Goal: Task Accomplishment & Management: Use online tool/utility

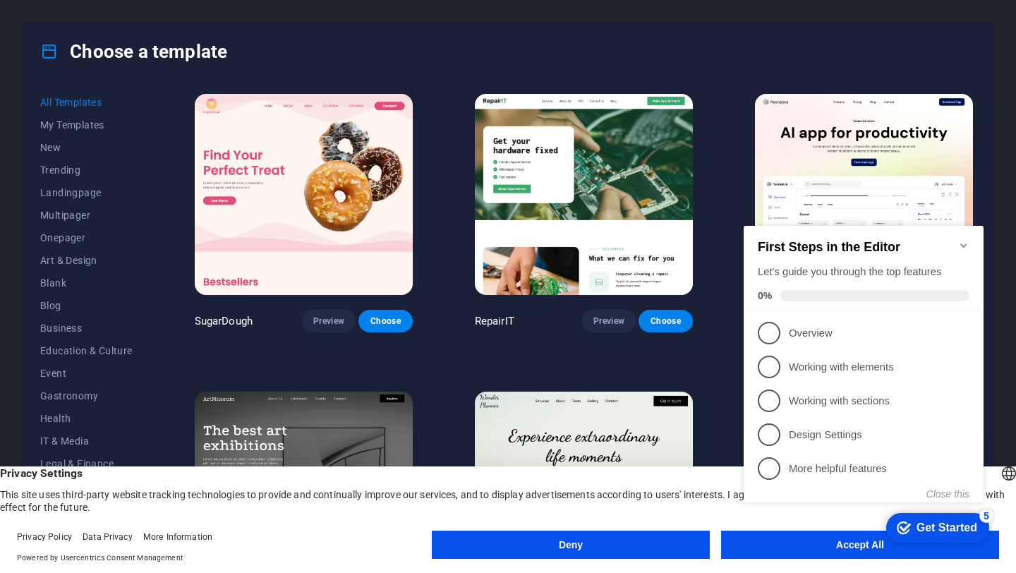
click div "checkmark Get Started 5 First Steps in the Editor Let's guide you through the t…"
click at [959, 240] on icon "Minimize checklist" at bounding box center [964, 245] width 11 height 11
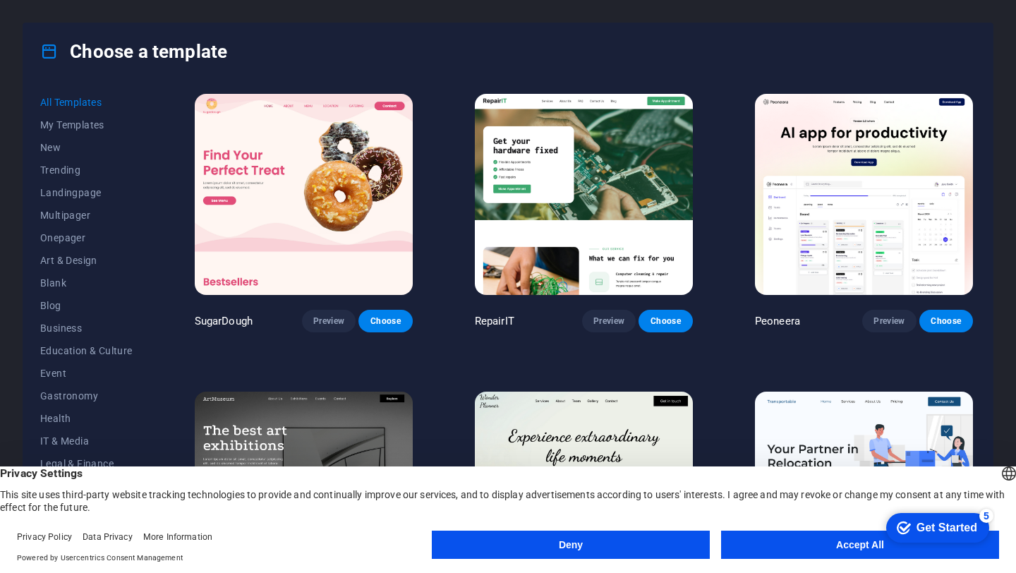
click at [871, 548] on button "Accept All" at bounding box center [860, 545] width 278 height 28
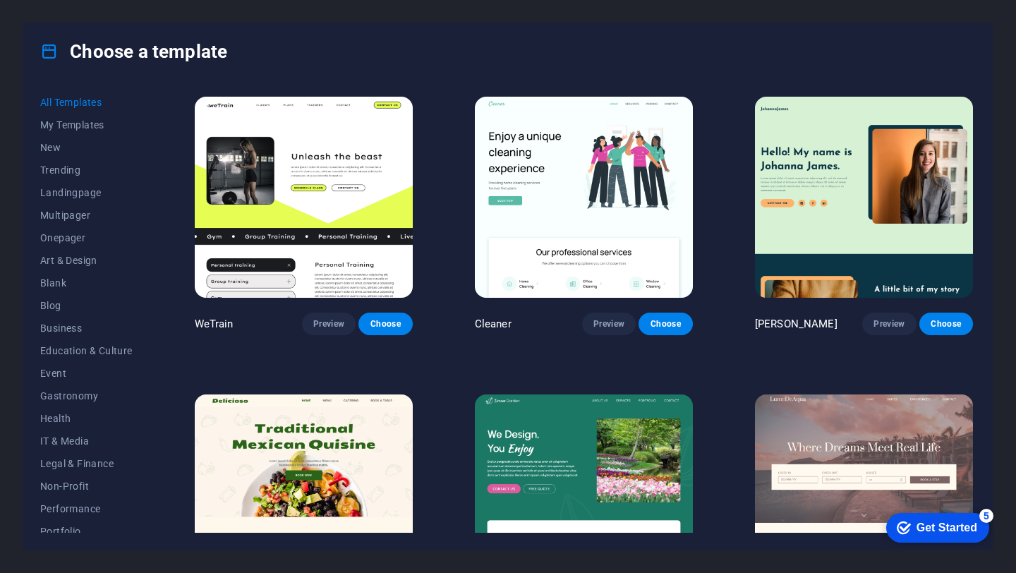
scroll to position [1781, 0]
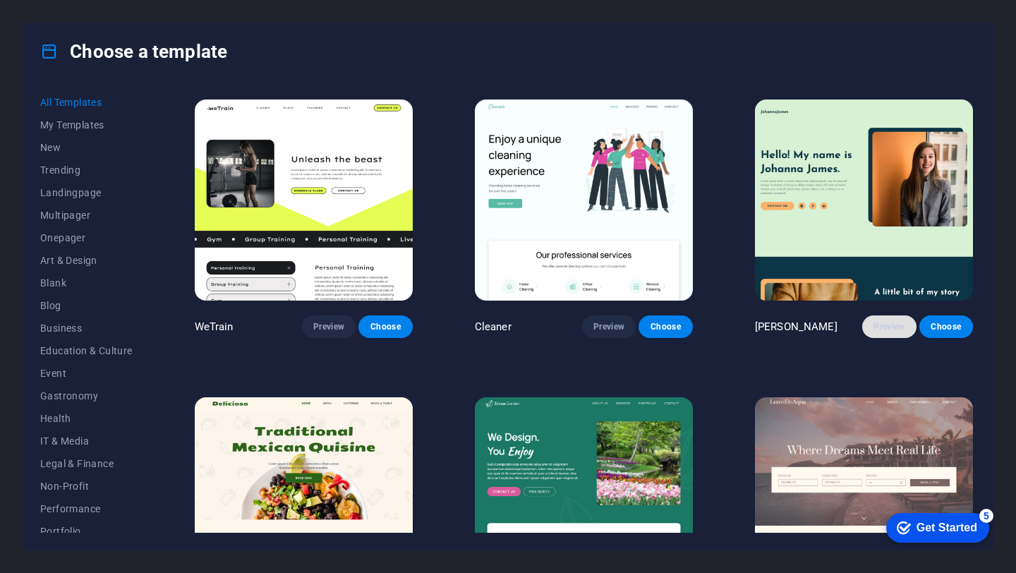
click at [882, 321] on span "Preview" at bounding box center [889, 326] width 31 height 11
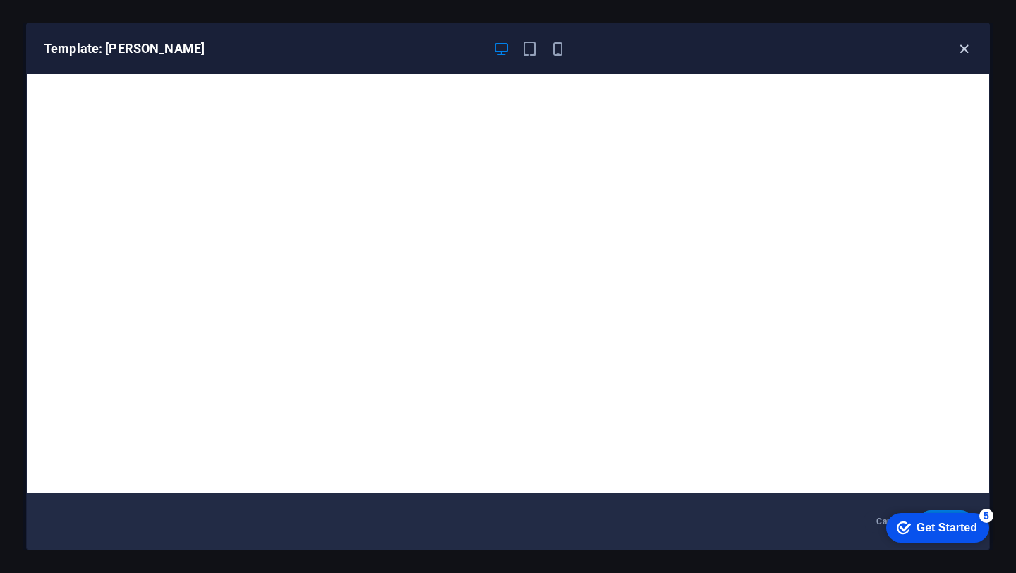
click at [966, 54] on icon "button" at bounding box center [964, 49] width 16 height 16
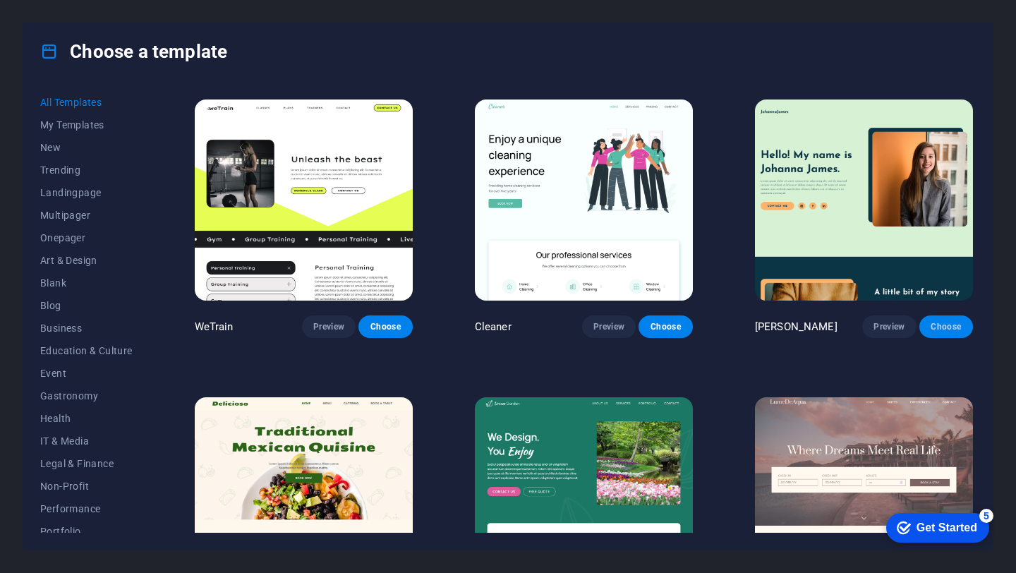
click at [939, 321] on span "Choose" at bounding box center [946, 326] width 31 height 11
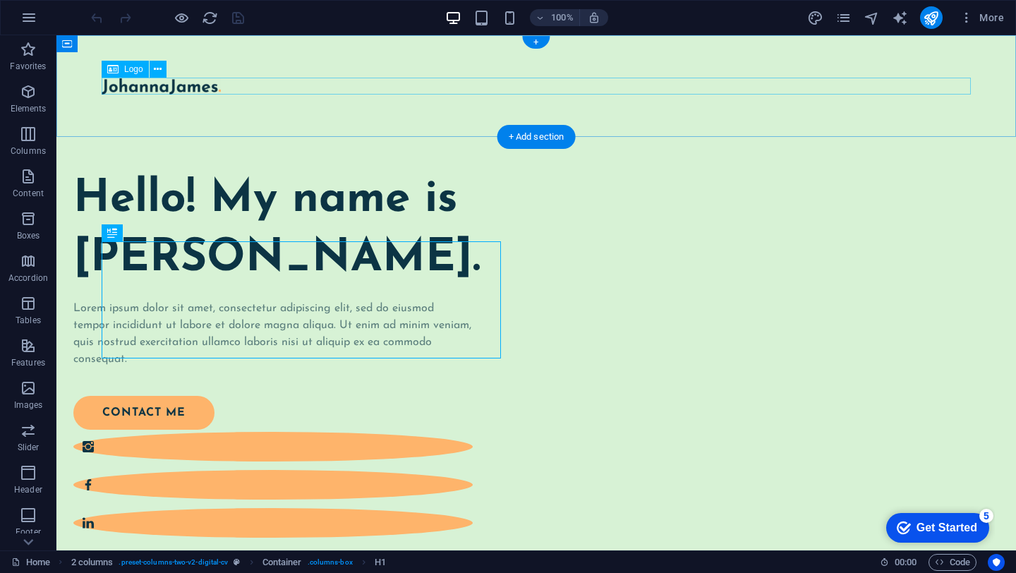
click at [181, 87] on div at bounding box center [537, 86] width 870 height 17
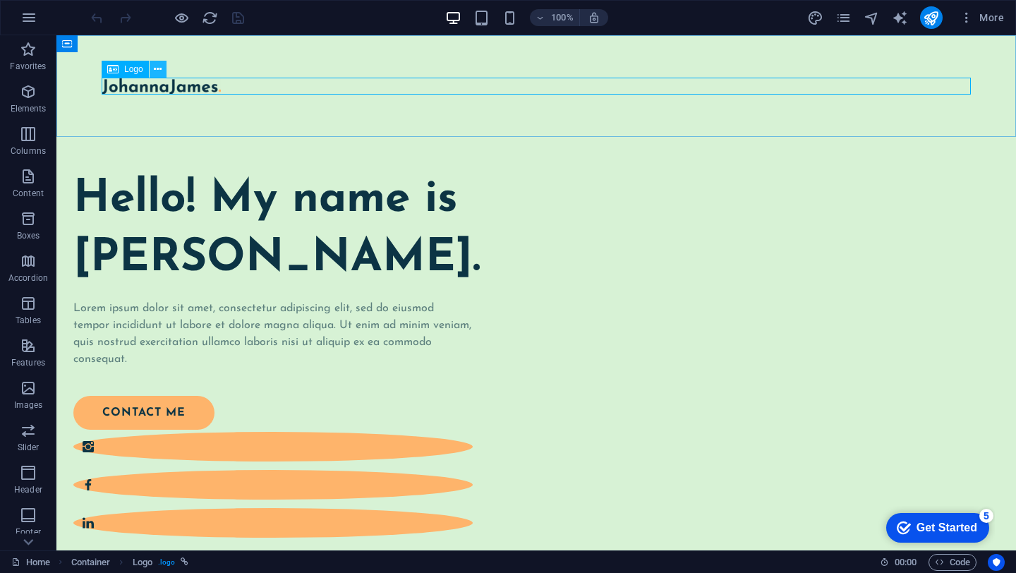
click at [158, 66] on icon at bounding box center [158, 69] width 8 height 15
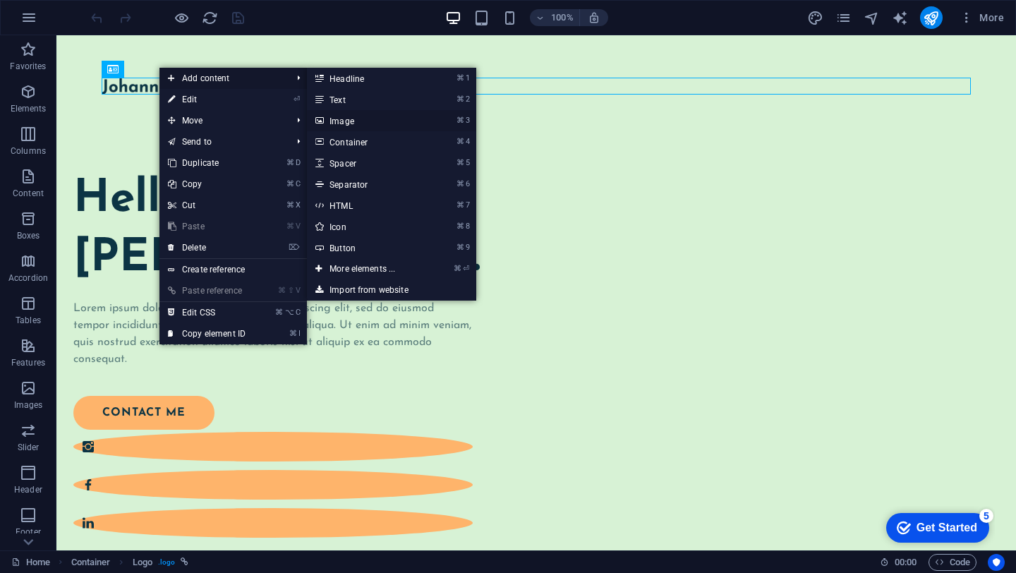
click at [355, 121] on link "⌘ 3 Image" at bounding box center [365, 120] width 116 height 21
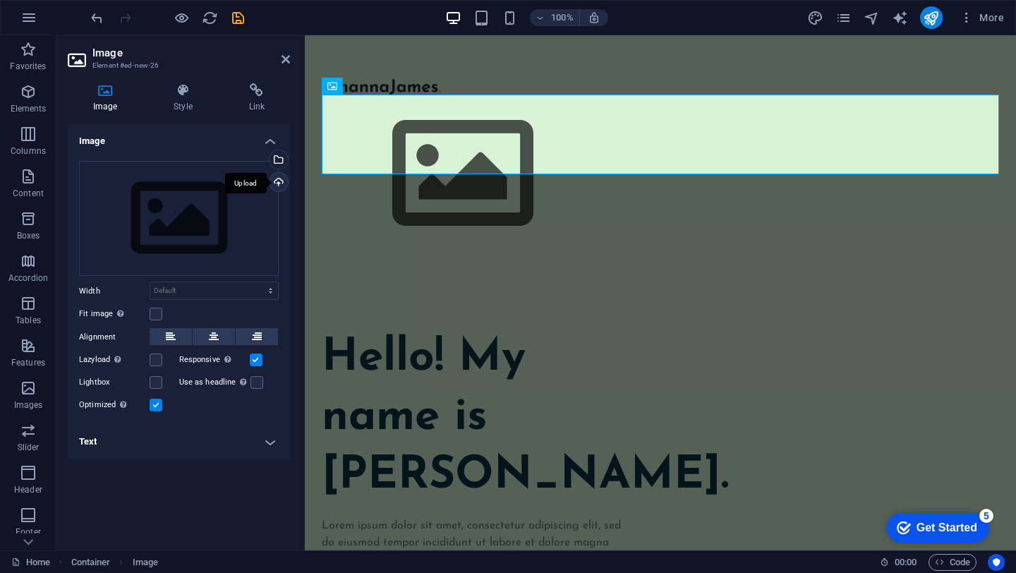
click at [283, 185] on div "Upload" at bounding box center [277, 183] width 21 height 21
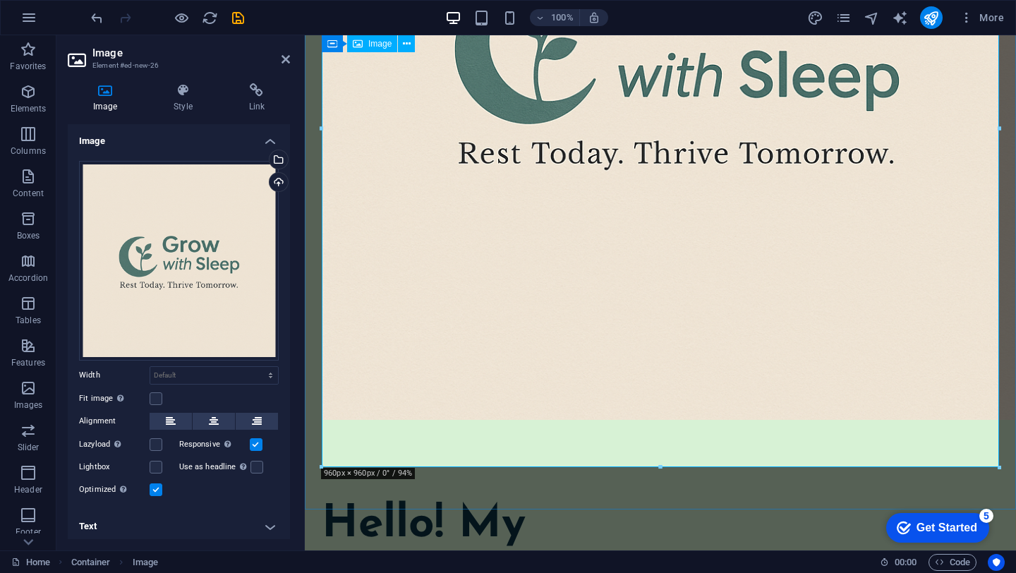
scroll to position [476, 0]
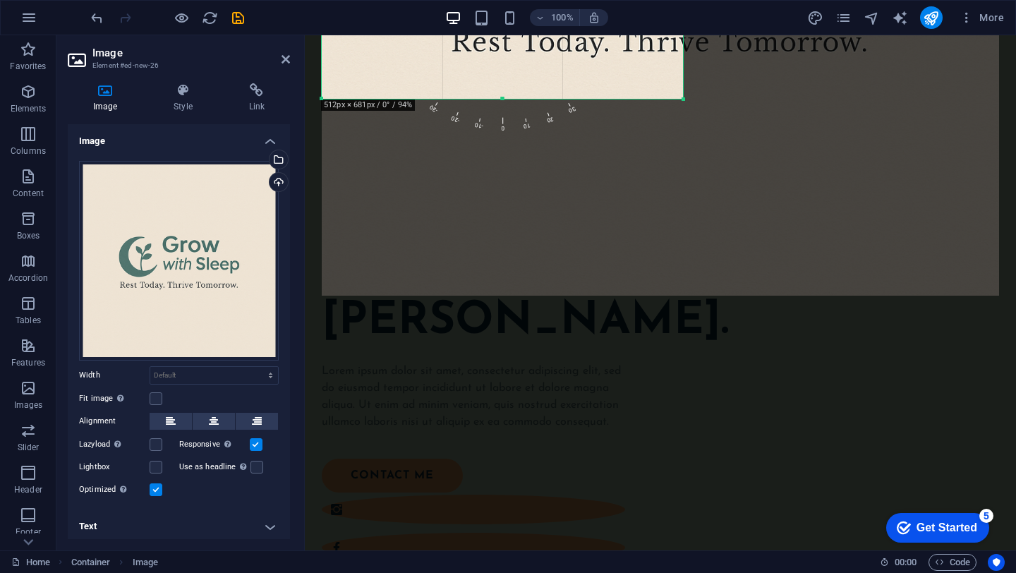
drag, startPoint x: 998, startPoint y: 296, endPoint x: 682, endPoint y: 99, distance: 372.6
click at [682, 99] on div at bounding box center [684, 99] width 8 height 8
type input "512"
select select "px"
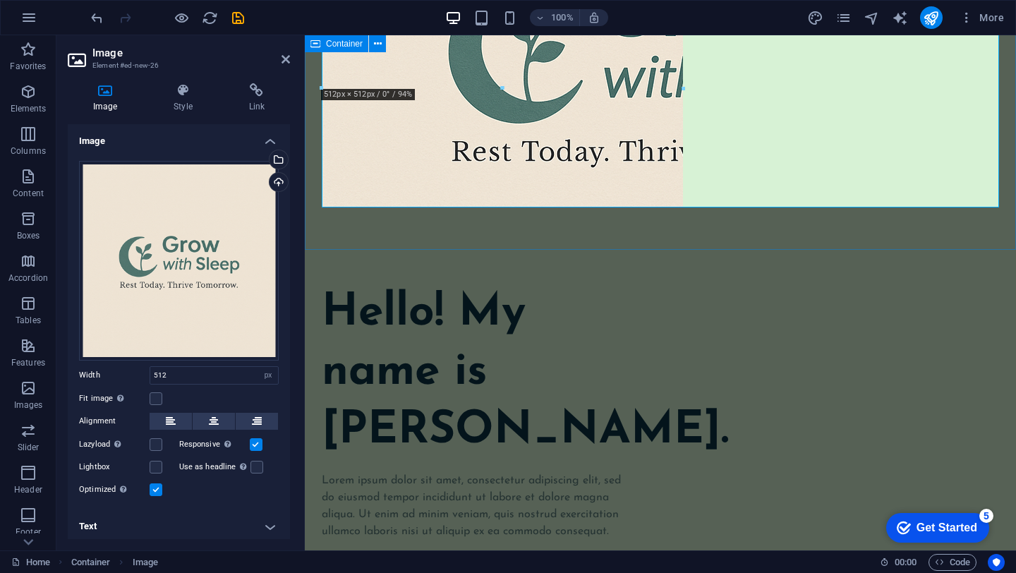
scroll to position [368, 0]
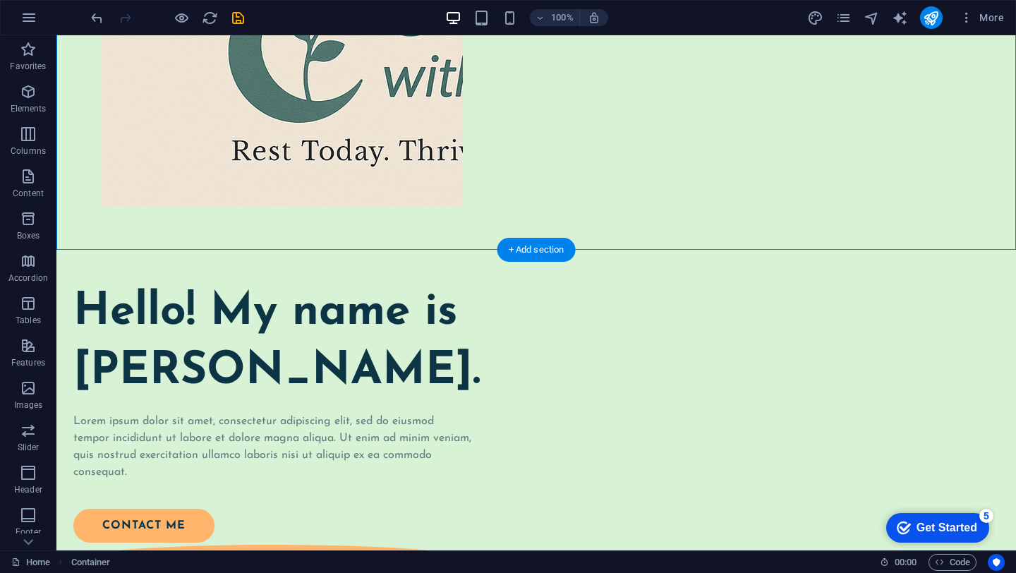
drag, startPoint x: 751, startPoint y: 200, endPoint x: 959, endPoint y: 200, distance: 207.5
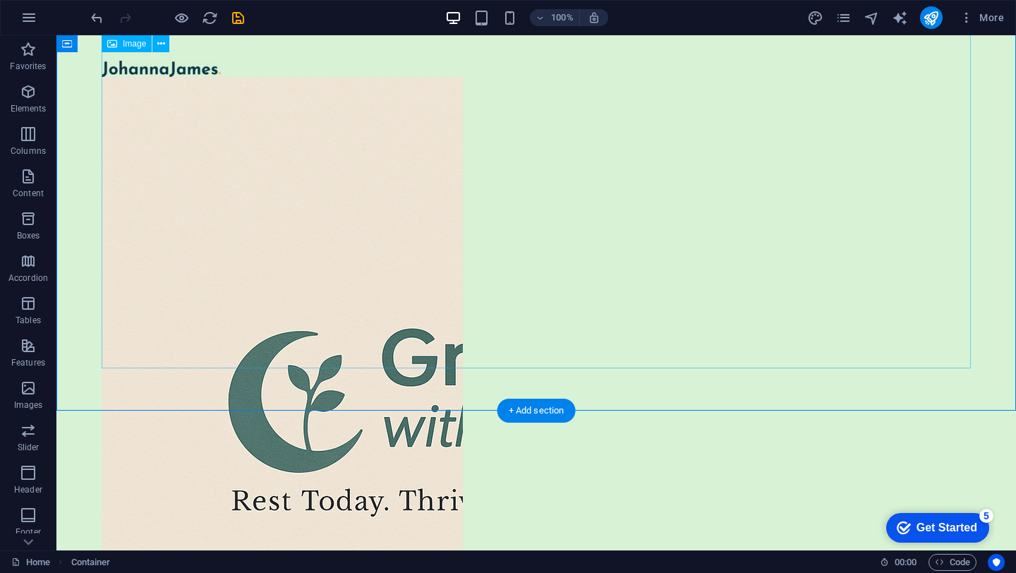
scroll to position [0, 0]
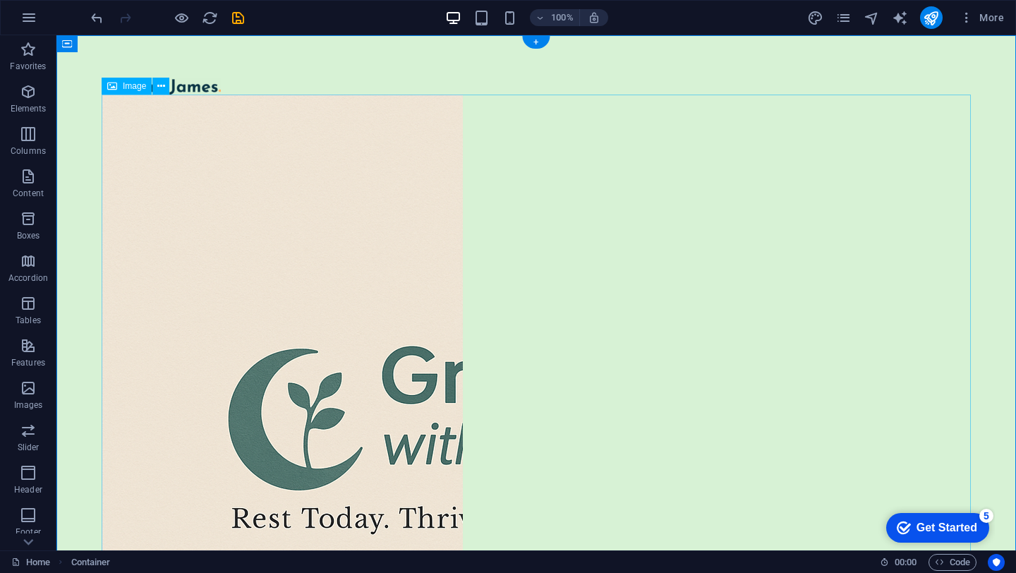
click at [392, 233] on figure at bounding box center [537, 335] width 870 height 481
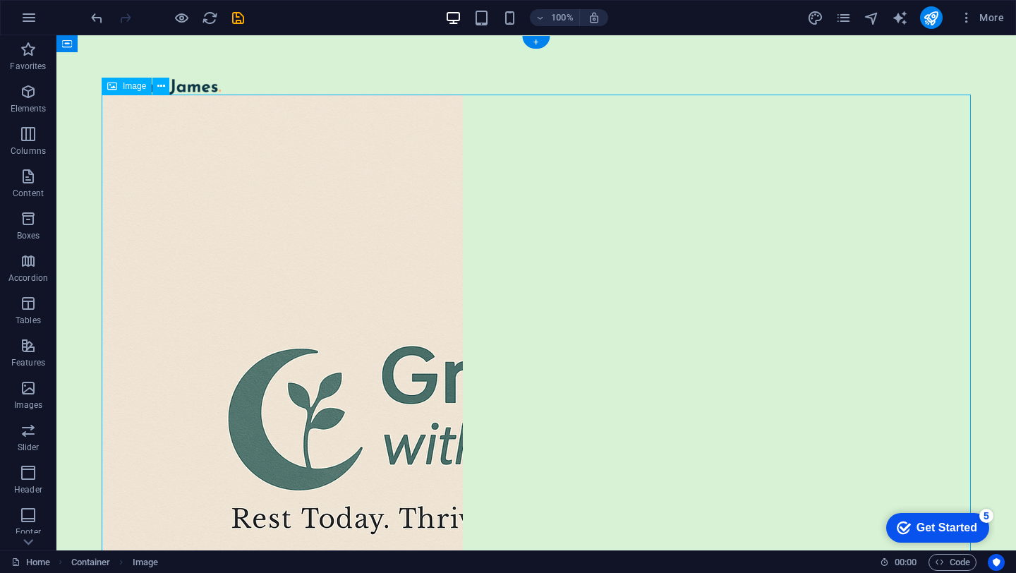
click at [397, 236] on figure at bounding box center [537, 335] width 870 height 481
select select "px"
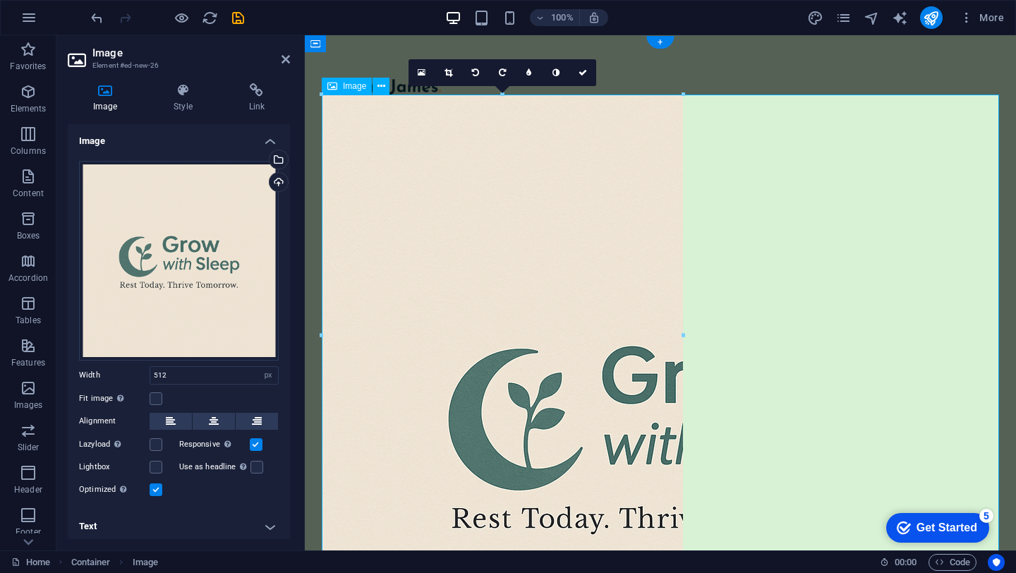
click at [449, 244] on figure at bounding box center [661, 335] width 678 height 481
click at [382, 88] on icon at bounding box center [382, 86] width 8 height 15
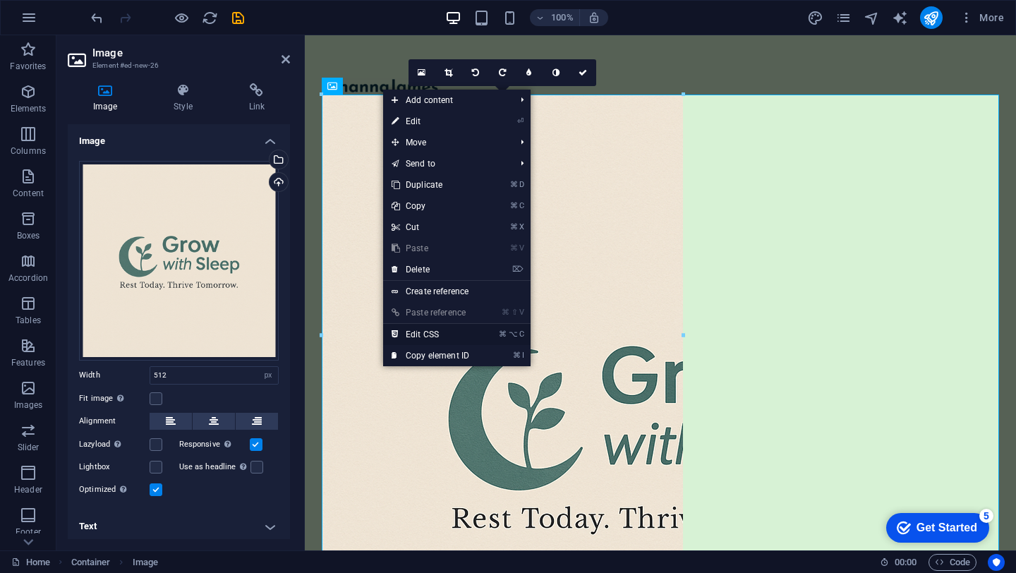
click at [426, 333] on link "⌘ ⌥ C Edit CSS" at bounding box center [430, 334] width 95 height 21
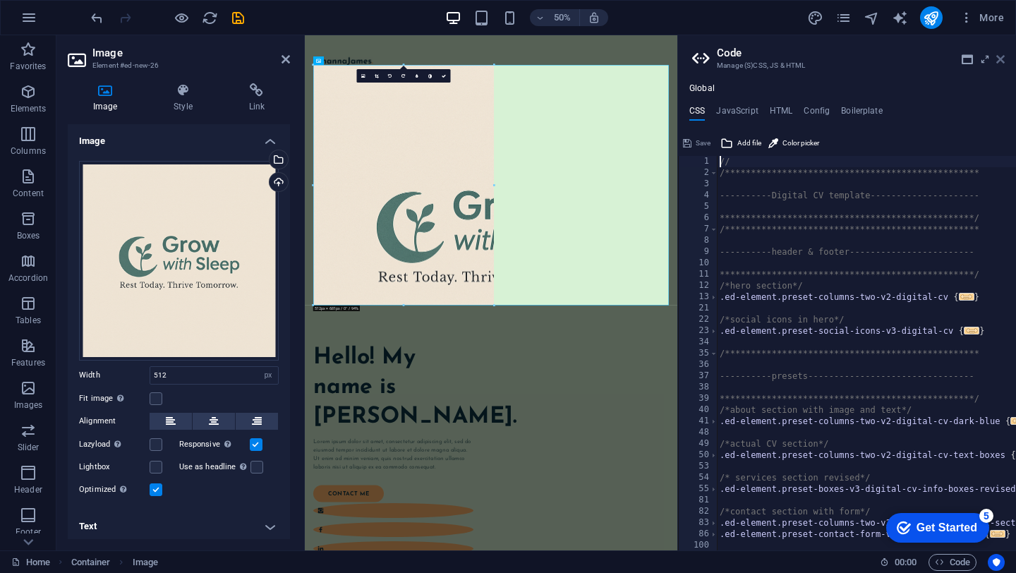
click at [1004, 57] on icon at bounding box center [1001, 59] width 8 height 11
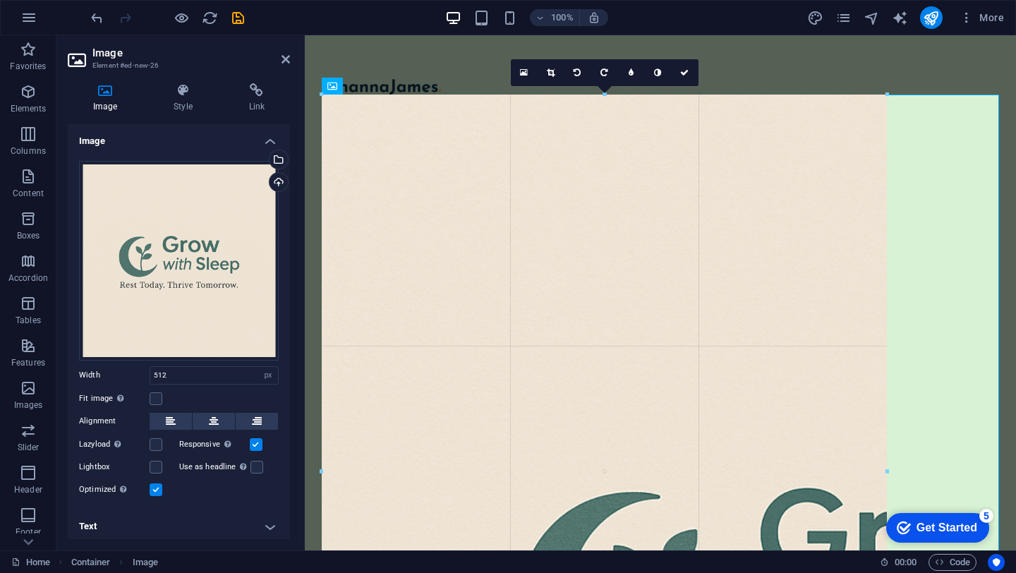
drag, startPoint x: 682, startPoint y: 336, endPoint x: 886, endPoint y: 337, distance: 204.0
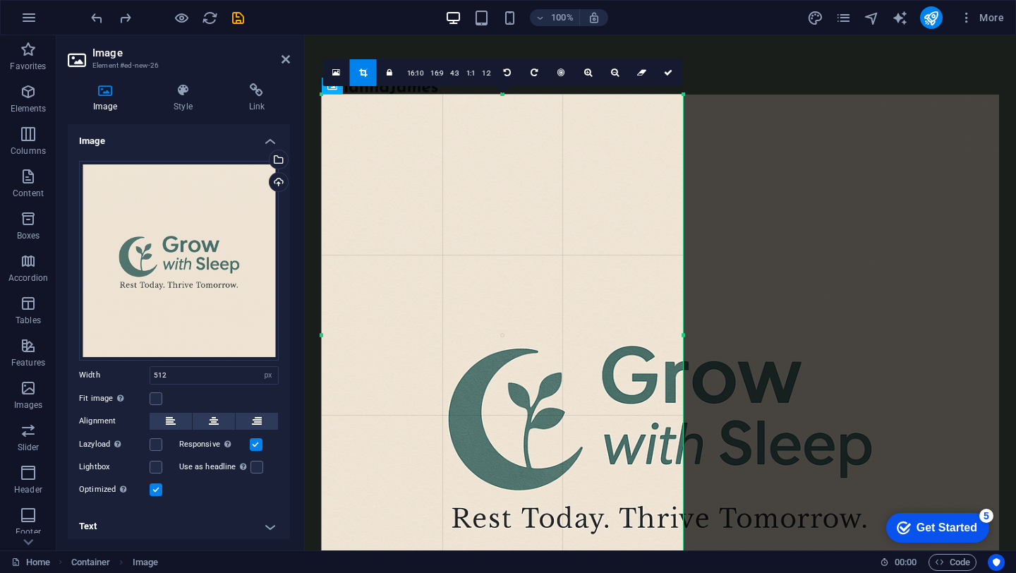
drag, startPoint x: 681, startPoint y: 335, endPoint x: 826, endPoint y: 333, distance: 144.7
click at [686, 333] on div at bounding box center [683, 335] width 5 height 481
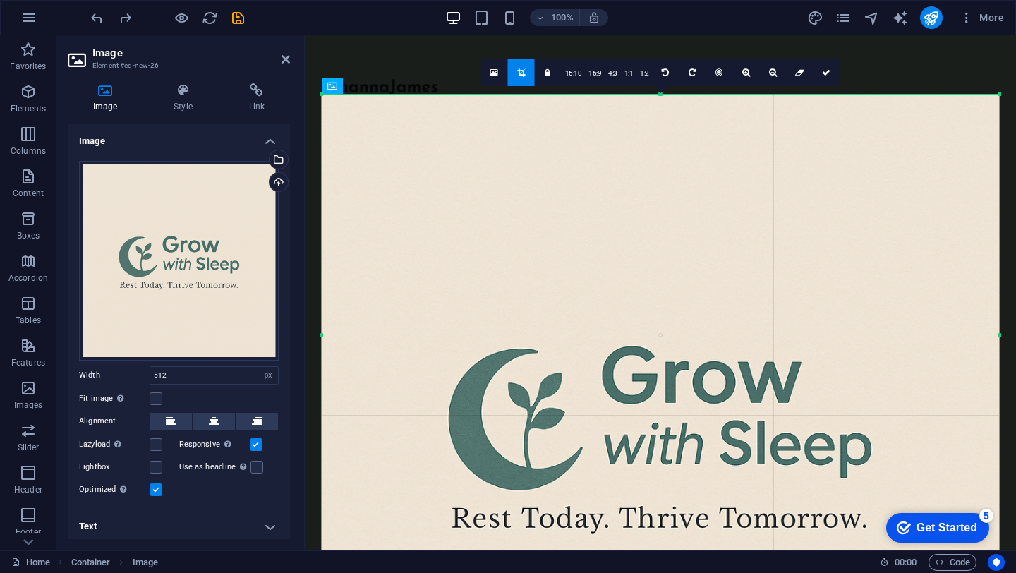
drag, startPoint x: 826, startPoint y: 333, endPoint x: 995, endPoint y: 330, distance: 169.5
click at [995, 330] on div "180 170 160 150 140 130 120 110 100 90 80 70 60 50 40 30 20 10 0 -10 -20 -30 -4…" at bounding box center [661, 335] width 678 height 481
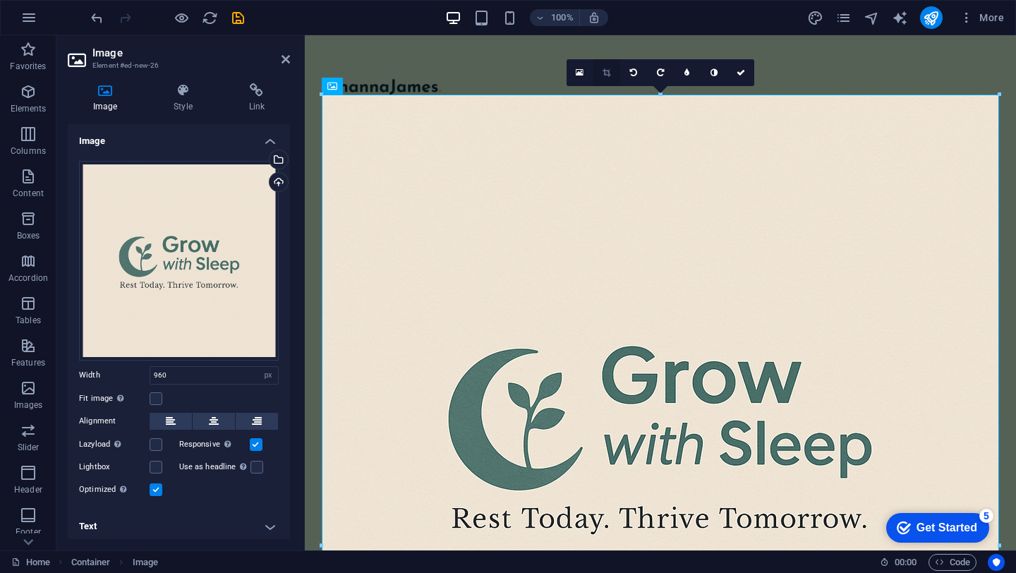
click at [604, 72] on icon at bounding box center [607, 72] width 8 height 8
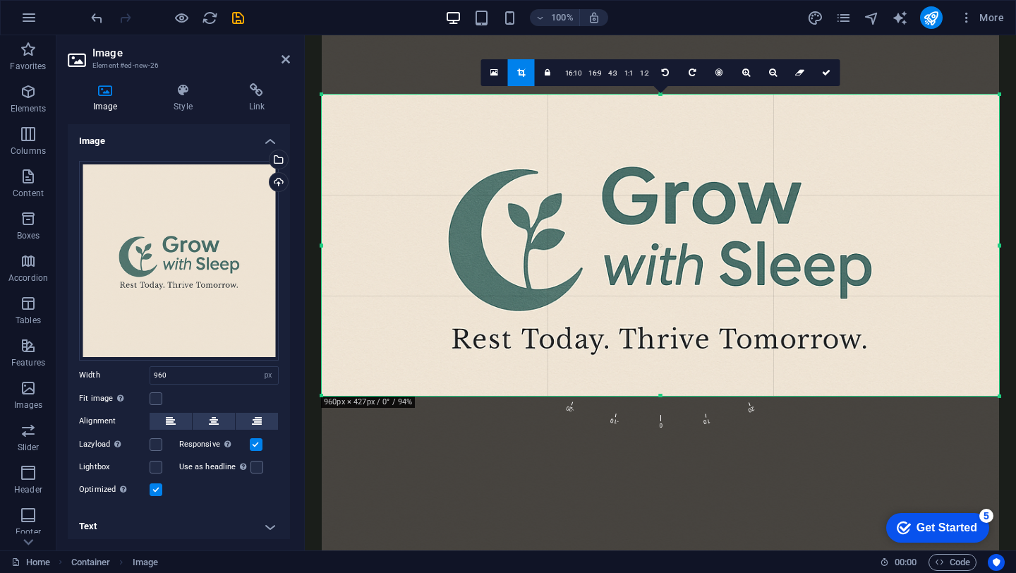
drag, startPoint x: 661, startPoint y: 94, endPoint x: 692, endPoint y: 273, distance: 182.1
click at [692, 273] on div "180 170 160 150 140 130 120 110 100 90 80 70 60 50 40 30 20 10 0 -10 -20 -30 -4…" at bounding box center [661, 245] width 678 height 301
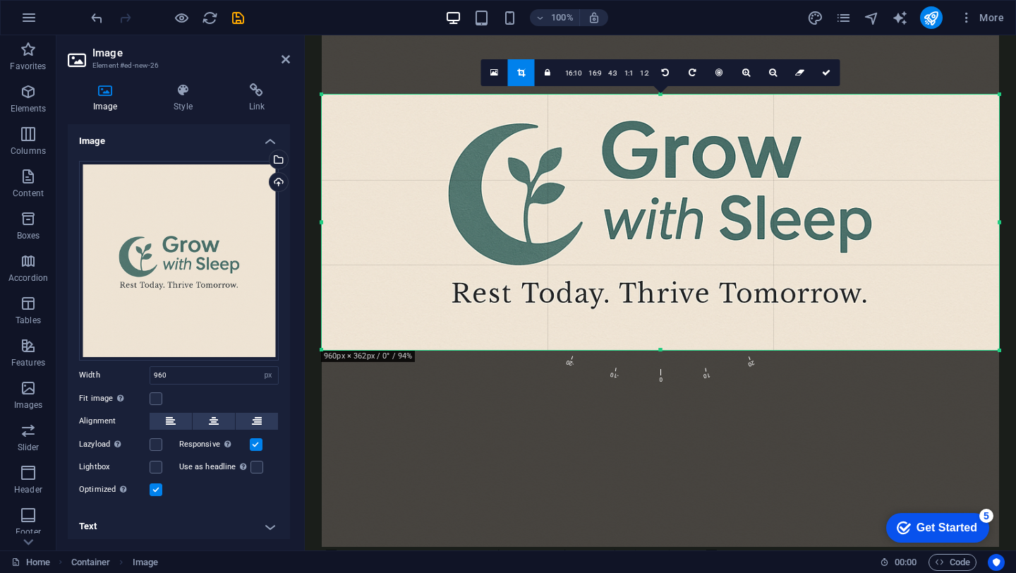
drag, startPoint x: 668, startPoint y: 95, endPoint x: 668, endPoint y: 140, distance: 45.2
click at [668, 140] on div "180 170 160 150 140 130 120 110 100 90 80 70 60 50 40 30 20 10 0 -10 -20 -30 -4…" at bounding box center [661, 223] width 678 height 256
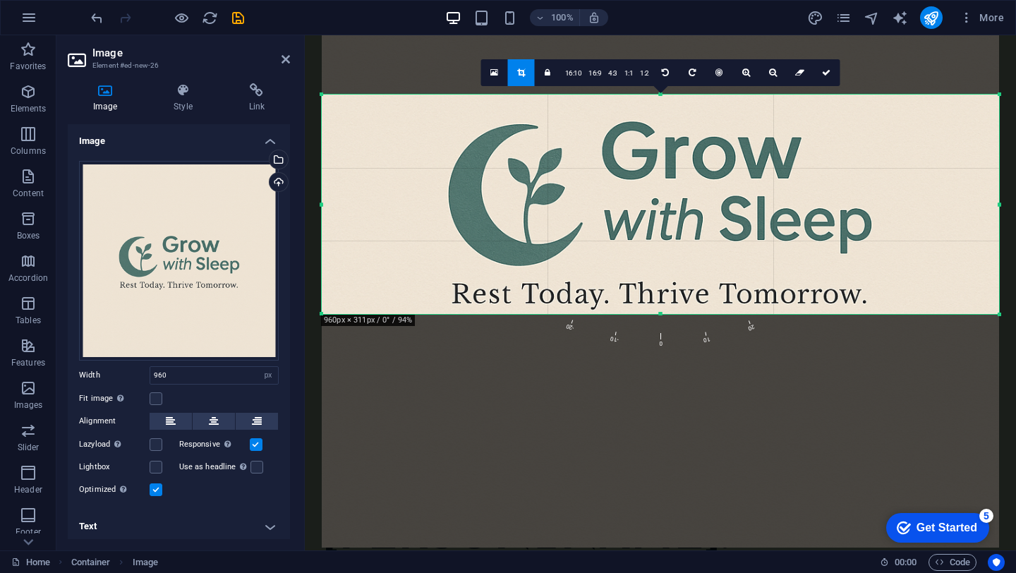
drag, startPoint x: 661, startPoint y: 350, endPoint x: 657, endPoint y: 315, distance: 35.5
click at [657, 314] on div at bounding box center [661, 314] width 678 height 5
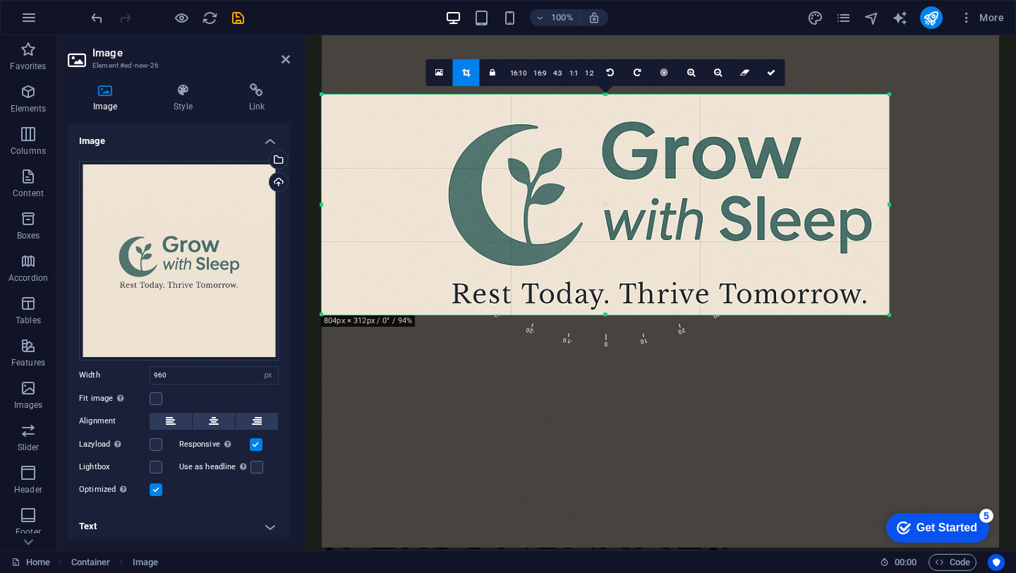
drag, startPoint x: 998, startPoint y: 202, endPoint x: 889, endPoint y: 206, distance: 108.8
click at [889, 206] on div at bounding box center [889, 205] width 5 height 220
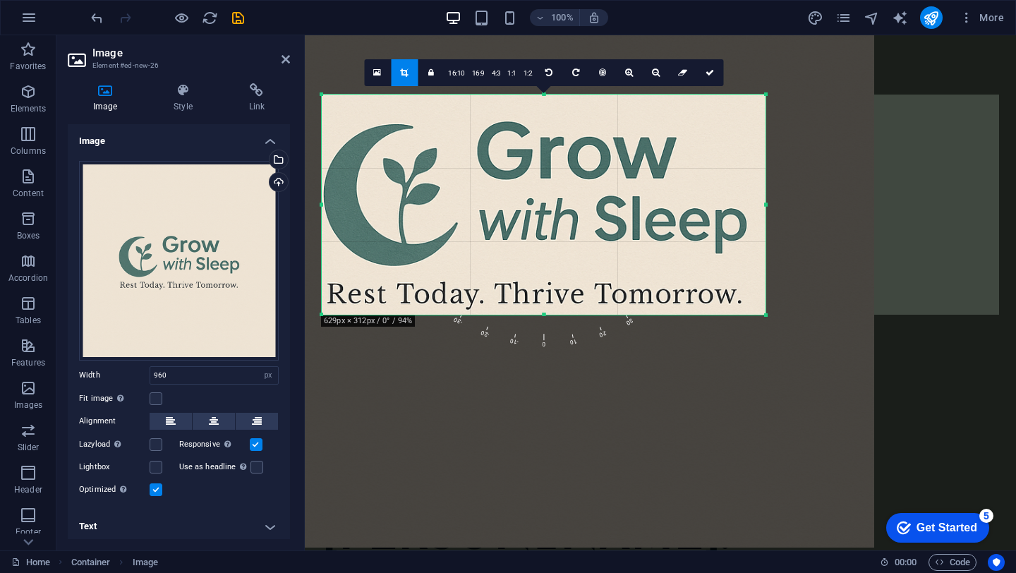
drag, startPoint x: 319, startPoint y: 205, endPoint x: 445, endPoint y: 211, distance: 125.8
click at [444, 211] on div "180 170 160 150 140 130 120 110 100 90 80 70 60 50 40 30 20 10 0 -10 -20 -30 -4…" at bounding box center [544, 205] width 444 height 220
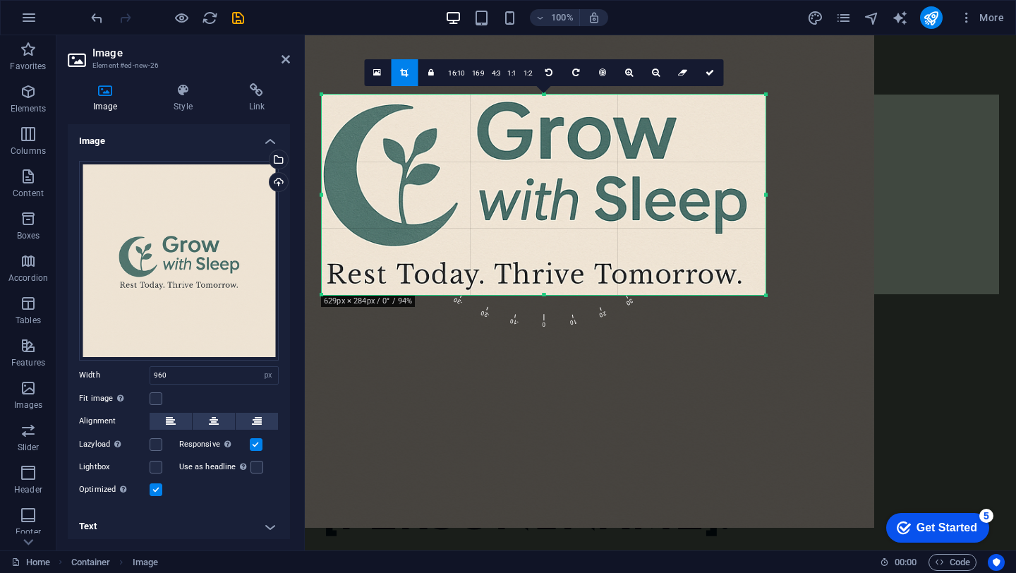
drag, startPoint x: 541, startPoint y: 94, endPoint x: 544, endPoint y: 113, distance: 19.2
click at [544, 113] on div "180 170 160 150 140 130 120 110 100 90 80 70 60 50 40 30 20 10 0 -10 -20 -30 -4…" at bounding box center [544, 195] width 444 height 200
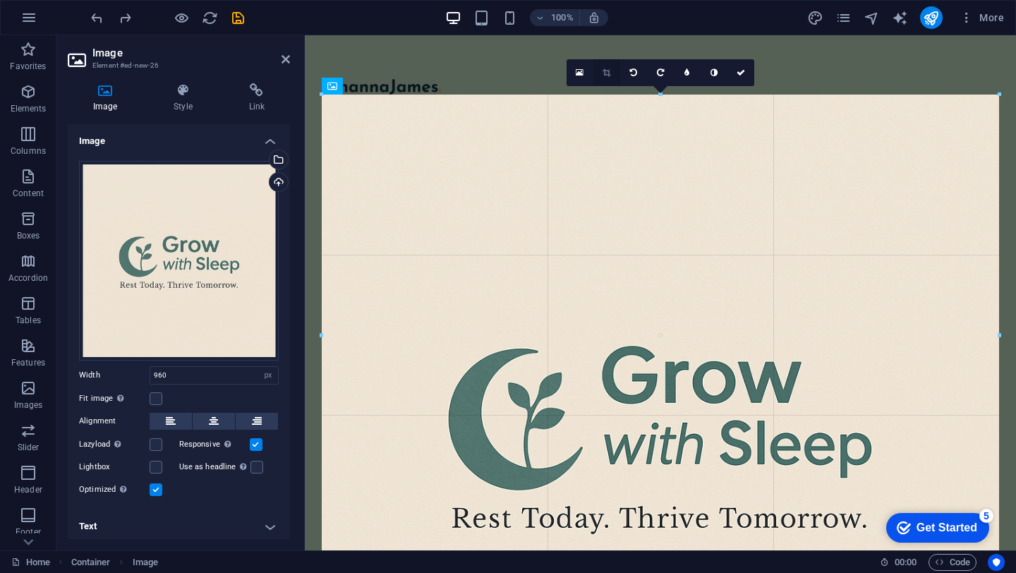
click at [604, 72] on icon at bounding box center [607, 72] width 8 height 8
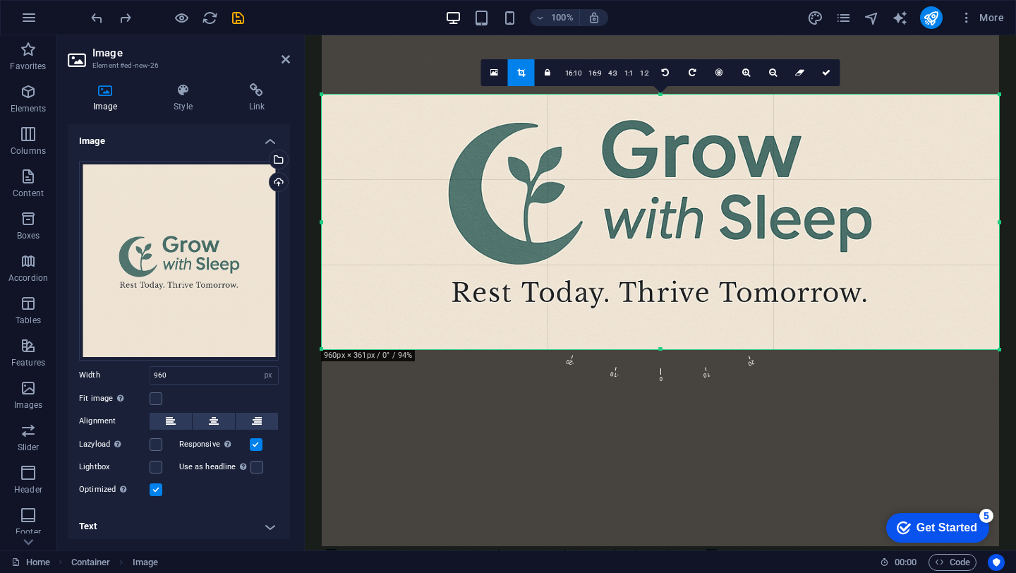
drag, startPoint x: 659, startPoint y: 91, endPoint x: 681, endPoint y: 317, distance: 227.0
click at [681, 317] on div "180 170 160 150 140 130 120 110 100 90 80 70 60 50 40 30 20 10 0 -10 -20 -30 -4…" at bounding box center [661, 222] width 678 height 255
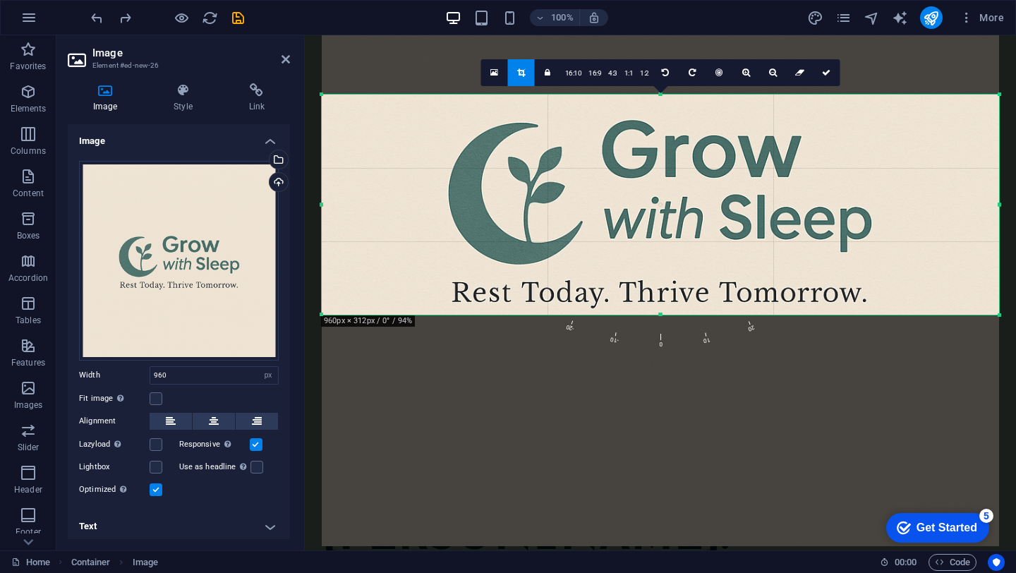
drag, startPoint x: 663, startPoint y: 349, endPoint x: 661, endPoint y: 314, distance: 34.7
click at [661, 314] on div at bounding box center [661, 315] width 678 height 5
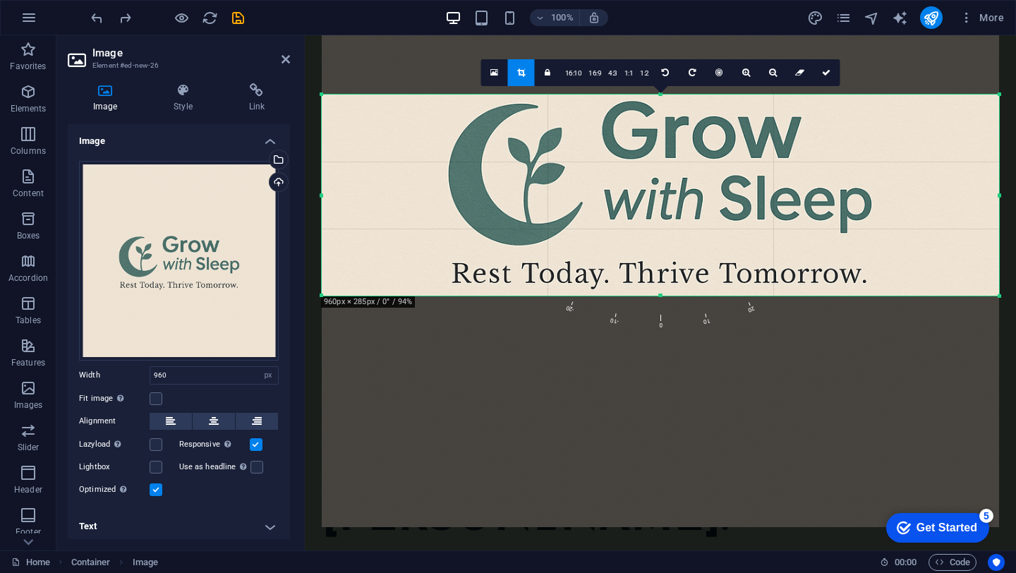
drag, startPoint x: 661, startPoint y: 95, endPoint x: 661, endPoint y: 114, distance: 19.1
click at [661, 114] on div "180 170 160 150 140 130 120 110 100 90 80 70 60 50 40 30 20 10 0 -10 -20 -30 -4…" at bounding box center [661, 195] width 678 height 201
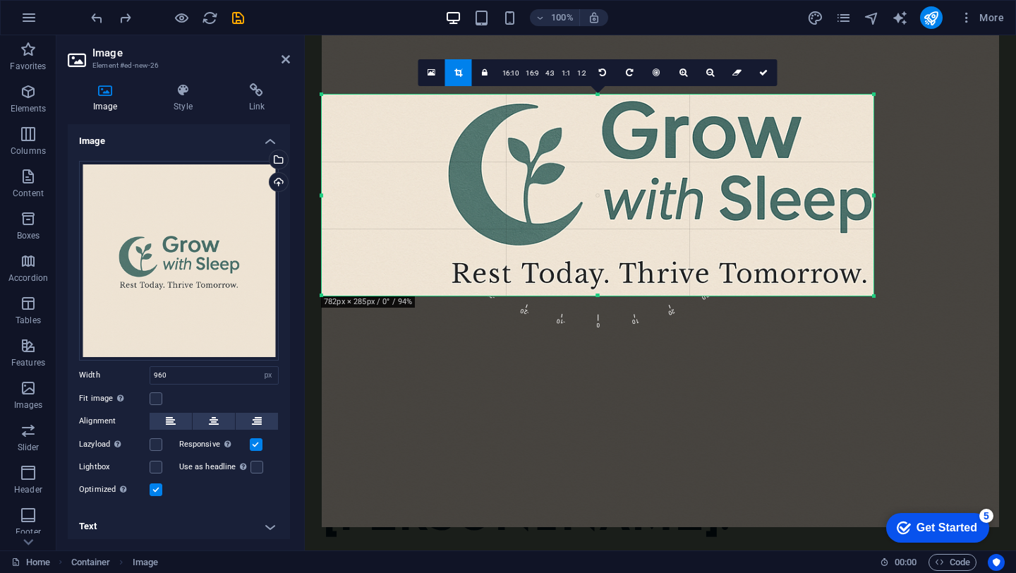
drag, startPoint x: 998, startPoint y: 195, endPoint x: 872, endPoint y: 214, distance: 127.1
click at [872, 214] on div at bounding box center [874, 195] width 5 height 201
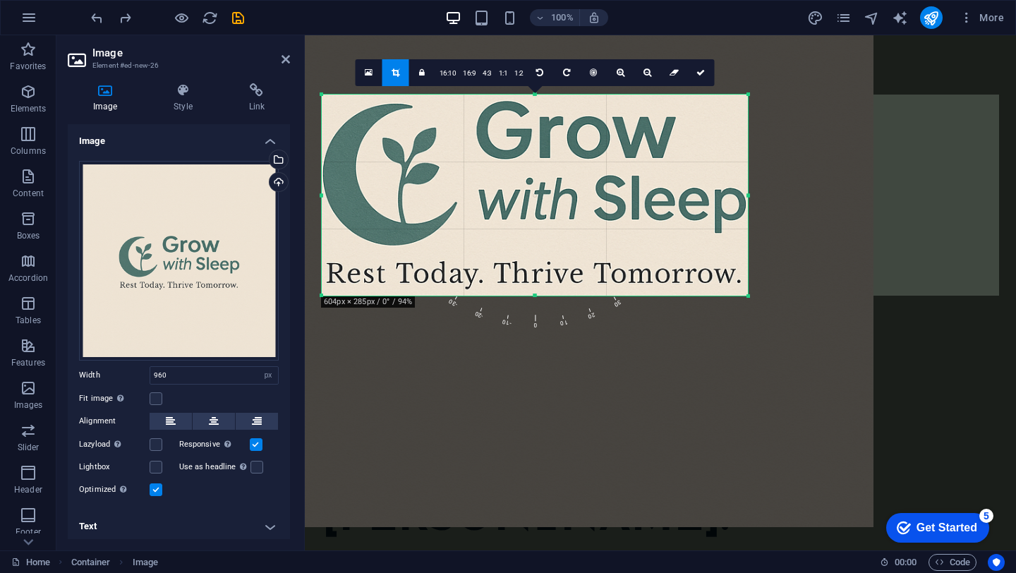
drag, startPoint x: 322, startPoint y: 197, endPoint x: 448, endPoint y: 209, distance: 126.2
click at [448, 209] on div "180 170 160 150 140 130 120 110 100 90 80 70 60 50 40 30 20 10 0 -10 -20 -30 -4…" at bounding box center [535, 195] width 426 height 201
click at [704, 76] on icon at bounding box center [701, 72] width 8 height 8
type input "604"
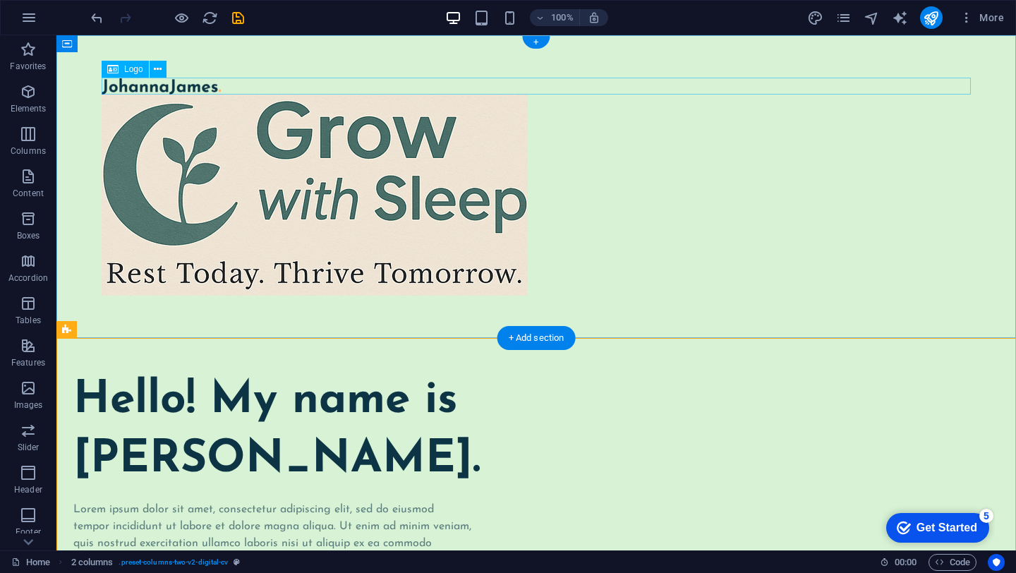
click at [193, 80] on div at bounding box center [537, 86] width 870 height 17
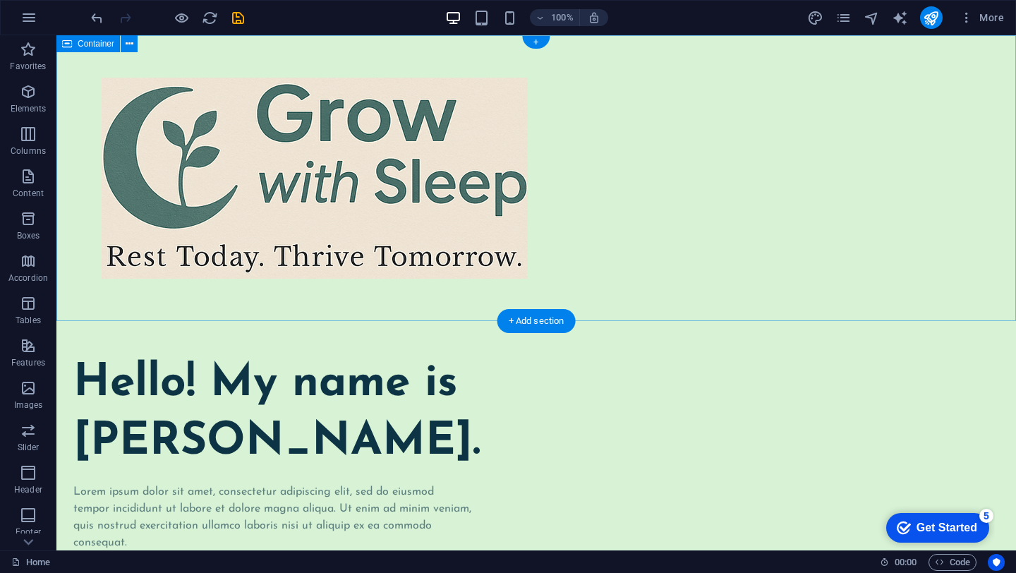
click at [602, 301] on div at bounding box center [536, 178] width 960 height 286
click at [128, 48] on icon at bounding box center [130, 44] width 8 height 15
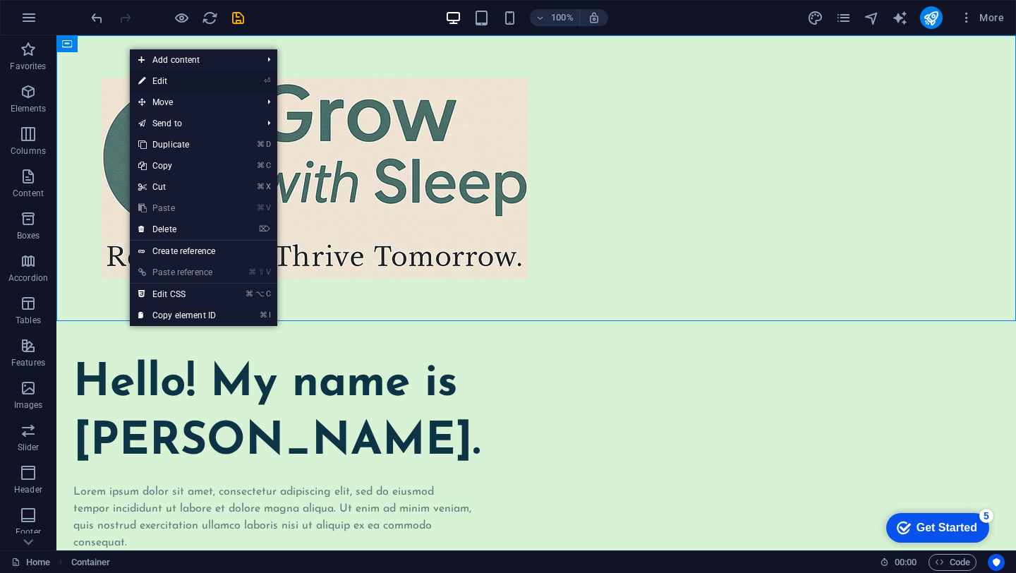
click at [167, 76] on link "⏎ Edit" at bounding box center [177, 81] width 95 height 21
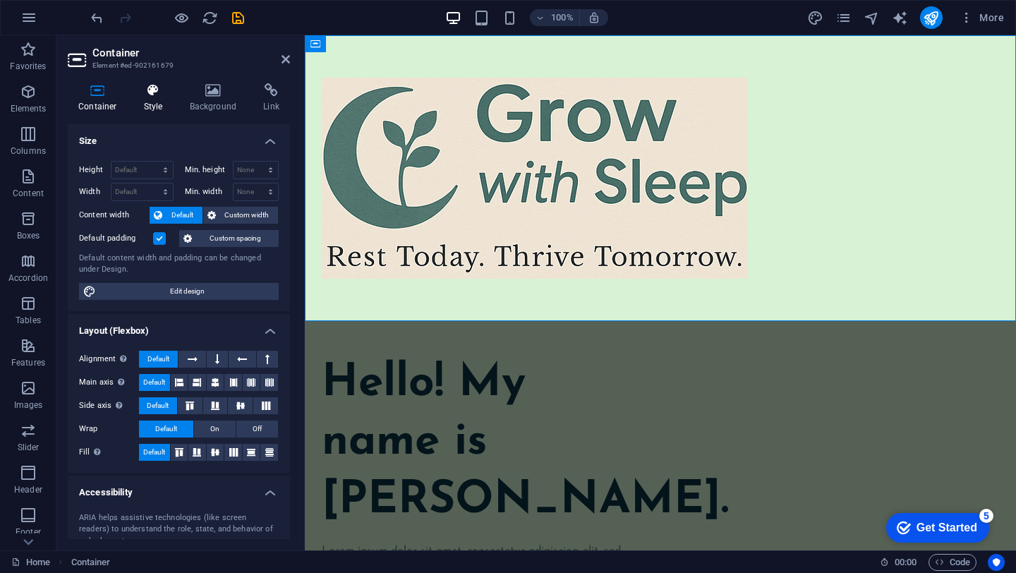
click at [153, 100] on h4 "Style" at bounding box center [156, 98] width 46 height 30
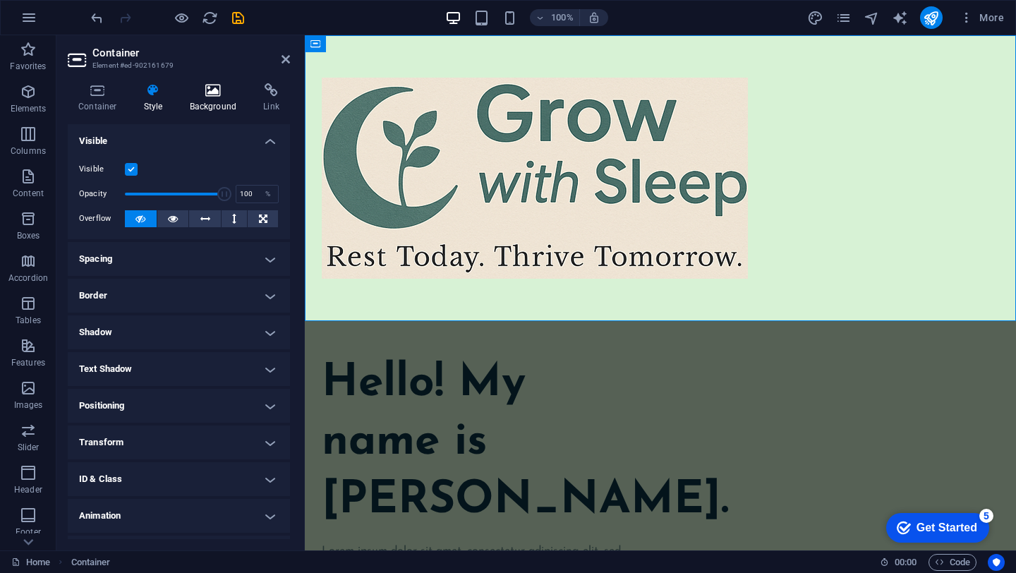
click at [219, 88] on icon at bounding box center [213, 90] width 68 height 14
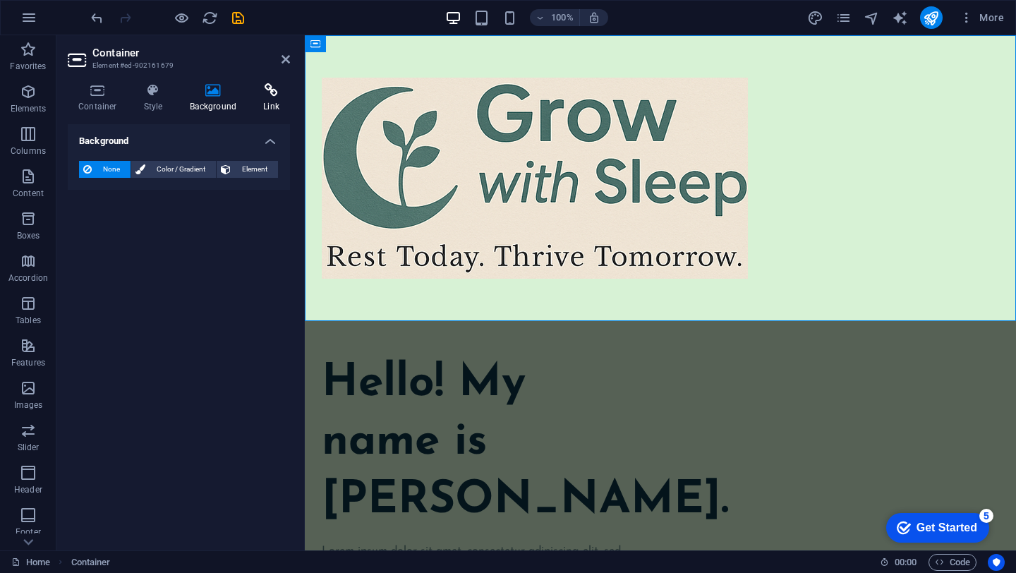
click at [273, 96] on icon at bounding box center [271, 90] width 37 height 14
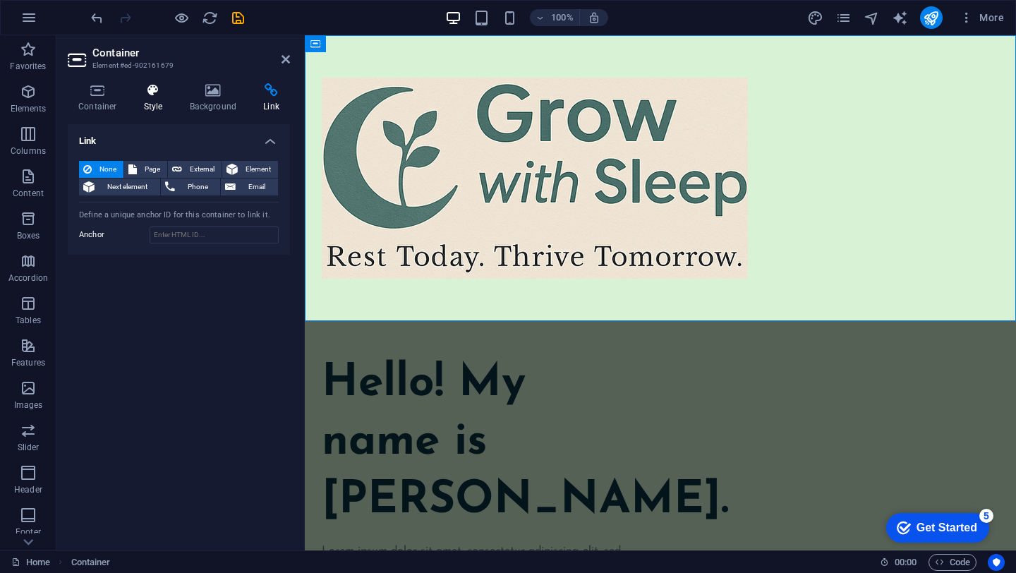
click at [145, 95] on icon at bounding box center [153, 90] width 40 height 14
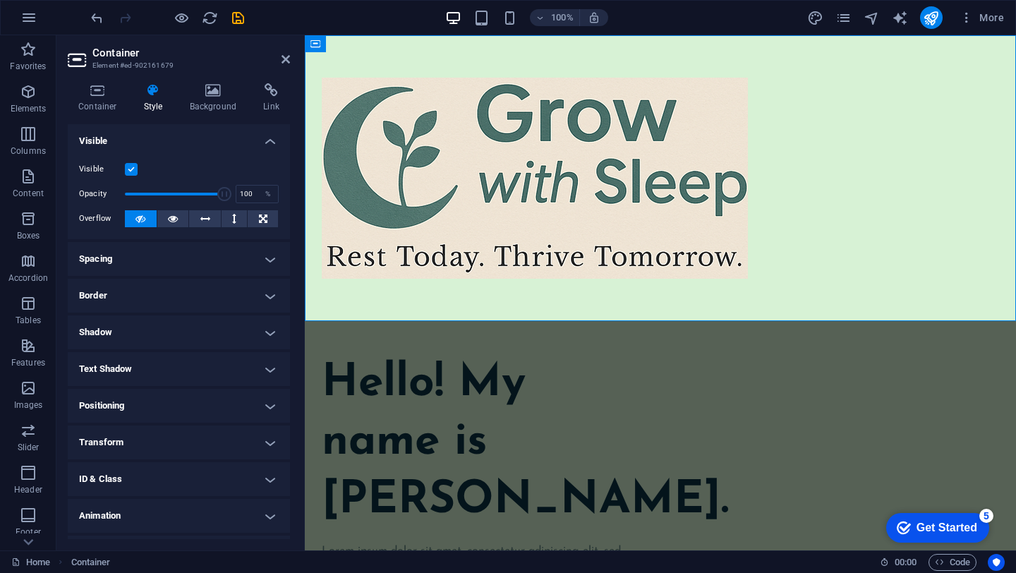
click at [258, 255] on h4 "Spacing" at bounding box center [179, 259] width 222 height 34
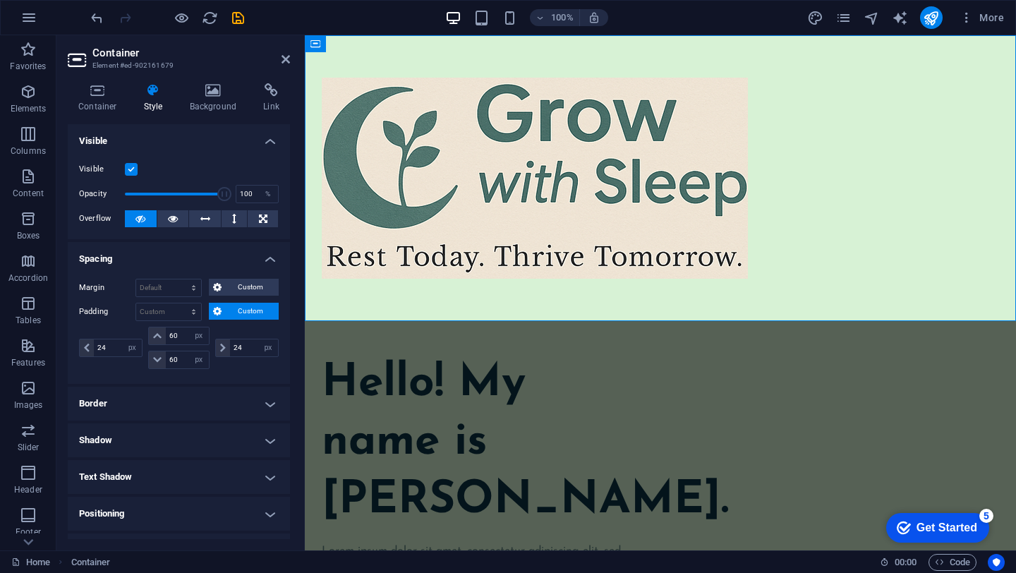
click at [258, 255] on h4 "Spacing" at bounding box center [179, 254] width 222 height 25
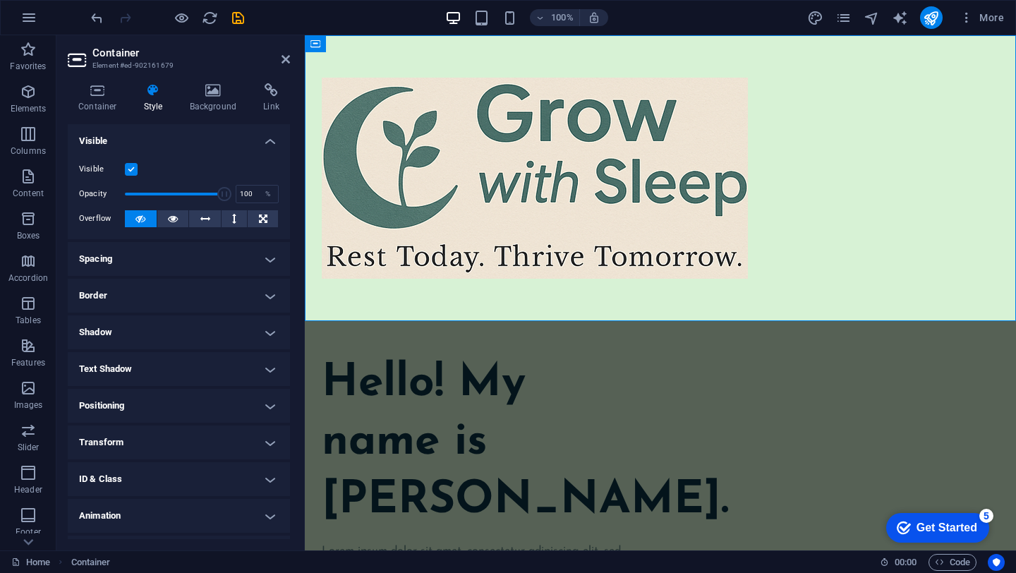
click at [90, 82] on div "Container Style Background Link Size Height Default px rem % vh vw Min. height …" at bounding box center [178, 311] width 245 height 479
click at [104, 98] on h4 "Container" at bounding box center [101, 98] width 66 height 30
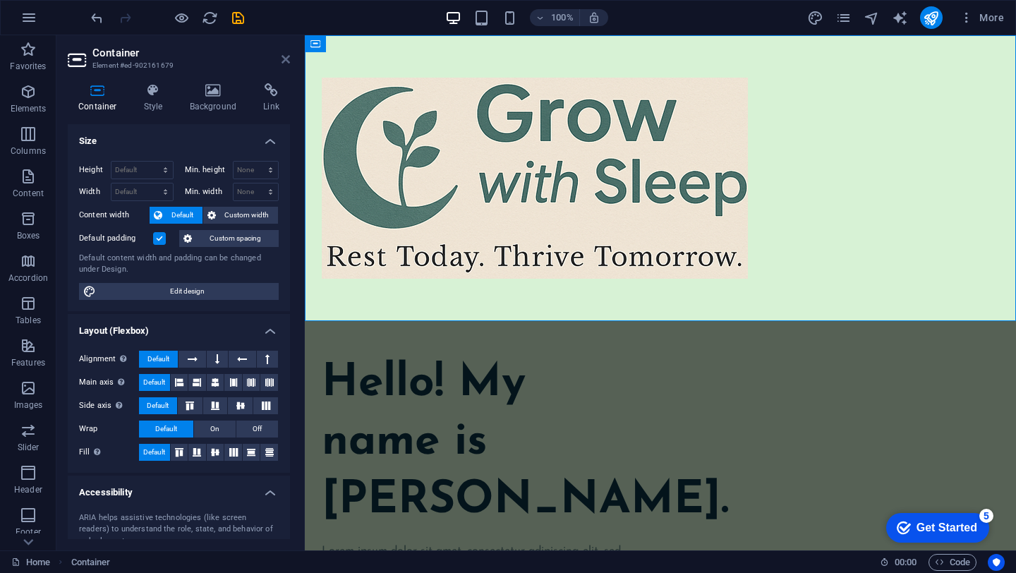
click at [284, 58] on icon at bounding box center [286, 59] width 8 height 11
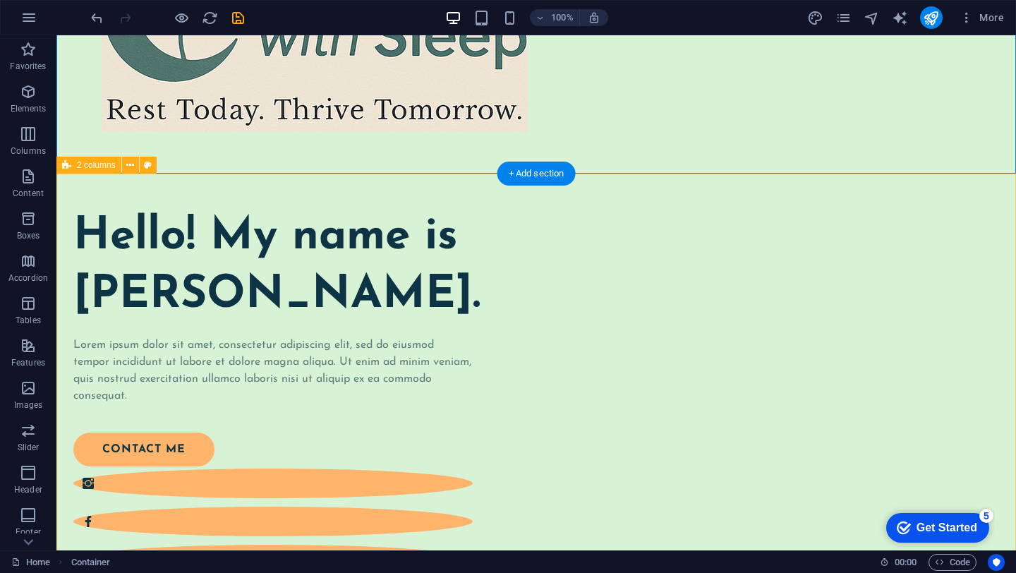
scroll to position [148, 0]
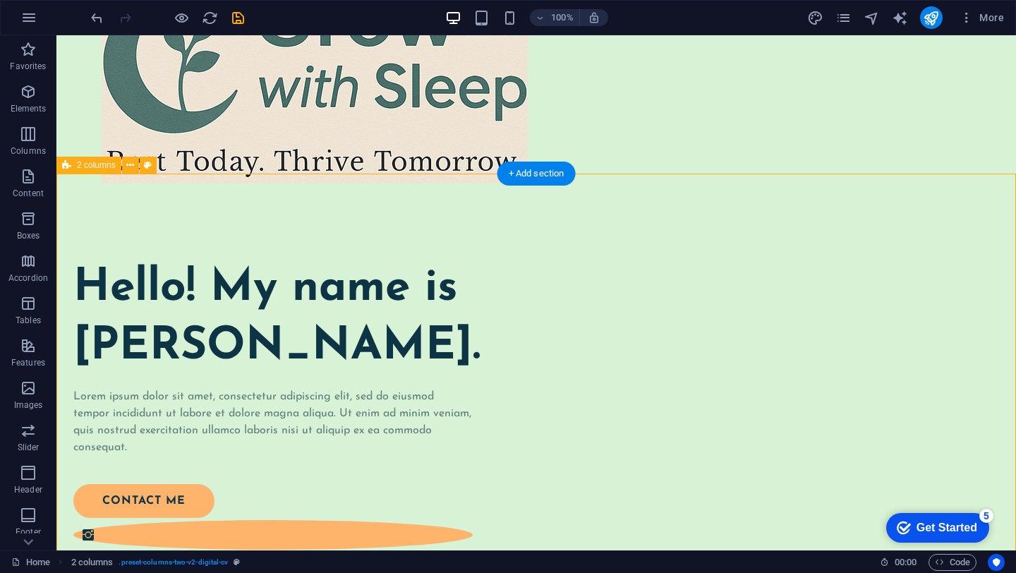
scroll to position [0, 0]
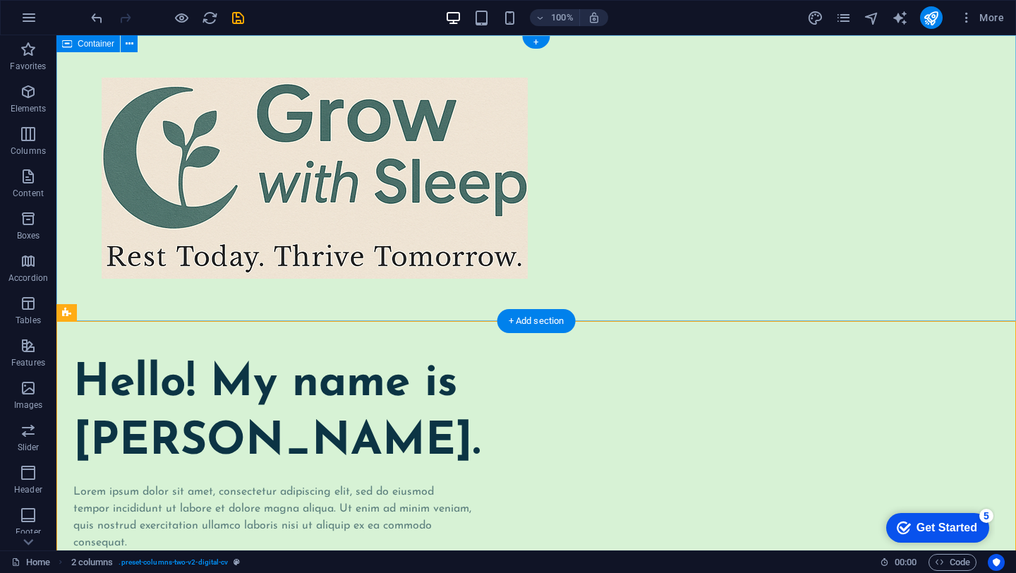
click at [82, 66] on div at bounding box center [536, 178] width 960 height 286
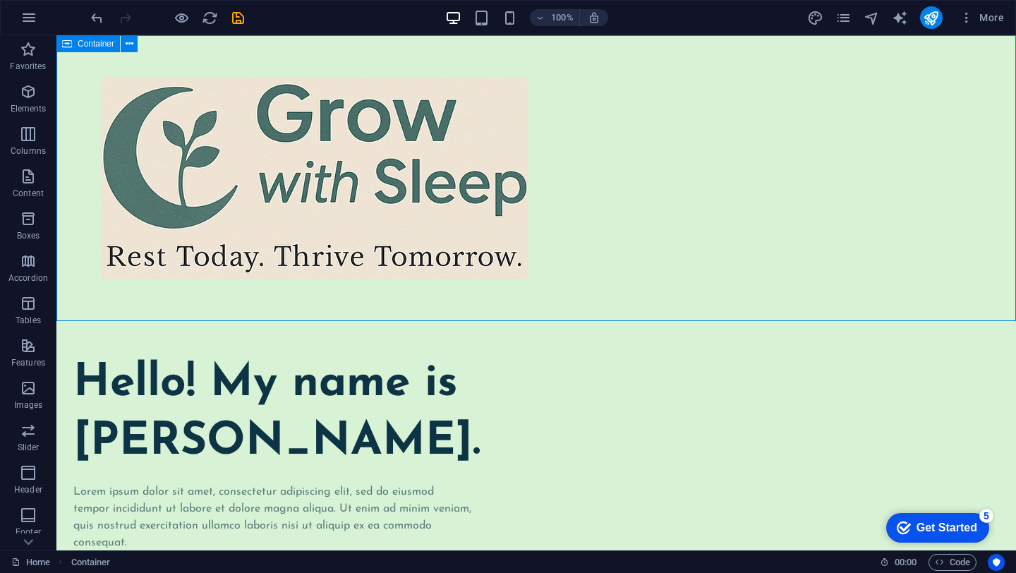
click at [92, 44] on span "Container" at bounding box center [96, 44] width 37 height 8
click at [133, 45] on button at bounding box center [129, 43] width 17 height 17
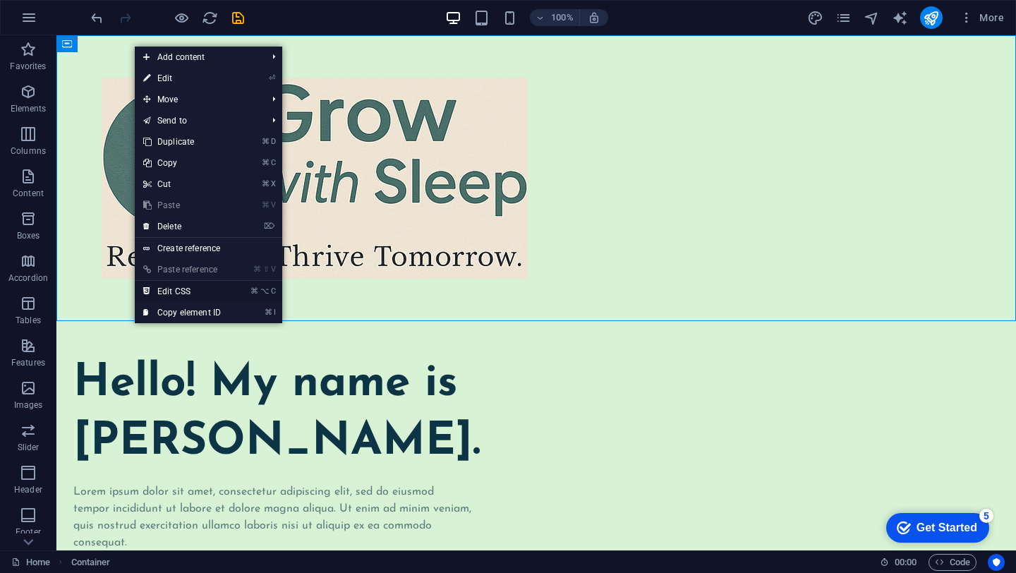
click at [191, 288] on link "⌘ ⌥ C Edit CSS" at bounding box center [182, 291] width 95 height 21
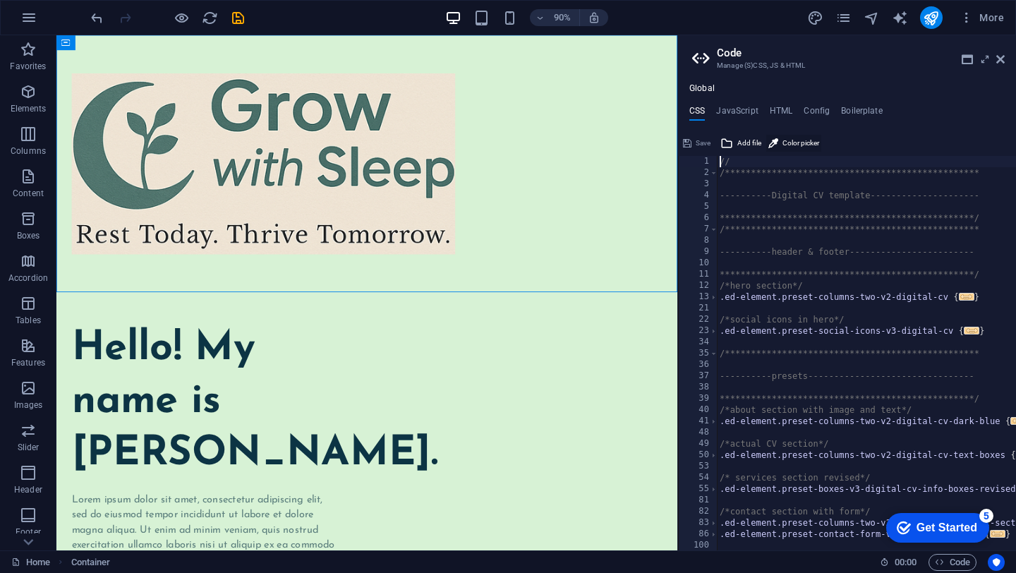
click at [805, 142] on span "Color picker" at bounding box center [801, 143] width 37 height 17
click at [390, 222] on figure at bounding box center [401, 178] width 656 height 201
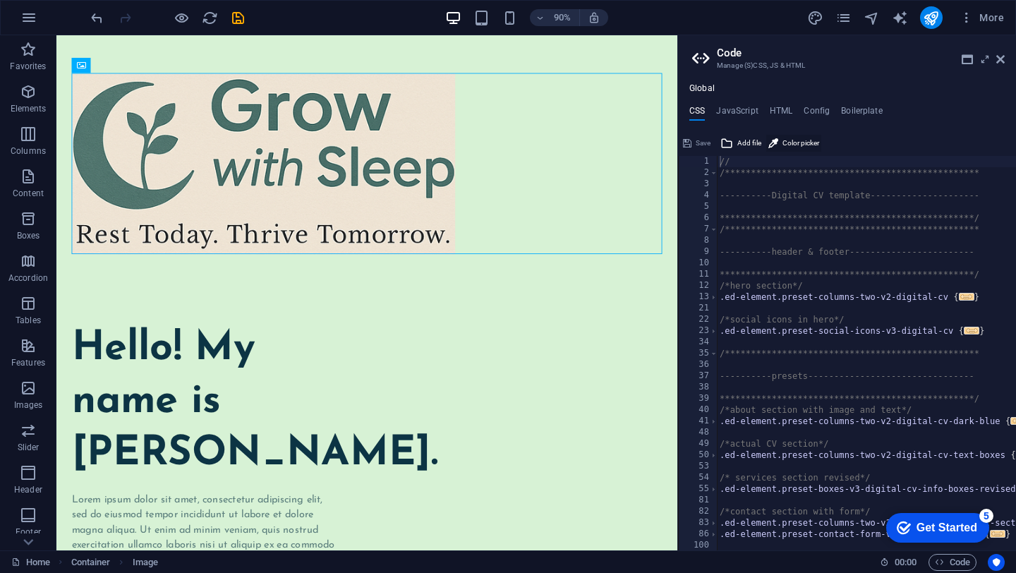
click at [784, 143] on span "Color picker" at bounding box center [801, 143] width 37 height 17
click at [386, 230] on figure at bounding box center [401, 178] width 656 height 201
click at [815, 108] on h4 "Config" at bounding box center [817, 114] width 26 height 16
type textarea "$lh-h1-all: (1.3, null, 1.2);"
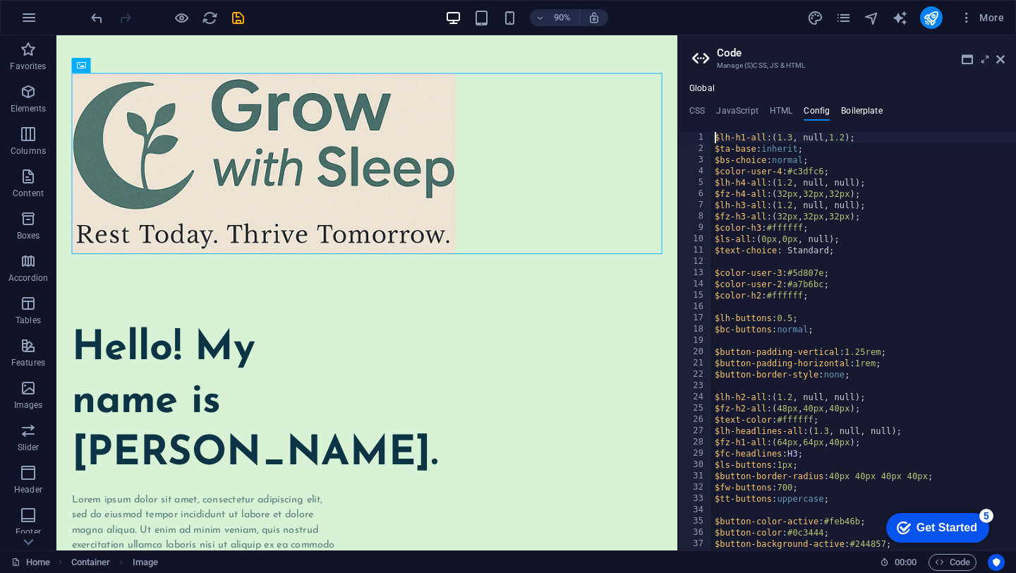
click at [855, 111] on h4 "Boilerplate" at bounding box center [862, 114] width 42 height 16
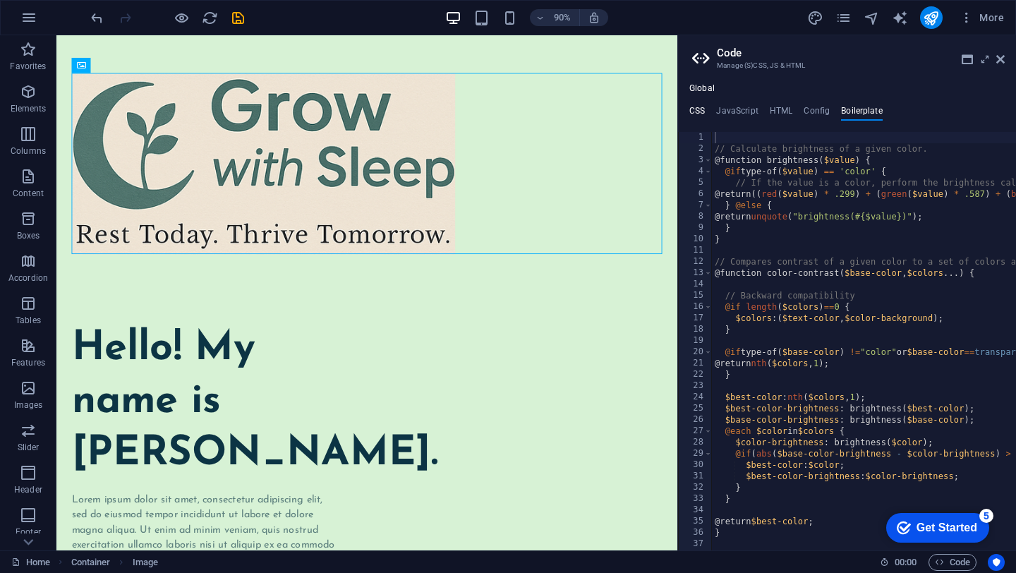
click at [701, 109] on h4 "CSS" at bounding box center [698, 114] width 16 height 16
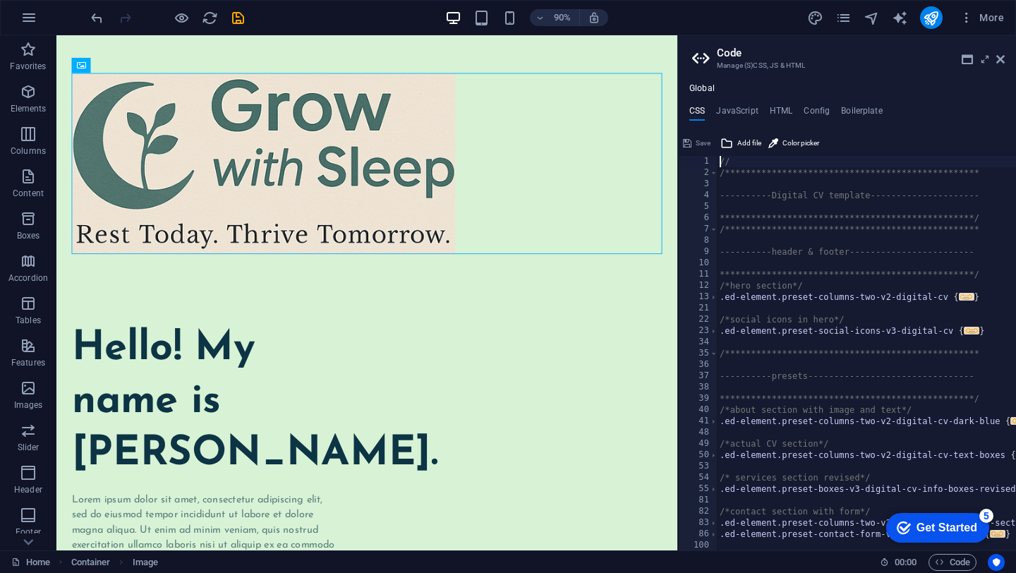
click at [965, 301] on span "..." at bounding box center [967, 297] width 16 height 8
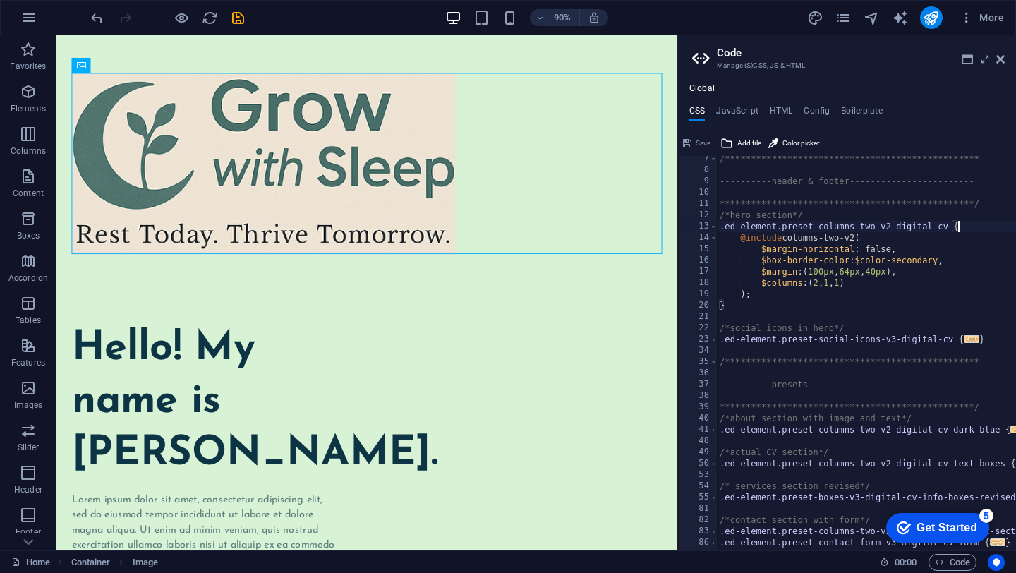
scroll to position [71, 0]
click at [971, 335] on div "**********" at bounding box center [880, 361] width 327 height 417
type textarea ".ed-element.preset-social-icons-v3-digital-cv {"
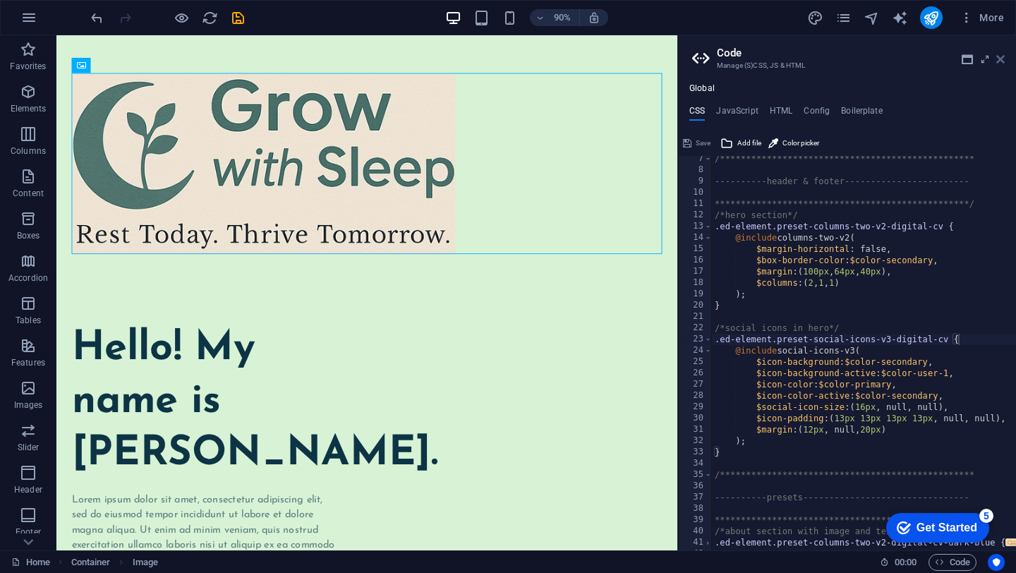
click at [1003, 61] on icon at bounding box center [1001, 59] width 8 height 11
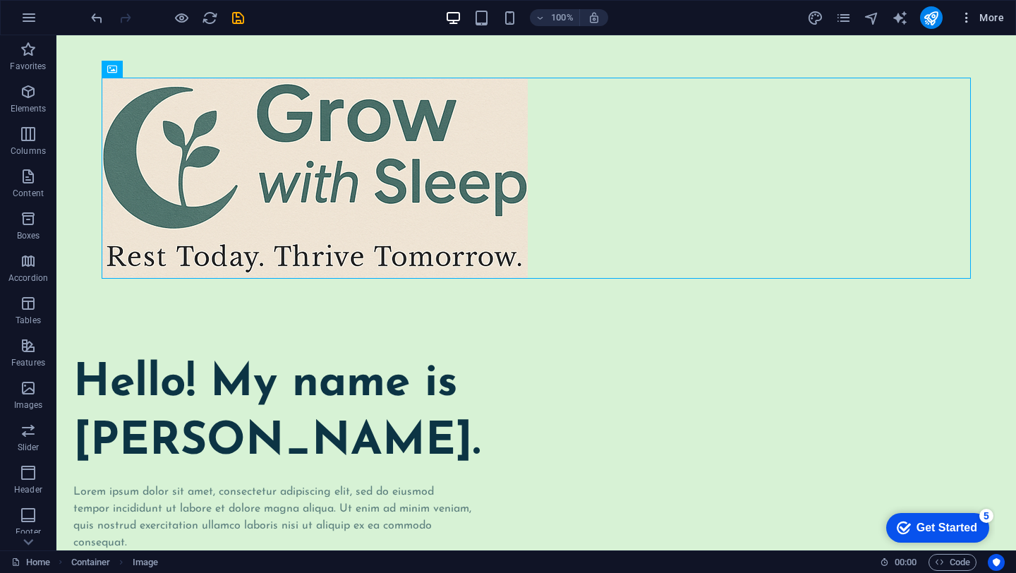
click at [991, 16] on span "More" at bounding box center [982, 18] width 44 height 14
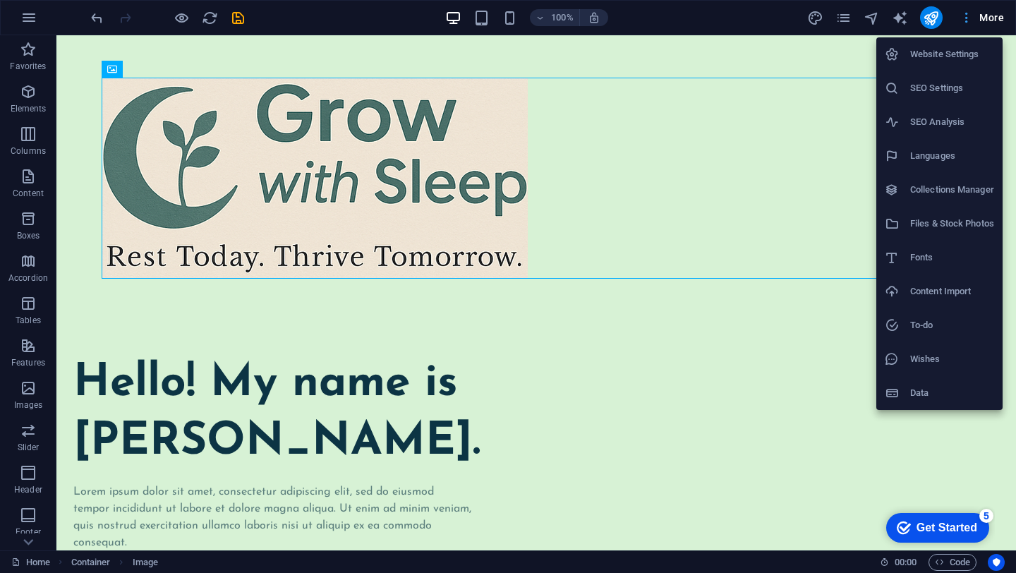
click at [991, 16] on div at bounding box center [508, 286] width 1016 height 573
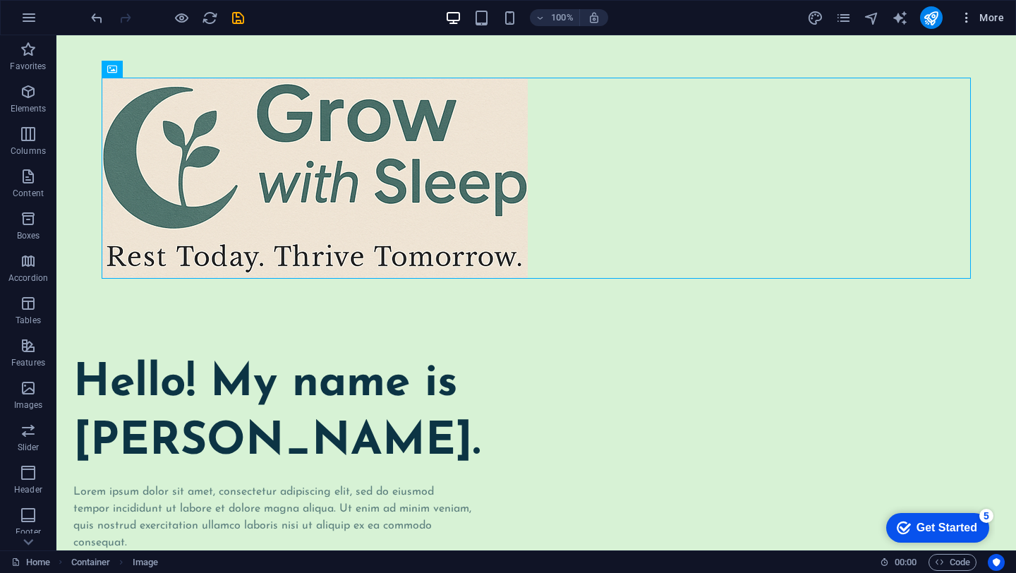
click at [968, 25] on button "More" at bounding box center [982, 17] width 56 height 23
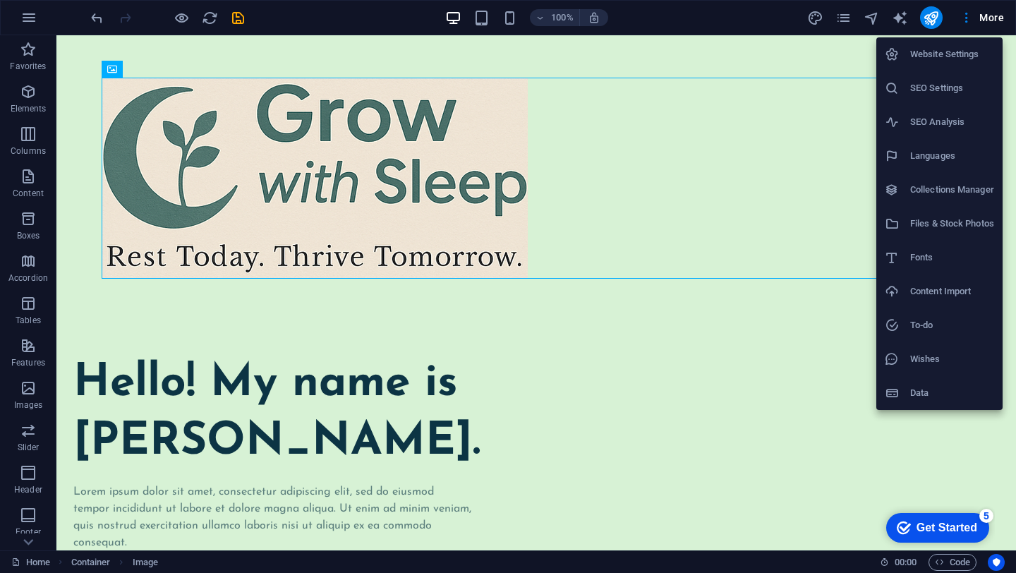
click at [968, 25] on div at bounding box center [508, 286] width 1016 height 573
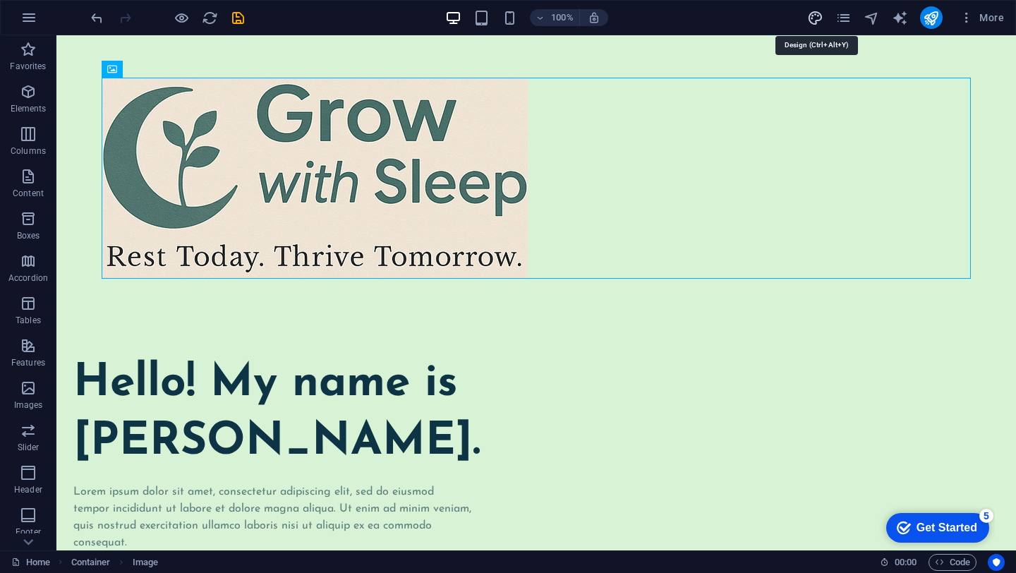
click at [811, 19] on icon "design" at bounding box center [816, 18] width 16 height 16
select select "px"
select select "400"
select select "px"
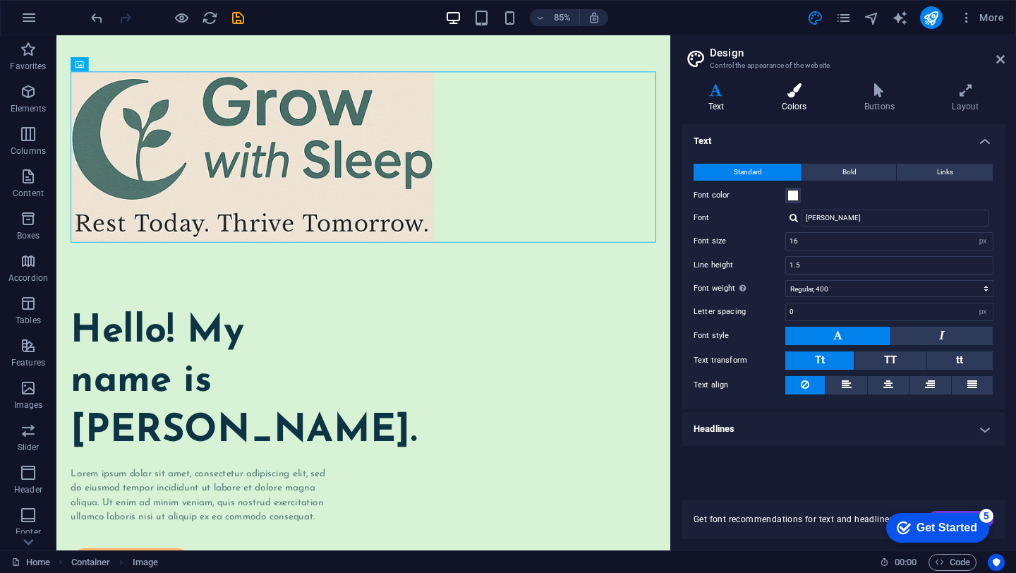
click at [798, 109] on h4 "Colors" at bounding box center [797, 98] width 83 height 30
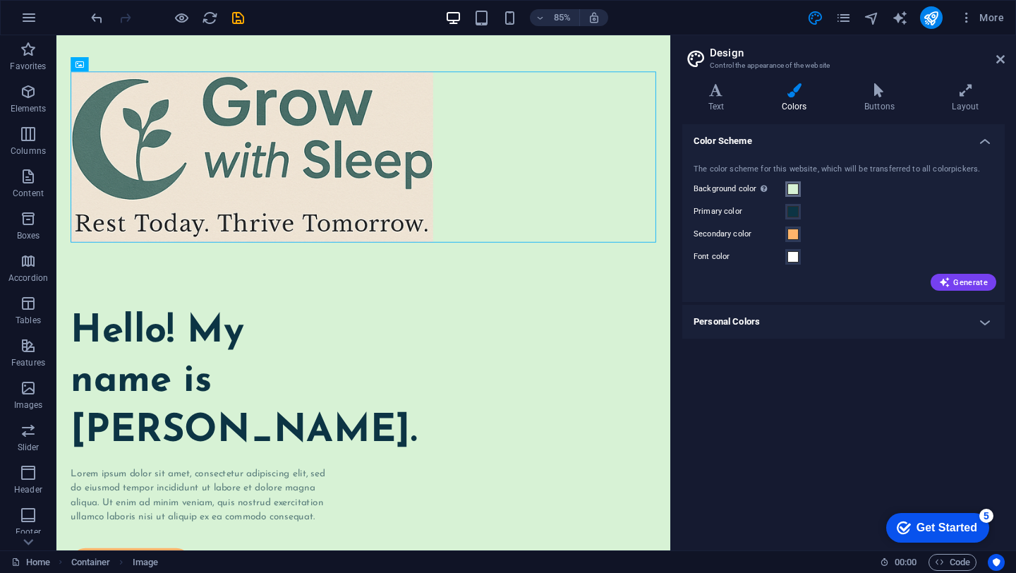
click at [795, 189] on span at bounding box center [793, 189] width 11 height 11
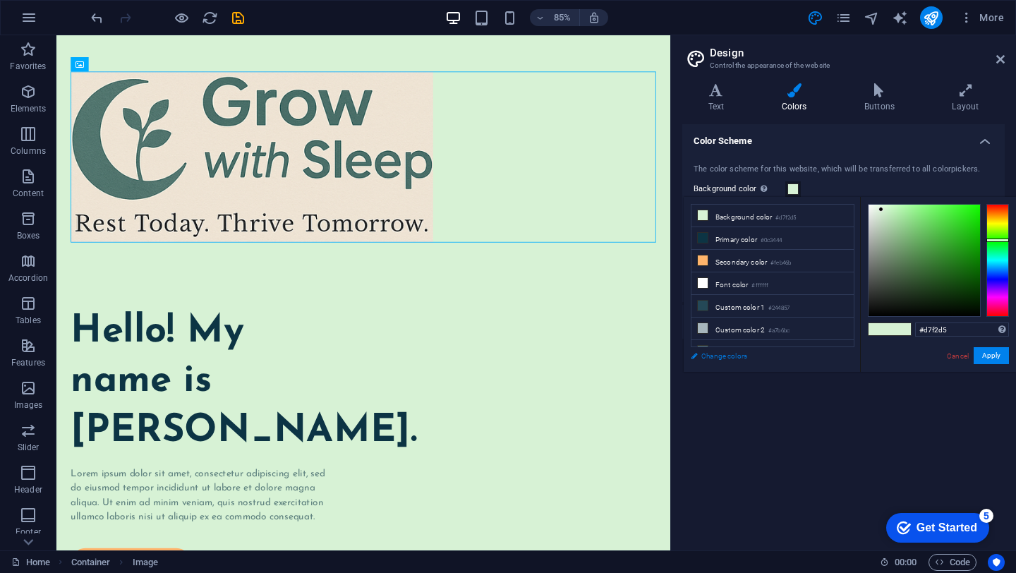
click at [718, 360] on link "Change colors" at bounding box center [766, 356] width 164 height 18
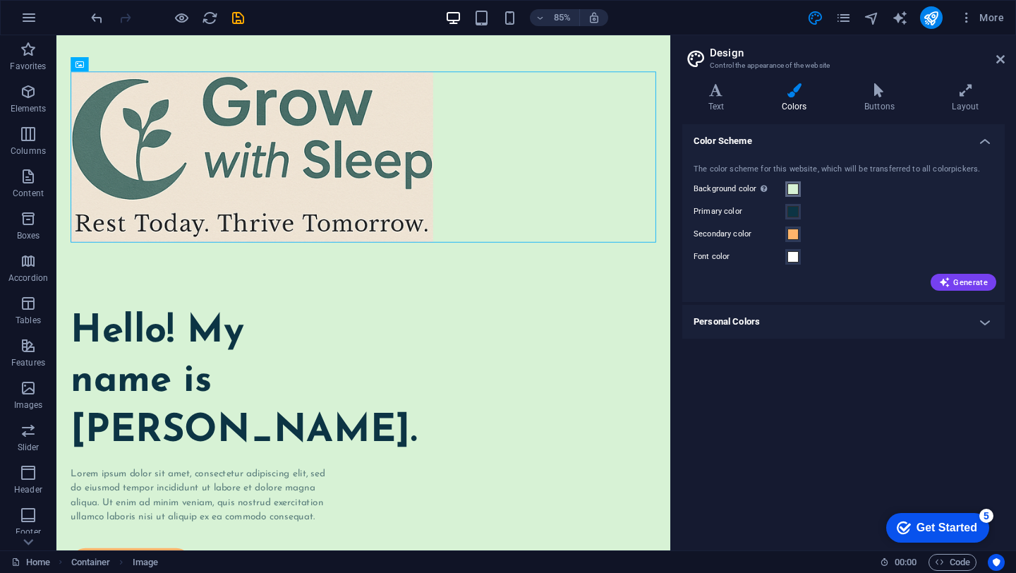
click at [794, 187] on span at bounding box center [793, 189] width 11 height 11
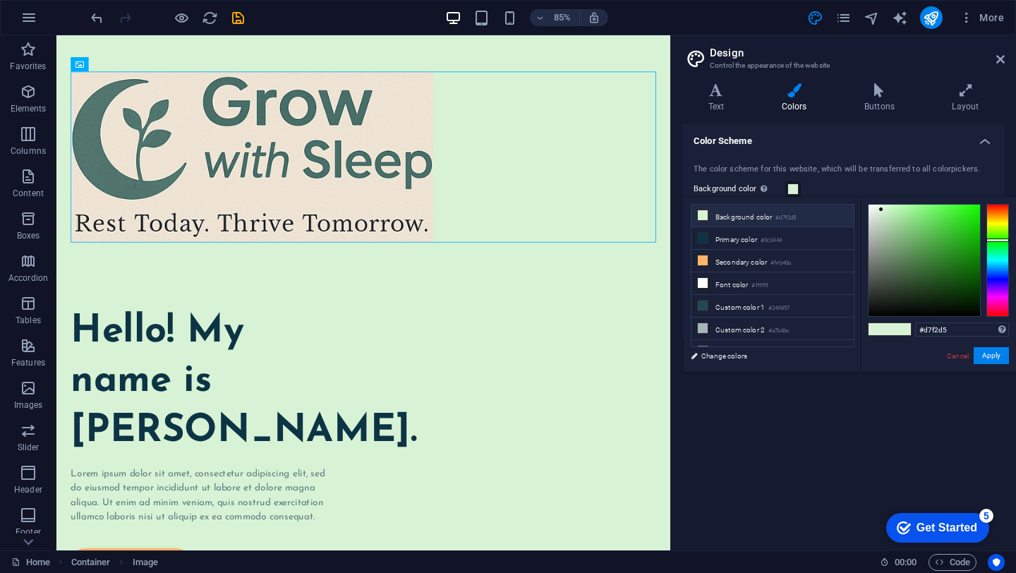
click at [767, 215] on li "Background color #d7f2d5" at bounding box center [773, 216] width 162 height 23
click at [788, 219] on small "#d7f2d5" at bounding box center [786, 218] width 20 height 10
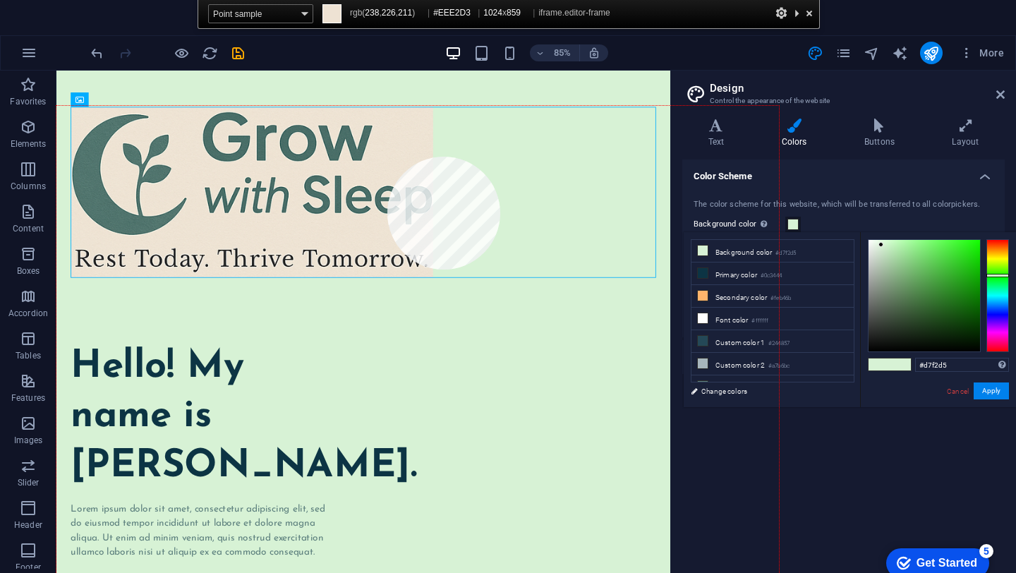
click at [388, 157] on div at bounding box center [417, 409] width 723 height 606
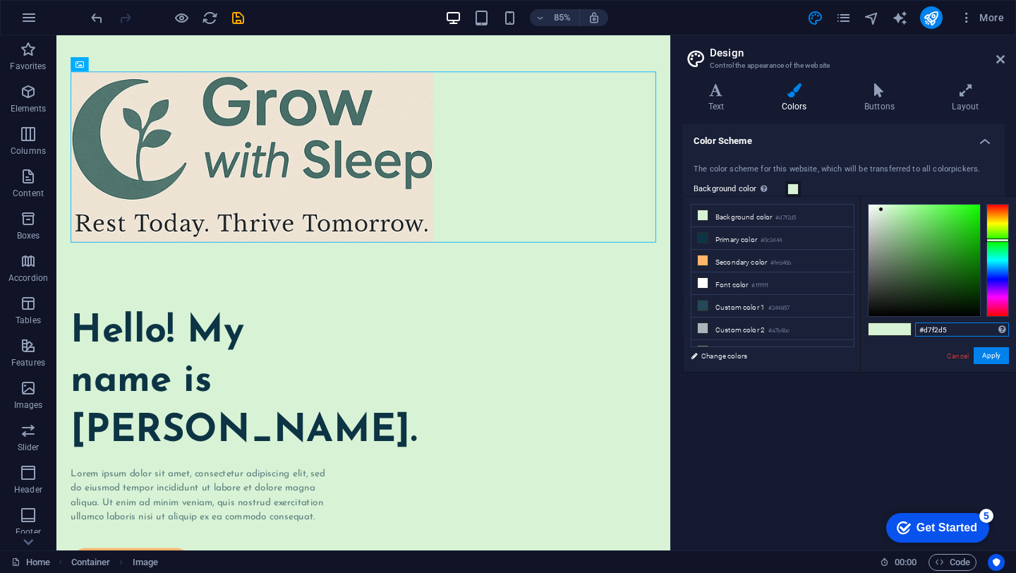
drag, startPoint x: 952, startPoint y: 363, endPoint x: 907, endPoint y: 328, distance: 57.3
click at [907, 328] on div "#d7f2d5 Supported formats #0852ed rgb(8, 82, 237) rgba(8, 82, 237, 90%) hsv(221…" at bounding box center [938, 387] width 156 height 380
paste input "EEE2D3"
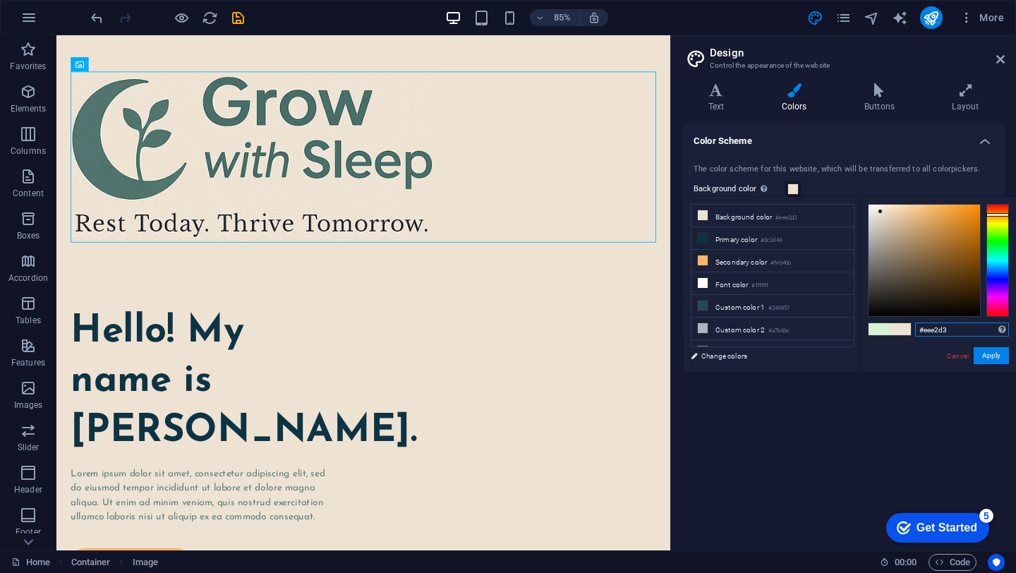
type input "#eee2d3"
click at [916, 360] on div "#eee2d3 Supported formats #0852ed rgb(8, 82, 237) rgba(8, 82, 237, 90%) hsv(221…" at bounding box center [938, 387] width 156 height 380
click at [997, 356] on button "Apply" at bounding box center [991, 355] width 35 height 17
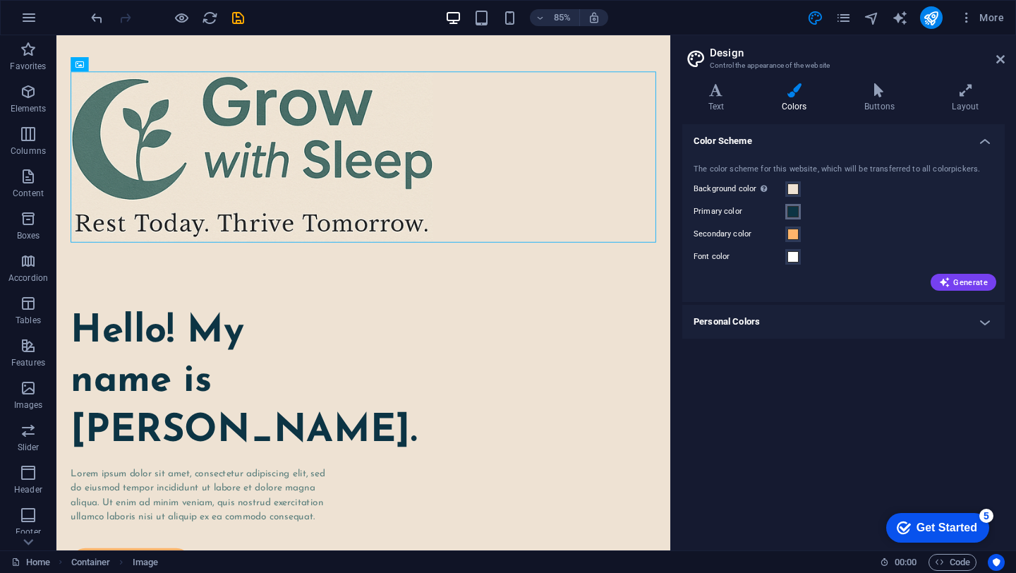
click at [792, 214] on span at bounding box center [793, 211] width 11 height 11
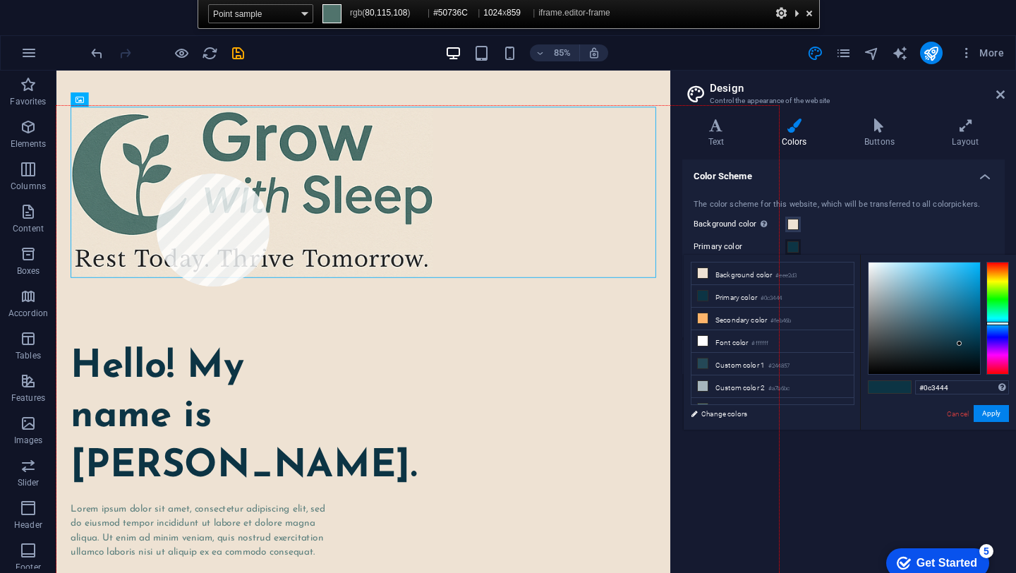
click at [157, 174] on div at bounding box center [417, 409] width 723 height 606
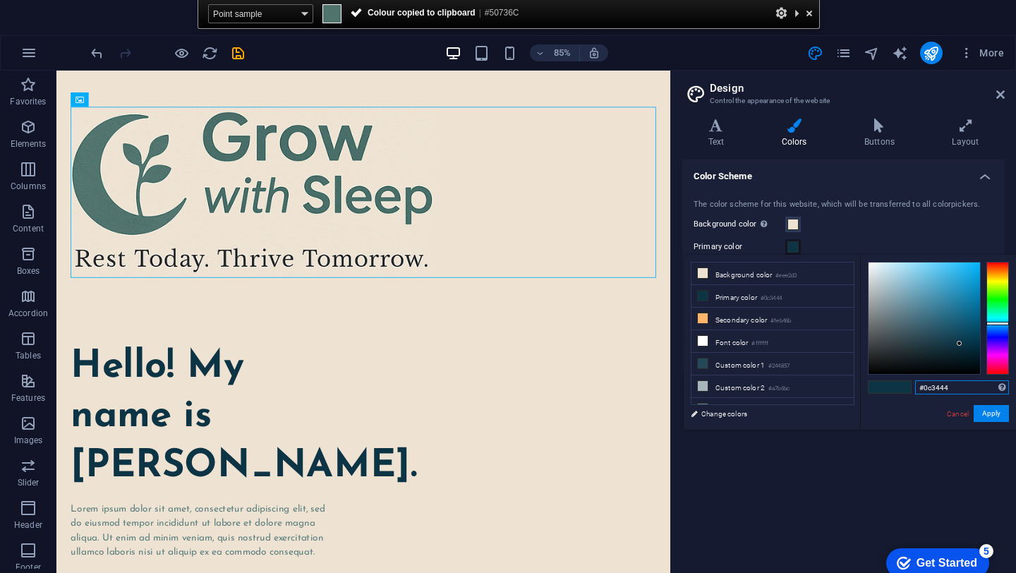
click at [935, 386] on input "#0c3444" at bounding box center [963, 387] width 94 height 14
click at [935, 386] on div "#0c3444 Supported formats #0852ed rgb(8, 82, 237) rgba(8, 82, 237, 90%) hsv(221…" at bounding box center [938, 445] width 156 height 380
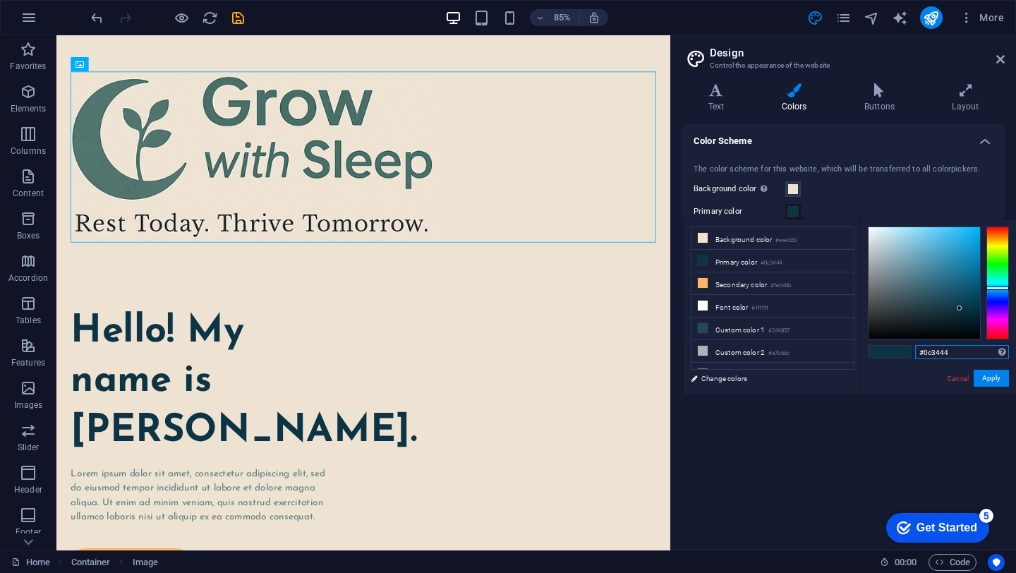
drag, startPoint x: 953, startPoint y: 356, endPoint x: 898, endPoint y: 352, distance: 55.2
click at [898, 352] on div "#0c3444 Supported formats #0852ed rgb(8, 82, 237) rgba(8, 82, 237, 90%) hsv(221…" at bounding box center [938, 410] width 156 height 380
paste input "50736C"
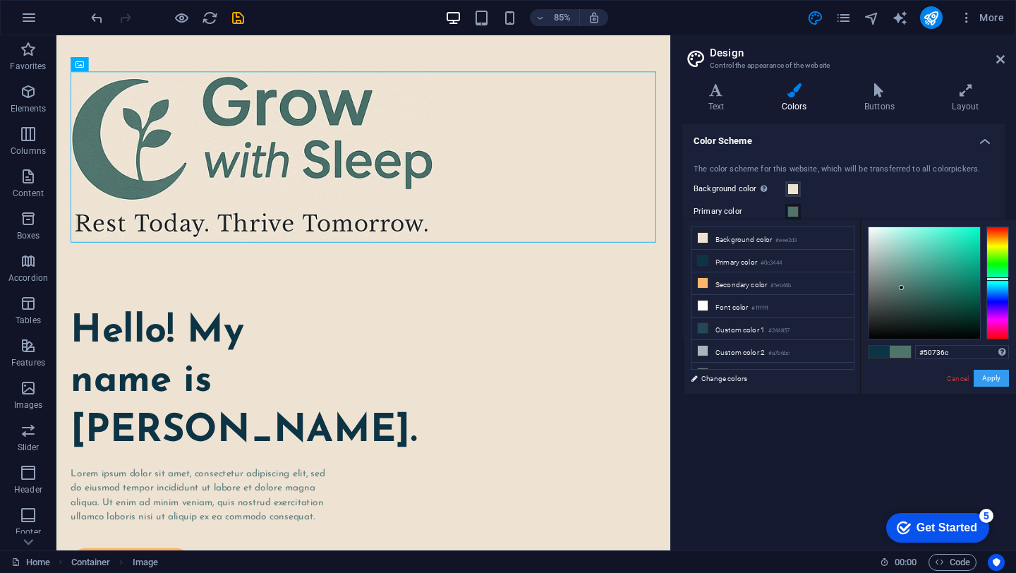
click at [995, 372] on button "Apply" at bounding box center [991, 378] width 35 height 17
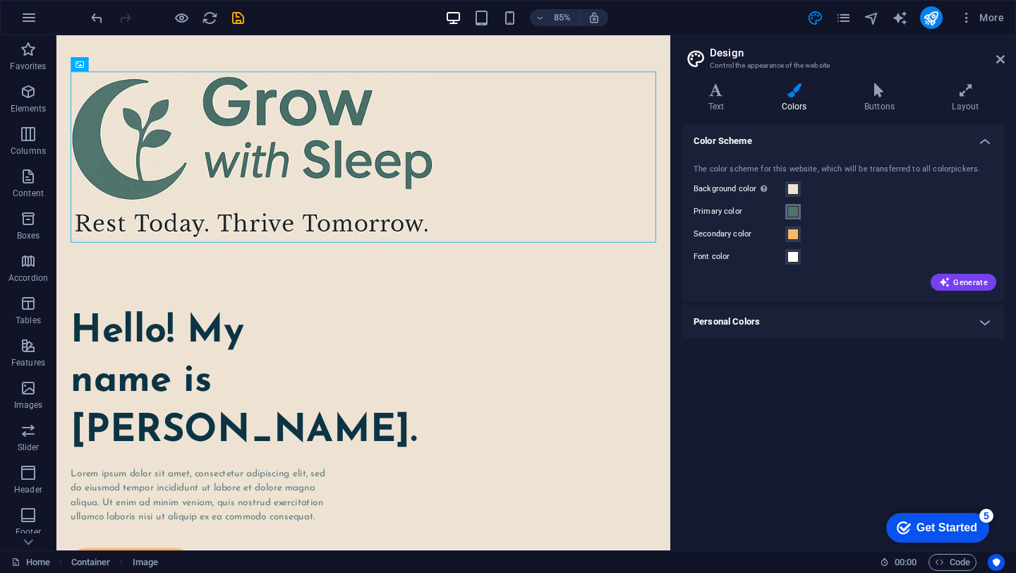
click at [795, 210] on span at bounding box center [793, 211] width 11 height 11
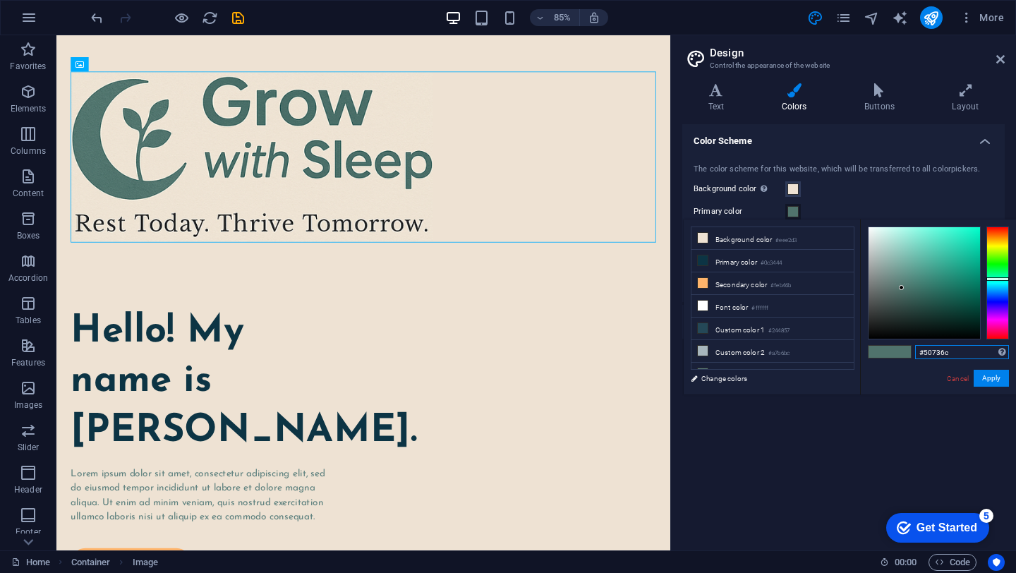
drag, startPoint x: 958, startPoint y: 350, endPoint x: 892, endPoint y: 350, distance: 66.4
click at [890, 350] on div "#50736c Supported formats #0852ed rgb(8, 82, 237) rgba(8, 82, 237, 90%) hsv(221…" at bounding box center [938, 410] width 156 height 380
paste input "37464F"
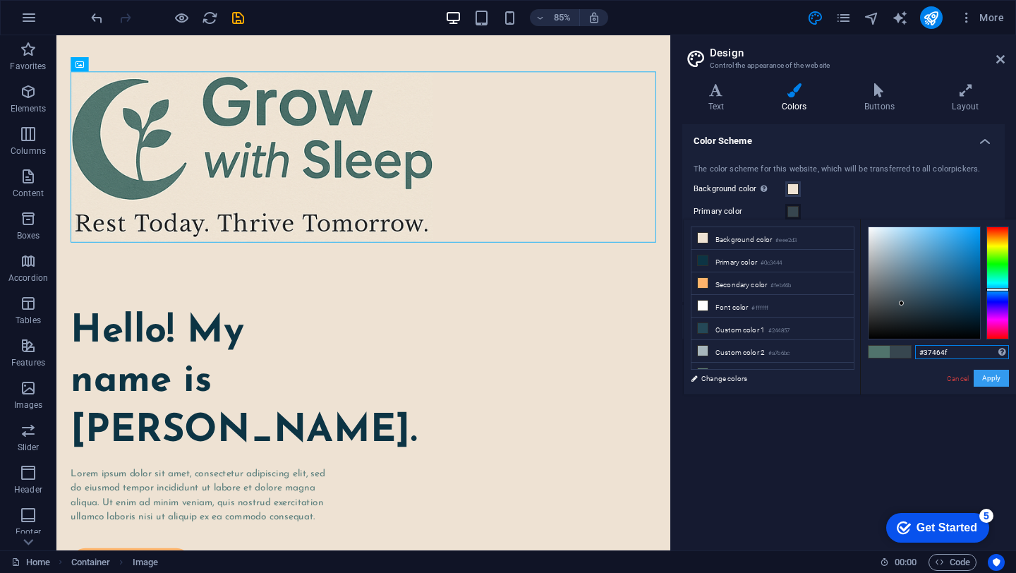
type input "#37464f"
click at [988, 380] on button "Apply" at bounding box center [991, 378] width 35 height 17
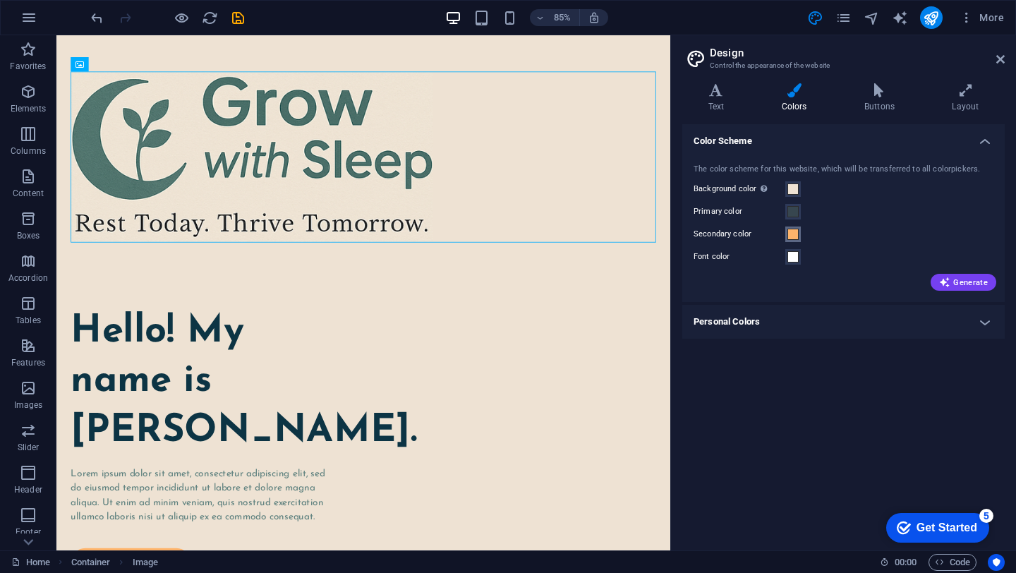
click at [794, 238] on span at bounding box center [793, 234] width 11 height 11
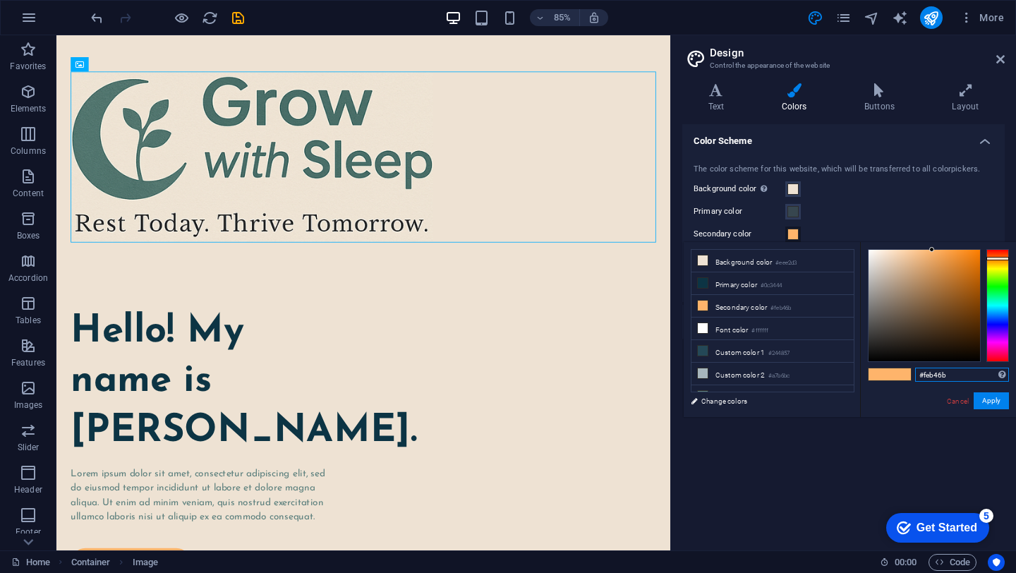
drag, startPoint x: 951, startPoint y: 376, endPoint x: 902, endPoint y: 376, distance: 48.7
click at [902, 376] on div "#feb46b Supported formats #0852ed rgb(8, 82, 237) rgba(8, 82, 237, 90%) hsv(221…" at bounding box center [938, 432] width 156 height 380
paste input "37464F"
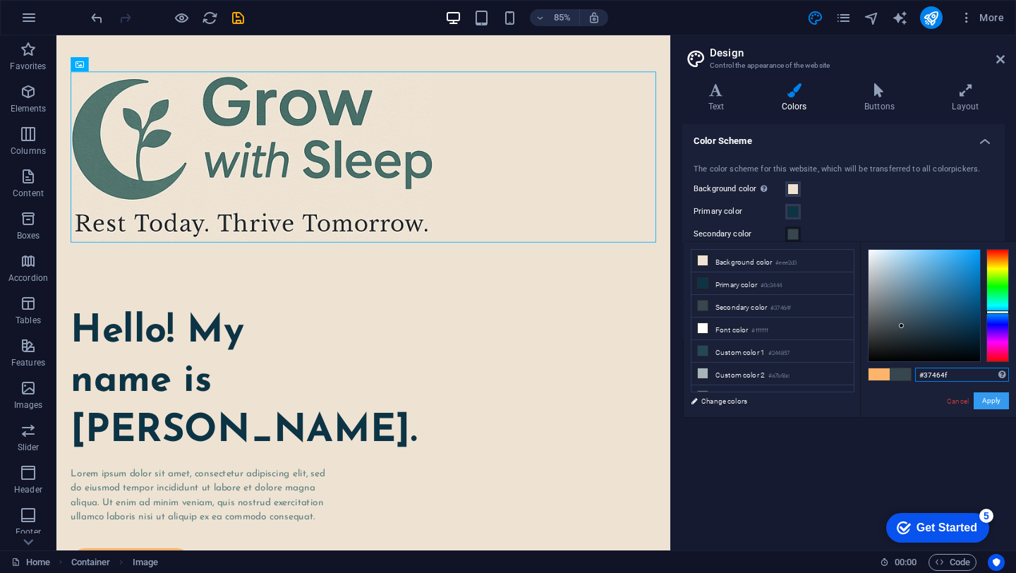
type input "#37464f"
click at [993, 404] on button "Apply" at bounding box center [991, 400] width 35 height 17
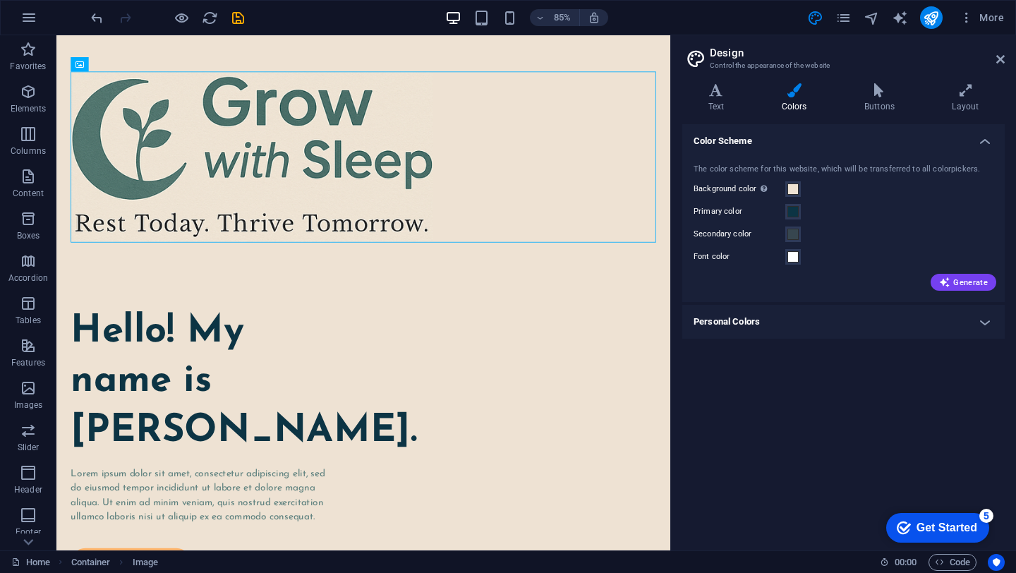
click at [806, 394] on div "Color Scheme The color scheme for this website, which will be transferred to al…" at bounding box center [844, 331] width 323 height 415
click at [775, 323] on h4 "Personal Colors" at bounding box center [844, 322] width 323 height 34
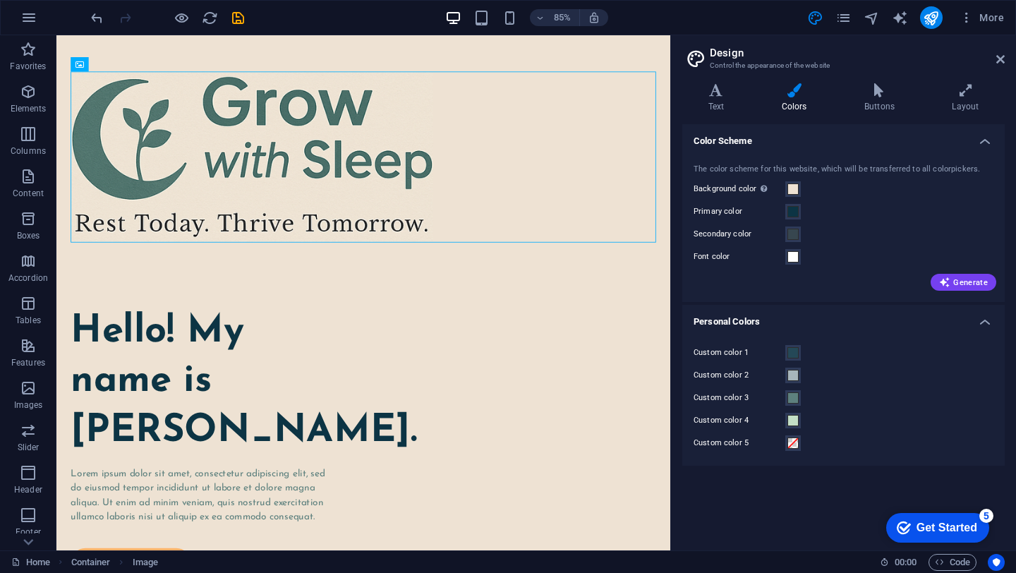
click at [775, 323] on h4 "Personal Colors" at bounding box center [844, 317] width 323 height 25
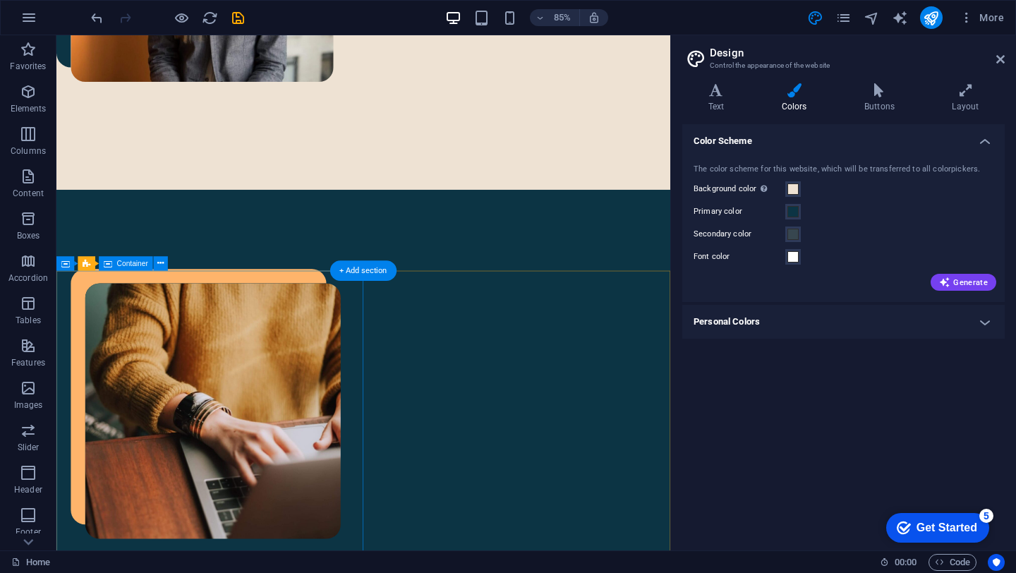
scroll to position [1010, 0]
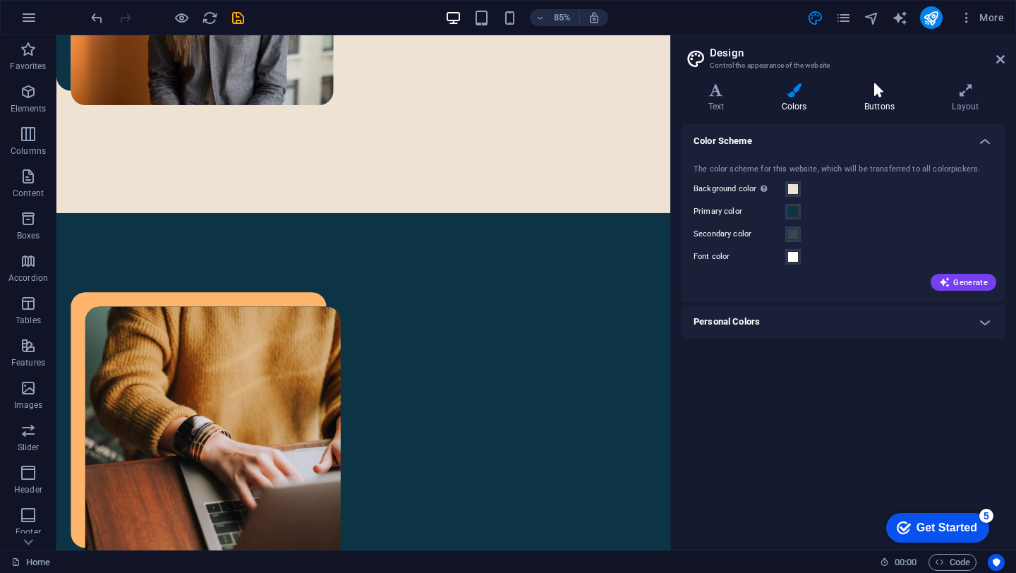
click at [882, 92] on icon at bounding box center [880, 90] width 82 height 14
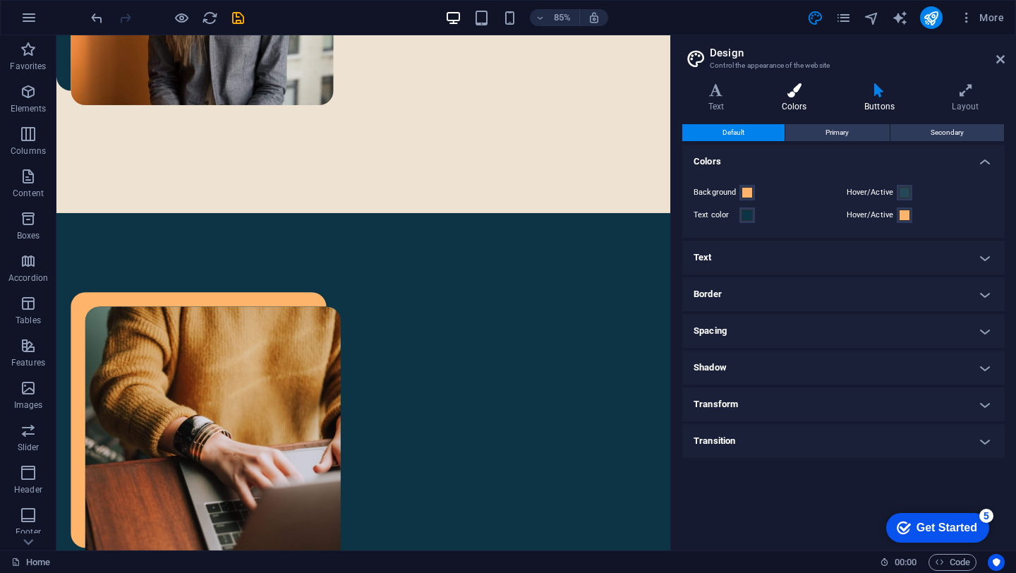
click at [799, 102] on h4 "Colors" at bounding box center [797, 98] width 83 height 30
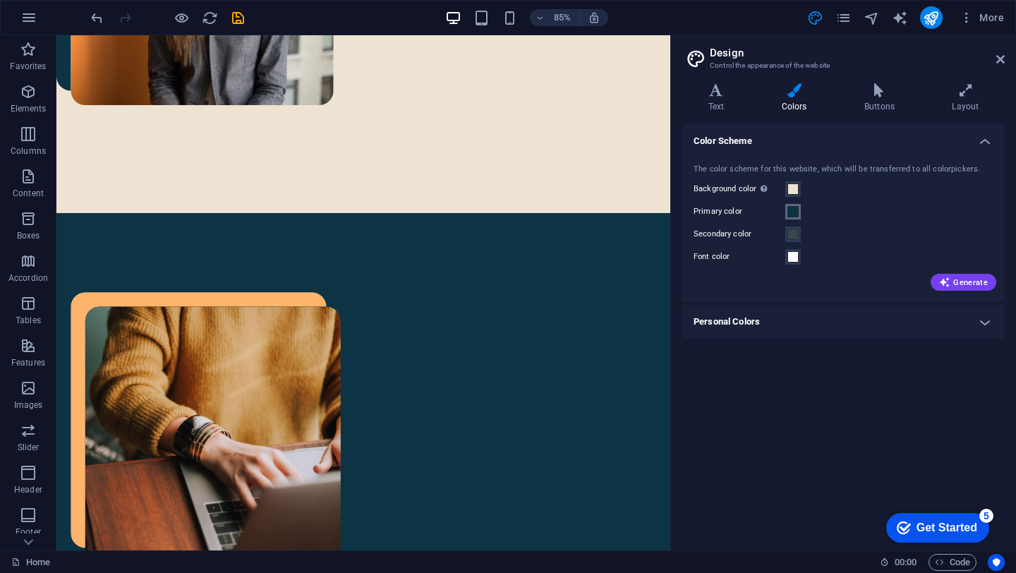
click at [795, 210] on span at bounding box center [793, 211] width 11 height 11
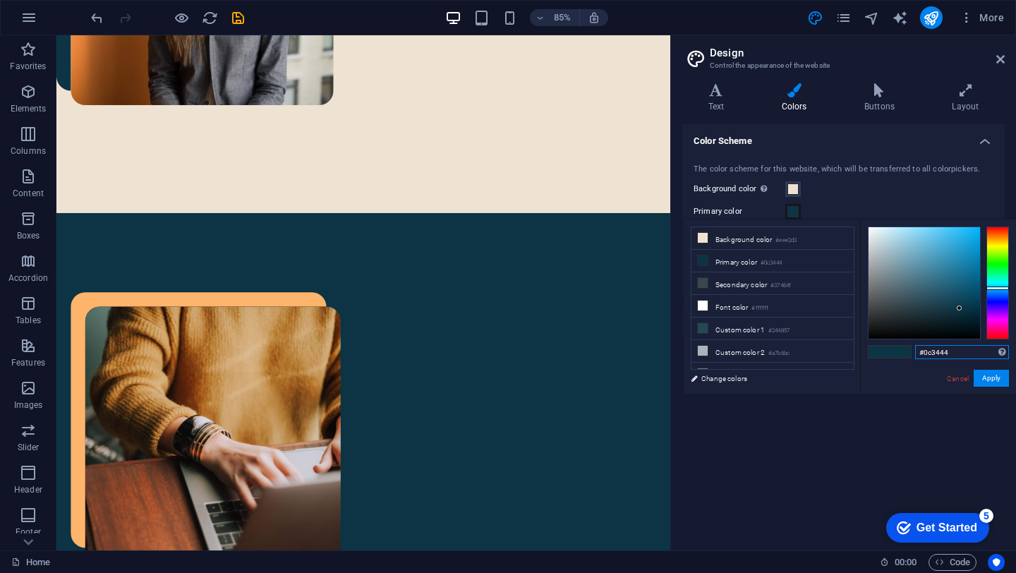
drag, startPoint x: 952, startPoint y: 350, endPoint x: 899, endPoint y: 352, distance: 53.0
click at [899, 352] on div "#0c3444 Supported formats #0852ed rgb(8, 82, 237) rgba(8, 82, 237, 90%) hsv(221…" at bounding box center [938, 410] width 156 height 380
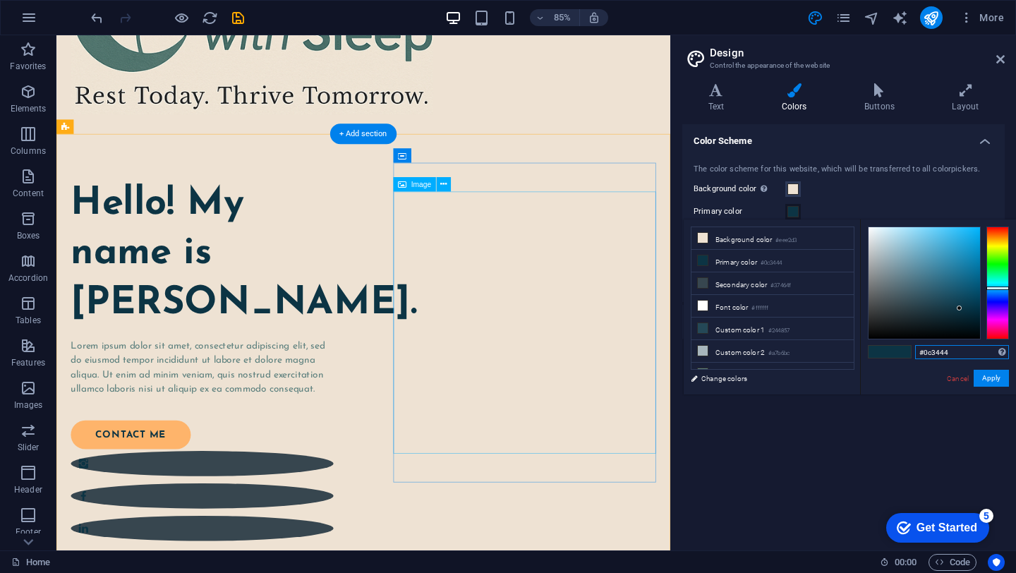
scroll to position [187, 0]
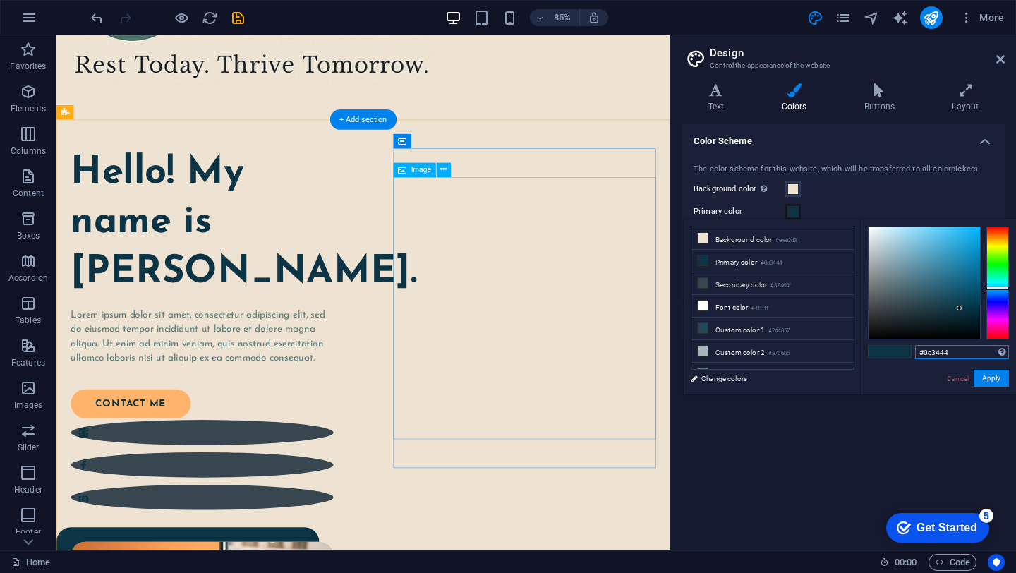
paste input "cfcbbd"
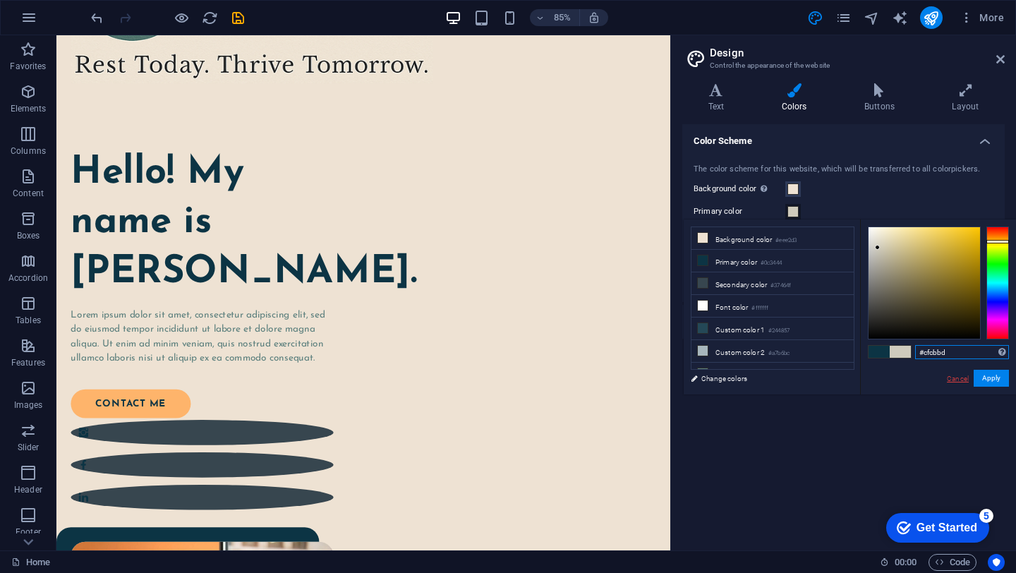
type input "#cfcbbd"
click at [952, 378] on link "Cancel" at bounding box center [958, 378] width 25 height 11
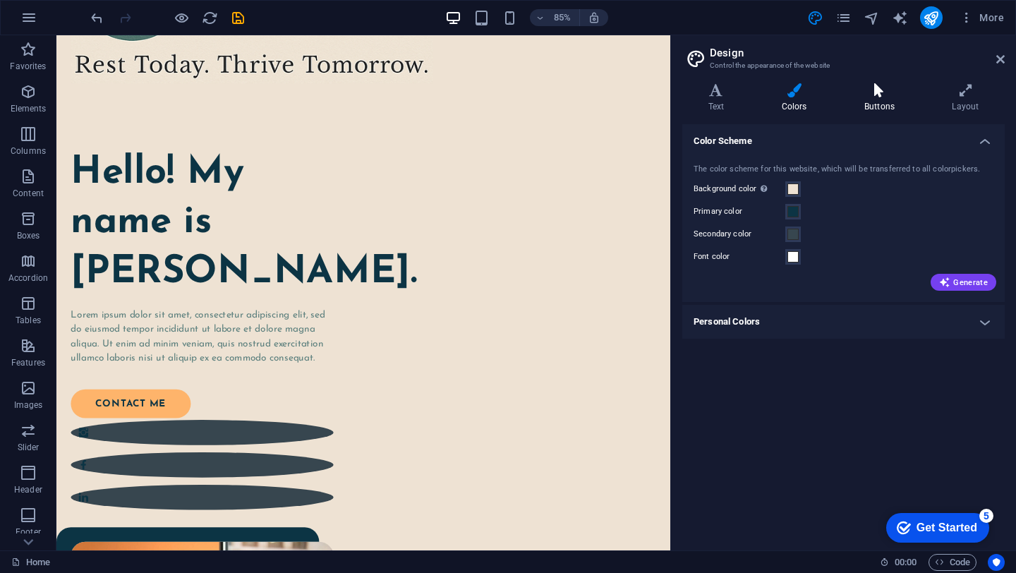
click at [889, 101] on h4 "Buttons" at bounding box center [883, 98] width 88 height 30
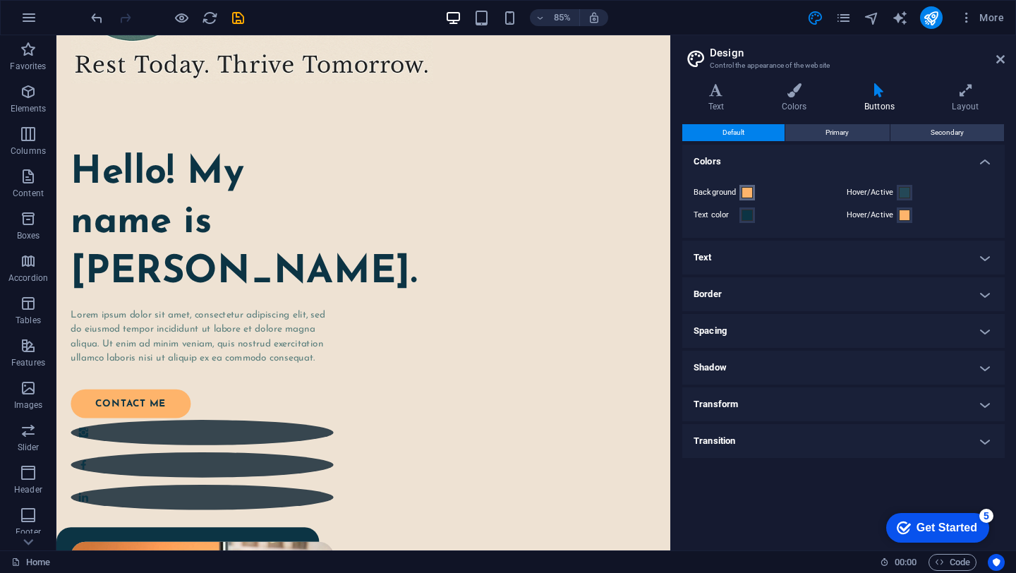
click at [744, 196] on span at bounding box center [747, 192] width 11 height 11
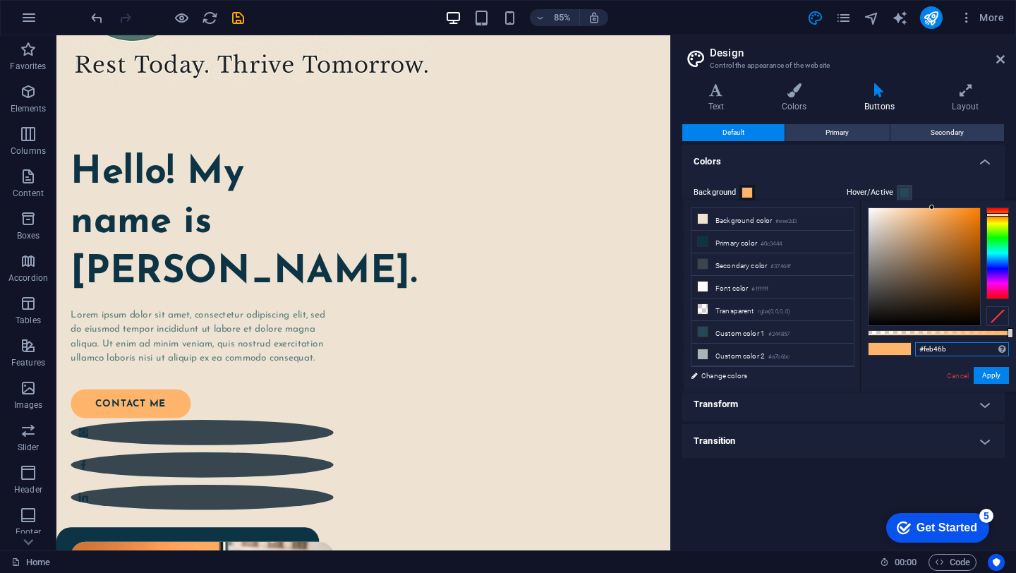
drag, startPoint x: 955, startPoint y: 352, endPoint x: 896, endPoint y: 348, distance: 58.7
click at [896, 348] on div "#feb46b Supported formats #0852ed rgb(8, 82, 237) rgba(8, 82, 237, 90%) hsv(221…" at bounding box center [938, 398] width 156 height 396
paste input "cfcbbd"
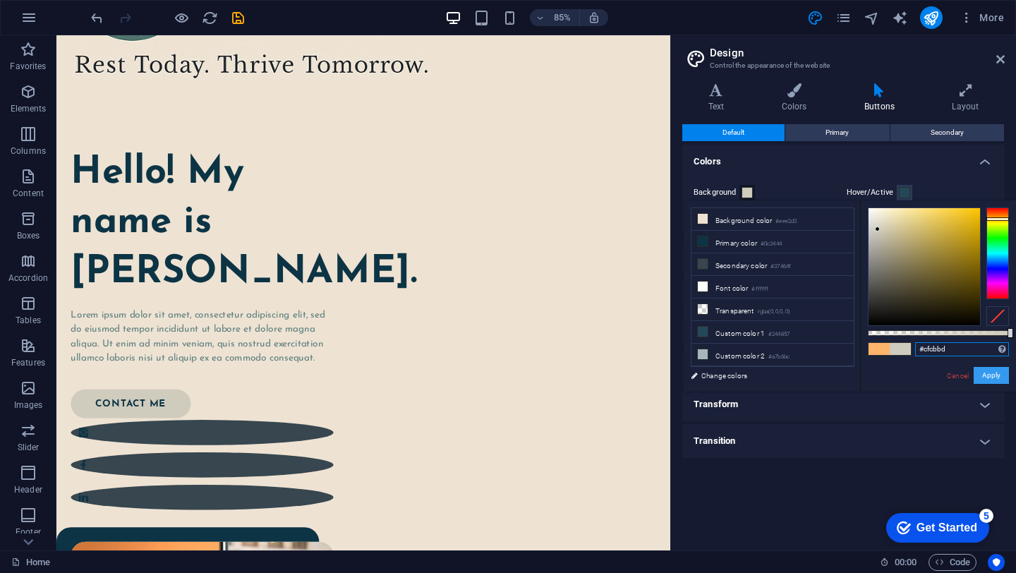
type input "#cfcbbd"
click at [990, 376] on button "Apply" at bounding box center [991, 375] width 35 height 17
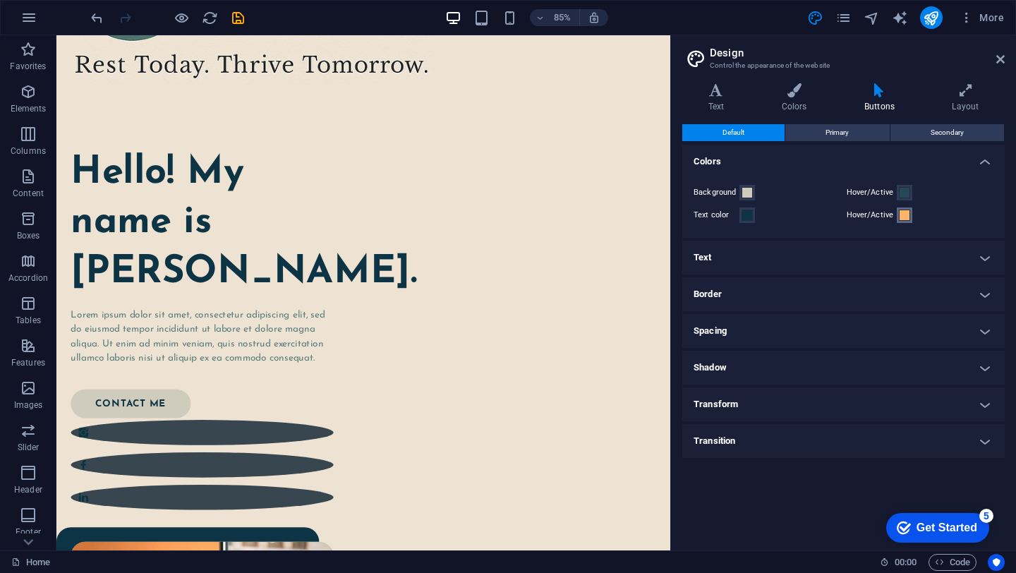
click at [904, 216] on span at bounding box center [904, 215] width 11 height 11
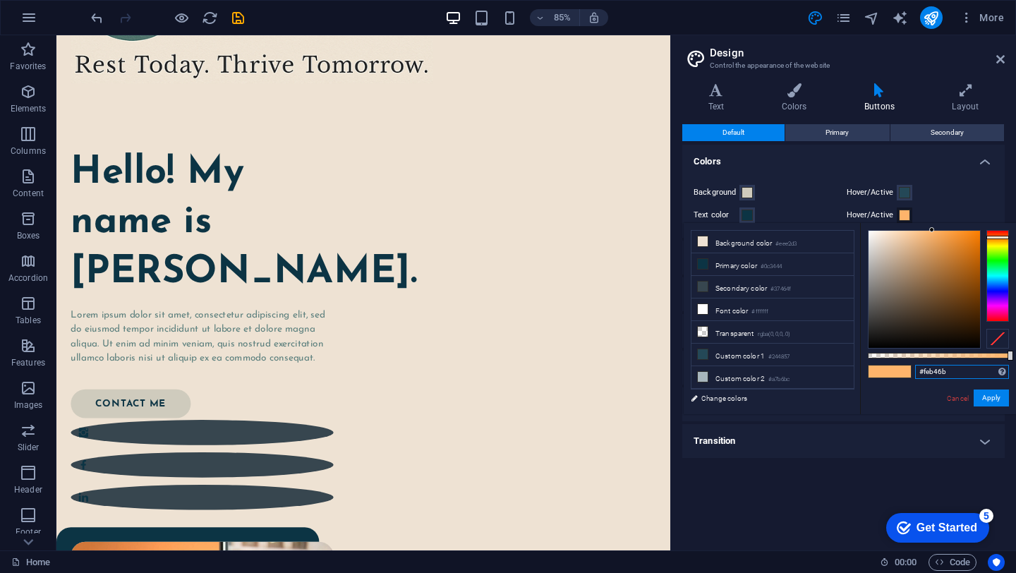
drag, startPoint x: 956, startPoint y: 370, endPoint x: 896, endPoint y: 370, distance: 60.0
click at [896, 370] on div "#feb46b Supported formats #0852ed rgb(8, 82, 237) rgba(8, 82, 237, 90%) hsv(221…" at bounding box center [938, 421] width 156 height 396
paste input "cfcbbd"
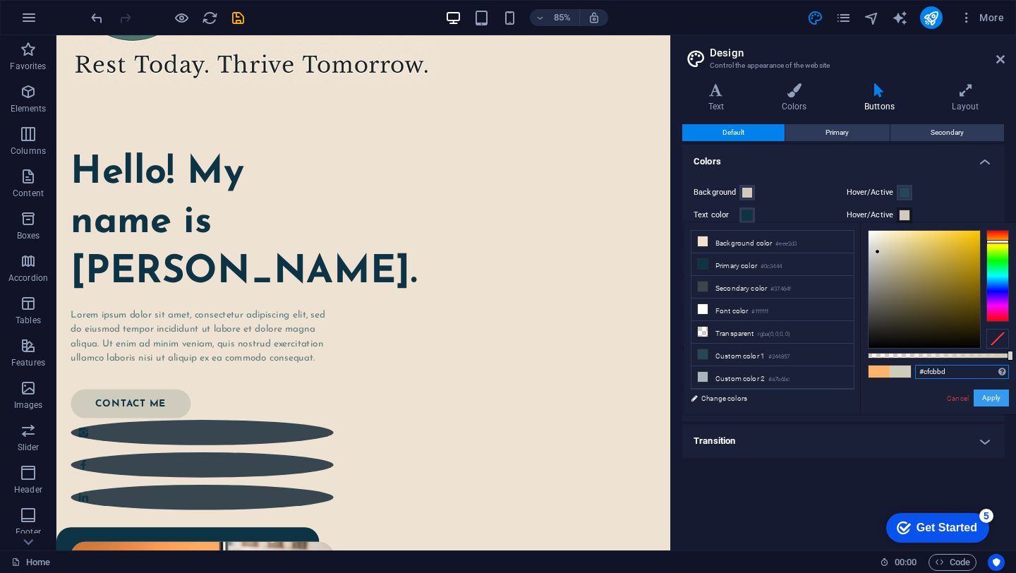
type input "#cfcbbd"
click at [995, 400] on button "Apply" at bounding box center [991, 398] width 35 height 17
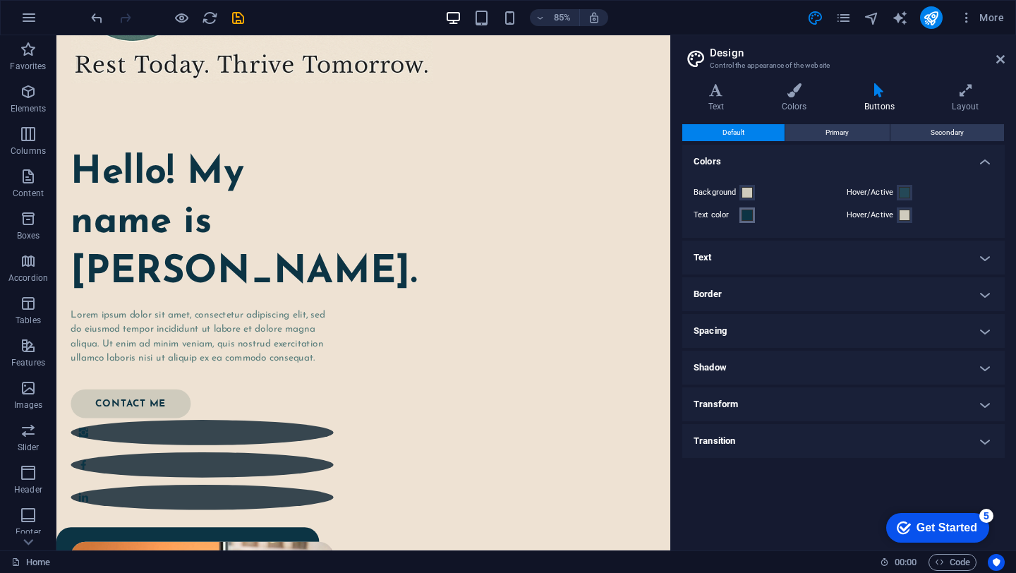
click at [748, 214] on span at bounding box center [747, 215] width 11 height 11
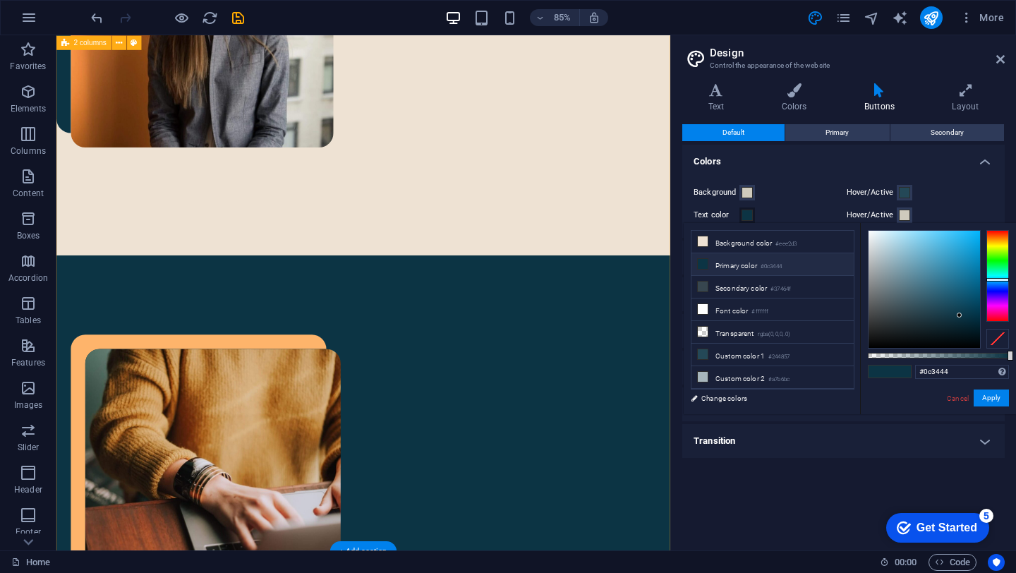
scroll to position [993, 0]
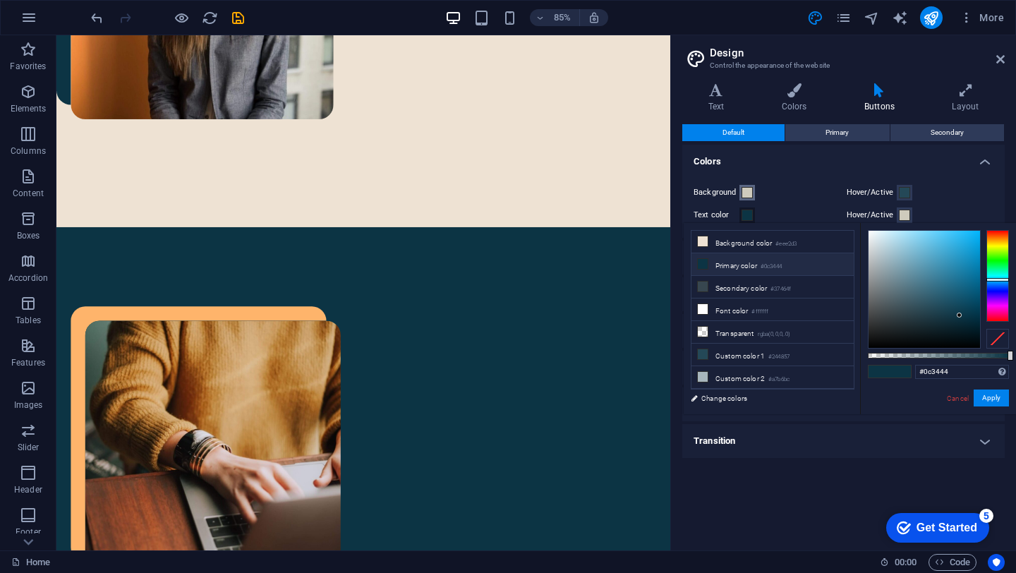
click at [749, 193] on span at bounding box center [747, 192] width 11 height 11
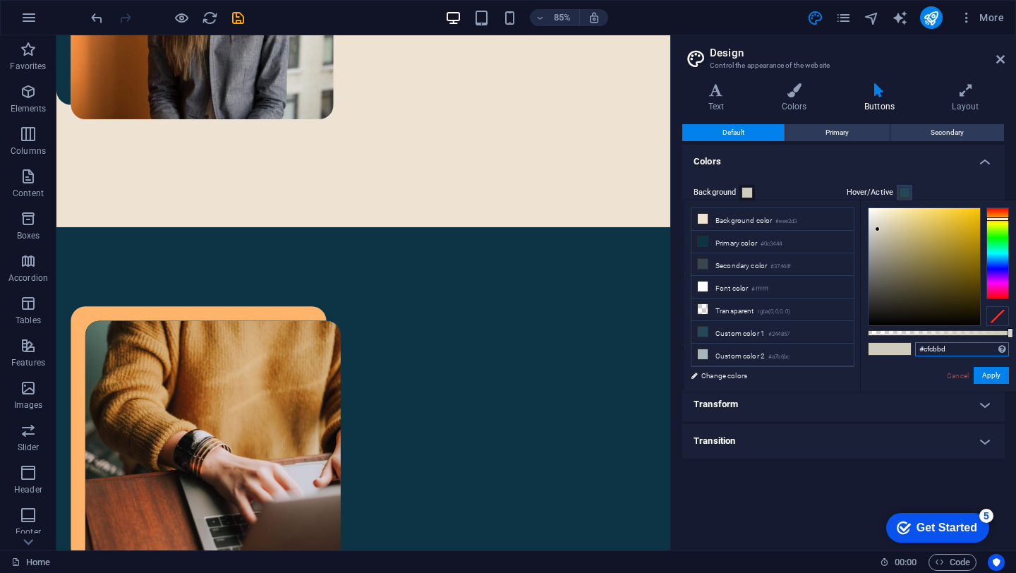
drag, startPoint x: 953, startPoint y: 349, endPoint x: 924, endPoint y: 349, distance: 29.0
click at [924, 349] on input "#cfcbbd" at bounding box center [963, 349] width 94 height 14
type input "#6d8c86"
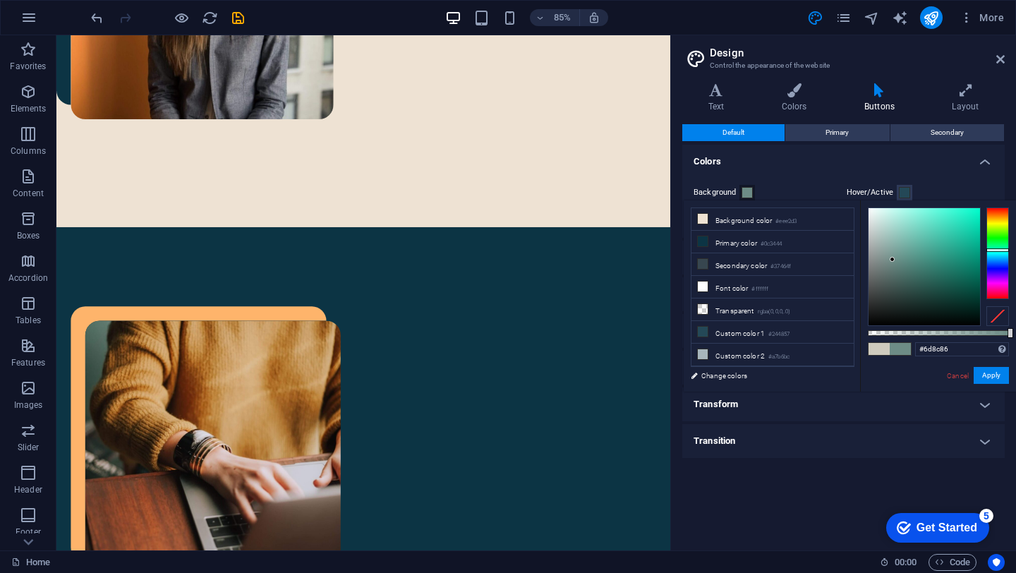
click at [916, 375] on div "#6d8c86 Supported formats #0852ed rgb(8, 82, 237) rgba(8, 82, 237, 90%) hsv(221…" at bounding box center [938, 398] width 156 height 396
click at [997, 376] on button "Apply" at bounding box center [991, 375] width 35 height 17
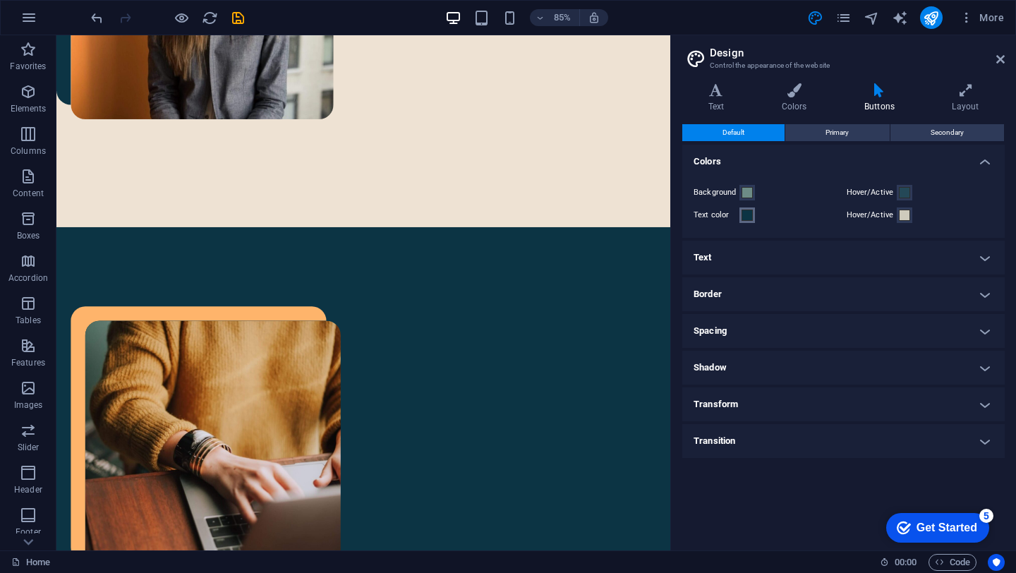
click at [745, 214] on span at bounding box center [747, 215] width 11 height 11
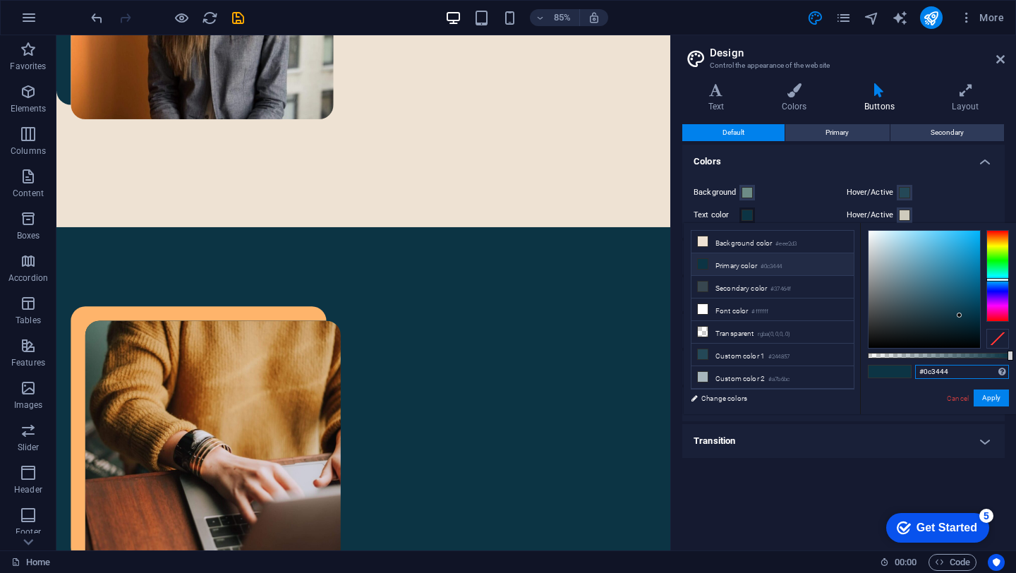
drag, startPoint x: 964, startPoint y: 364, endPoint x: 954, endPoint y: 373, distance: 13.6
click at [954, 373] on input "#0c3444" at bounding box center [963, 372] width 94 height 14
paste input "cfcbbd"
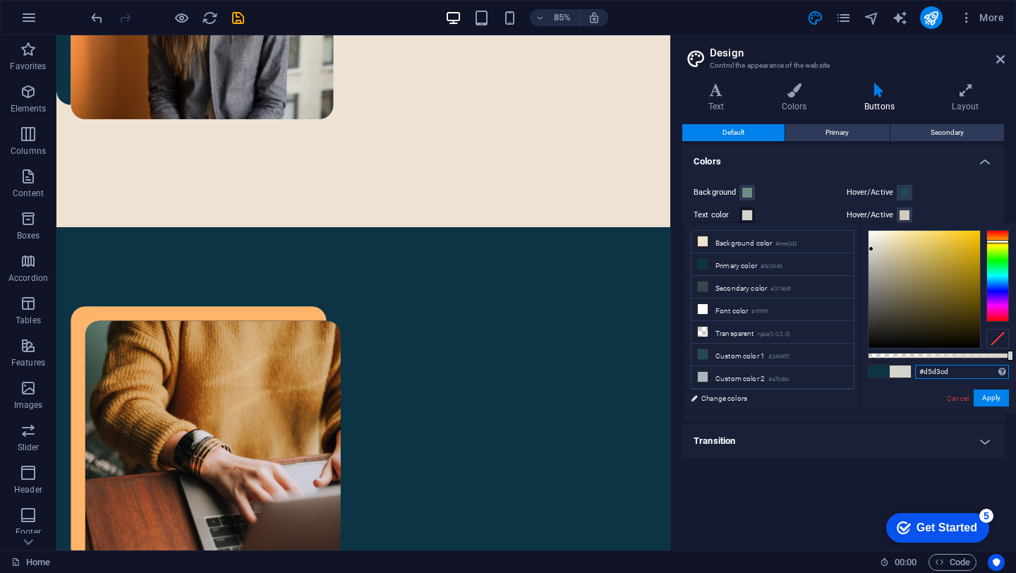
click at [872, 249] on div at bounding box center [871, 248] width 5 height 5
drag, startPoint x: 872, startPoint y: 248, endPoint x: 868, endPoint y: 228, distance: 20.1
click at [868, 226] on div "#ffffff Supported formats #0852ed rgb(8, 82, 237) rgba(8, 82, 237, 90%) hsv(221…" at bounding box center [938, 421] width 156 height 396
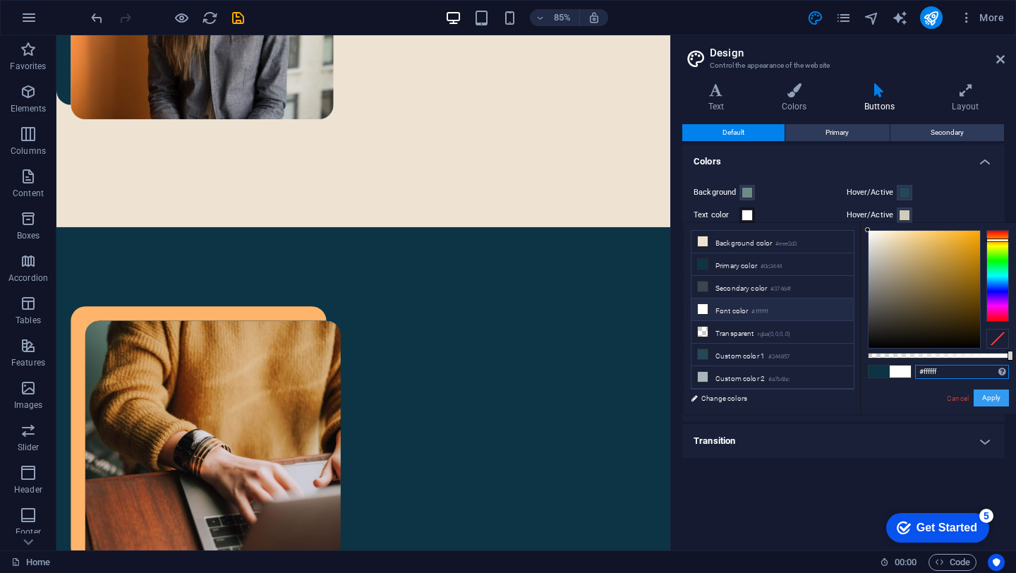
type input "#ffffff"
click at [988, 402] on button "Apply" at bounding box center [991, 398] width 35 height 17
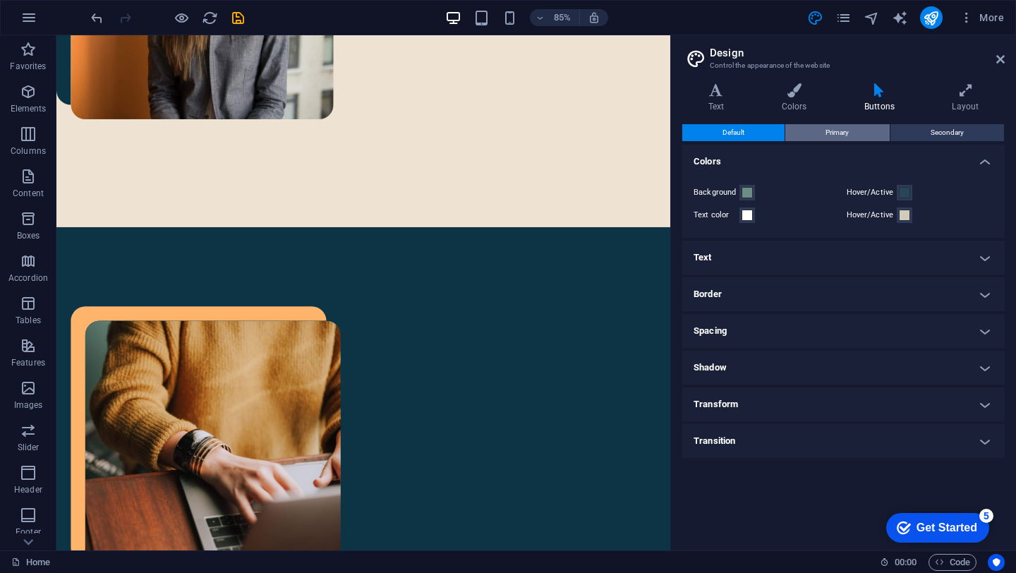
click at [836, 136] on span "Primary" at bounding box center [837, 132] width 23 height 17
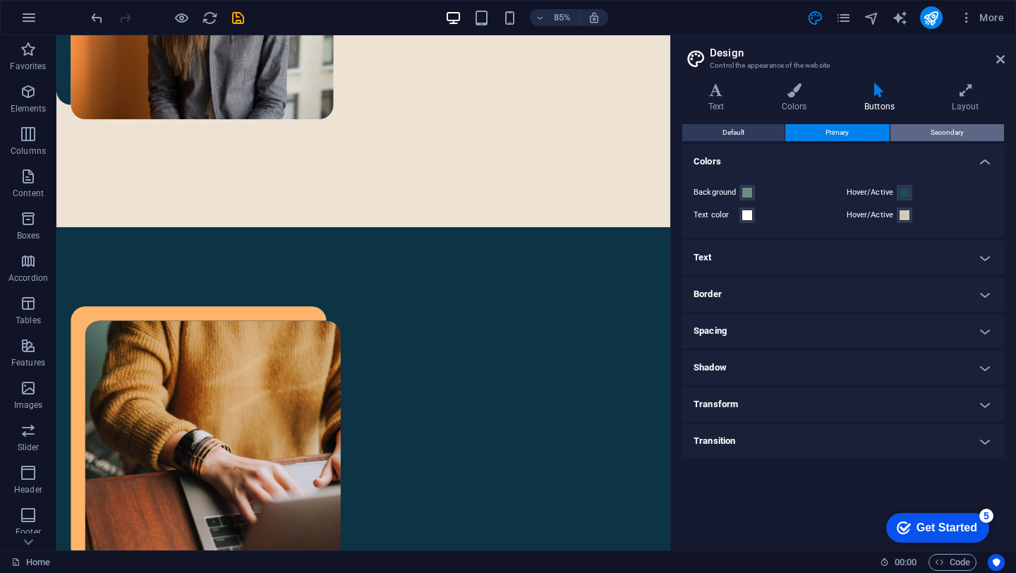
click at [932, 129] on span "Secondary" at bounding box center [947, 132] width 33 height 17
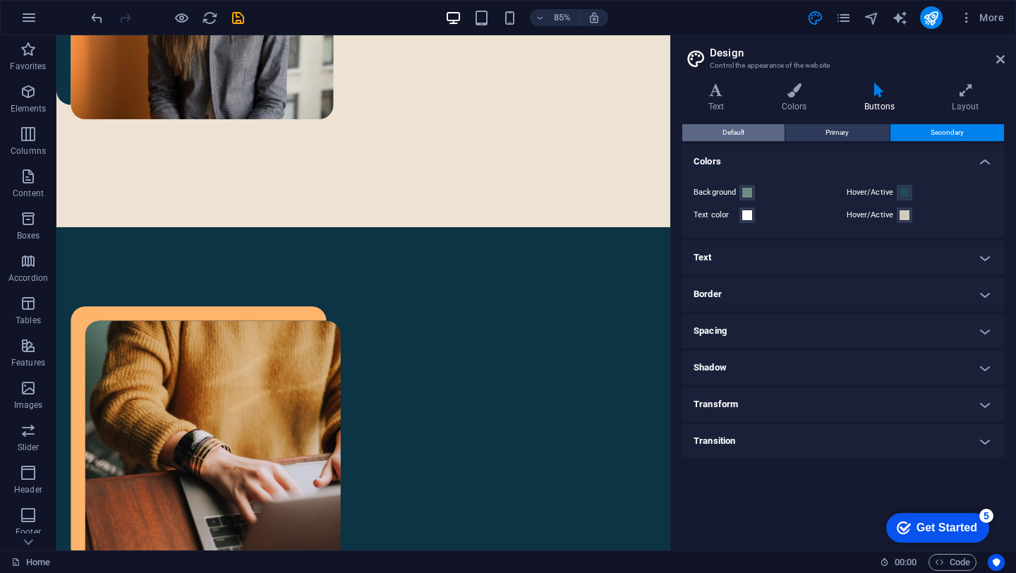
click at [741, 136] on span "Default" at bounding box center [734, 132] width 22 height 17
click at [770, 258] on h4 "Text" at bounding box center [844, 258] width 323 height 34
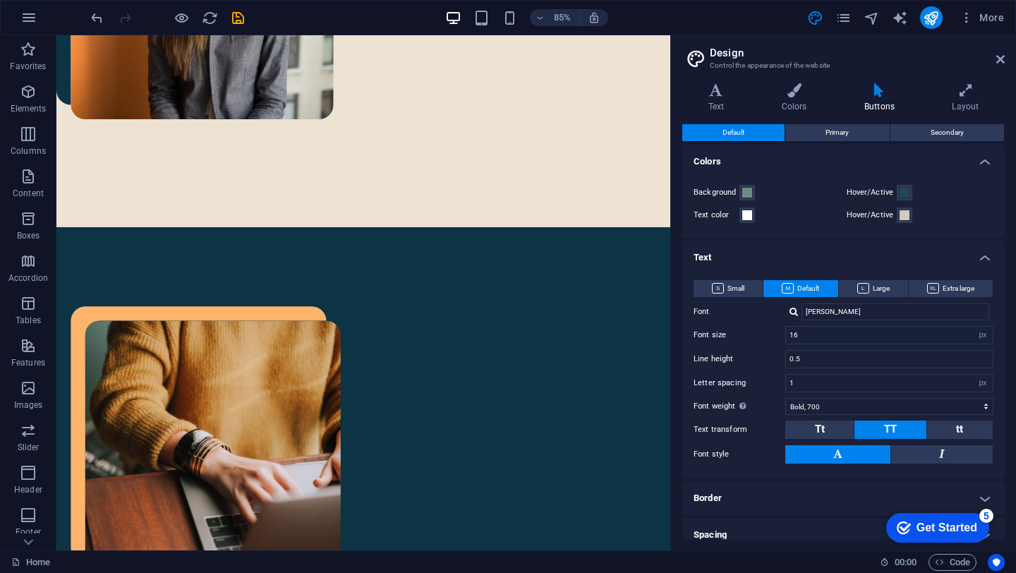
click at [770, 258] on h4 "Text" at bounding box center [844, 253] width 323 height 25
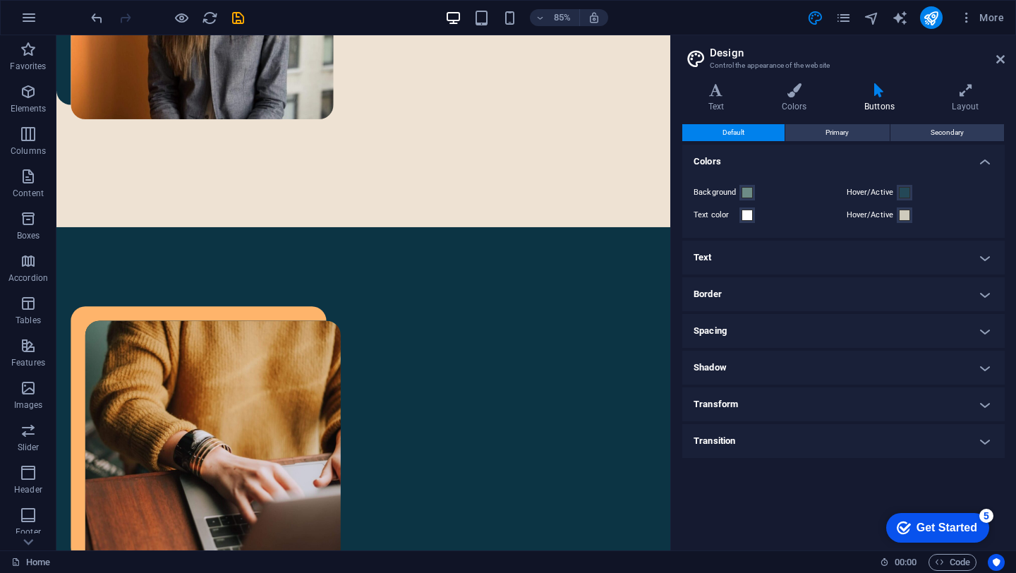
click at [764, 298] on h4 "Border" at bounding box center [844, 294] width 323 height 34
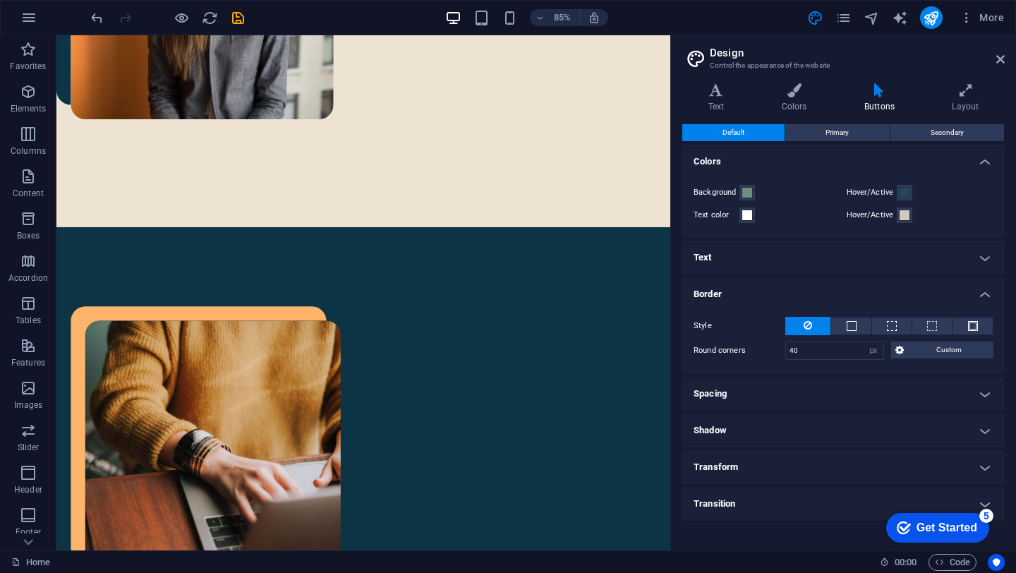
click at [763, 289] on h4 "Border" at bounding box center [844, 289] width 323 height 25
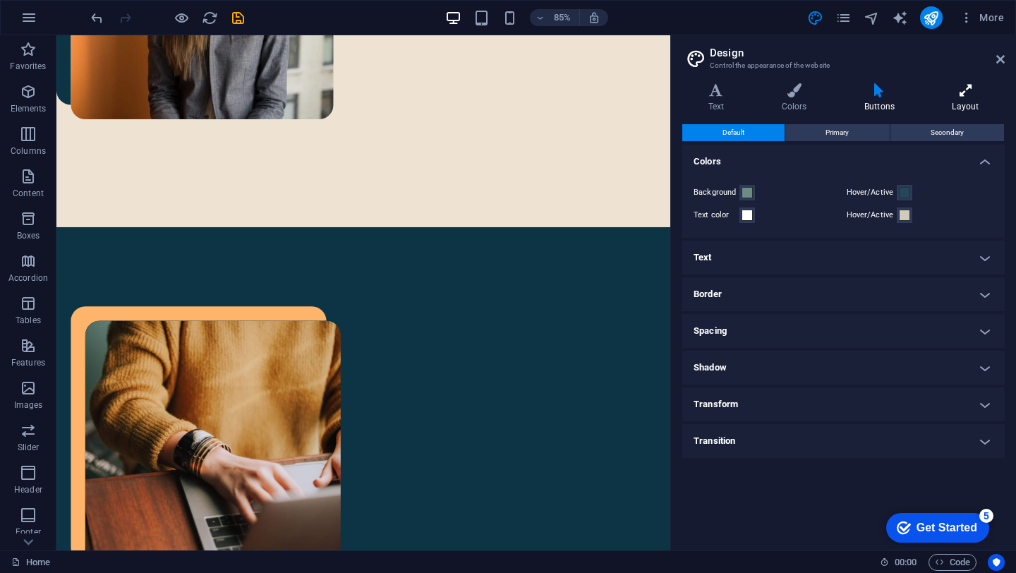
click at [970, 95] on icon at bounding box center [966, 90] width 78 height 14
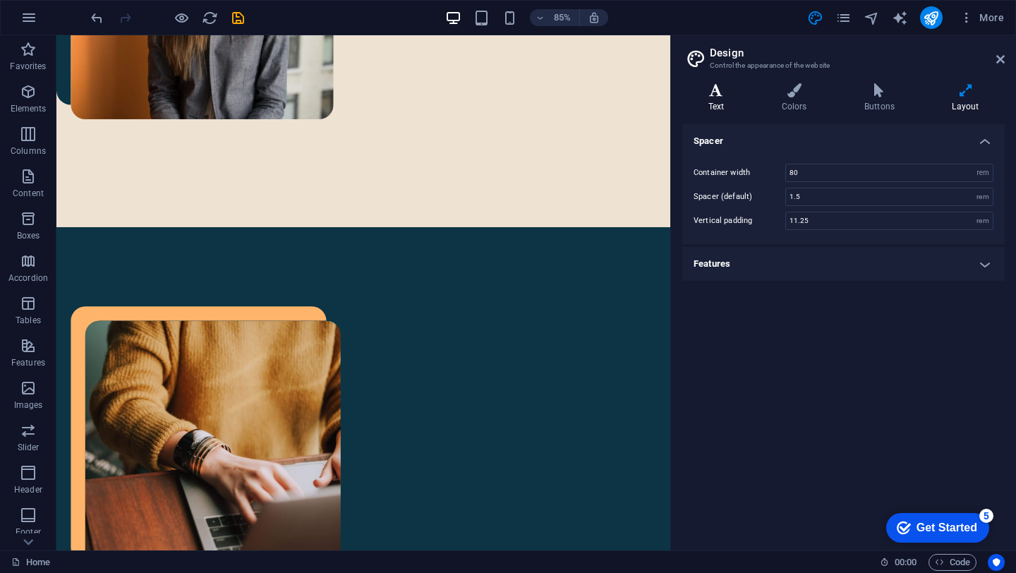
click at [717, 98] on h4 "Text" at bounding box center [719, 98] width 73 height 30
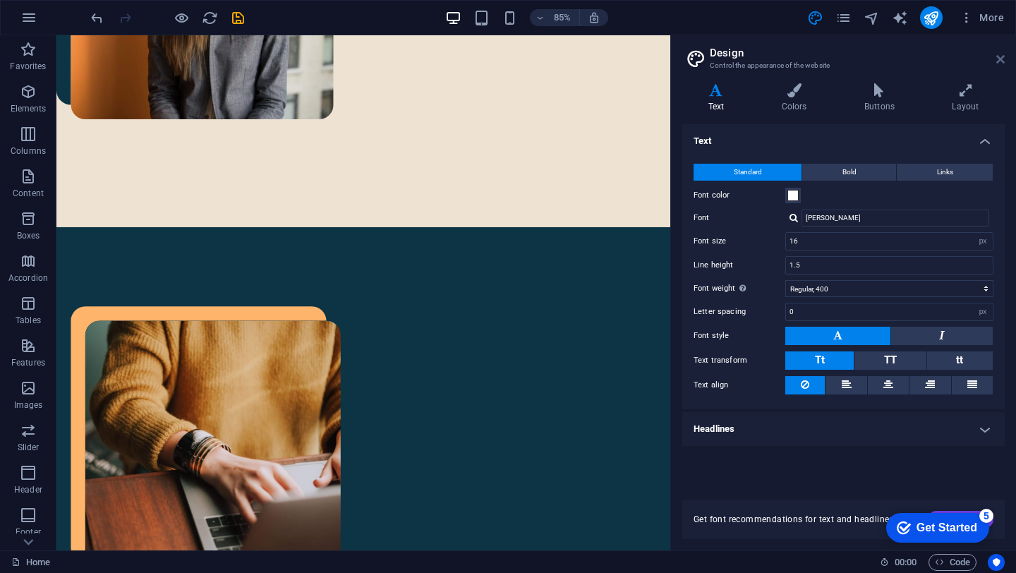
click at [1003, 61] on icon at bounding box center [1001, 59] width 8 height 11
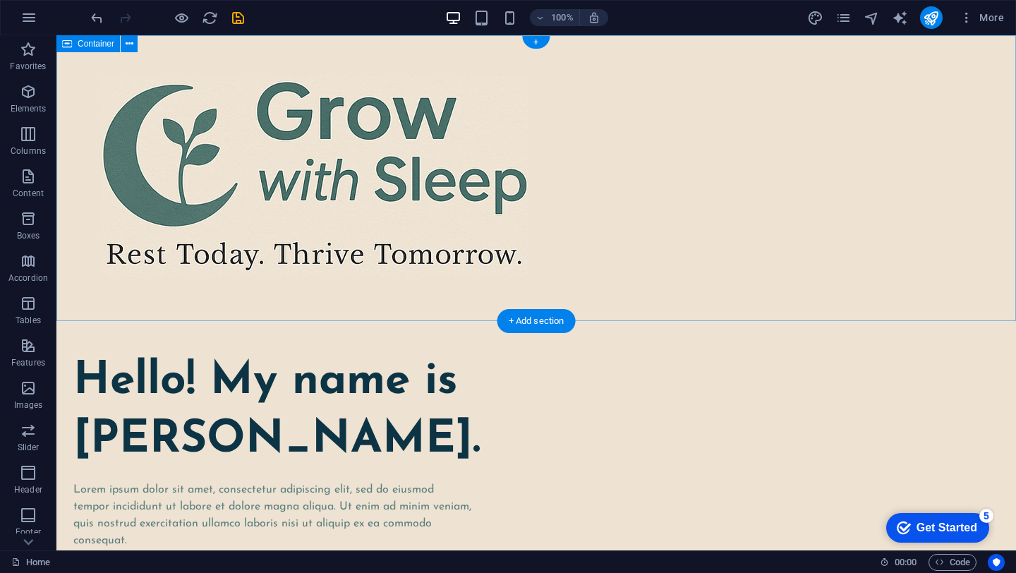
scroll to position [0, 0]
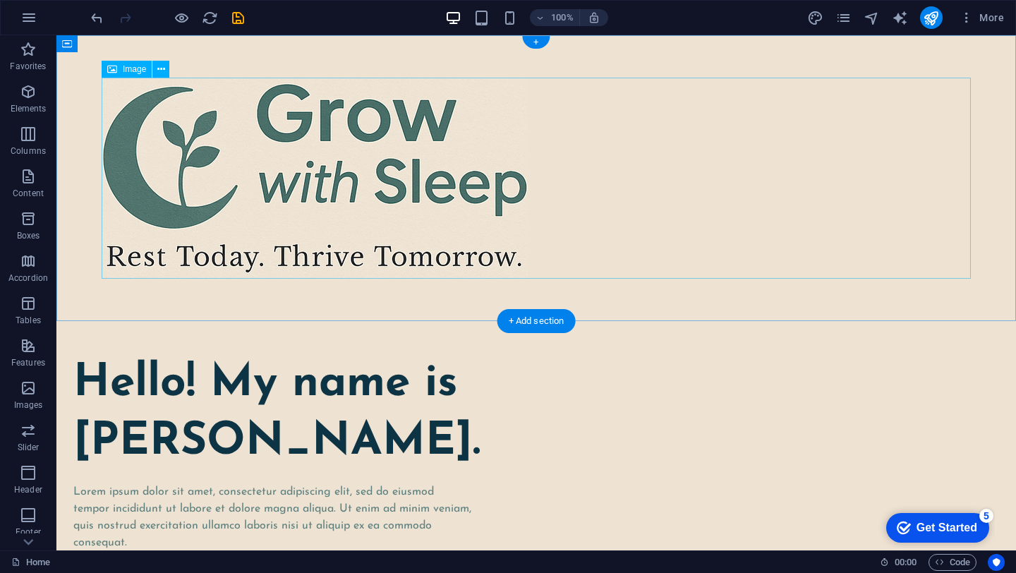
click at [364, 148] on figure at bounding box center [537, 178] width 870 height 201
select select "px"
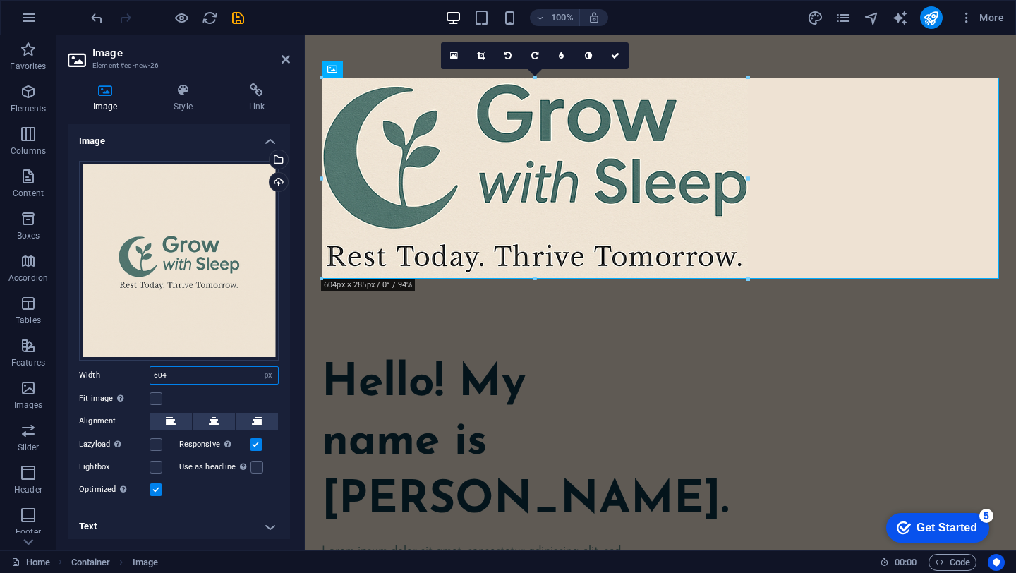
drag, startPoint x: 169, startPoint y: 371, endPoint x: 140, endPoint y: 371, distance: 28.2
click at [139, 371] on div "Width 604 Default auto px rem % em vh vw" at bounding box center [179, 375] width 200 height 18
type input "250"
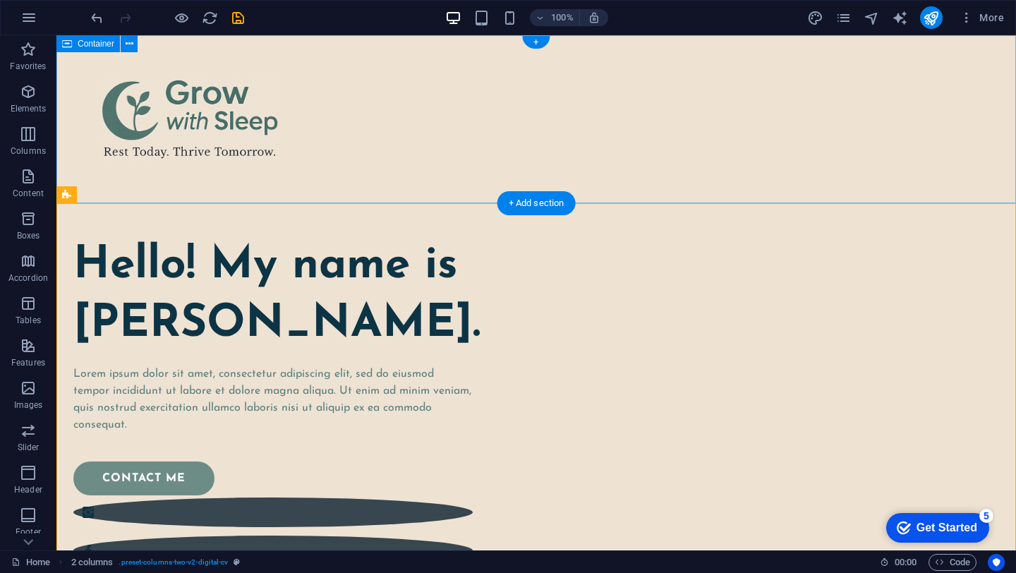
click at [949, 180] on div at bounding box center [536, 119] width 960 height 168
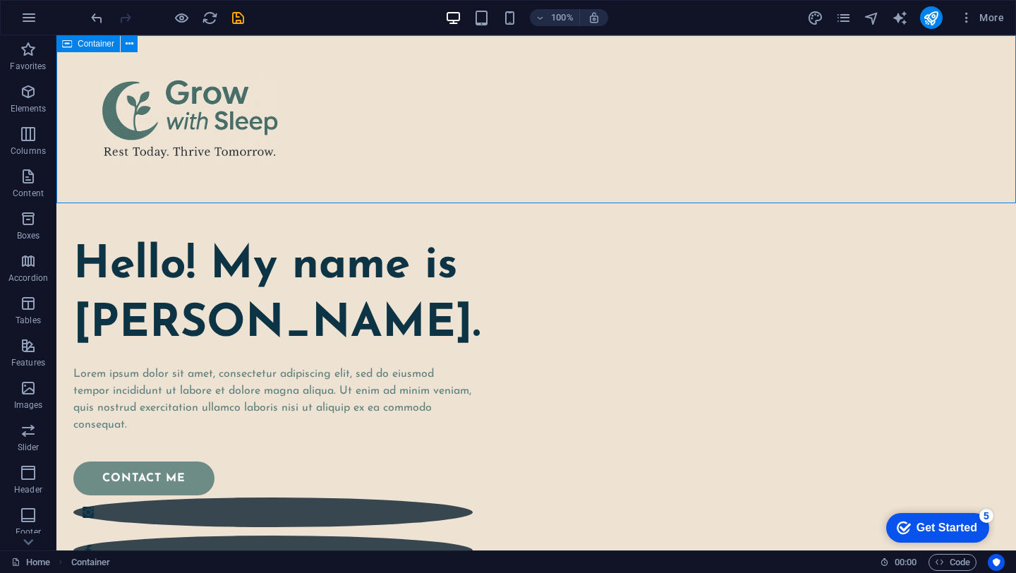
click at [85, 47] on span "Container" at bounding box center [96, 44] width 37 height 8
drag, startPoint x: 279, startPoint y: 202, endPoint x: 277, endPoint y: 171, distance: 31.1
click at [277, 170] on div at bounding box center [536, 119] width 960 height 168
click at [288, 178] on div at bounding box center [536, 119] width 960 height 168
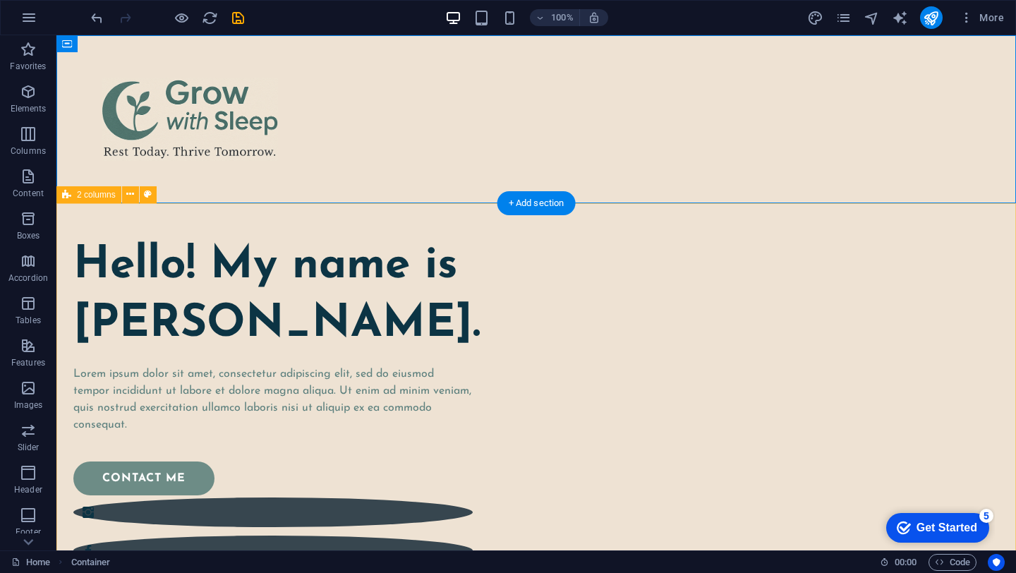
drag, startPoint x: 308, startPoint y: 203, endPoint x: 308, endPoint y: 164, distance: 38.8
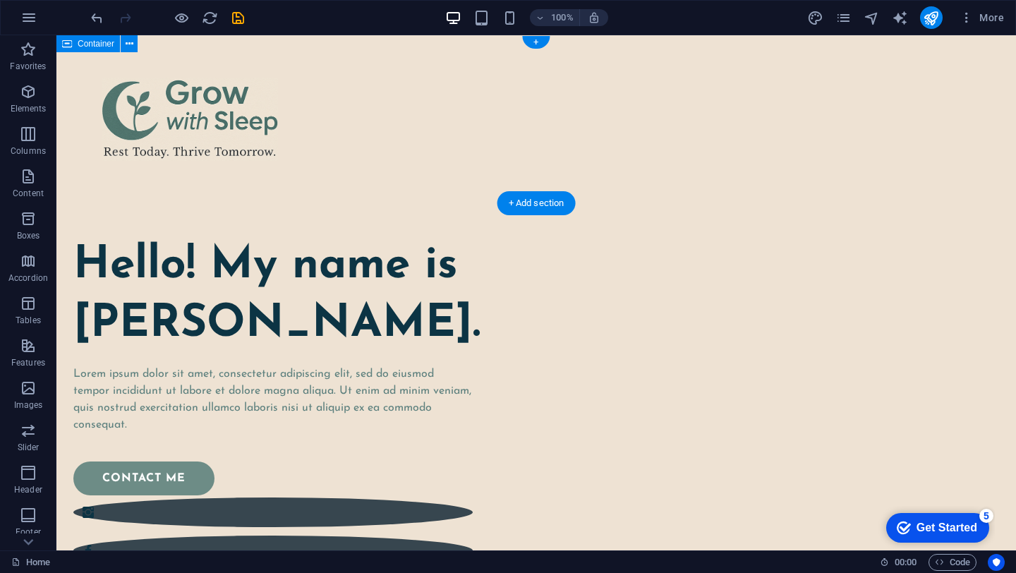
click at [337, 172] on div at bounding box center [536, 119] width 960 height 168
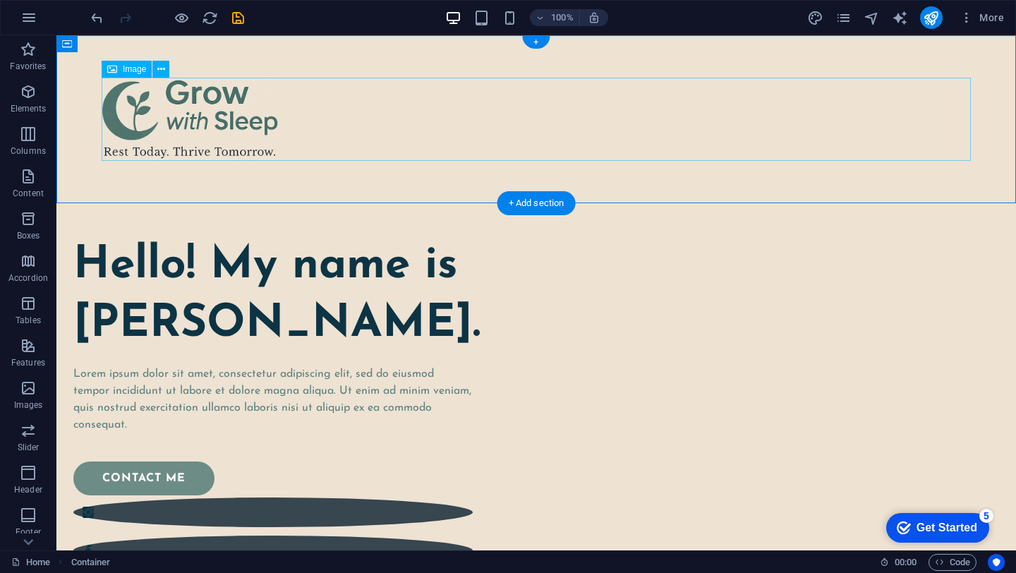
click at [624, 117] on figure at bounding box center [537, 119] width 870 height 83
click at [609, 187] on div at bounding box center [536, 119] width 960 height 168
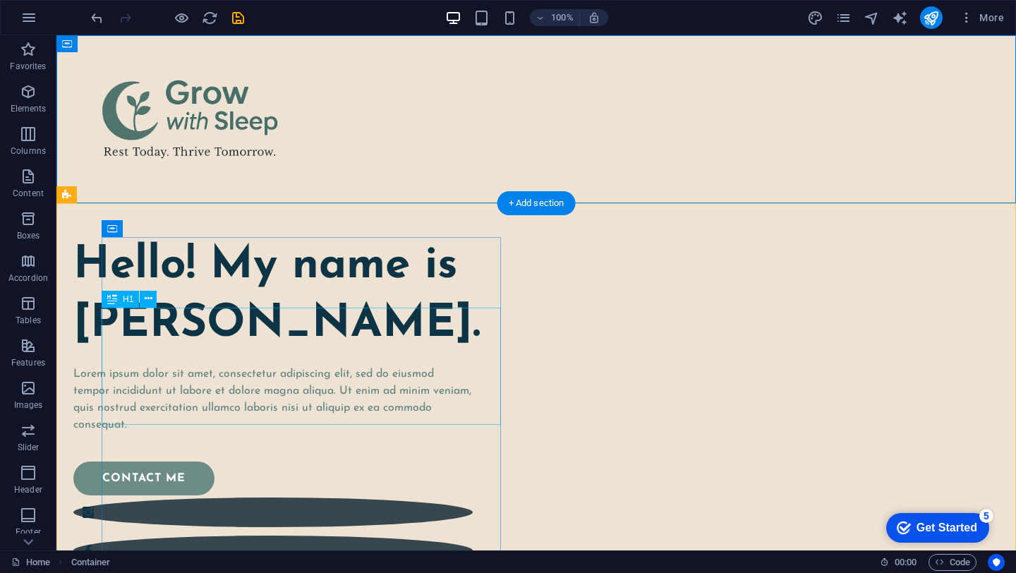
click at [297, 341] on div "Hello! My name is [PERSON_NAME]." at bounding box center [273, 295] width 400 height 117
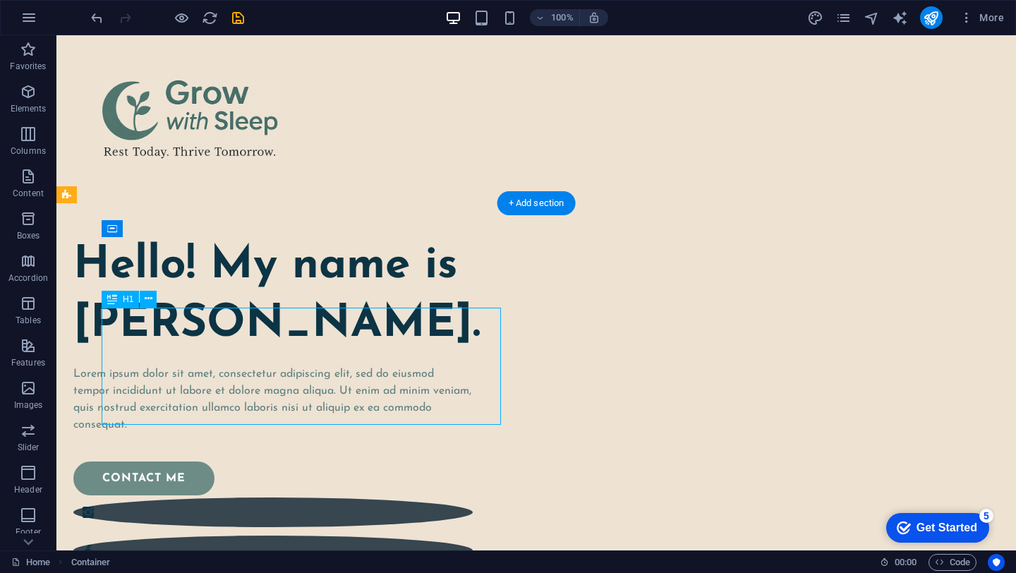
click at [297, 341] on div "Hello! My name is [PERSON_NAME]." at bounding box center [273, 295] width 400 height 117
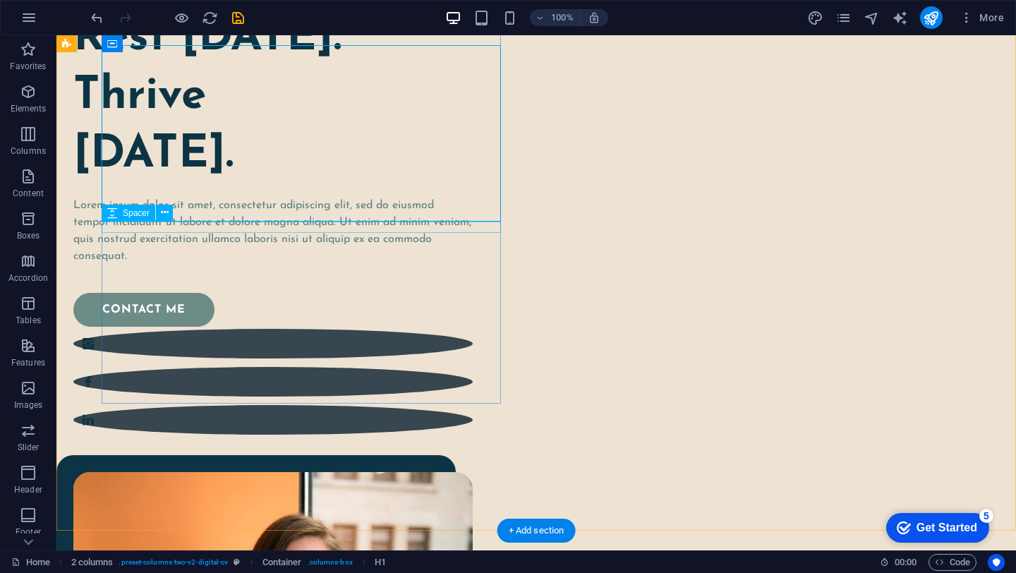
scroll to position [233, 0]
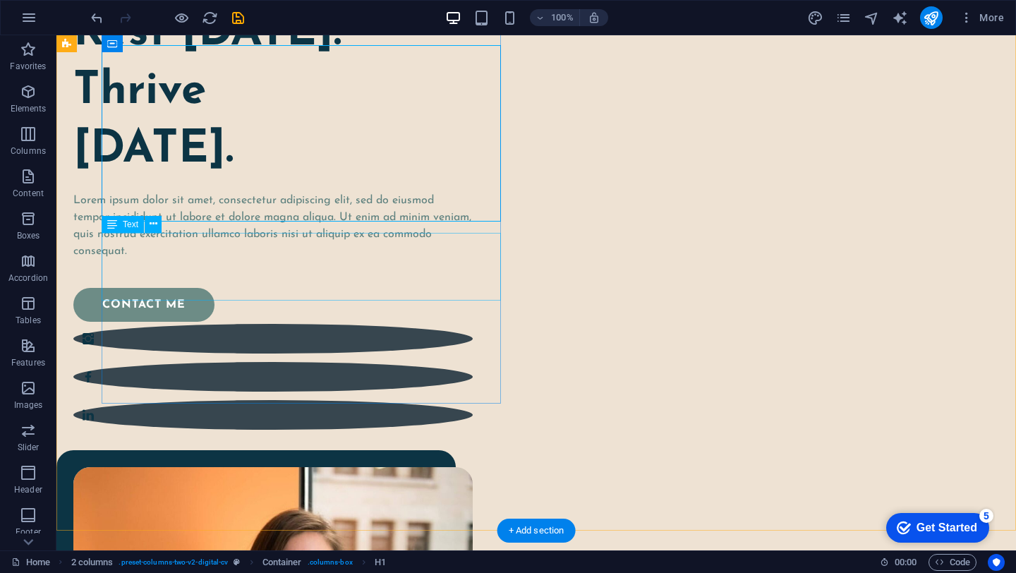
click at [289, 260] on div "Lorem ipsum dolor sit amet, consectetur adipiscing elit, sed do eiusmod tempor …" at bounding box center [273, 226] width 400 height 68
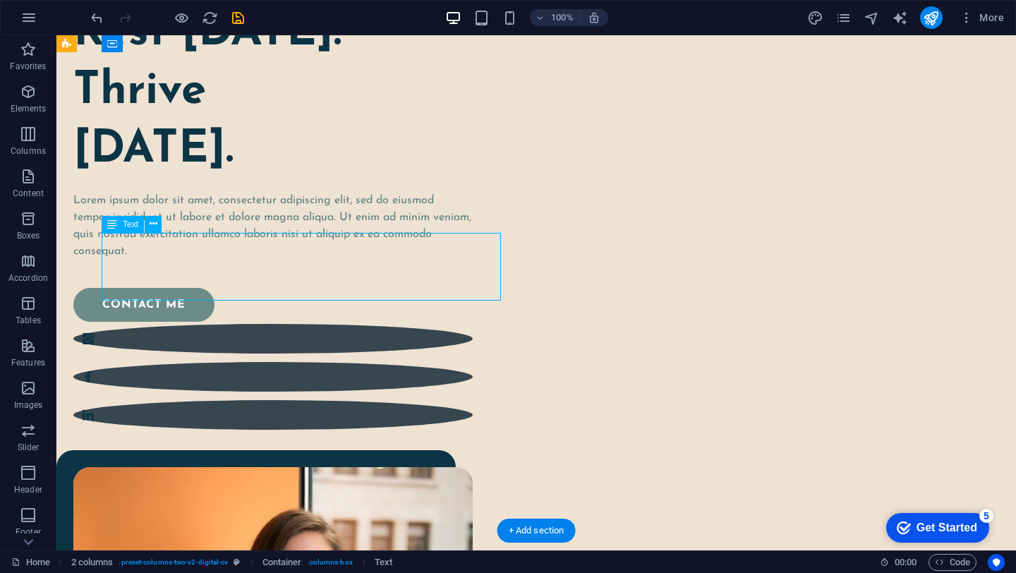
click at [289, 260] on div "Lorem ipsum dolor sit amet, consectetur adipiscing elit, sed do eiusmod tempor …" at bounding box center [273, 226] width 400 height 68
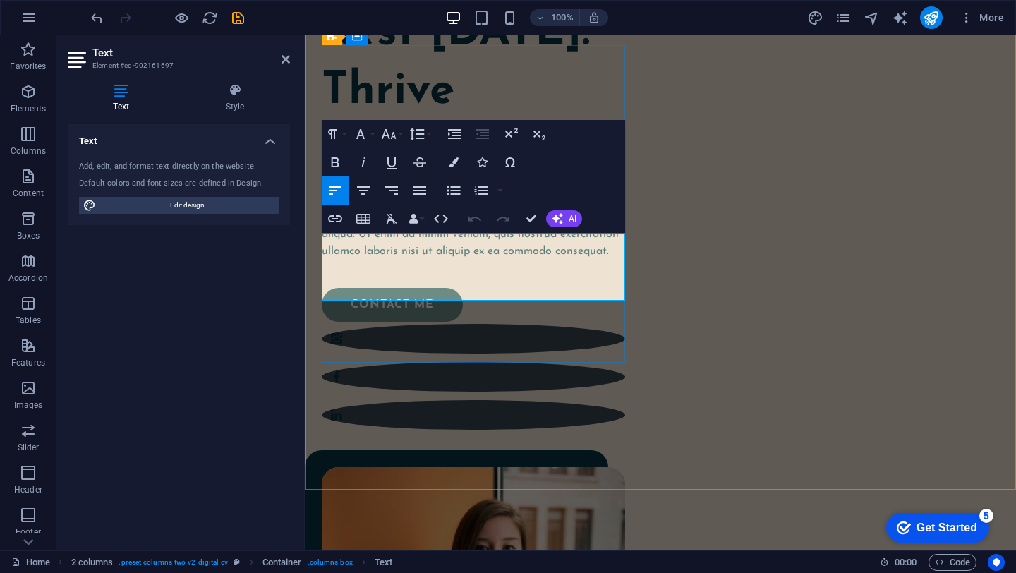
scroll to position [192, 0]
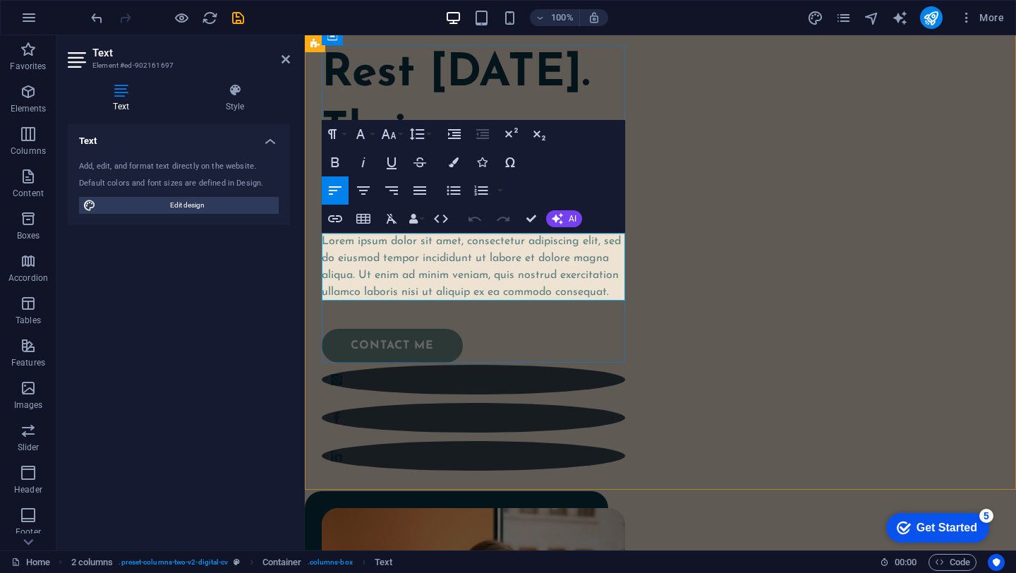
click at [398, 263] on p "Lorem ipsum dolor sit amet, consectetur adipiscing elit, sed do eiusmod tempor …" at bounding box center [474, 267] width 304 height 68
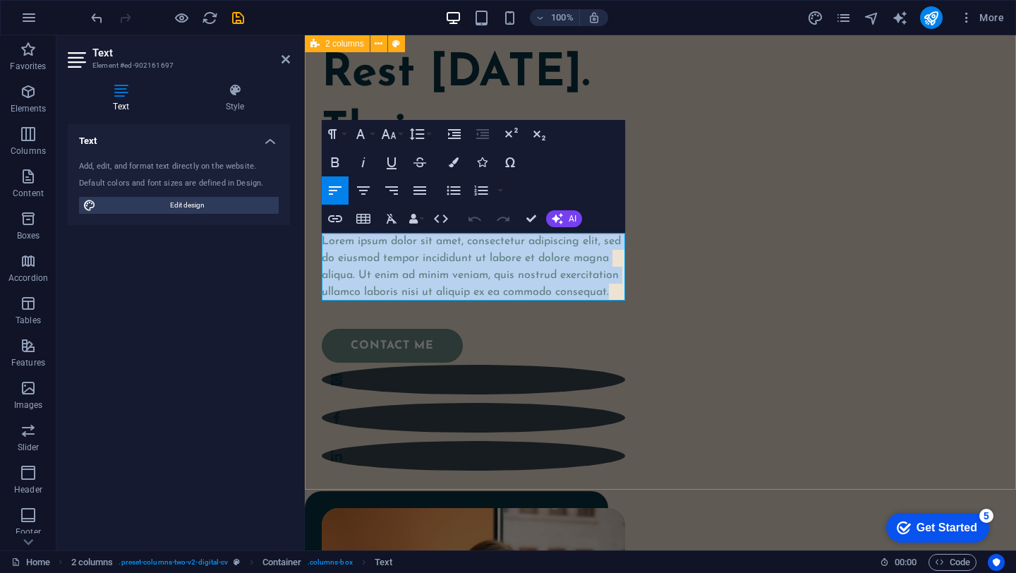
drag, startPoint x: 614, startPoint y: 290, endPoint x: 311, endPoint y: 241, distance: 307.5
click at [311, 241] on div "Rest [DATE]. Thrive [DATE]. Lorem ipsum dolor sit amet, consectetur adipiscing …" at bounding box center [661, 475] width 712 height 928
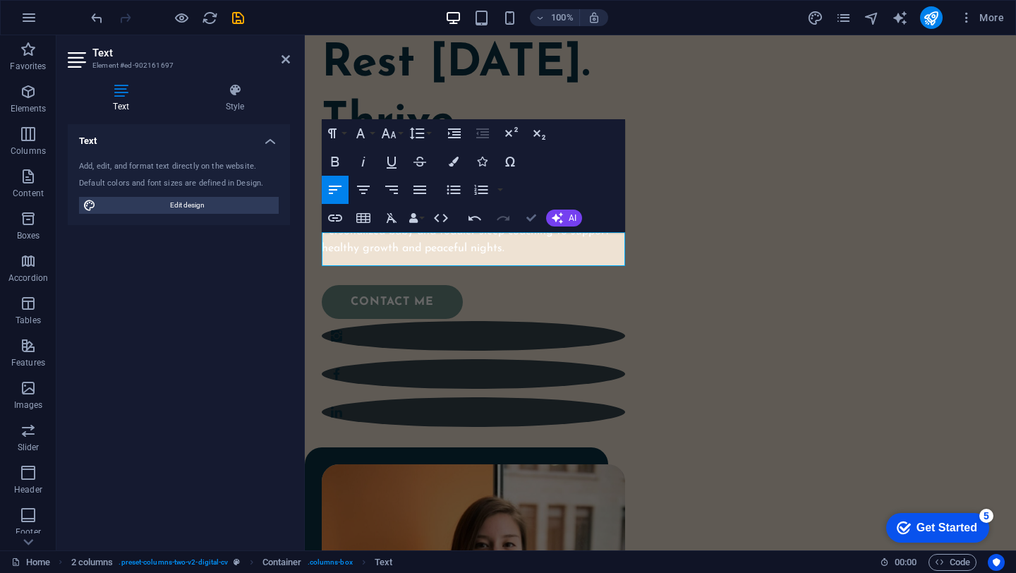
scroll to position [250, 0]
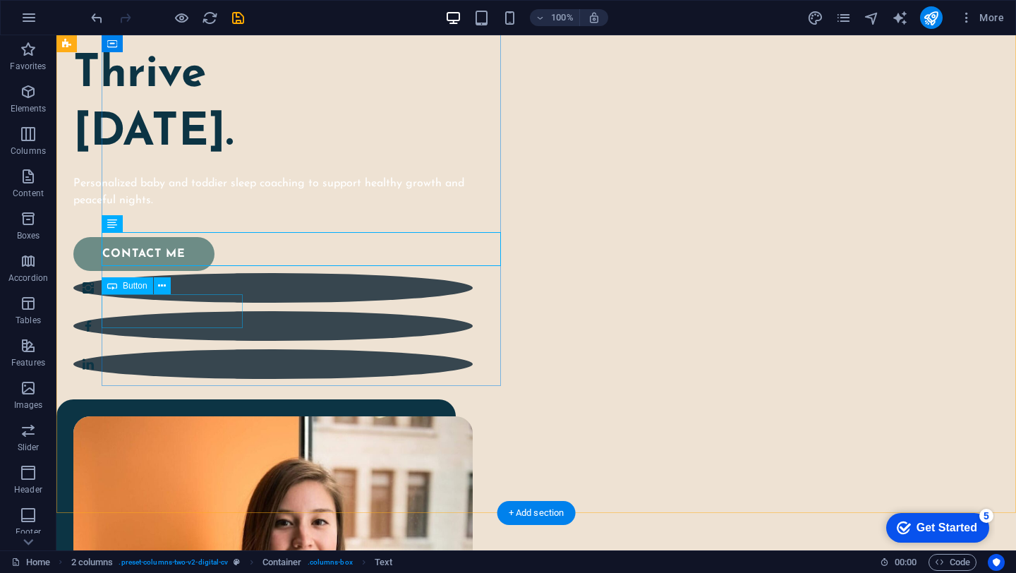
click at [182, 271] on div "contact me" at bounding box center [264, 254] width 383 height 34
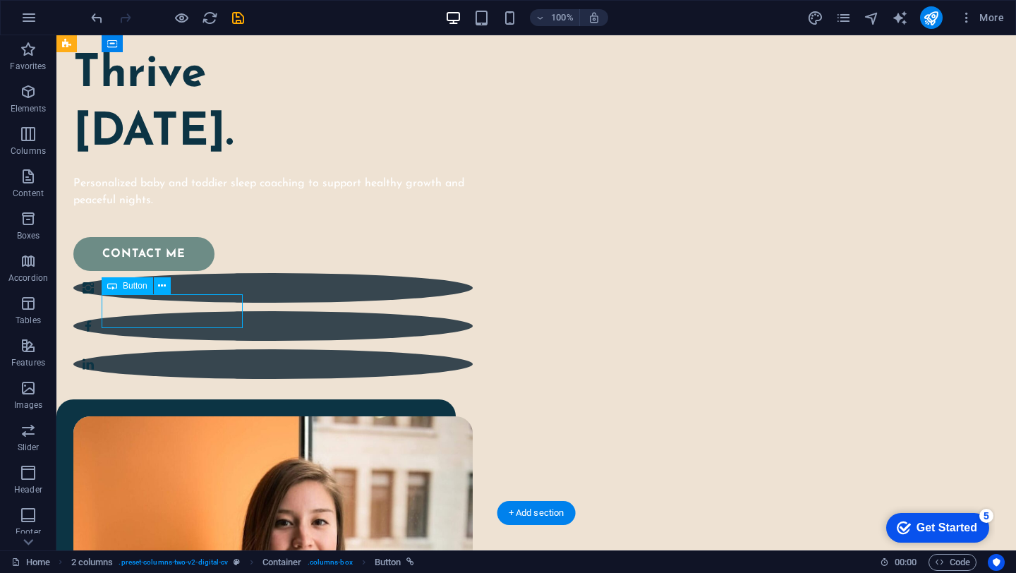
click at [182, 271] on div "contact me" at bounding box center [264, 254] width 383 height 34
select select "px"
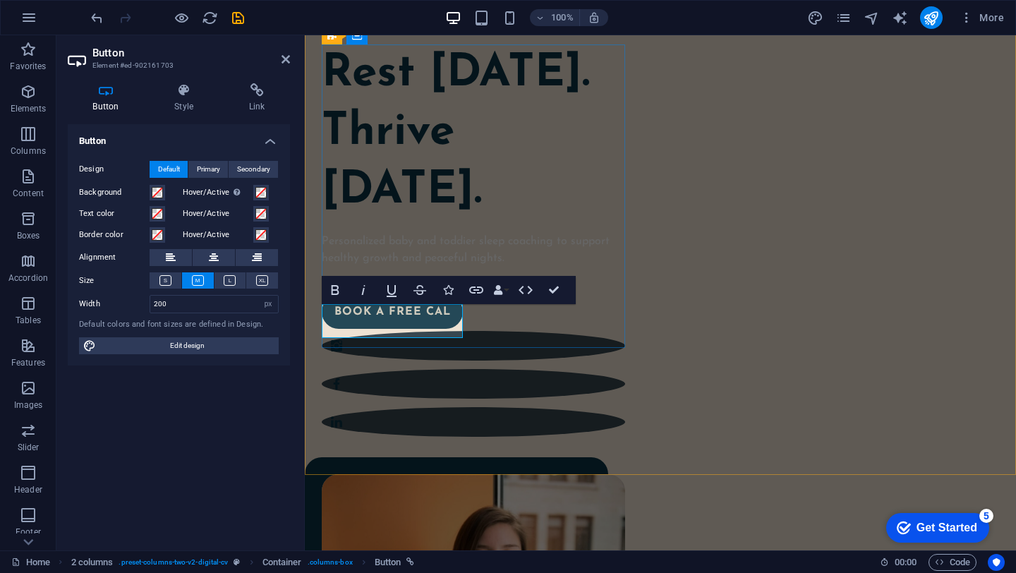
scroll to position [189, 0]
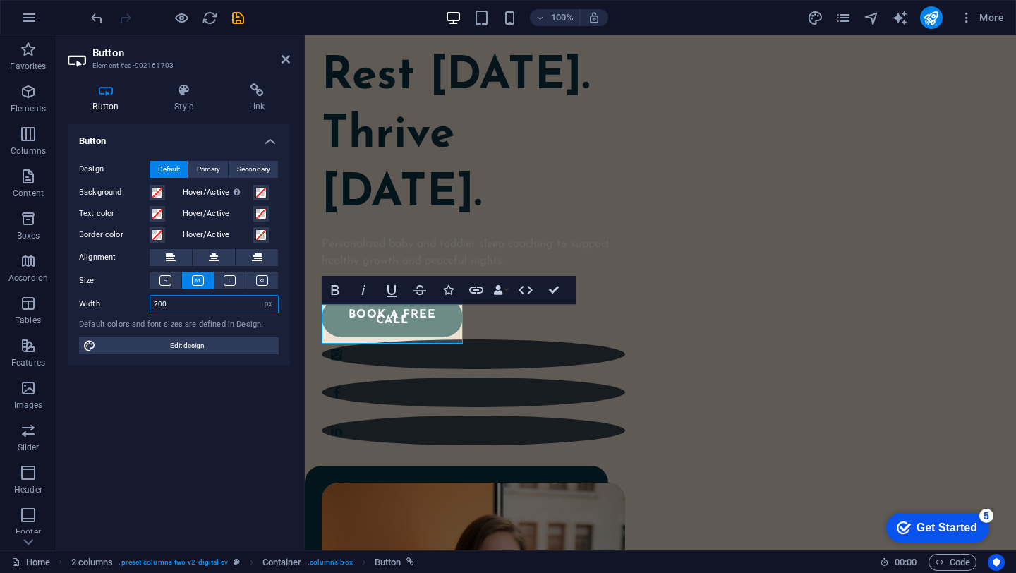
click at [200, 296] on input "200" at bounding box center [214, 304] width 128 height 17
type input "230"
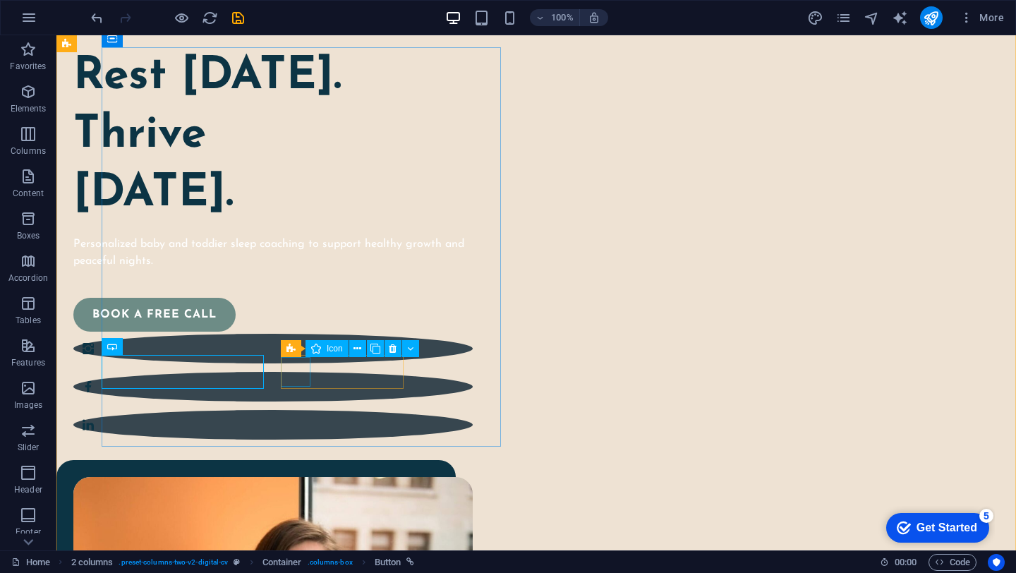
click at [306, 364] on figure at bounding box center [273, 349] width 400 height 30
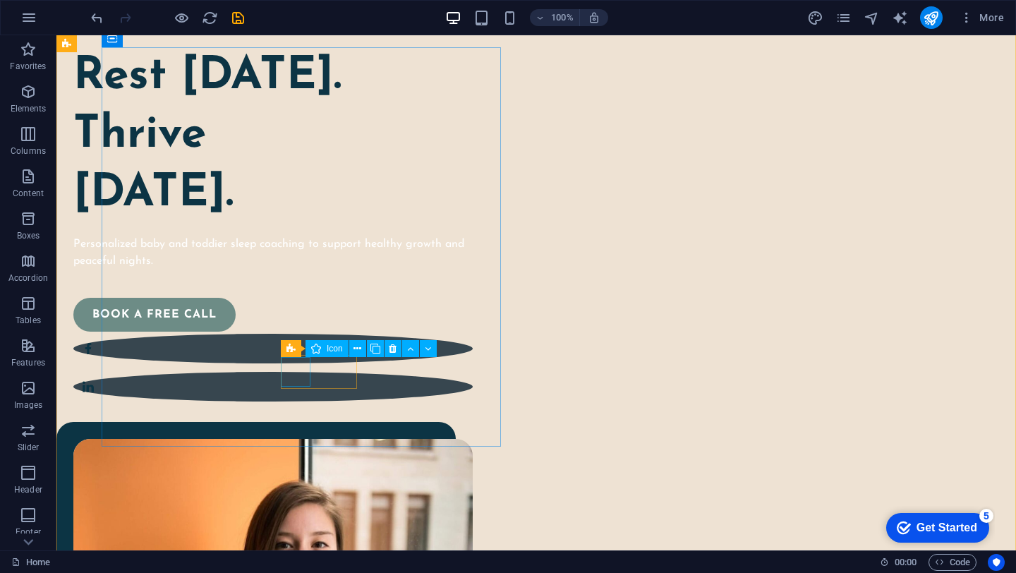
click at [306, 364] on figure at bounding box center [273, 349] width 400 height 30
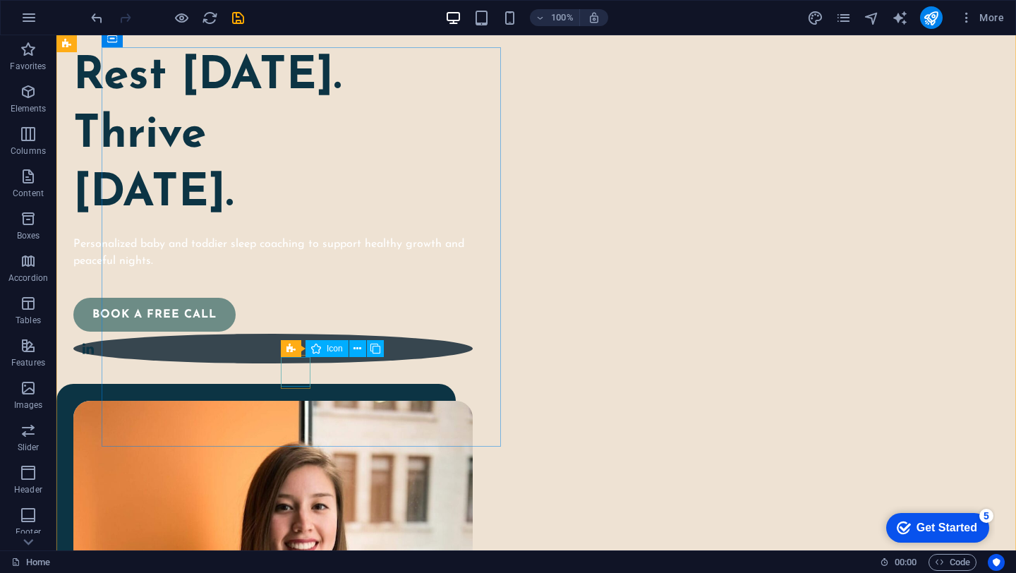
click at [306, 364] on figure at bounding box center [273, 349] width 400 height 30
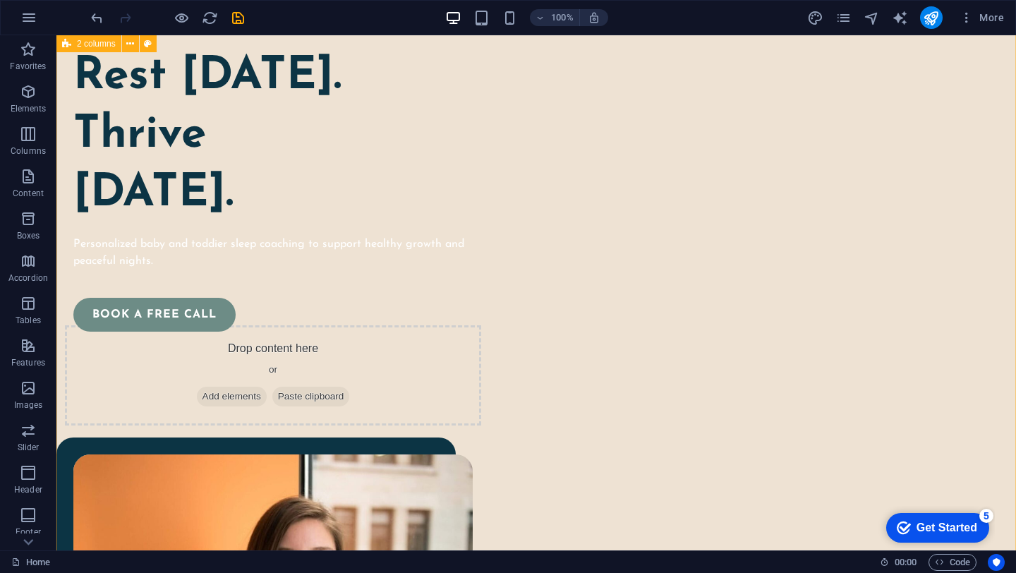
click at [294, 476] on div "Rest [DATE]. Thrive [DATE]. Personalized baby and toddier sleep coaching to sup…" at bounding box center [536, 497] width 960 height 967
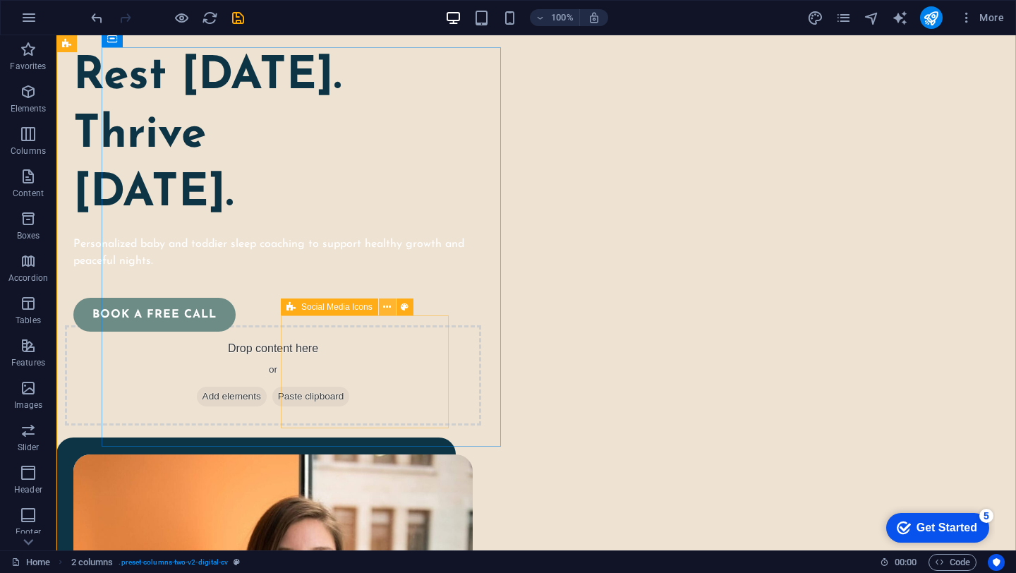
click at [385, 308] on icon at bounding box center [387, 307] width 8 height 15
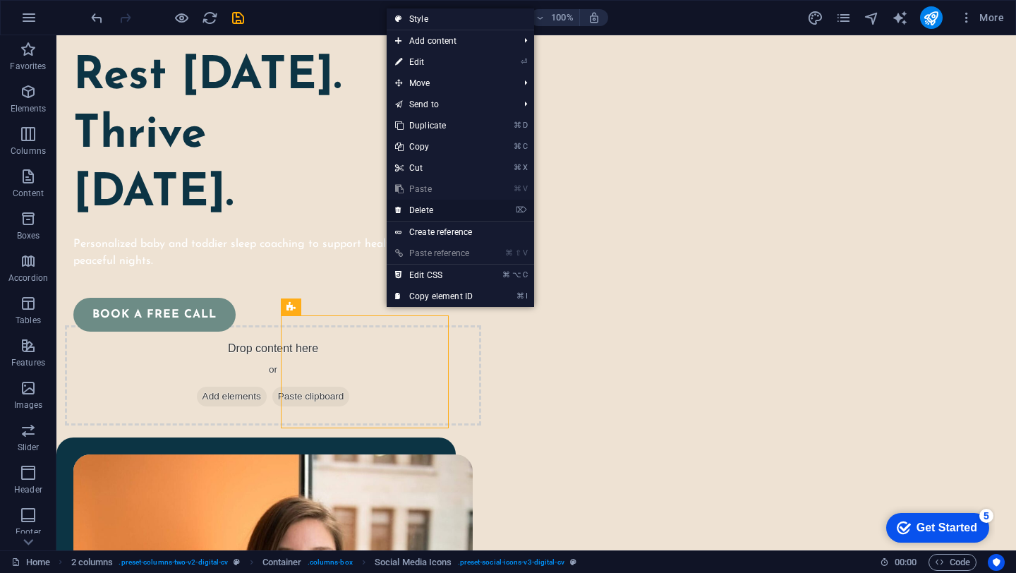
click at [438, 208] on link "⌦ Delete" at bounding box center [434, 210] width 95 height 21
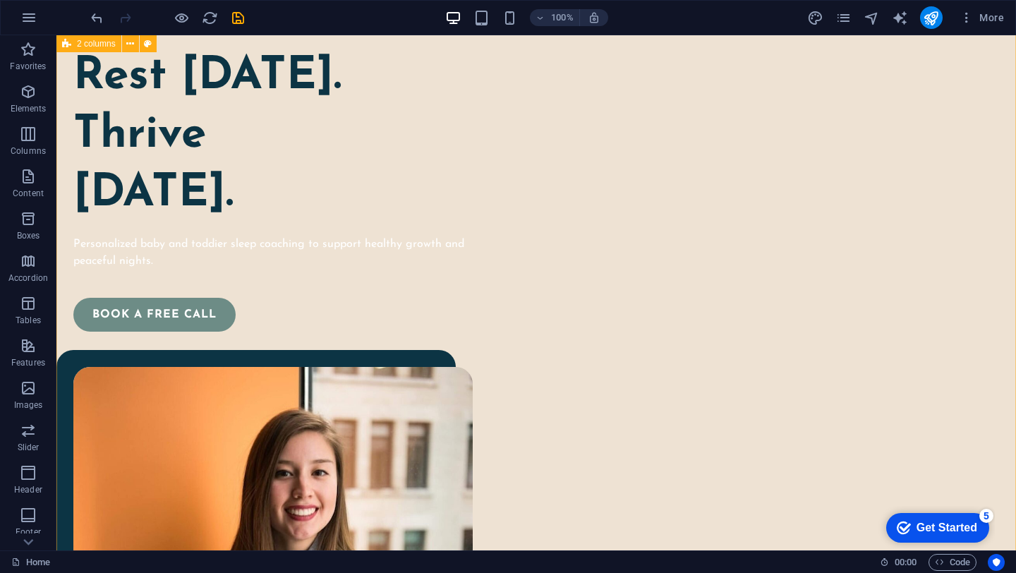
scroll to position [185, 0]
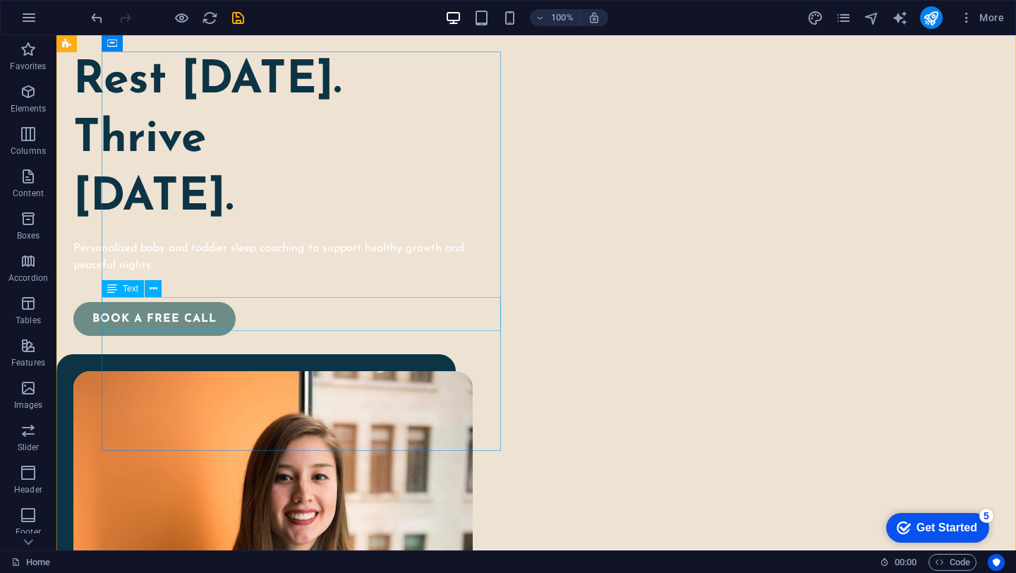
click at [250, 274] on div "Personalized baby and toddier sleep coaching to support healthy growth and peac…" at bounding box center [273, 257] width 400 height 34
click at [151, 284] on icon at bounding box center [154, 289] width 8 height 15
click at [174, 274] on div "Personalized baby and toddier sleep coaching to support healthy growth and peac…" at bounding box center [273, 257] width 400 height 34
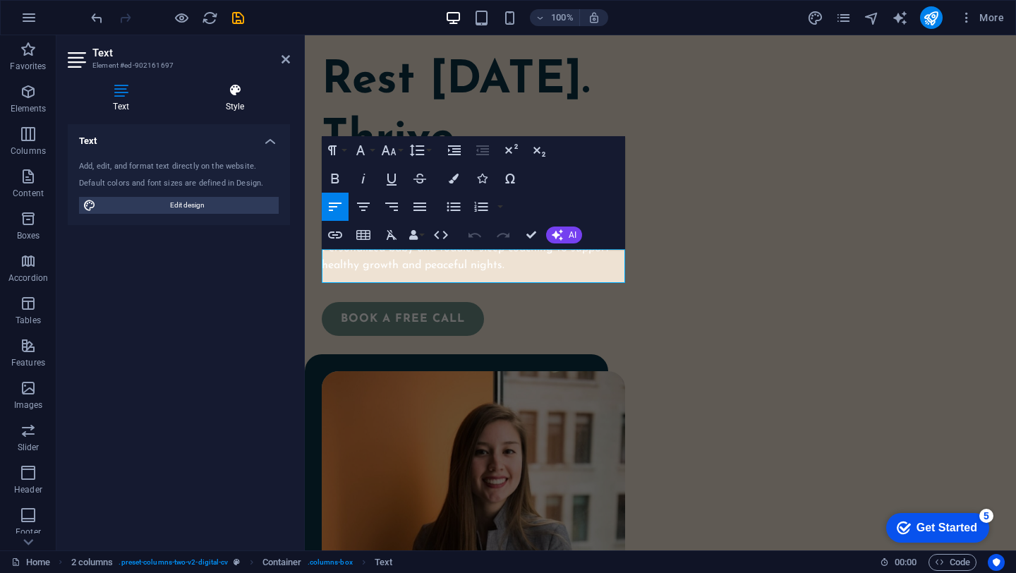
click at [240, 97] on h4 "Style" at bounding box center [235, 98] width 110 height 30
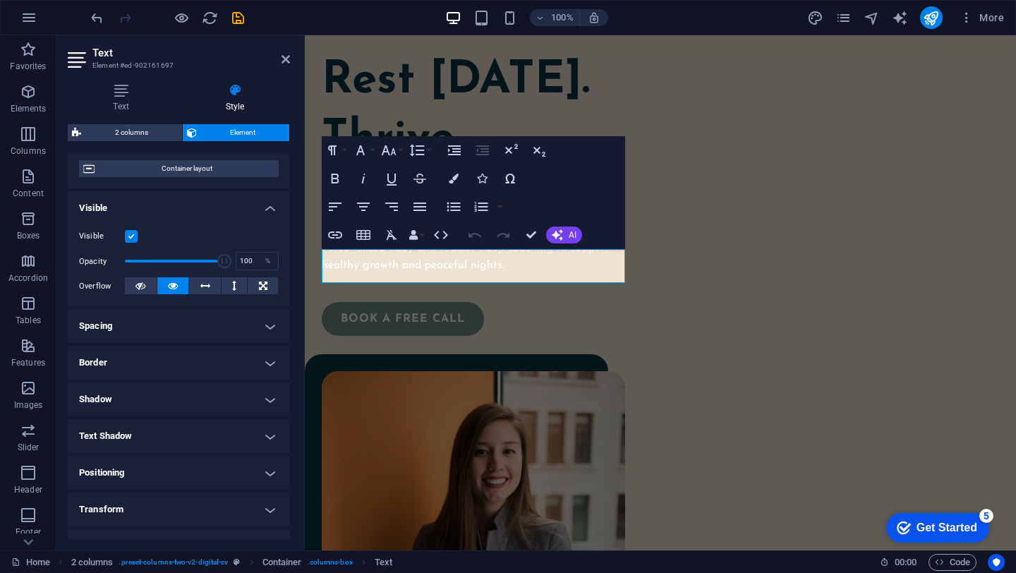
scroll to position [0, 0]
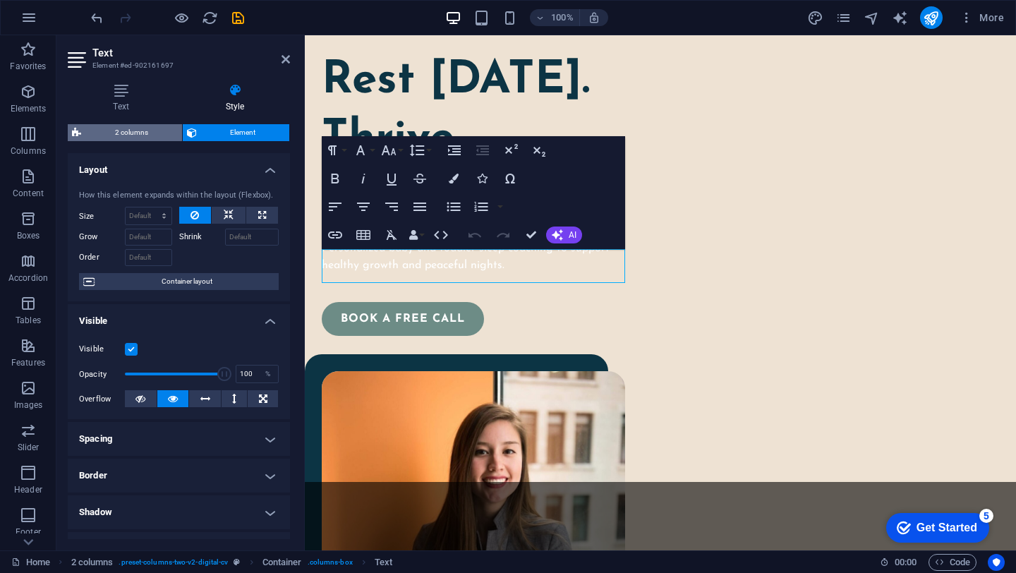
click at [133, 128] on span "2 columns" at bounding box center [131, 132] width 92 height 17
select select "px"
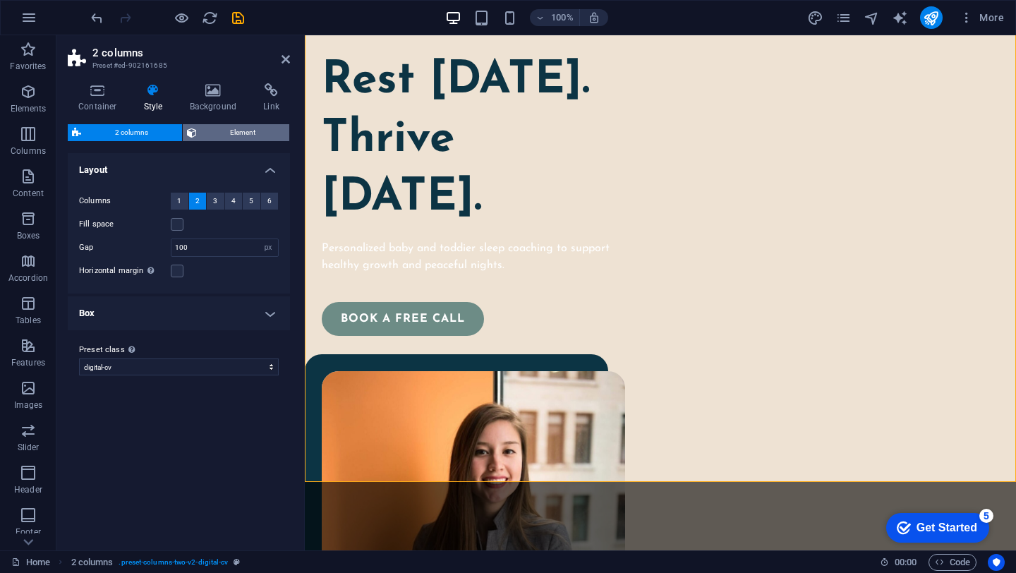
click at [236, 140] on span "Element" at bounding box center [243, 132] width 85 height 17
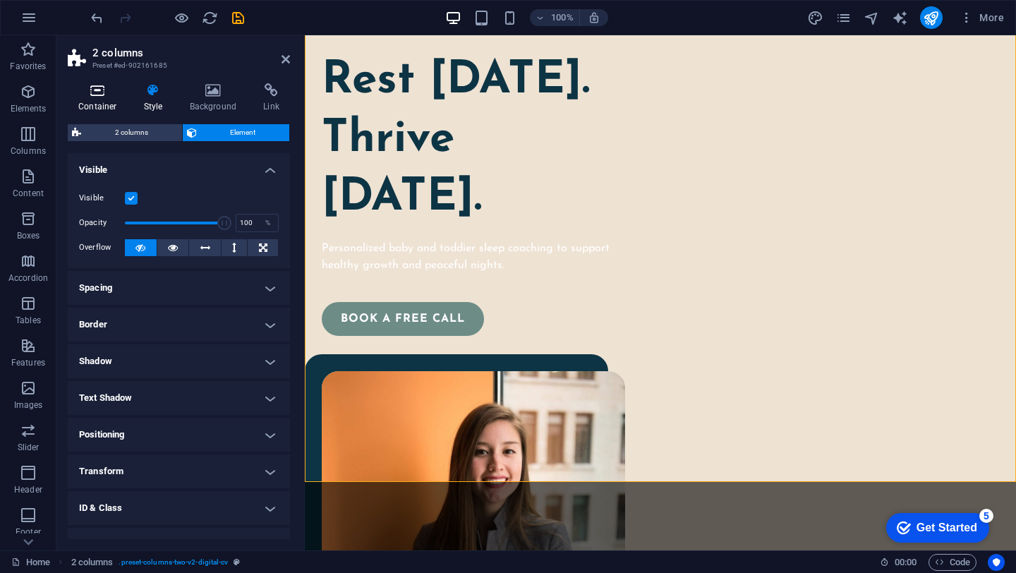
click at [93, 95] on icon at bounding box center [98, 90] width 60 height 14
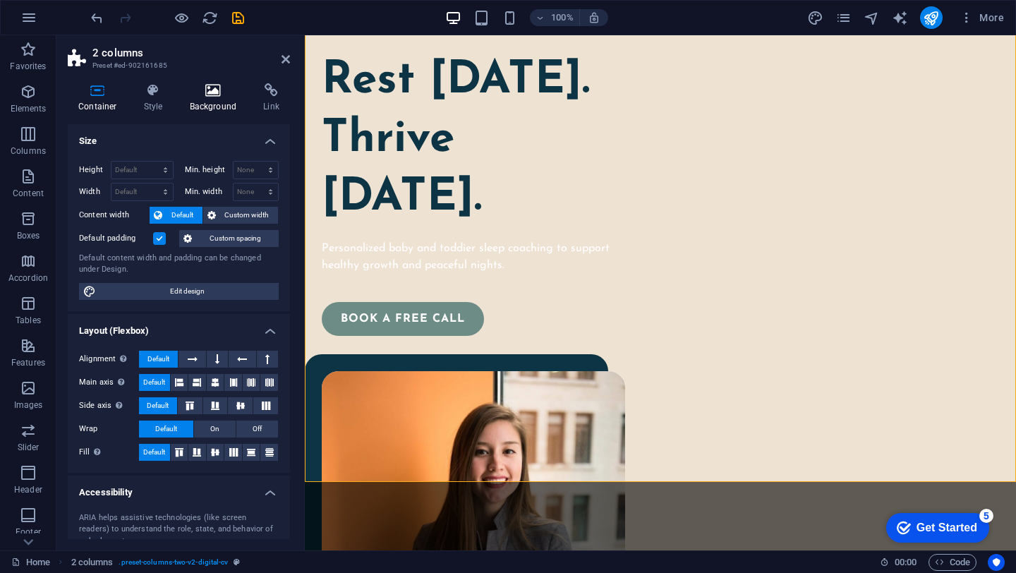
click at [212, 99] on h4 "Background" at bounding box center [216, 98] width 74 height 30
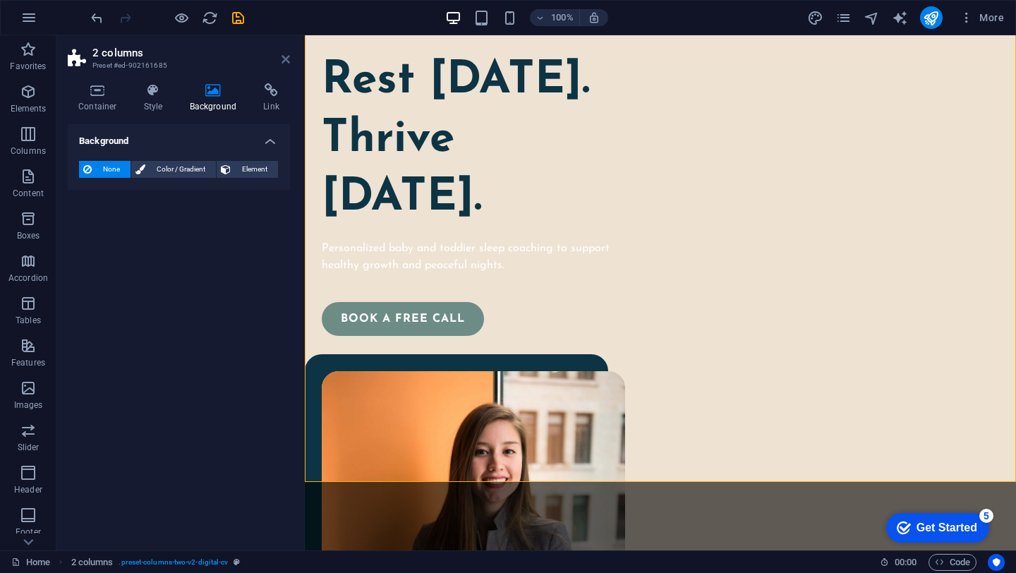
click at [285, 62] on icon at bounding box center [286, 59] width 8 height 11
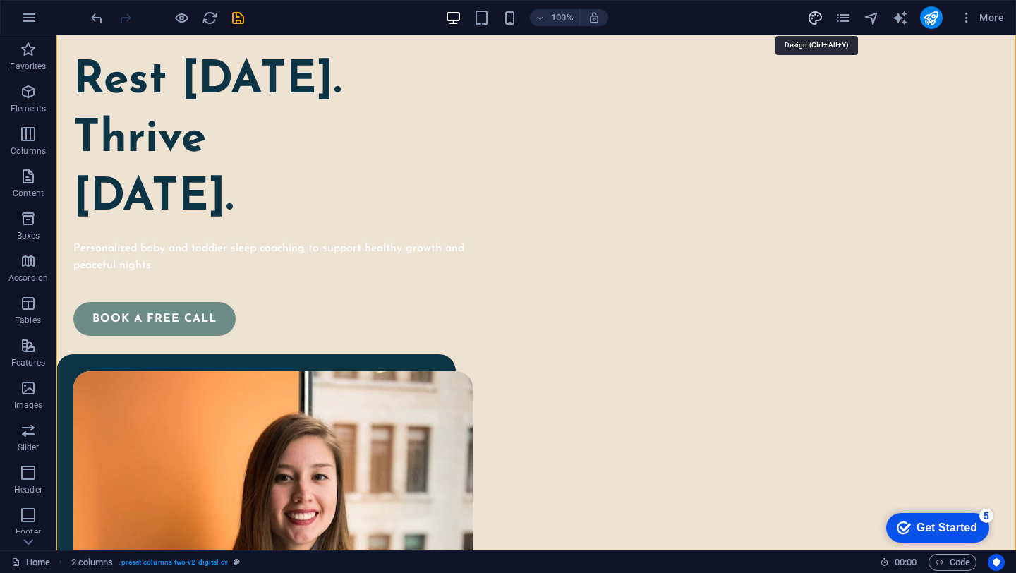
click at [819, 20] on icon "design" at bounding box center [816, 18] width 16 height 16
select select "px"
select select "400"
select select "px"
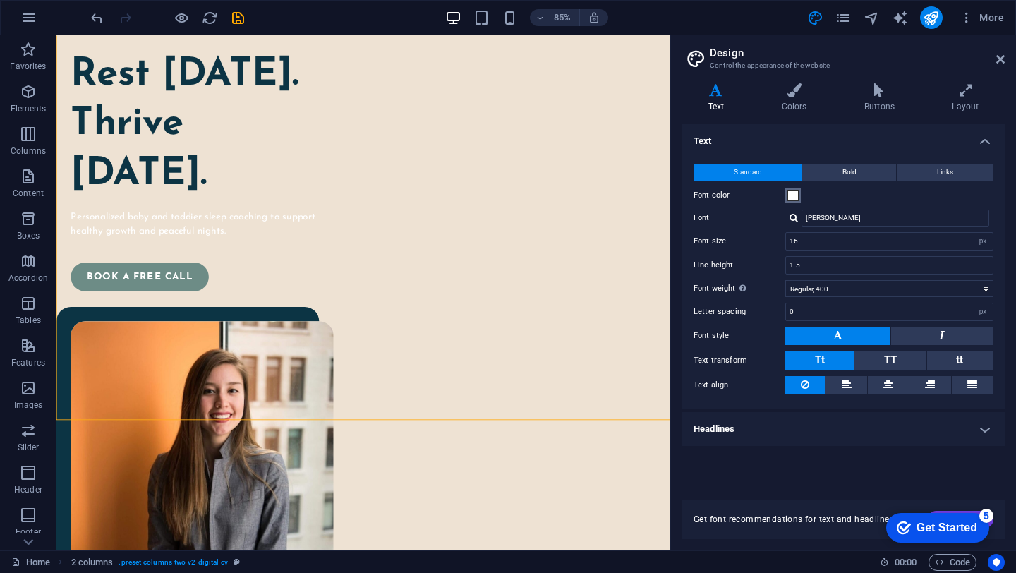
click at [793, 196] on span at bounding box center [793, 195] width 11 height 11
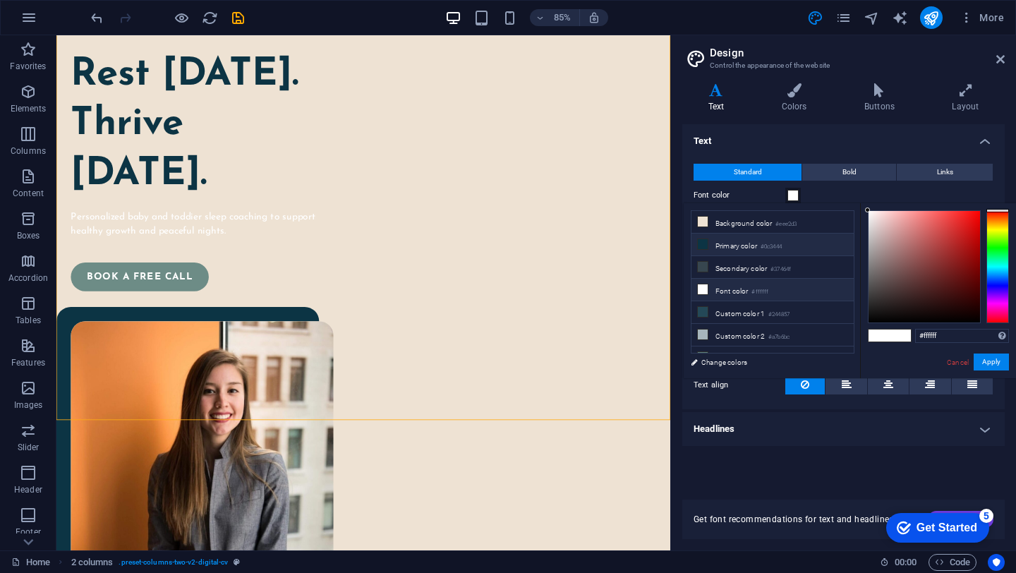
click at [703, 241] on icon at bounding box center [703, 244] width 10 height 10
type input "#0c3444"
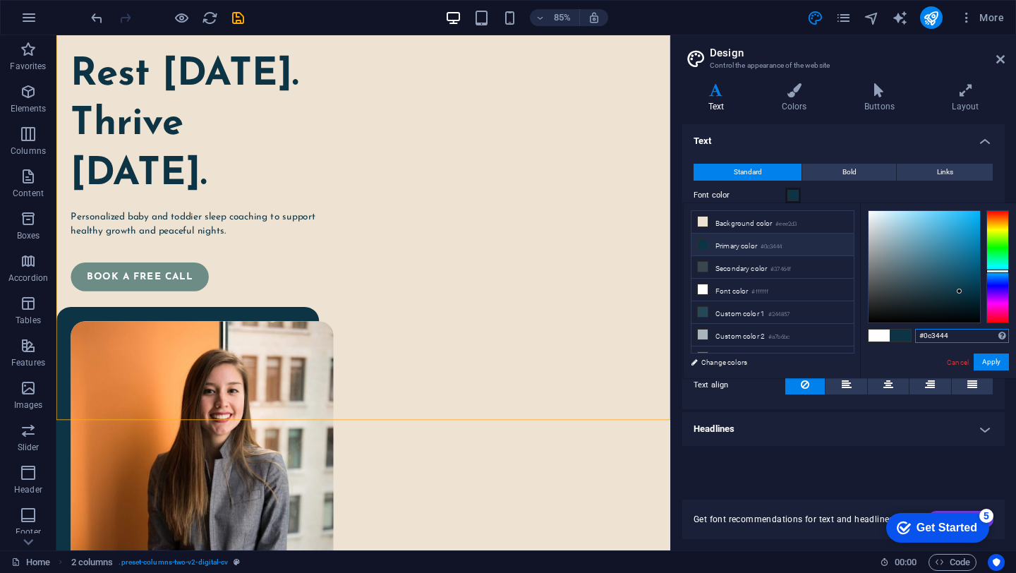
drag, startPoint x: 957, startPoint y: 335, endPoint x: 904, endPoint y: 334, distance: 52.9
click at [904, 334] on div "#0c3444 Supported formats #0852ed rgb(8, 82, 237) rgba(8, 82, 237, 90%) hsv(221…" at bounding box center [938, 393] width 156 height 380
click at [763, 472] on div "Text Standard Bold Links Font color Font Josefin Sans Font size 16 rem px Line …" at bounding box center [844, 303] width 323 height 359
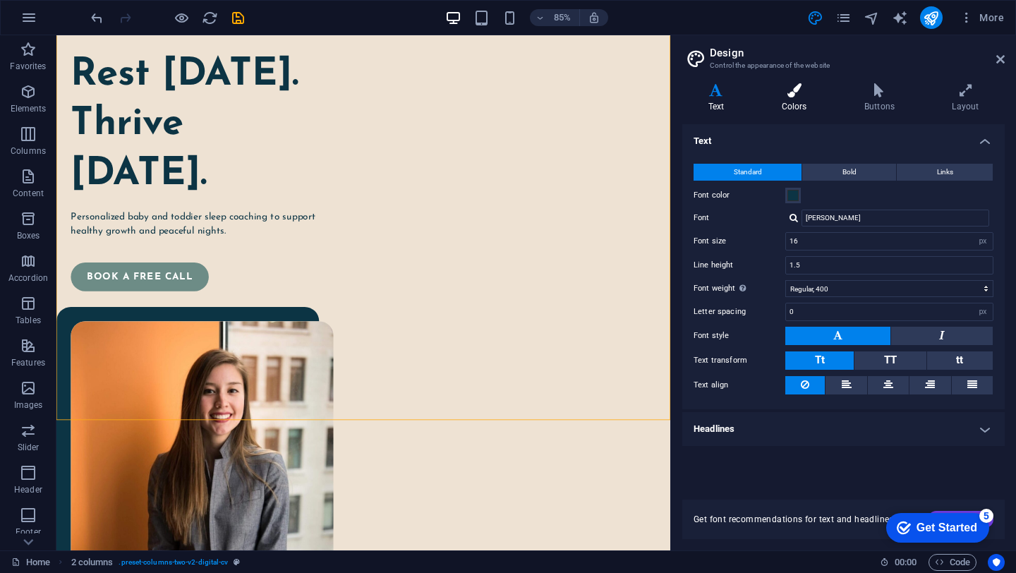
click at [783, 101] on h4 "Colors" at bounding box center [797, 98] width 83 height 30
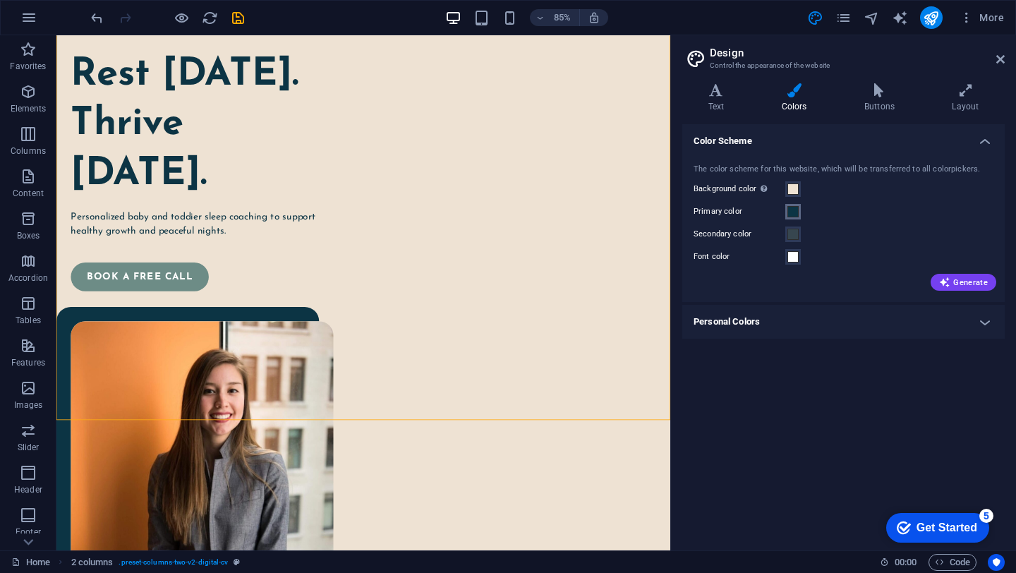
click at [793, 210] on span at bounding box center [793, 211] width 11 height 11
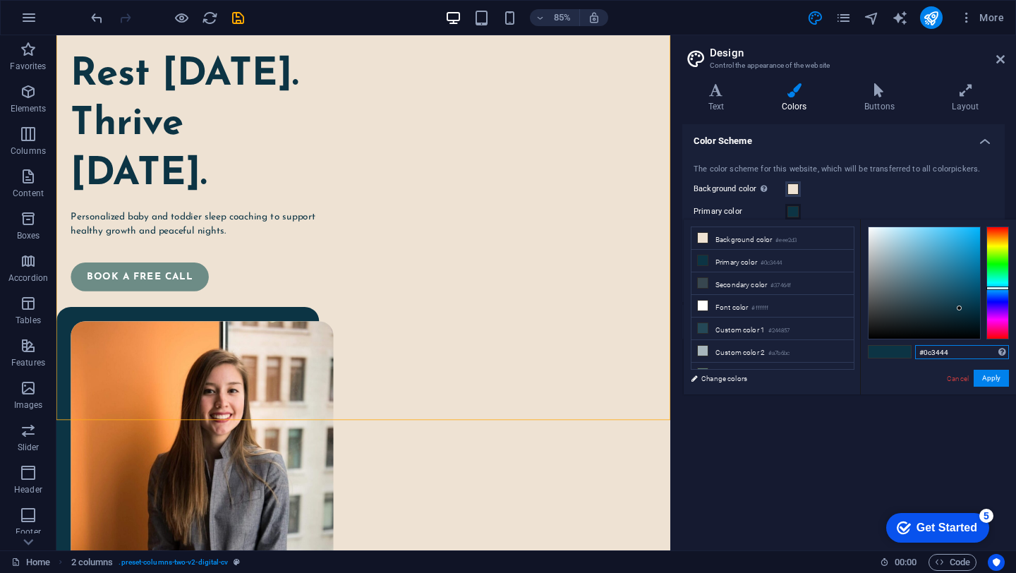
drag, startPoint x: 959, startPoint y: 354, endPoint x: 908, endPoint y: 350, distance: 51.7
click at [908, 350] on div "#0c3444 Supported formats #0852ed rgb(8, 82, 237) rgba(8, 82, 237, 90%) hsv(221…" at bounding box center [938, 410] width 156 height 380
paste input "91a69d"
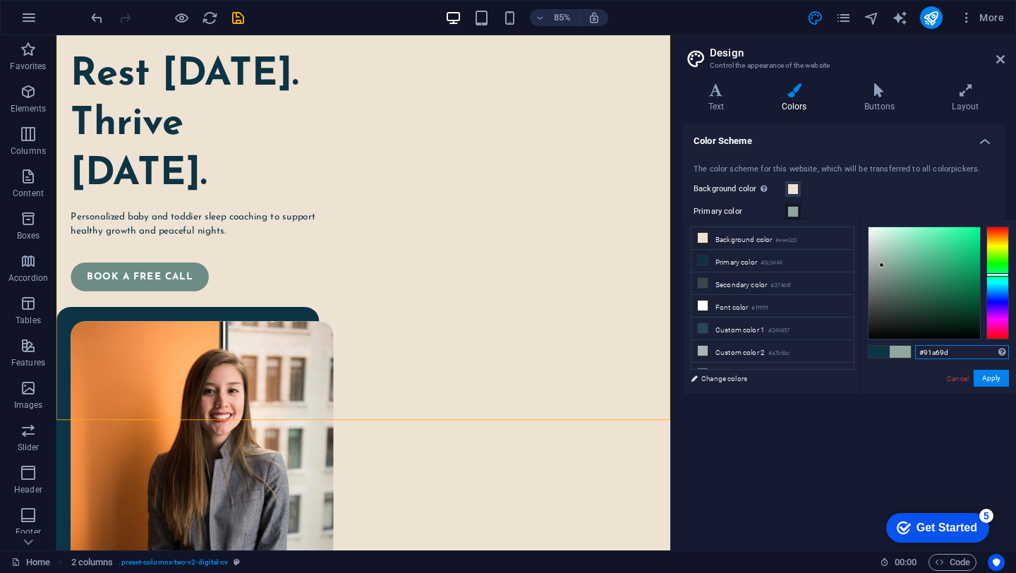
type input "#91a69d"
click at [888, 373] on div "#91a69d Supported formats #0852ed rgb(8, 82, 237) rgba(8, 82, 237, 90%) hsv(221…" at bounding box center [938, 410] width 156 height 380
click at [988, 382] on button "Apply" at bounding box center [991, 378] width 35 height 17
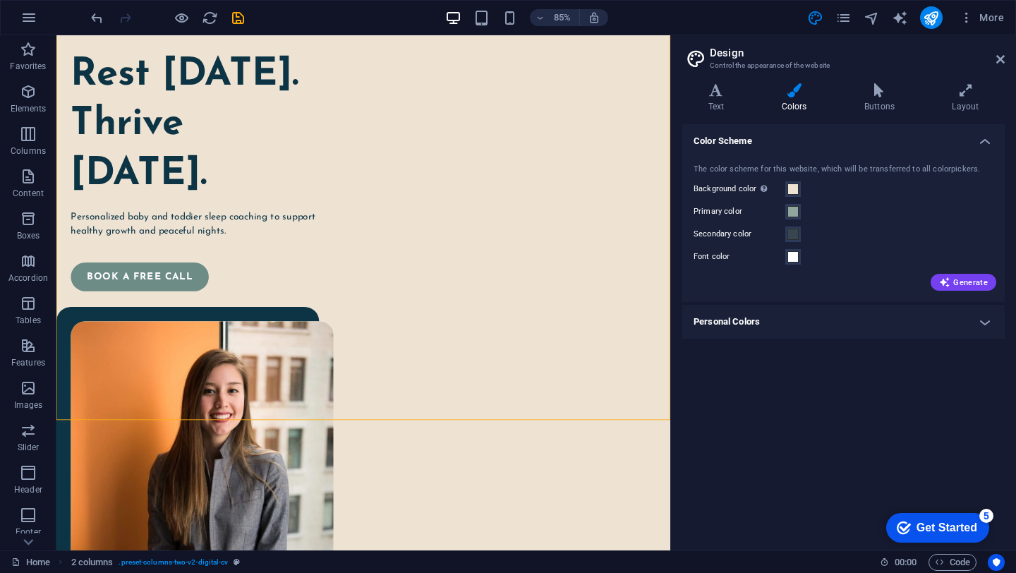
click at [827, 409] on div "Color Scheme The color scheme for this website, which will be transferred to al…" at bounding box center [844, 331] width 323 height 415
drag, startPoint x: 1001, startPoint y: 58, endPoint x: 840, endPoint y: 47, distance: 161.3
click at [1001, 58] on icon at bounding box center [1001, 59] width 8 height 11
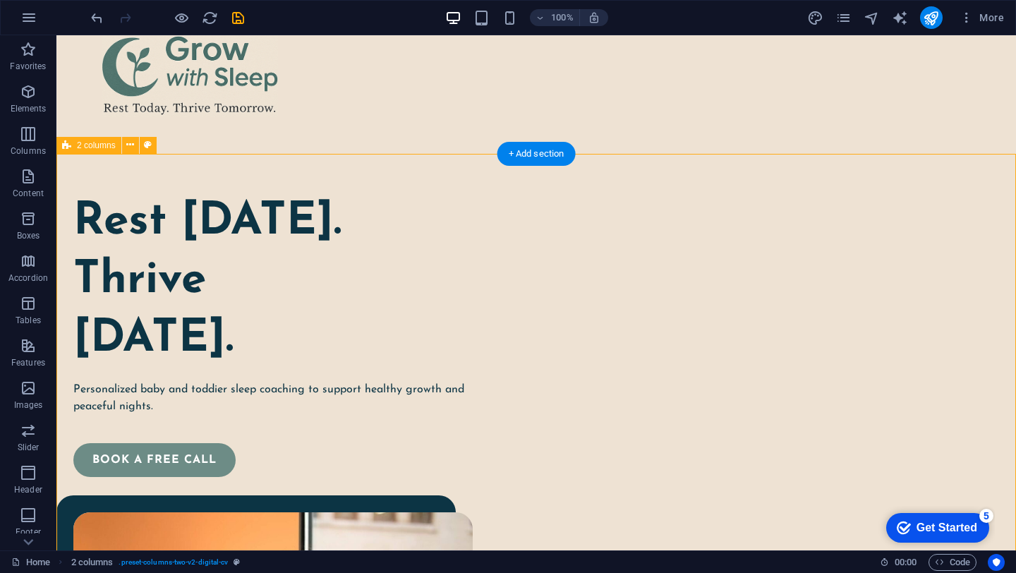
scroll to position [49, 0]
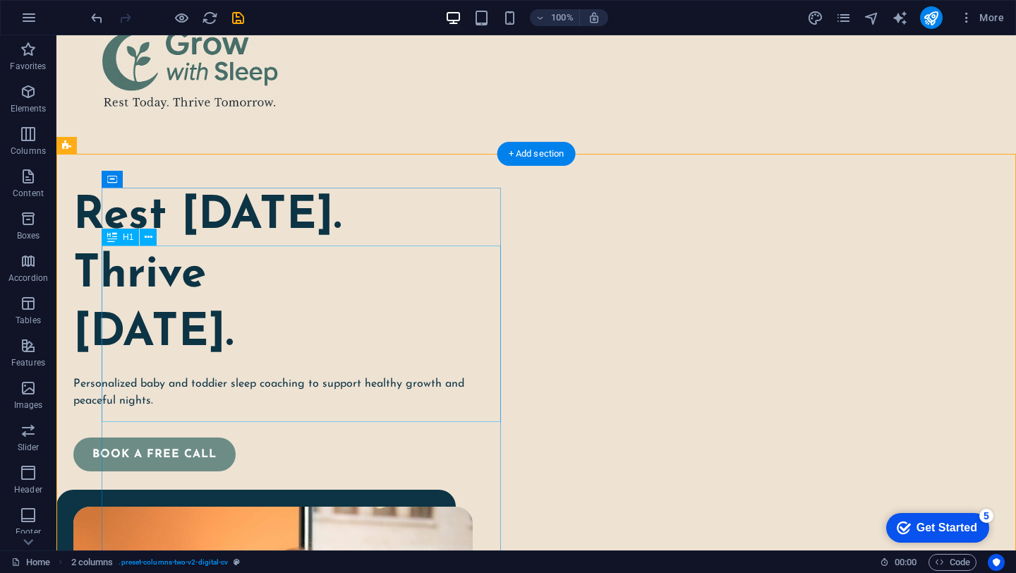
click at [248, 280] on div "Rest [DATE]. Thrive [DATE]." at bounding box center [273, 276] width 400 height 176
click at [150, 239] on icon at bounding box center [149, 237] width 8 height 15
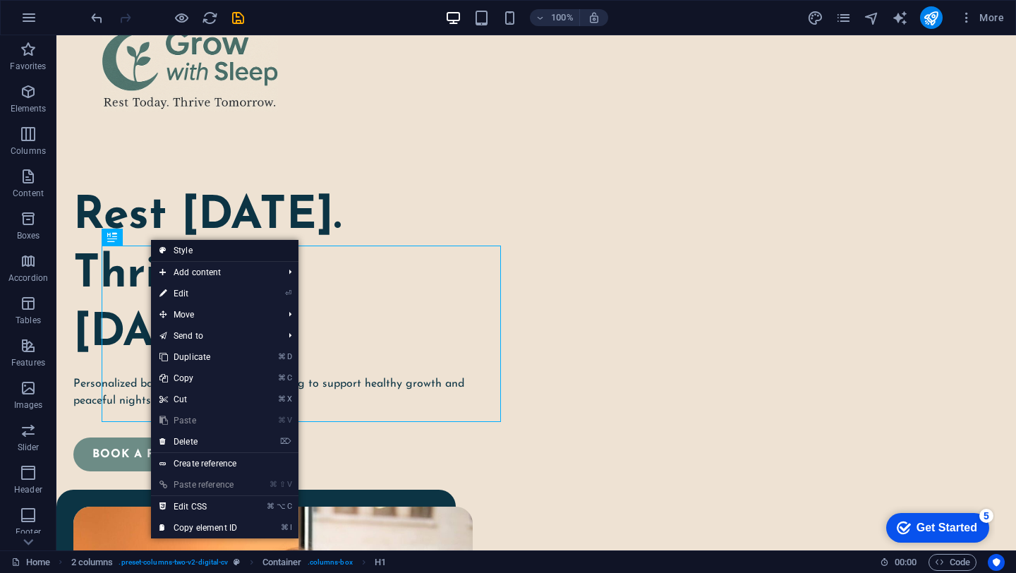
click at [182, 254] on link "Style" at bounding box center [225, 250] width 148 height 21
select select "px"
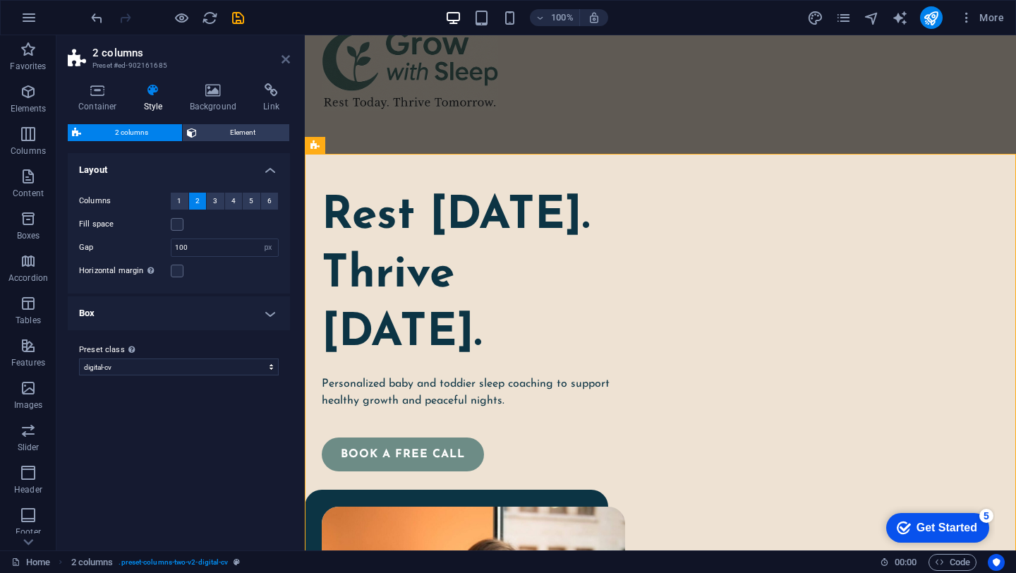
click at [288, 61] on icon at bounding box center [286, 59] width 8 height 11
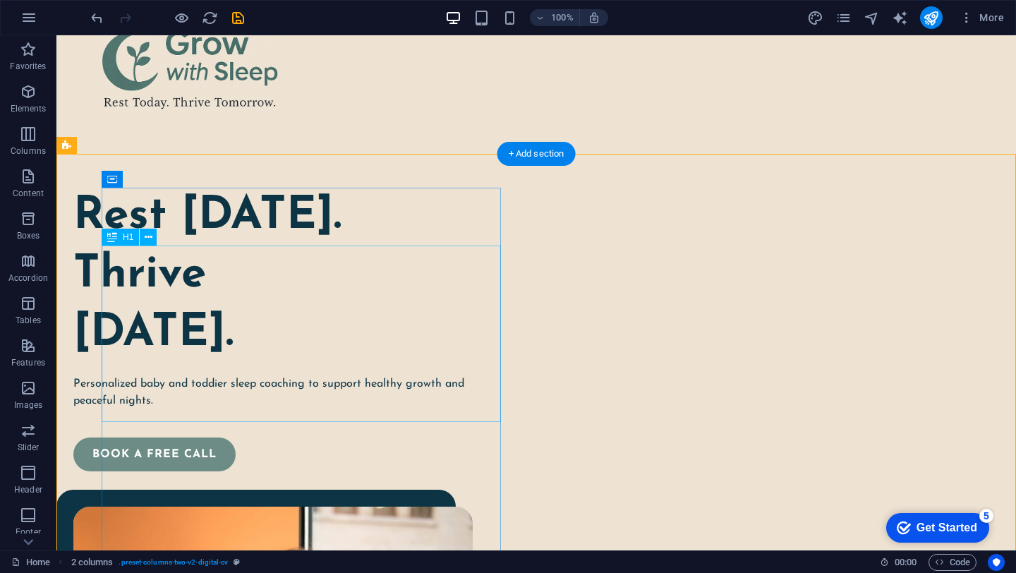
click at [254, 280] on div "Rest [DATE]. Thrive [DATE]." at bounding box center [273, 276] width 400 height 176
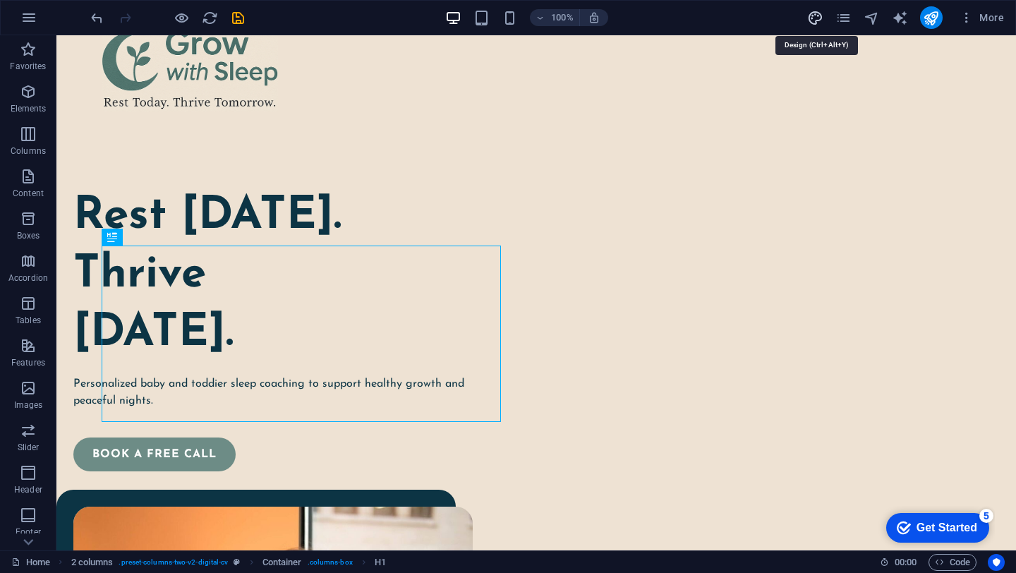
click at [811, 16] on icon "design" at bounding box center [816, 18] width 16 height 16
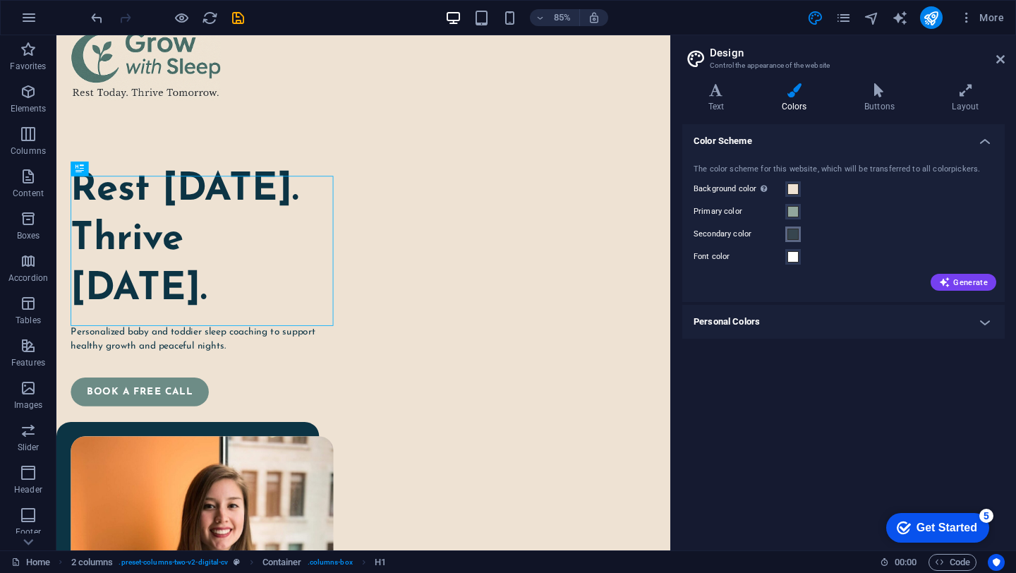
click at [796, 239] on span at bounding box center [793, 234] width 11 height 11
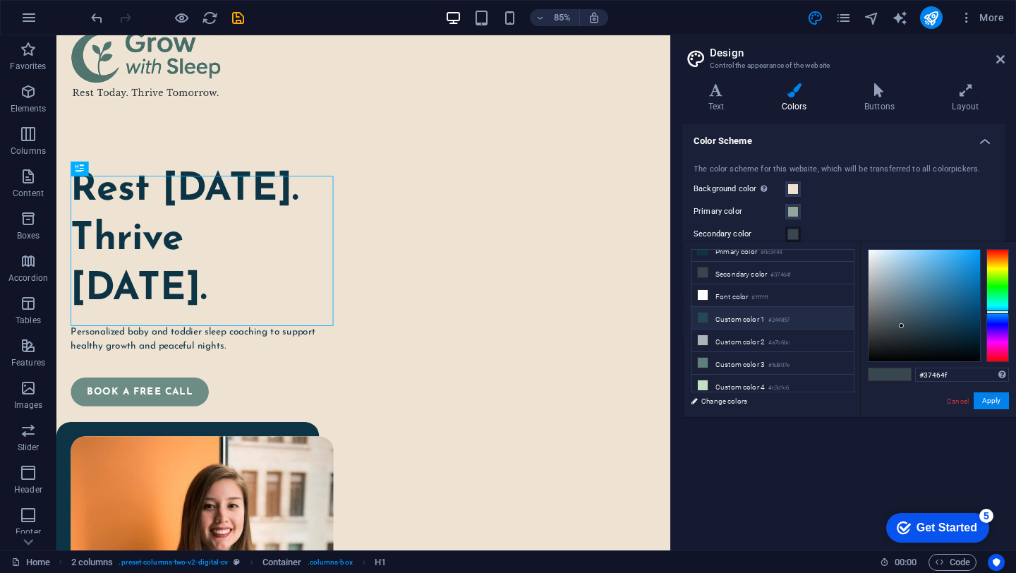
scroll to position [0, 0]
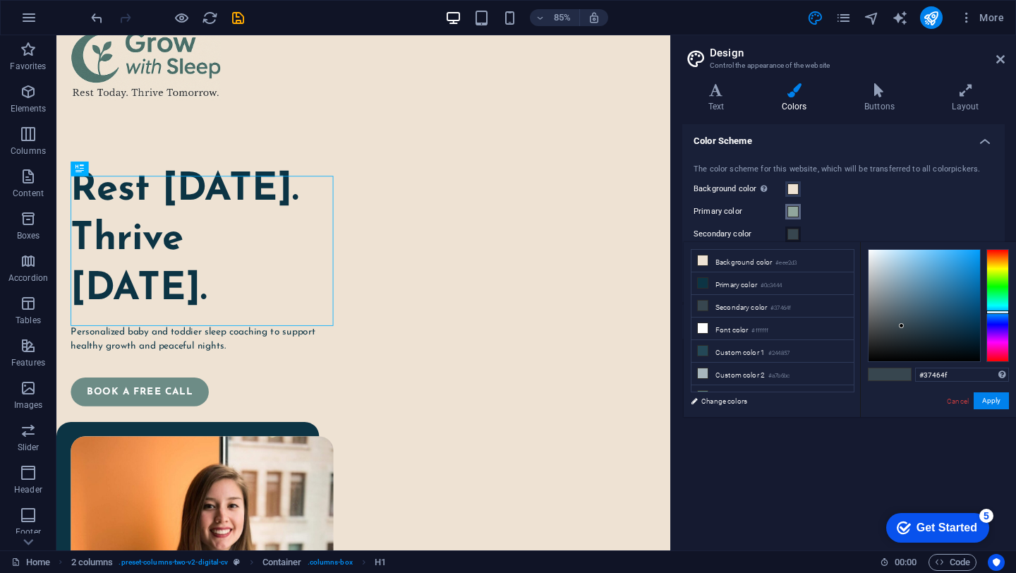
click at [796, 211] on span at bounding box center [793, 211] width 11 height 11
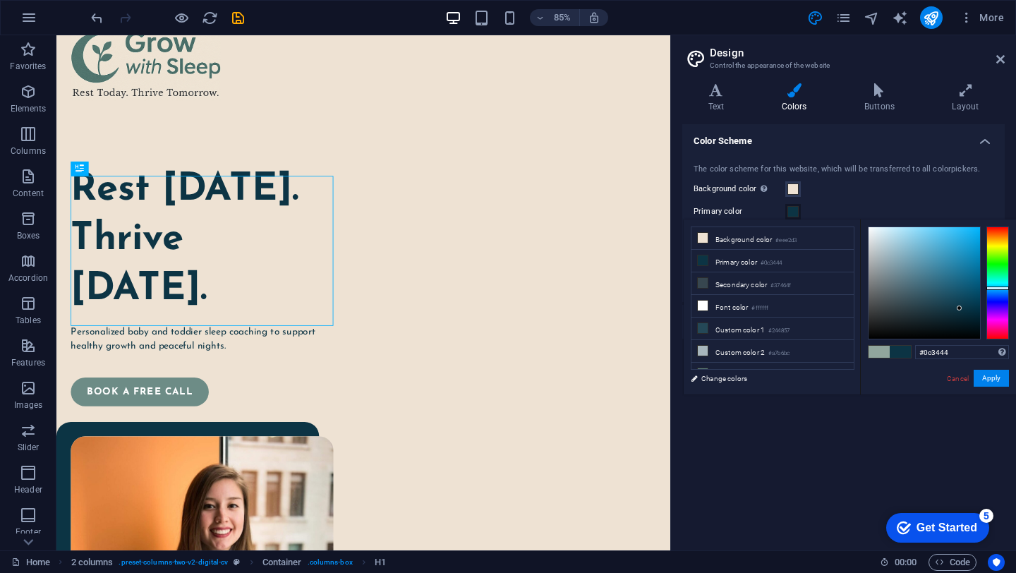
click at [722, 210] on label "Primary color" at bounding box center [740, 211] width 92 height 17
click at [786, 210] on button "Primary color" at bounding box center [794, 212] width 16 height 16
click at [795, 210] on span at bounding box center [793, 211] width 11 height 11
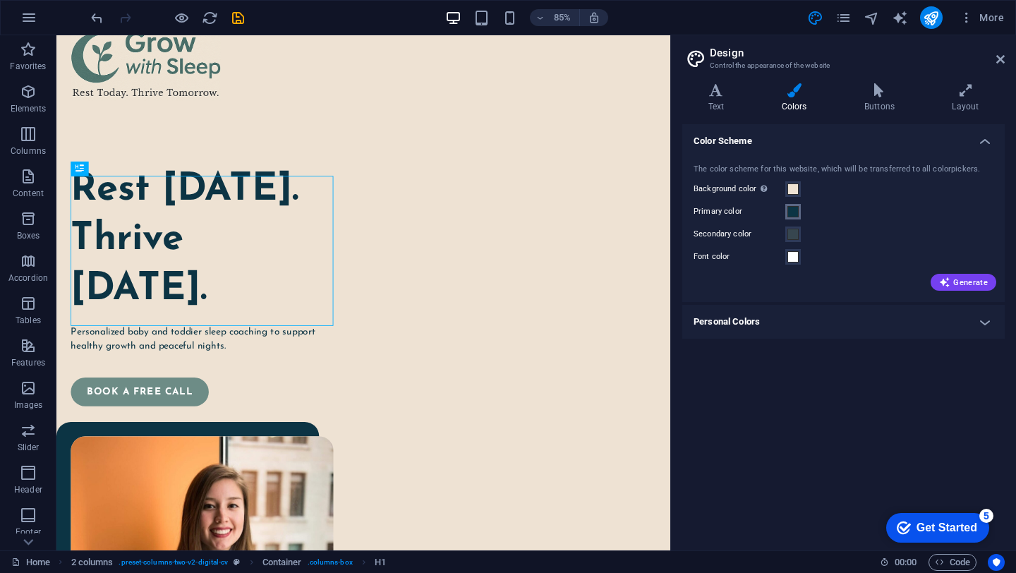
click at [796, 215] on span at bounding box center [793, 211] width 11 height 11
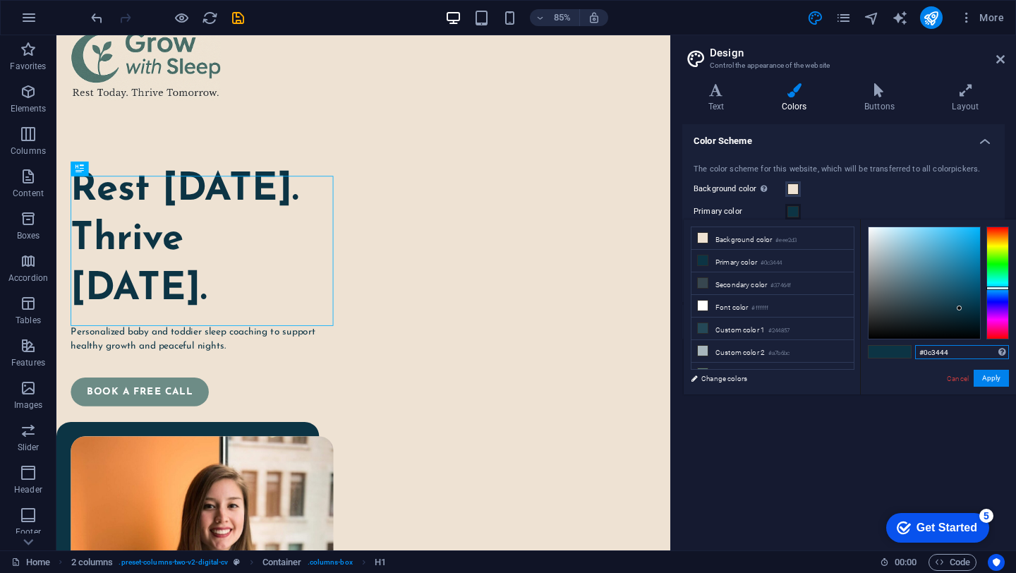
drag, startPoint x: 957, startPoint y: 353, endPoint x: 903, endPoint y: 353, distance: 54.4
click at [902, 353] on div "#0c3444 Supported formats #0852ed rgb(8, 82, 237) rgba(8, 82, 237, 90%) hsv(221…" at bounding box center [938, 410] width 156 height 380
paste input "91a69d"
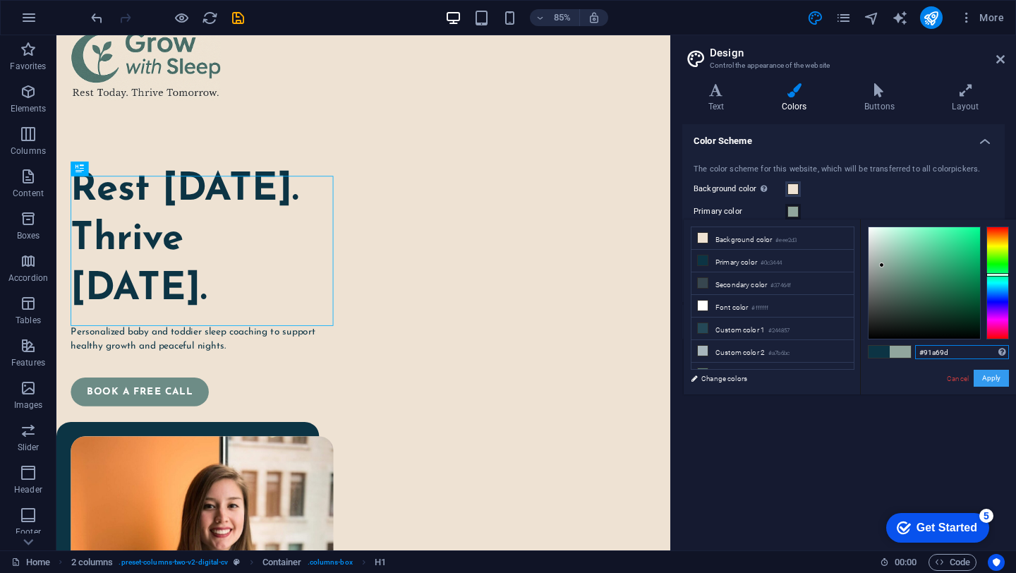
type input "#91a69d"
click at [996, 382] on button "Apply" at bounding box center [991, 378] width 35 height 17
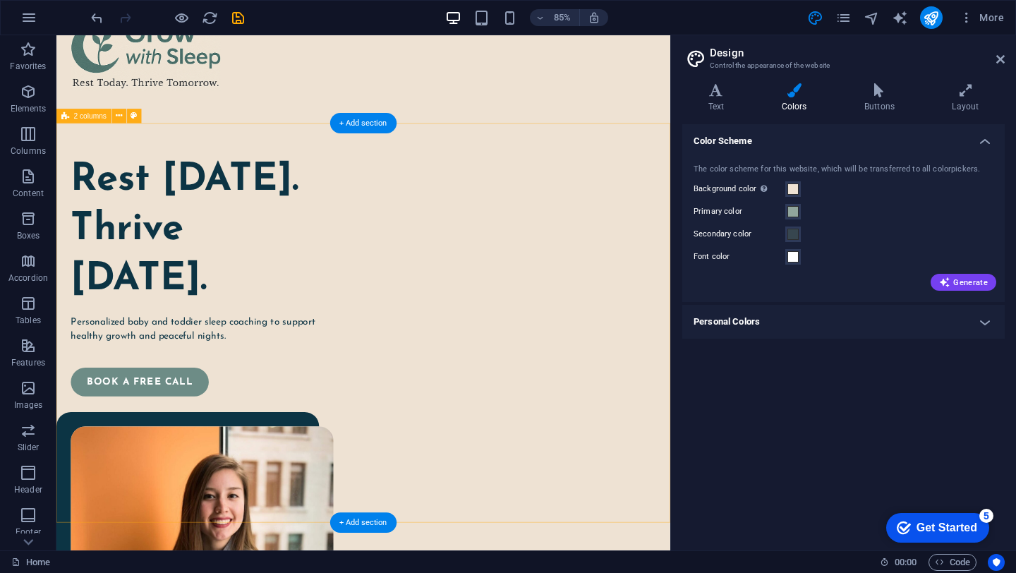
scroll to position [43, 0]
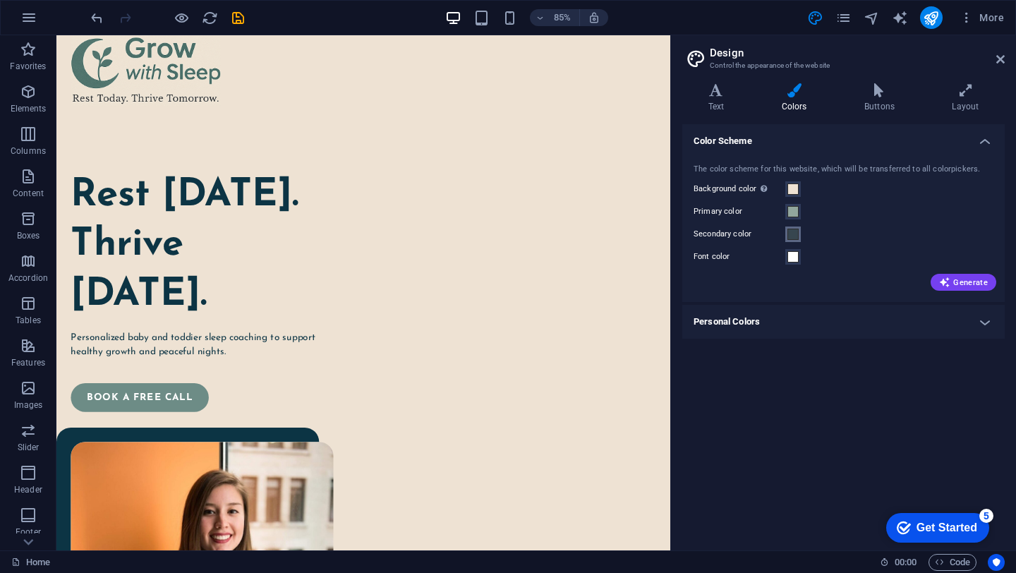
click at [794, 239] on span at bounding box center [793, 234] width 11 height 11
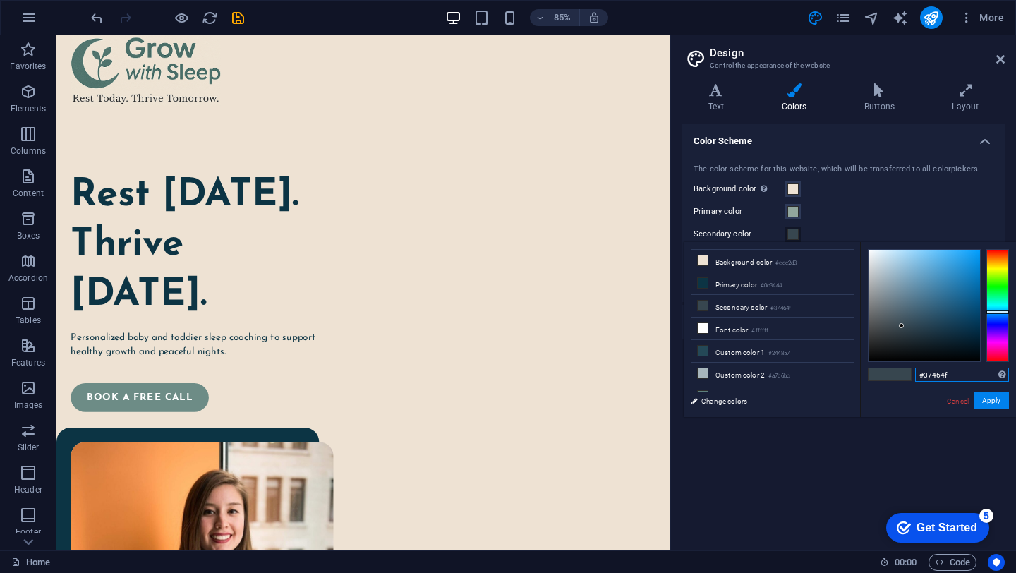
drag, startPoint x: 951, startPoint y: 369, endPoint x: 961, endPoint y: 375, distance: 11.4
click at [961, 375] on input "#37464f" at bounding box center [963, 375] width 94 height 14
paste input "dad5c7"
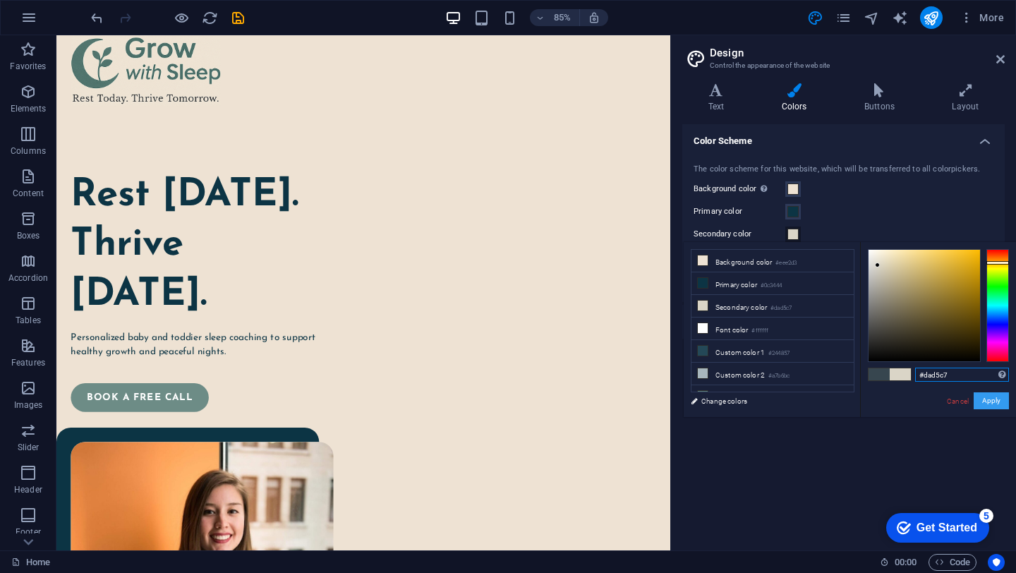
type input "#dad5c7"
click at [992, 402] on button "Apply" at bounding box center [991, 400] width 35 height 17
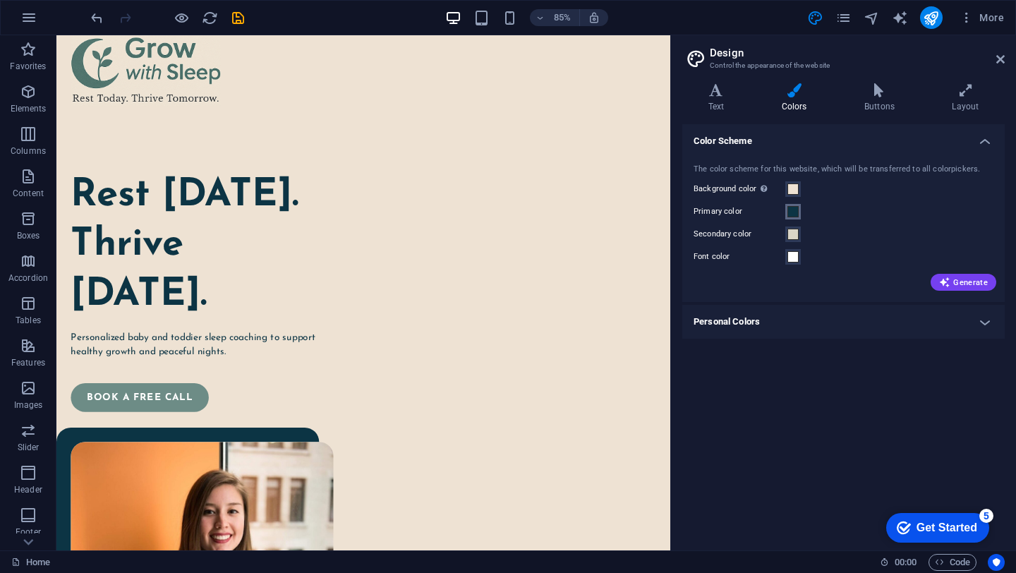
click at [789, 210] on span at bounding box center [793, 211] width 11 height 11
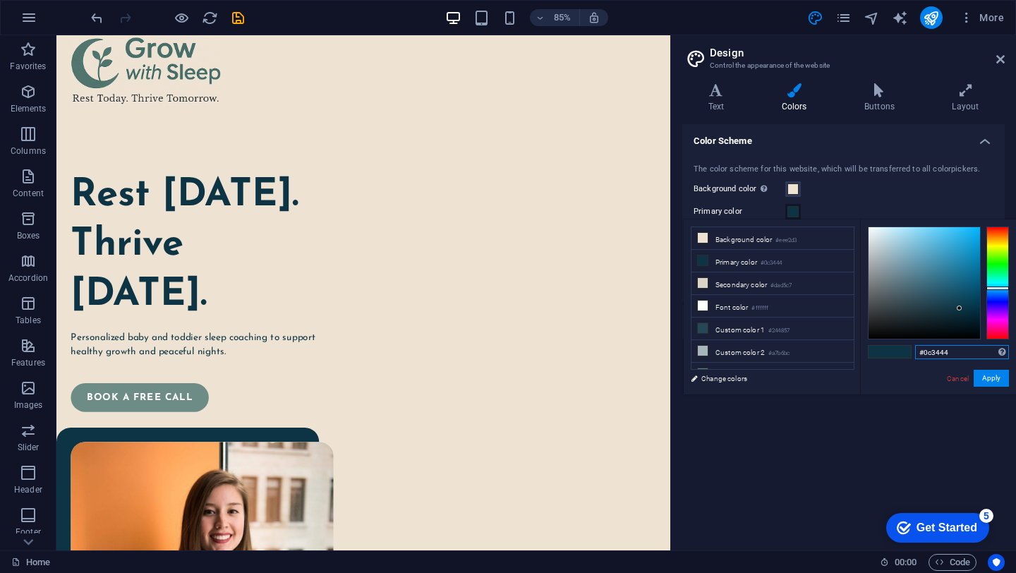
drag, startPoint x: 959, startPoint y: 354, endPoint x: 906, endPoint y: 355, distance: 53.7
click at [905, 355] on div "#0c3444 Supported formats #0852ed rgb(8, 82, 237) rgba(8, 82, 237, 90%) hsv(221…" at bounding box center [938, 410] width 156 height 380
paste input "91a69d"
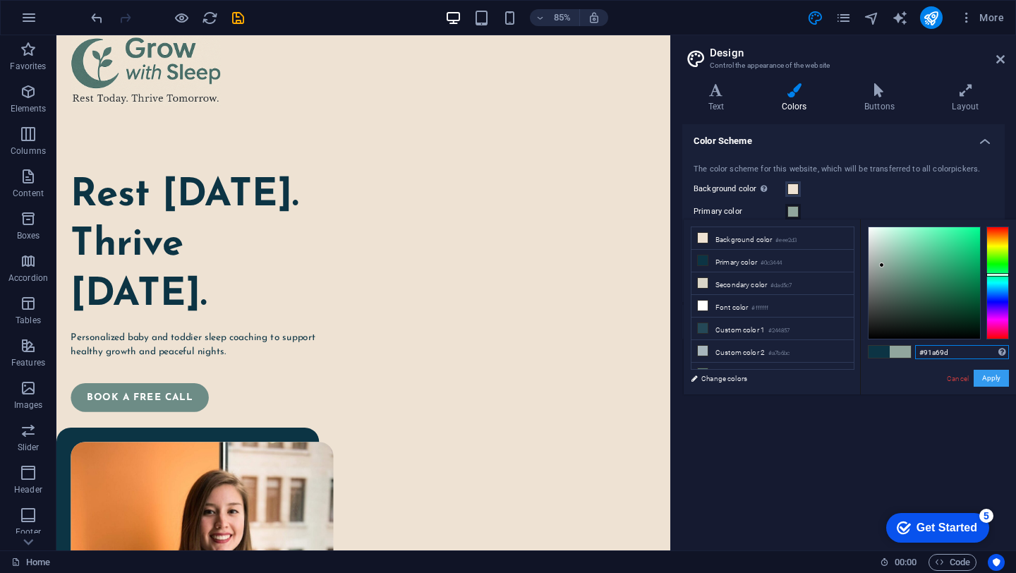
type input "#91a69d"
click at [994, 375] on button "Apply" at bounding box center [991, 378] width 35 height 17
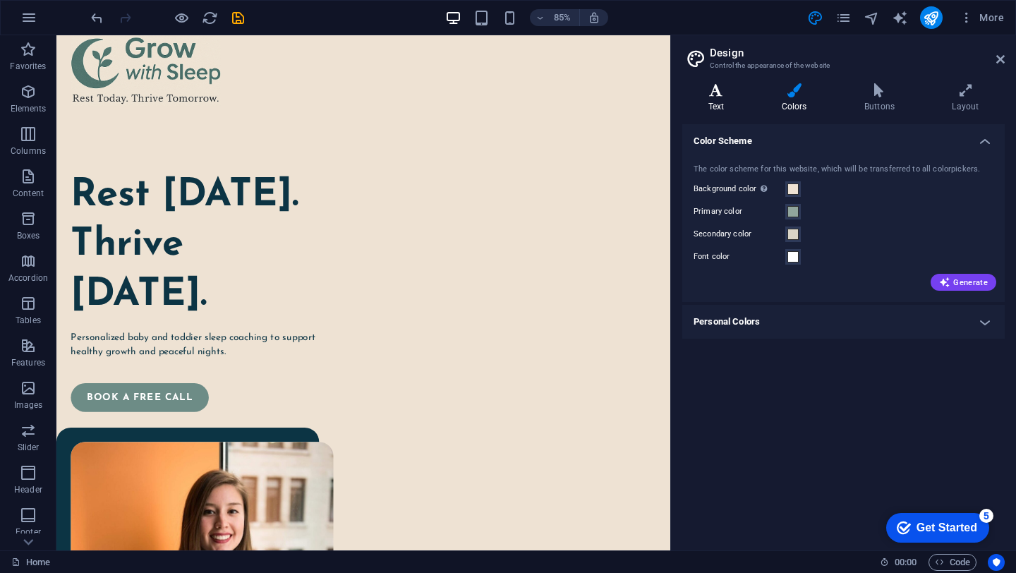
click at [724, 104] on h4 "Text" at bounding box center [719, 98] width 73 height 30
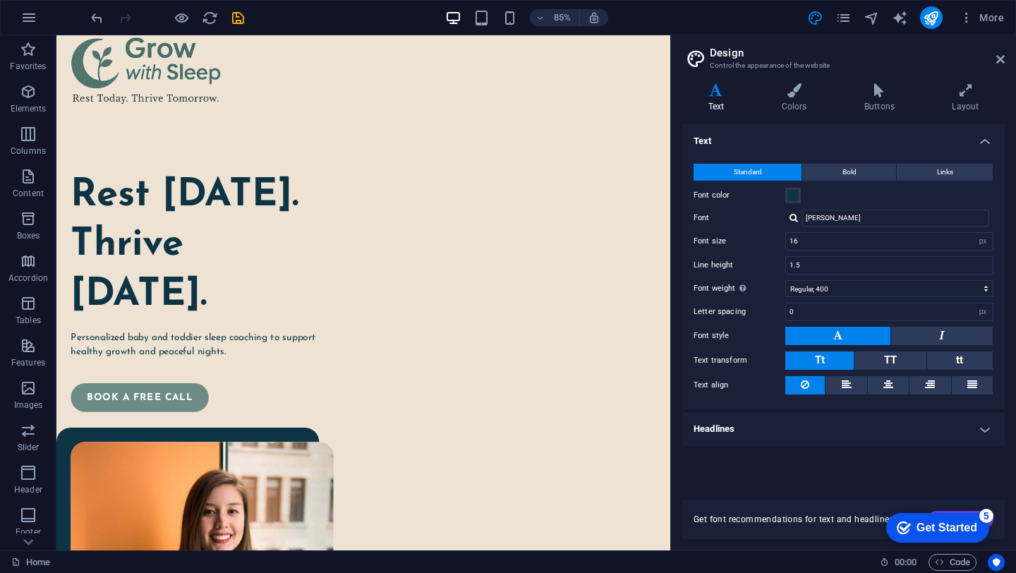
click at [781, 435] on h4 "Headlines" at bounding box center [844, 429] width 323 height 34
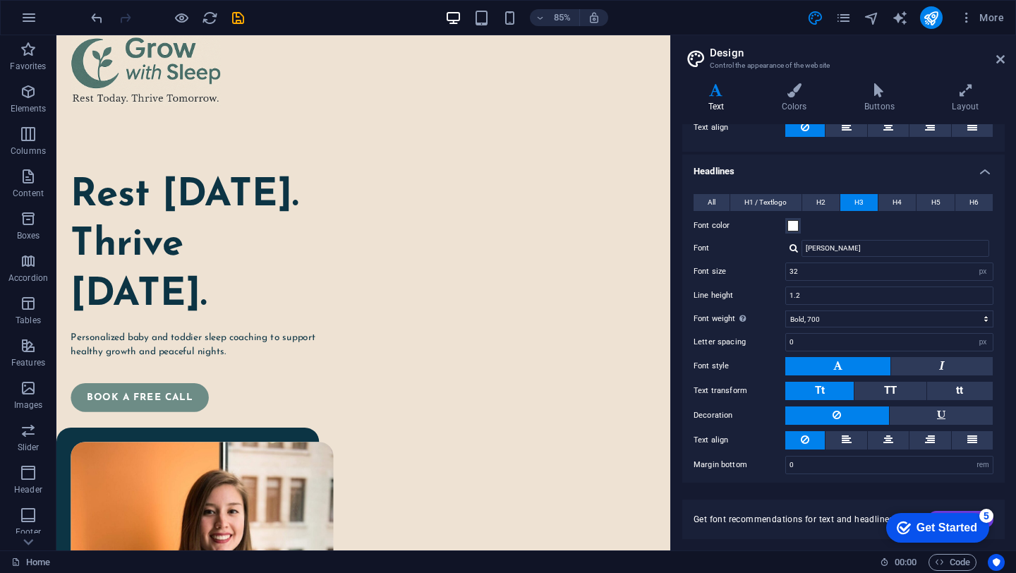
scroll to position [260, 0]
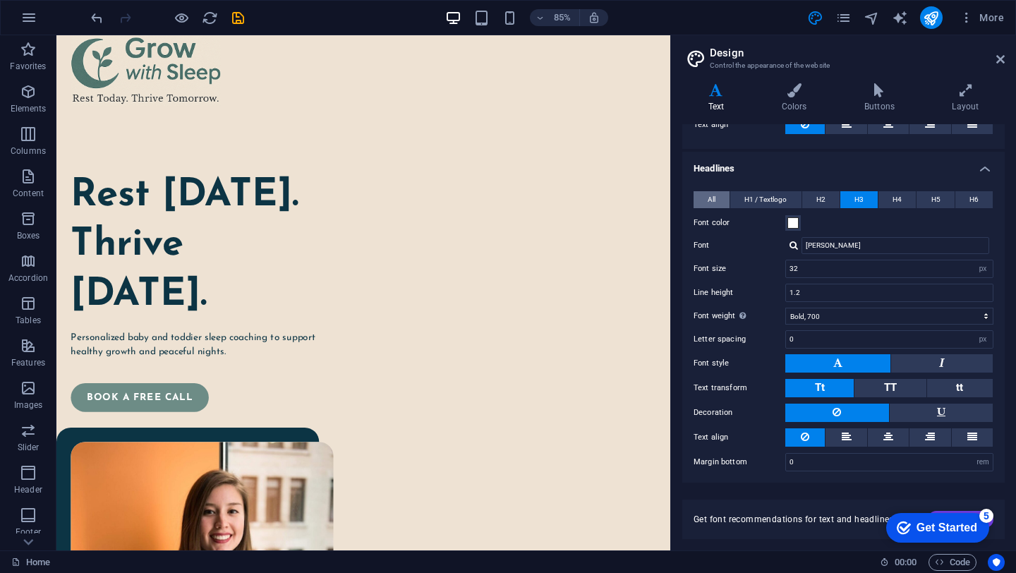
click at [708, 200] on span "All" at bounding box center [712, 199] width 8 height 17
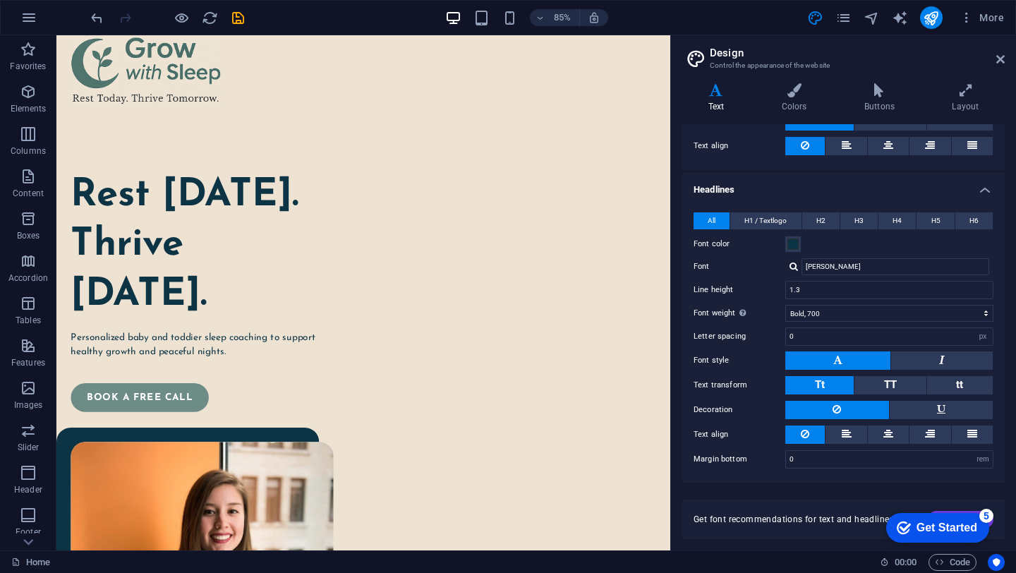
scroll to position [236, 0]
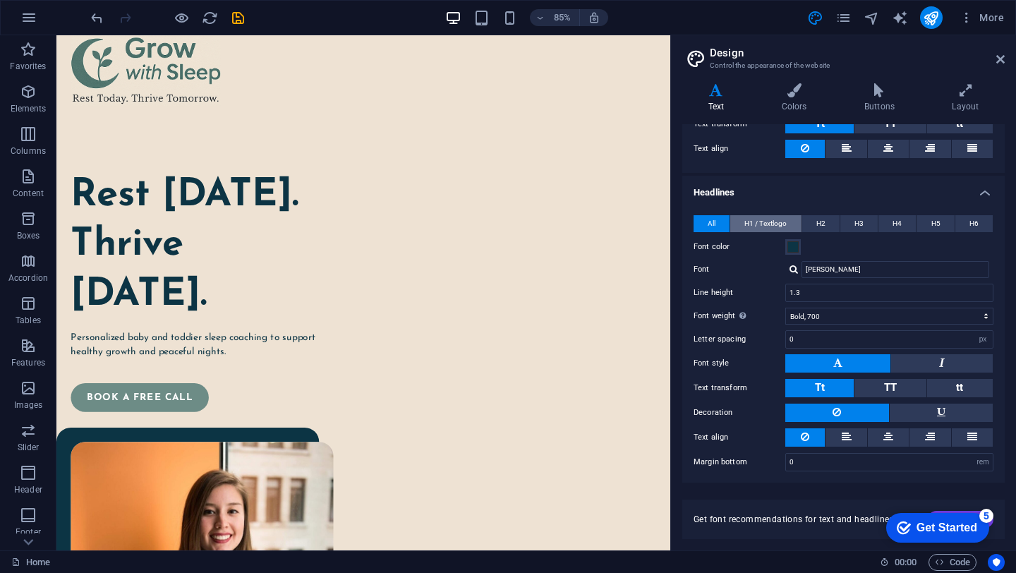
click at [767, 220] on span "H1 / Textlogo" at bounding box center [766, 223] width 42 height 17
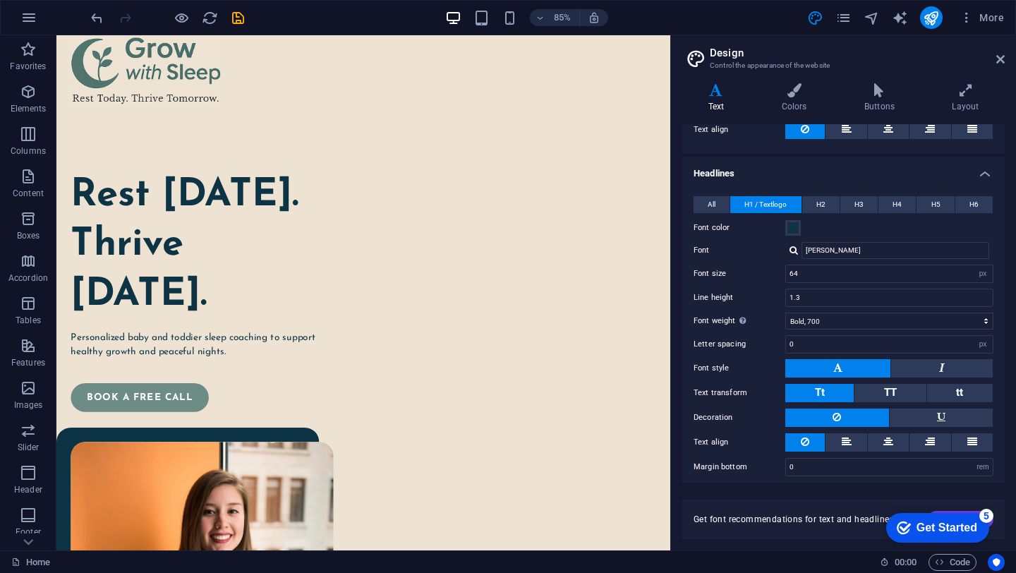
scroll to position [260, 0]
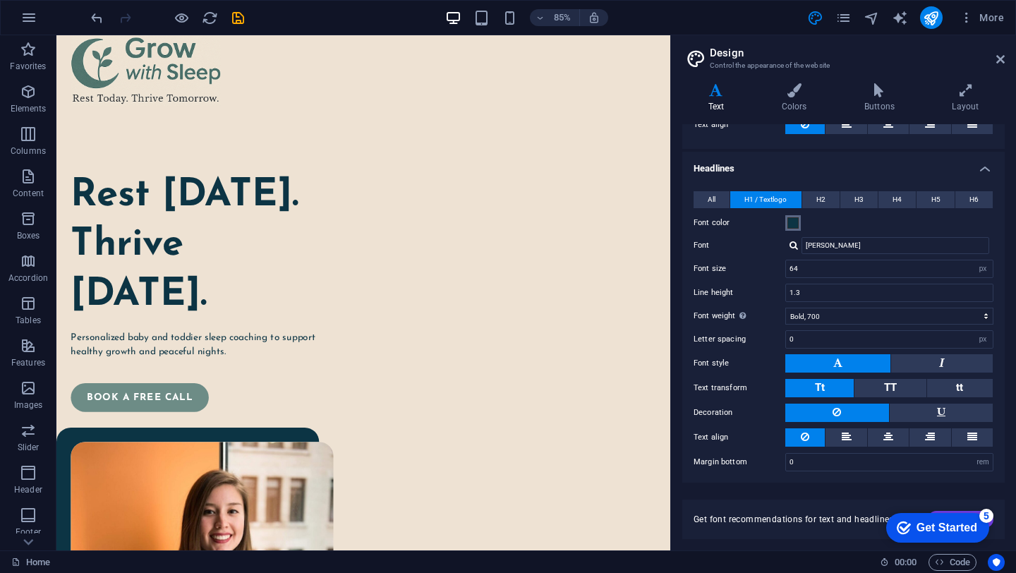
click at [796, 227] on span at bounding box center [793, 222] width 11 height 11
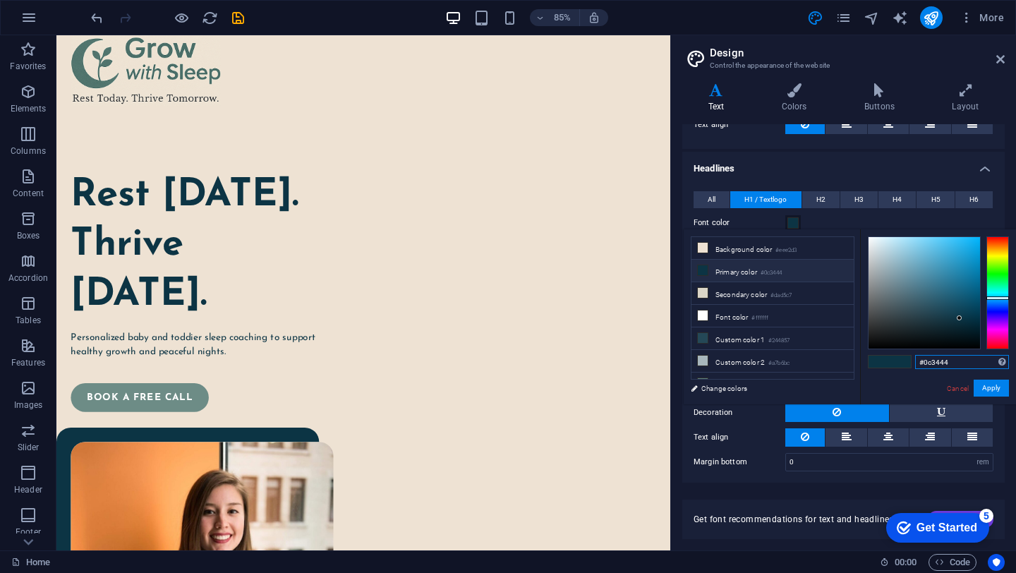
drag, startPoint x: 962, startPoint y: 359, endPoint x: 902, endPoint y: 361, distance: 60.0
click at [902, 360] on div "#0c3444 Supported formats #0852ed rgb(8, 82, 237) rgba(8, 82, 237, 90%) hsv(221…" at bounding box center [938, 419] width 156 height 380
paste input "91a69d"
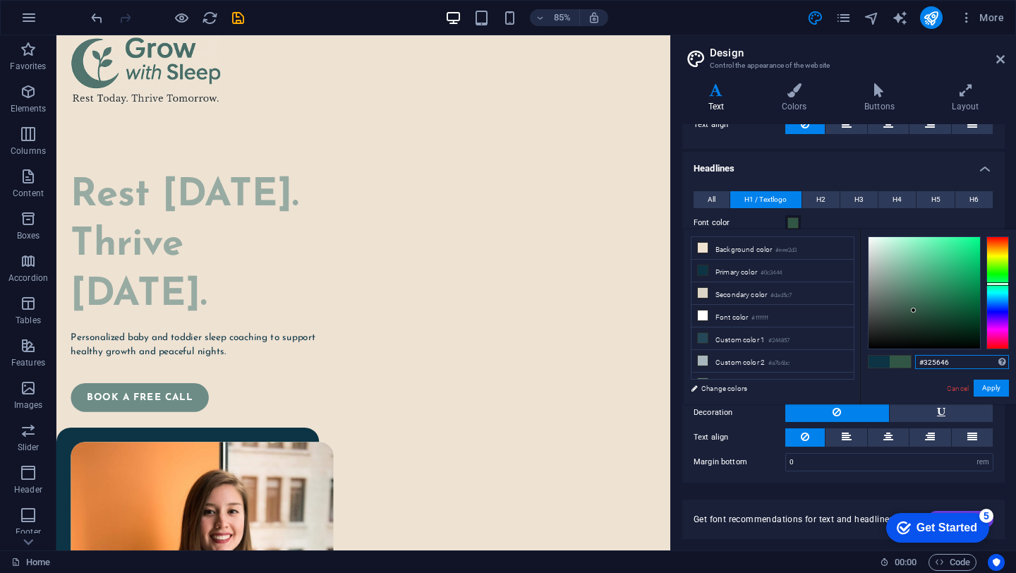
drag, startPoint x: 882, startPoint y: 273, endPoint x: 914, endPoint y: 311, distance: 49.5
click at [914, 311] on div at bounding box center [913, 310] width 5 height 5
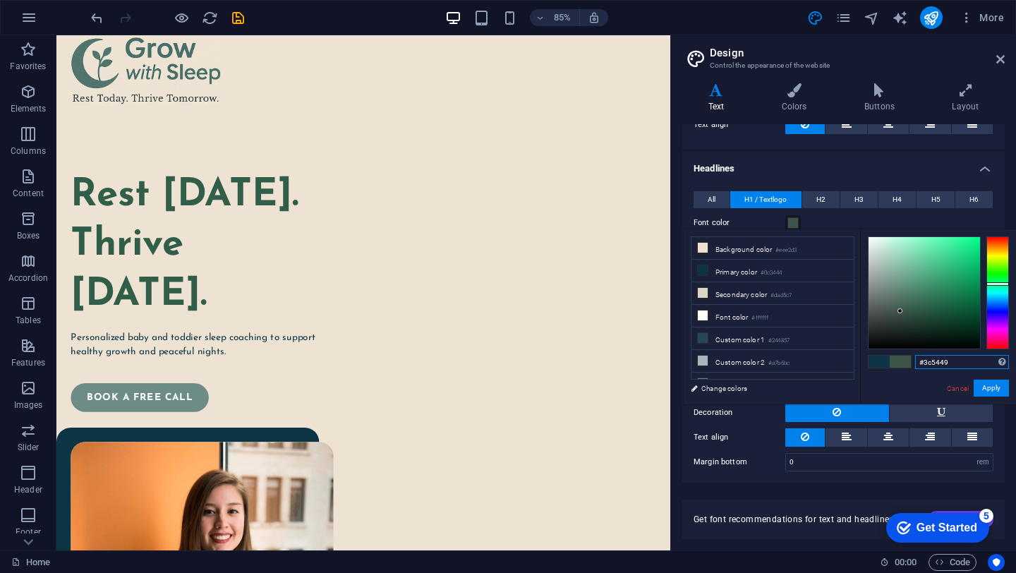
drag, startPoint x: 913, startPoint y: 310, endPoint x: 901, endPoint y: 311, distance: 12.8
click at [901, 311] on div at bounding box center [900, 310] width 5 height 5
click at [956, 387] on link "Cancel" at bounding box center [958, 388] width 25 height 11
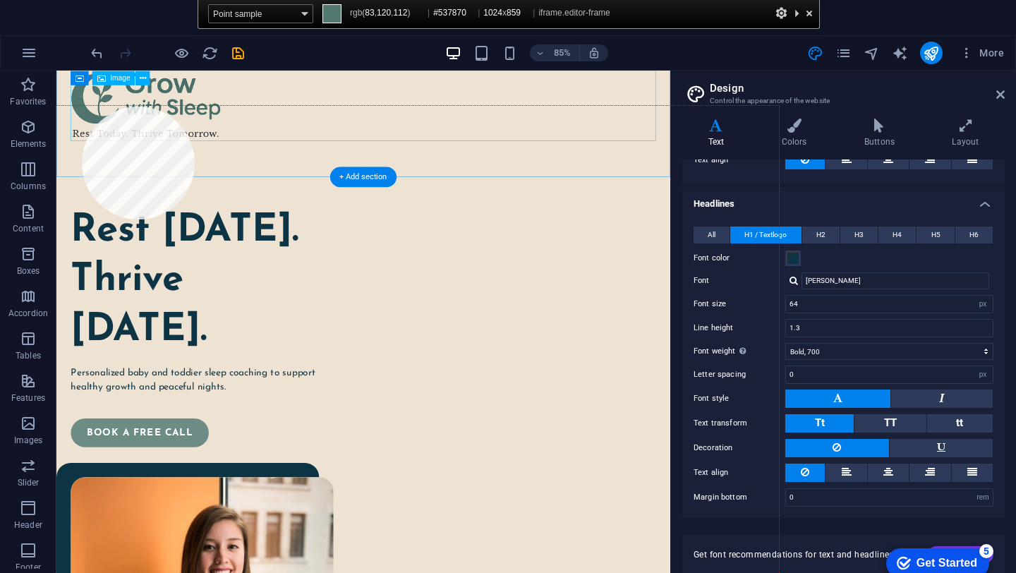
click at [82, 106] on figure at bounding box center [417, 111] width 689 height 83
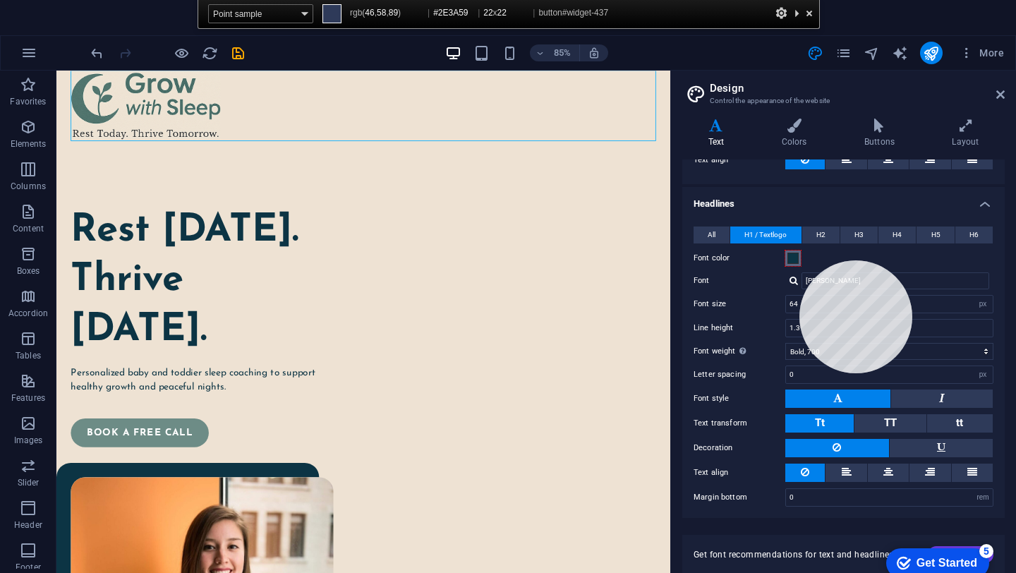
click at [800, 260] on button "Font color" at bounding box center [794, 259] width 16 height 16
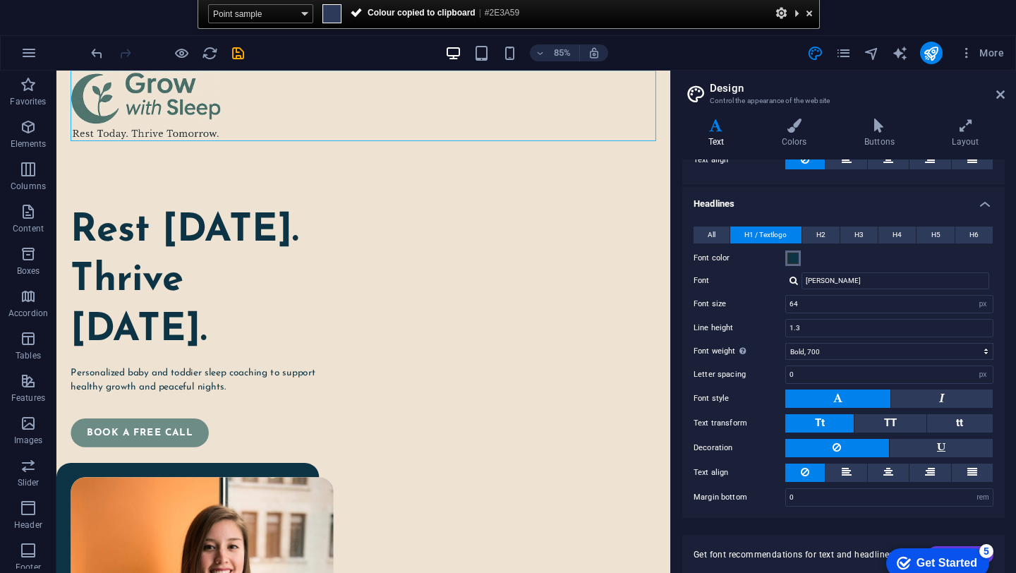
click at [793, 258] on span at bounding box center [793, 258] width 11 height 11
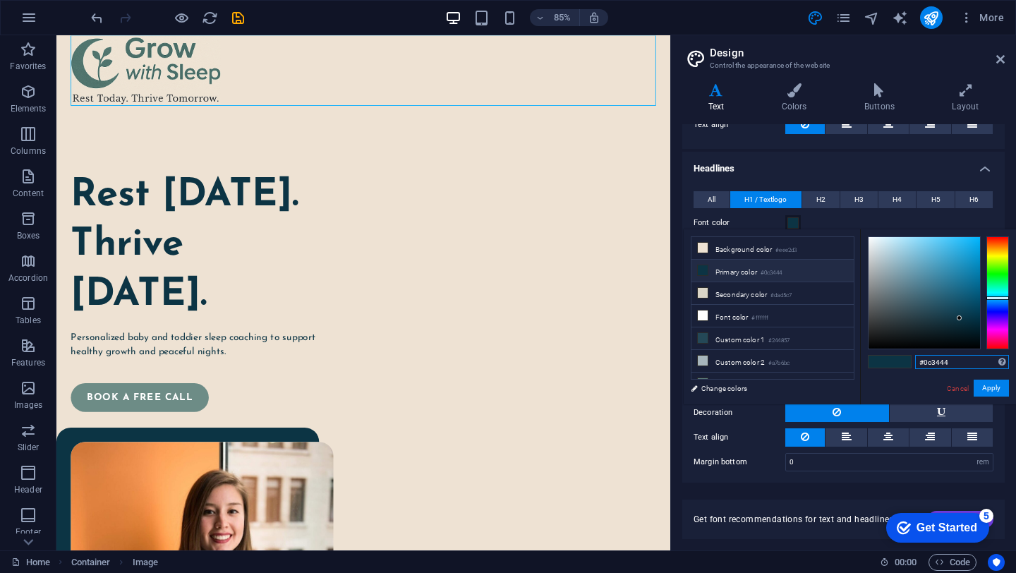
drag, startPoint x: 955, startPoint y: 361, endPoint x: 903, endPoint y: 361, distance: 52.2
click at [903, 361] on div "#0c3444 Supported formats #0852ed rgb(8, 82, 237) rgba(8, 82, 237, 90%) hsv(221…" at bounding box center [938, 419] width 156 height 380
paste input "2E3A59"
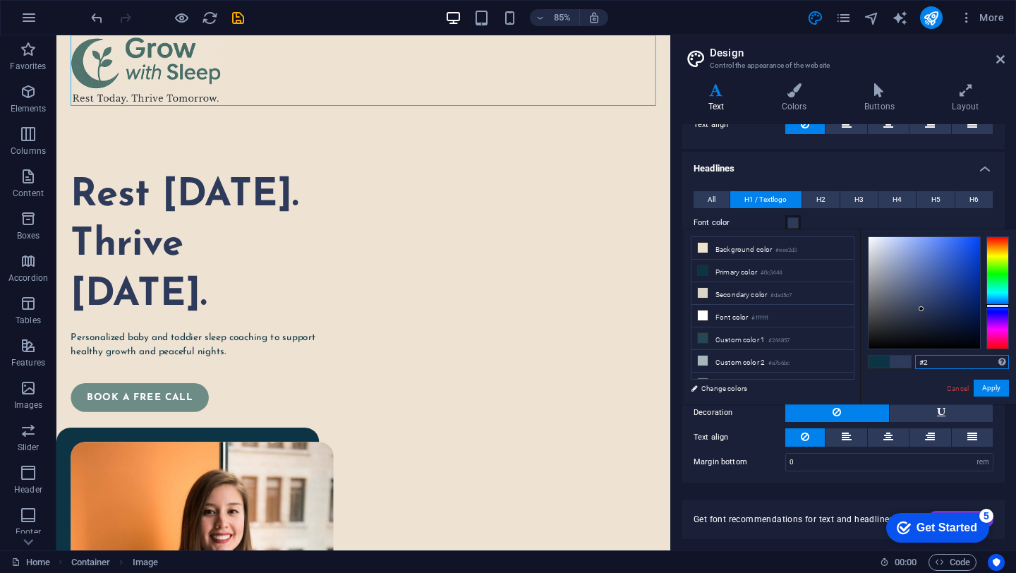
type input "#"
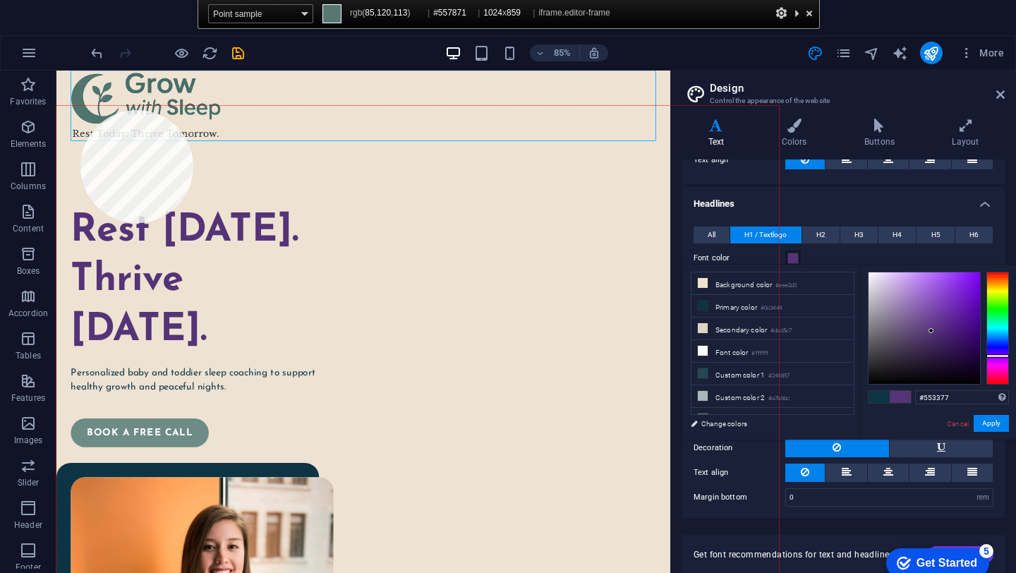
click at [80, 110] on div at bounding box center [417, 409] width 723 height 606
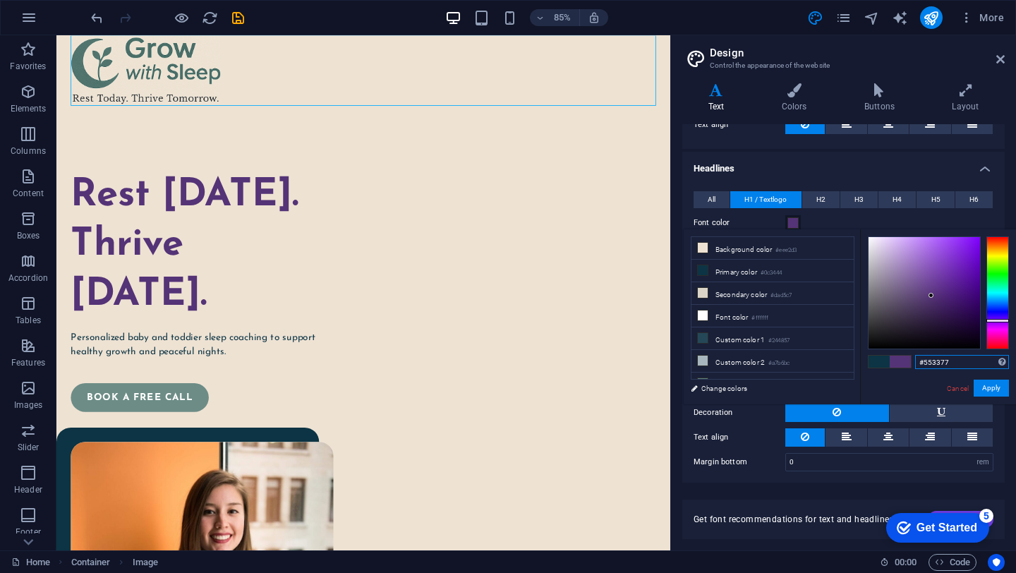
drag, startPoint x: 932, startPoint y: 361, endPoint x: 952, endPoint y: 361, distance: 19.8
click at [952, 361] on input "#553377" at bounding box center [963, 362] width 94 height 14
type input "#557871"
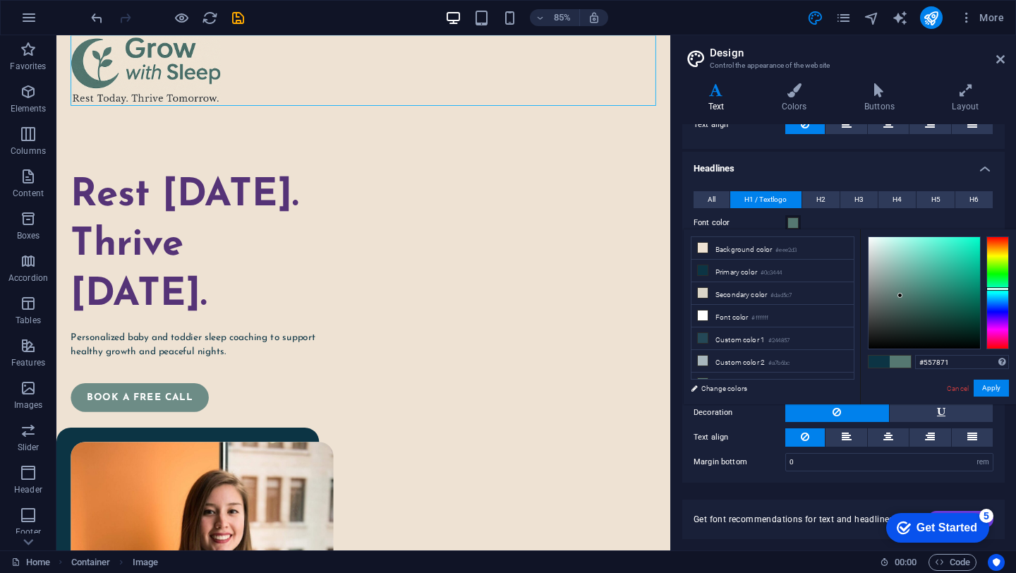
click at [918, 383] on div "#557871 Supported formats #0852ed rgb(8, 82, 237) rgba(8, 82, 237, 90%) hsv(221…" at bounding box center [938, 419] width 156 height 380
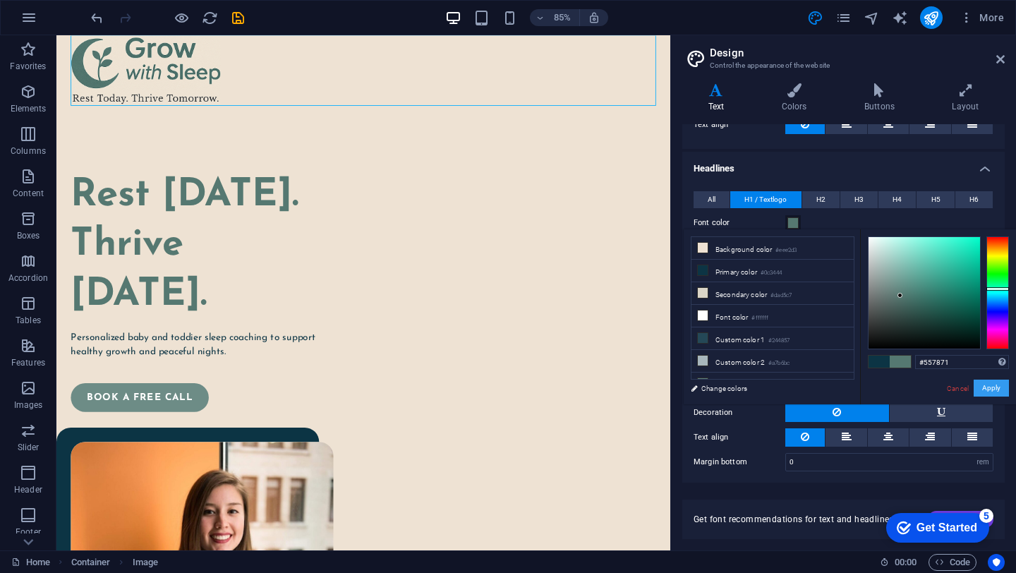
click at [995, 389] on button "Apply" at bounding box center [991, 388] width 35 height 17
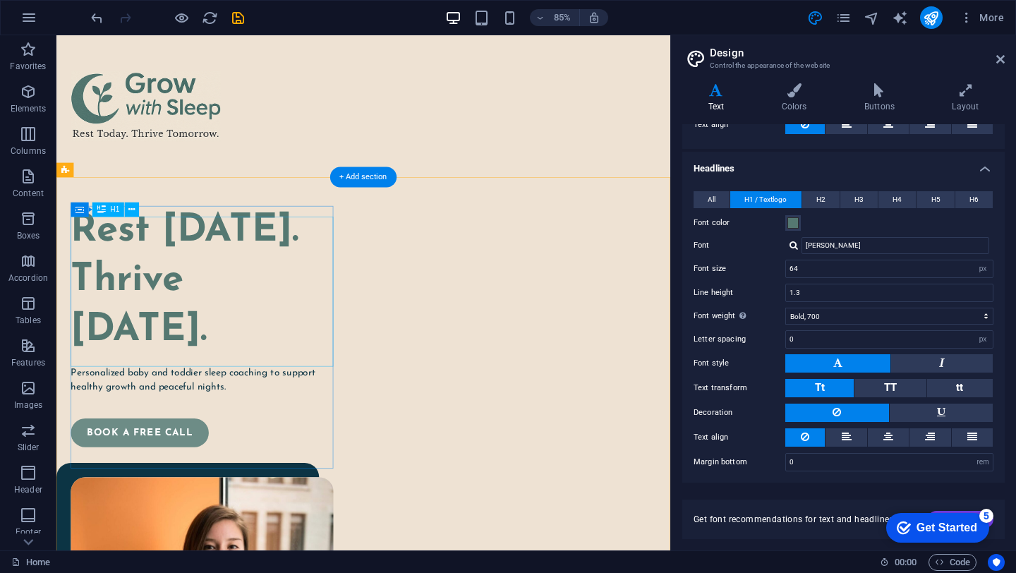
scroll to position [0, 0]
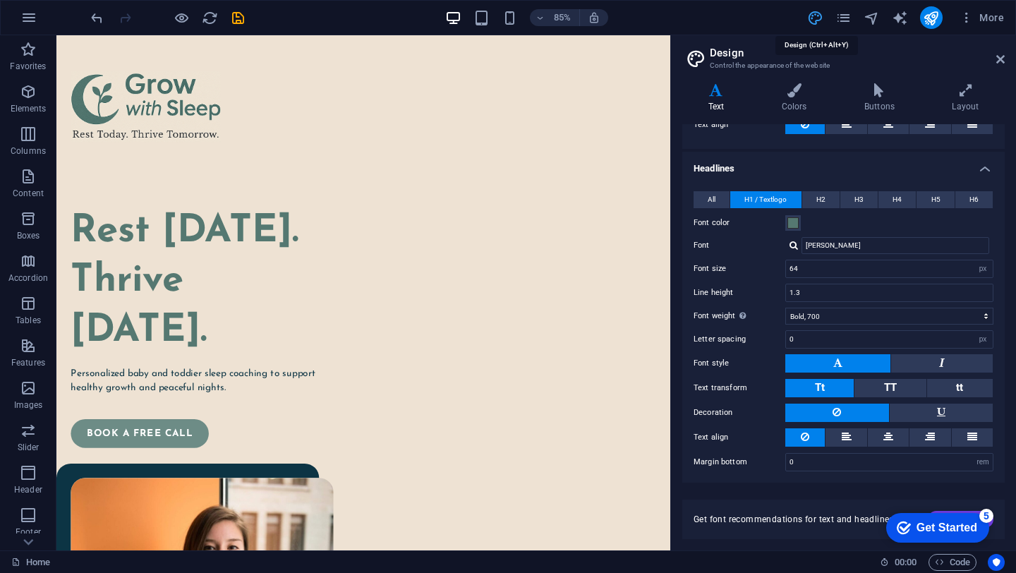
click at [815, 18] on icon "design" at bounding box center [816, 18] width 16 height 16
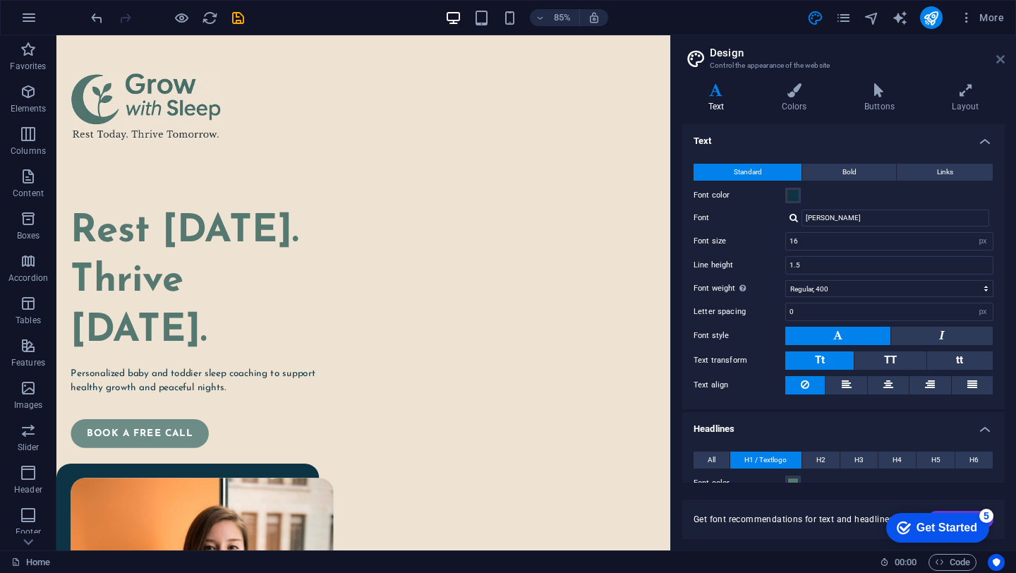
click at [1000, 59] on icon at bounding box center [1001, 59] width 8 height 11
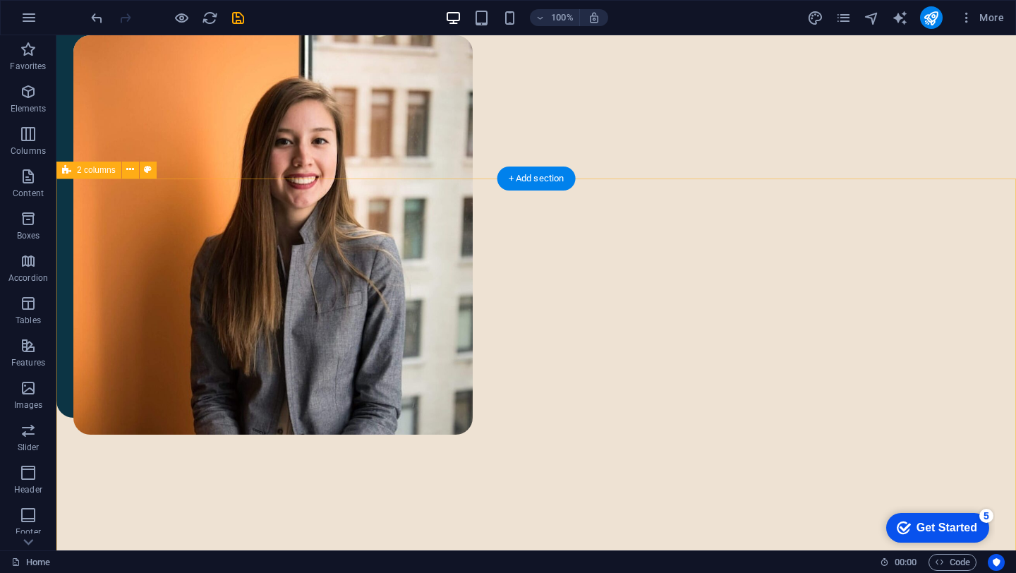
scroll to position [585, 0]
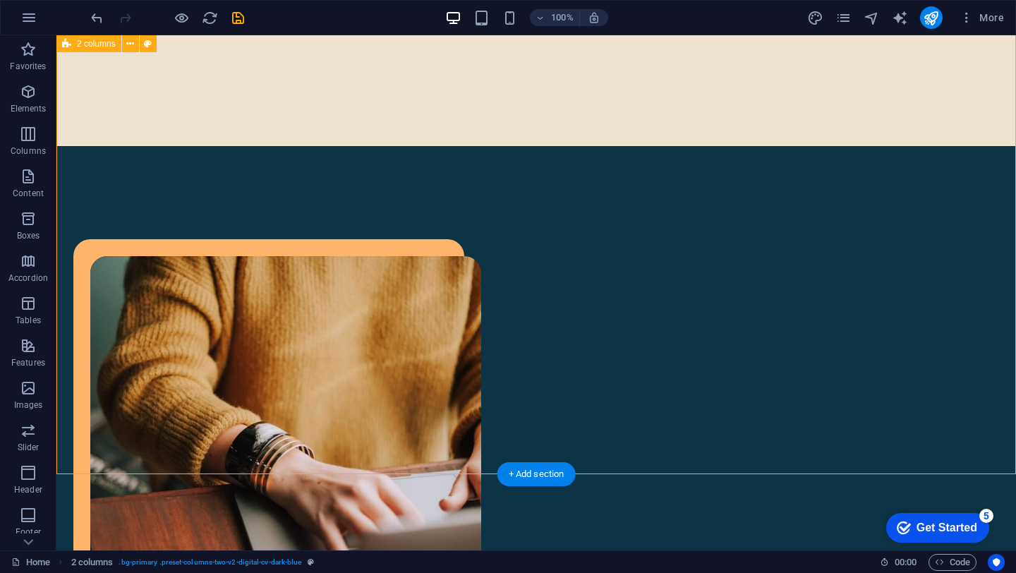
scroll to position [960, 0]
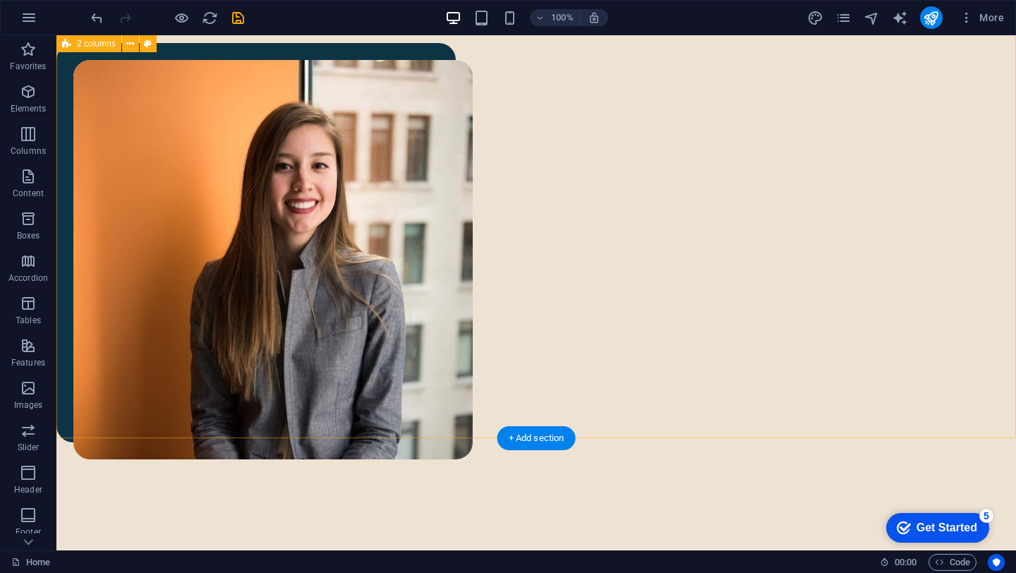
scroll to position [596, 0]
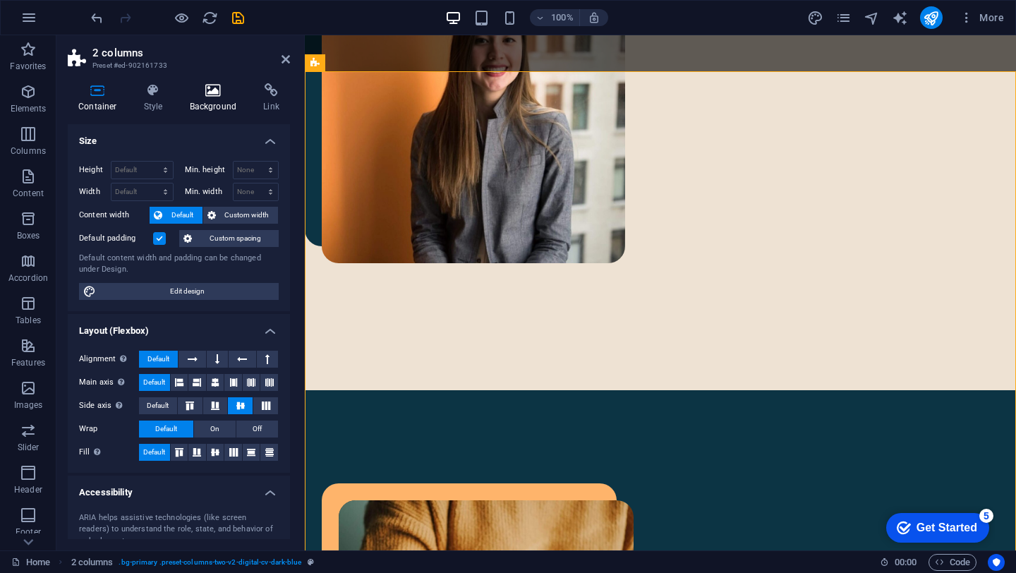
click at [213, 92] on icon at bounding box center [213, 90] width 68 height 14
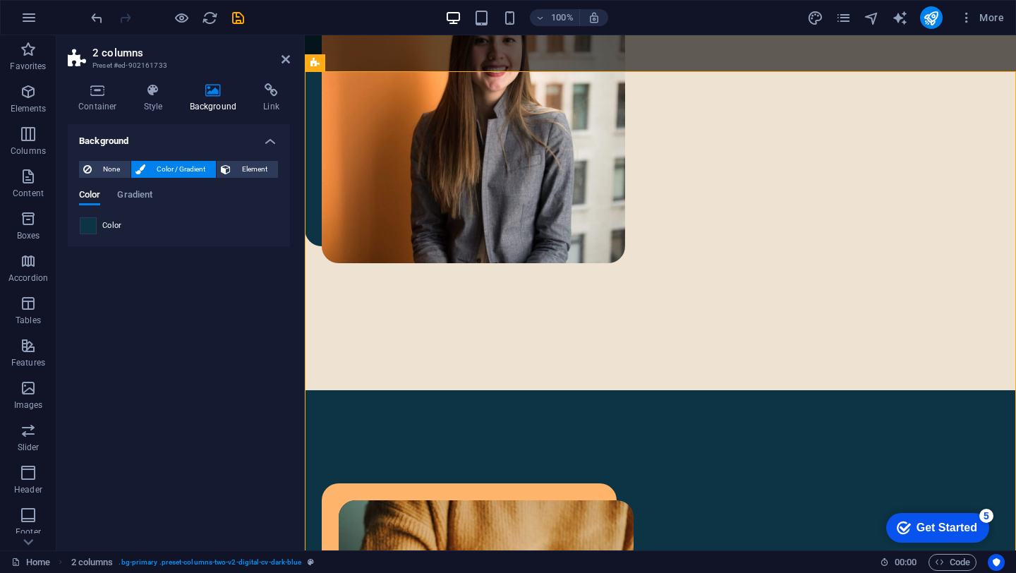
click at [86, 224] on span at bounding box center [88, 226] width 16 height 16
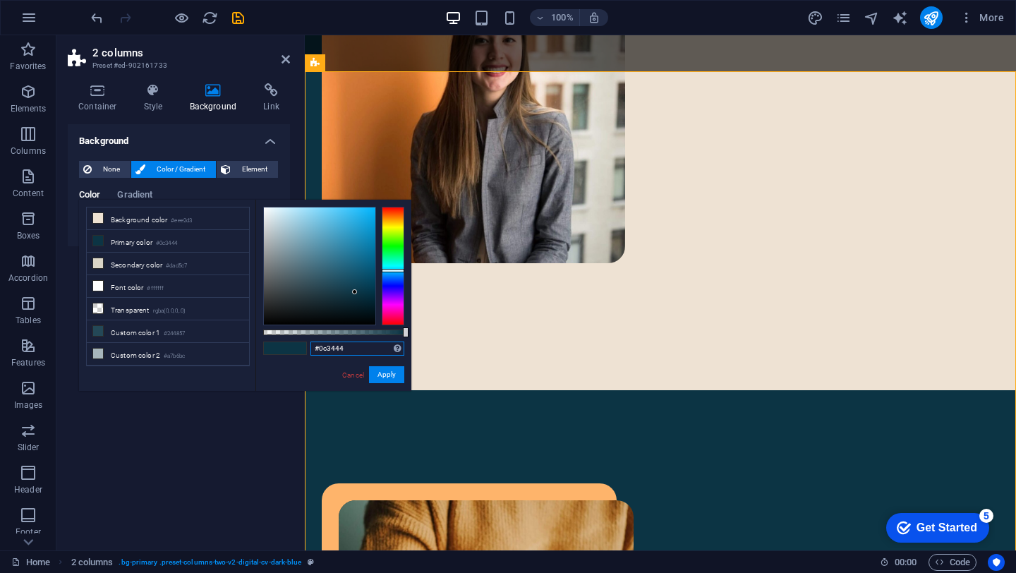
drag, startPoint x: 347, startPoint y: 350, endPoint x: 304, endPoint y: 349, distance: 43.1
click at [304, 349] on div "#0c3444 Supported formats #0852ed rgb(8, 82, 237) rgba(8, 82, 237, 90%) hsv(221…" at bounding box center [334, 398] width 156 height 396
paste input "F7EFE5"
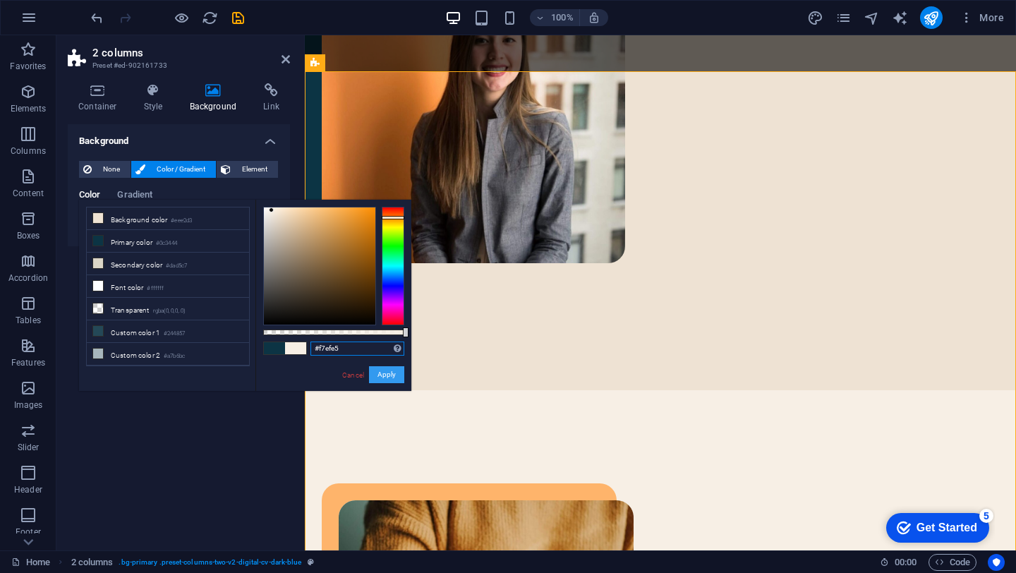
type input "#f7efe5"
click at [388, 373] on button "Apply" at bounding box center [386, 374] width 35 height 17
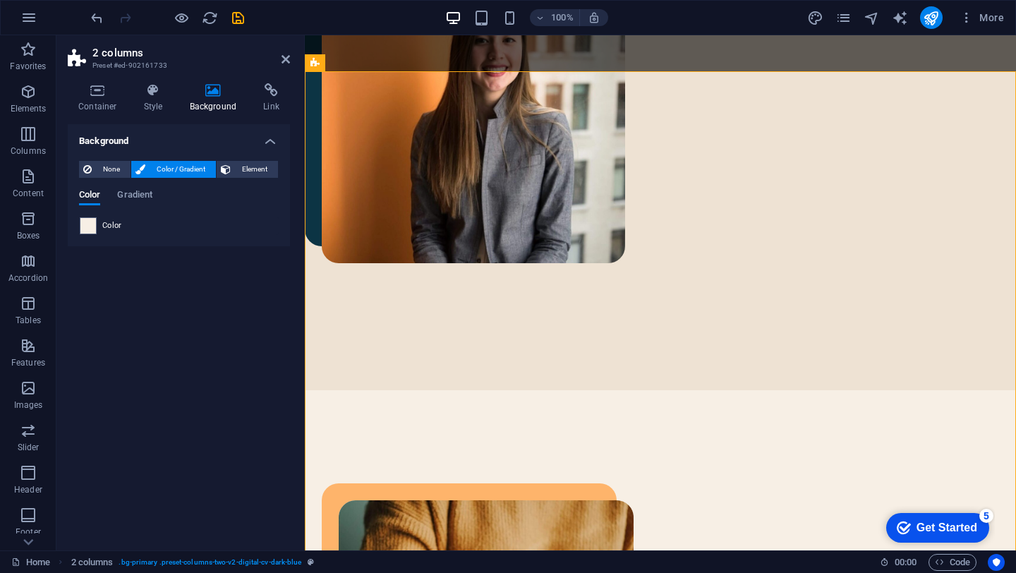
click at [241, 387] on div "Background None Color / Gradient Element Stretch background to full-width Color…" at bounding box center [179, 331] width 222 height 415
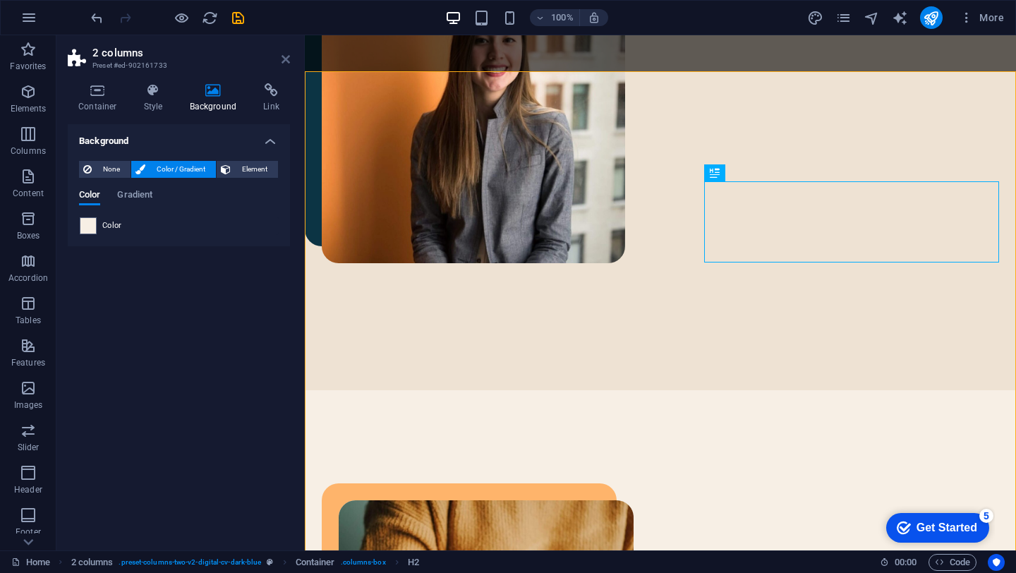
click at [285, 64] on icon at bounding box center [286, 59] width 8 height 11
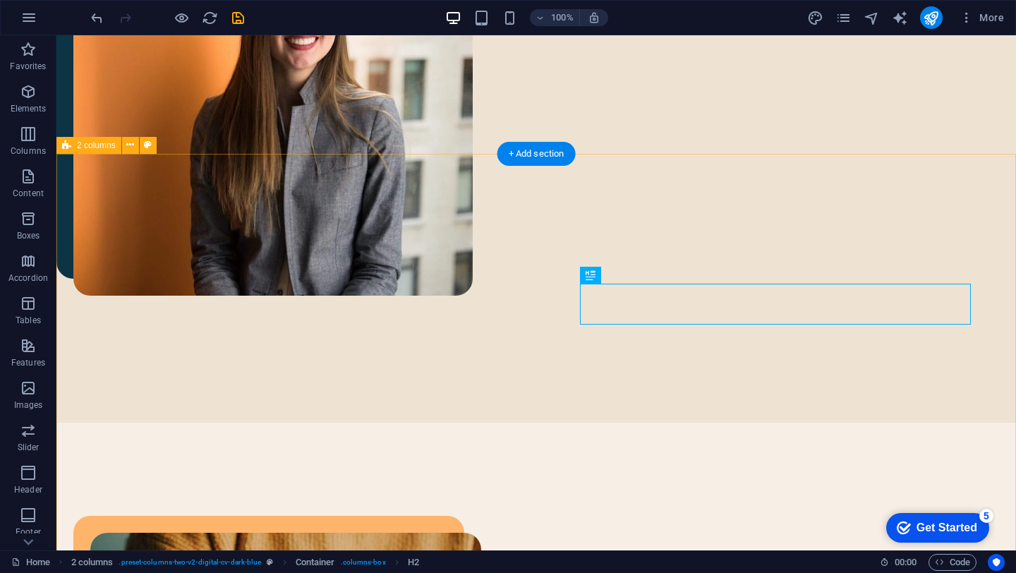
scroll to position [742, 0]
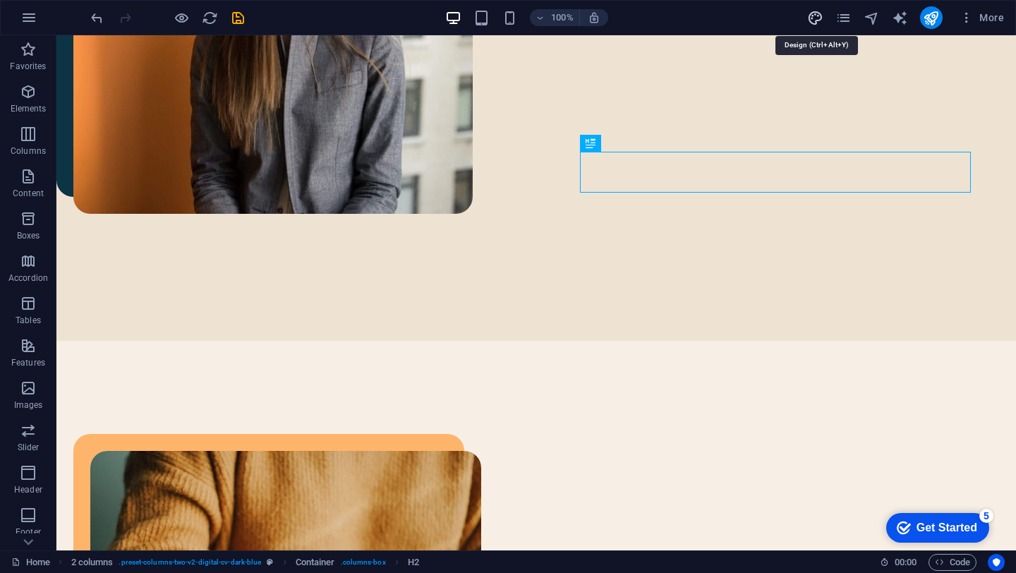
click at [817, 20] on icon "design" at bounding box center [816, 18] width 16 height 16
select select "px"
select select "400"
select select "px"
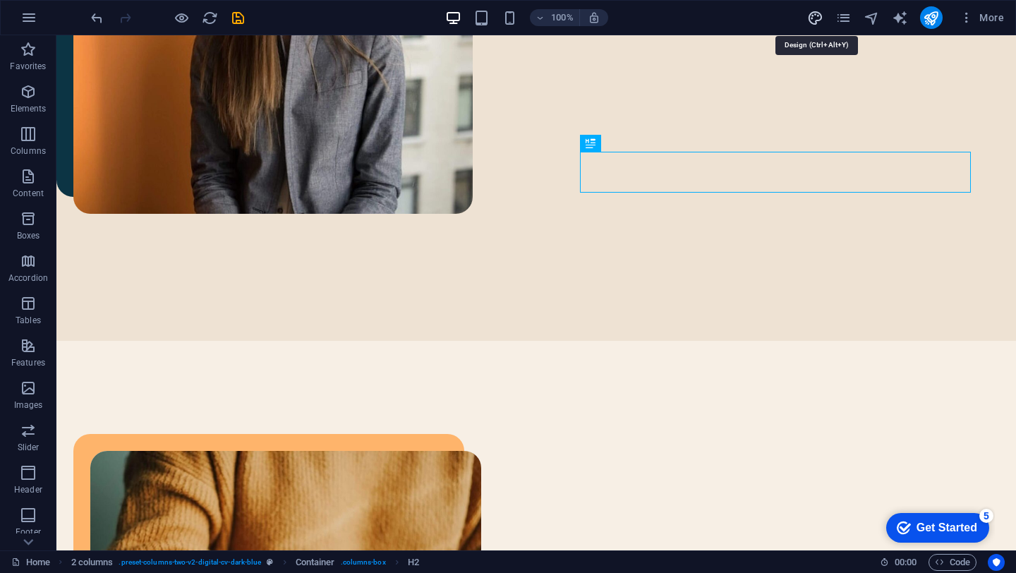
select select "700"
select select "px"
select select "rem"
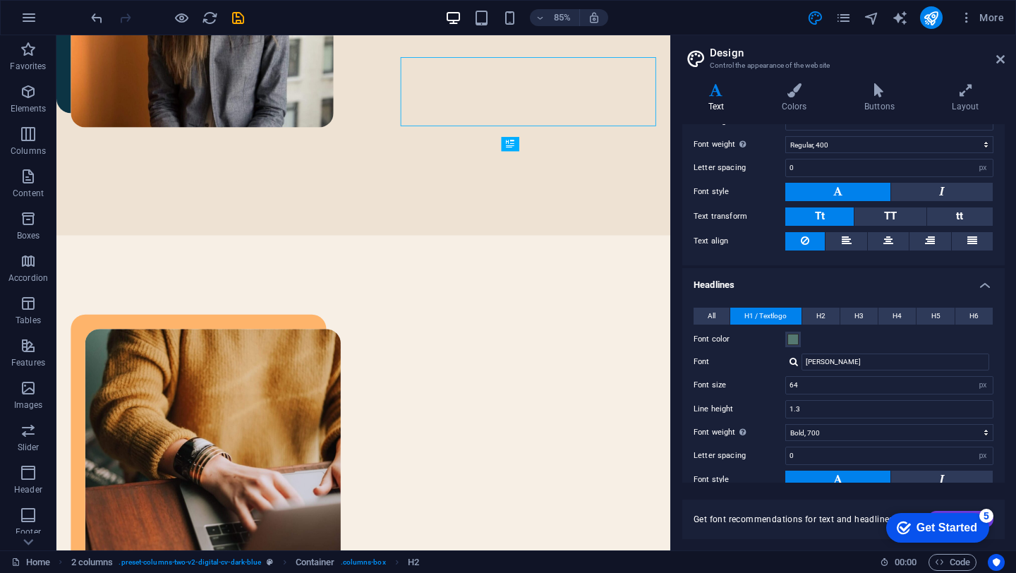
scroll to position [183, 0]
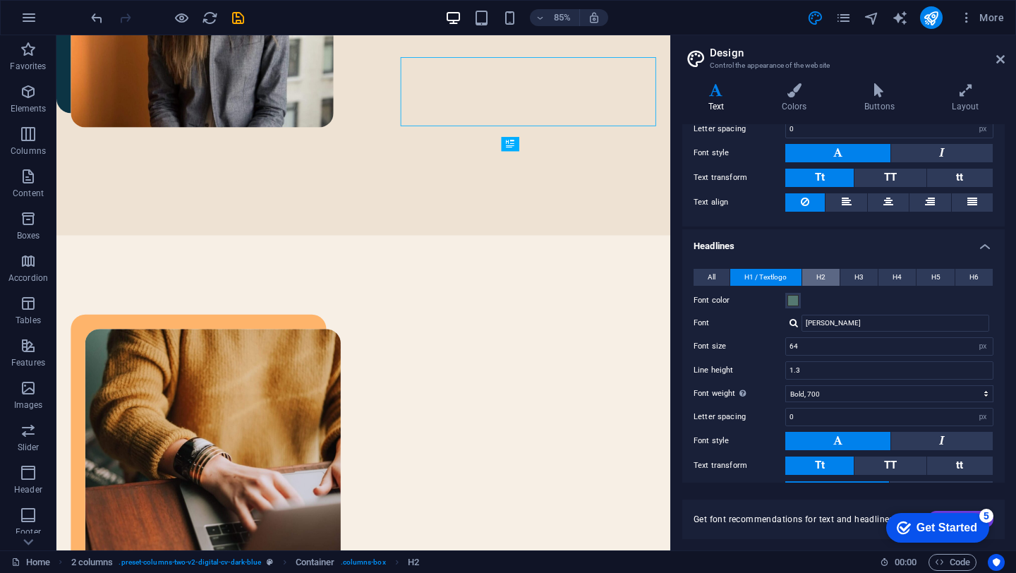
click at [817, 276] on span "H2" at bounding box center [821, 277] width 9 height 17
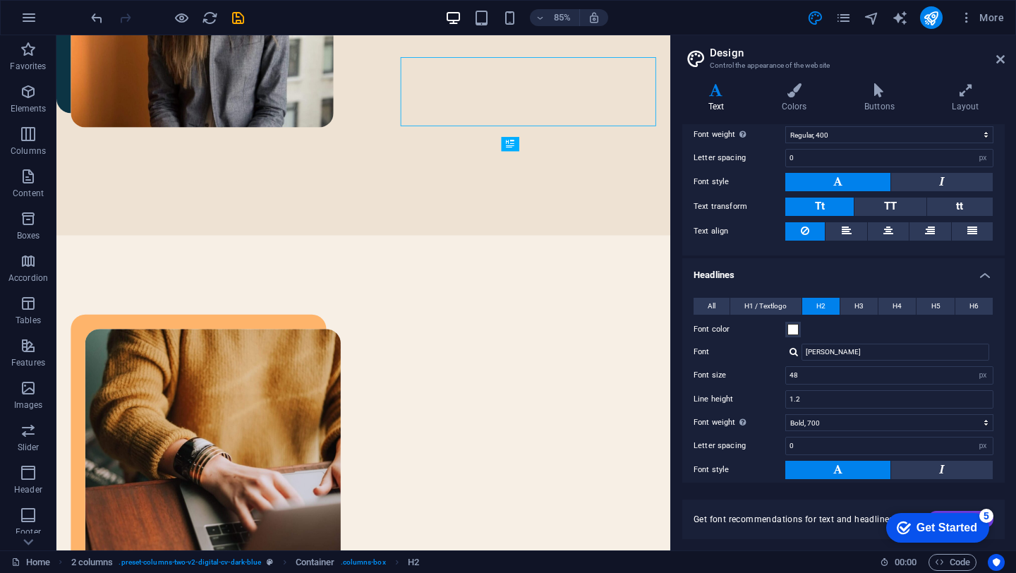
scroll to position [158, 0]
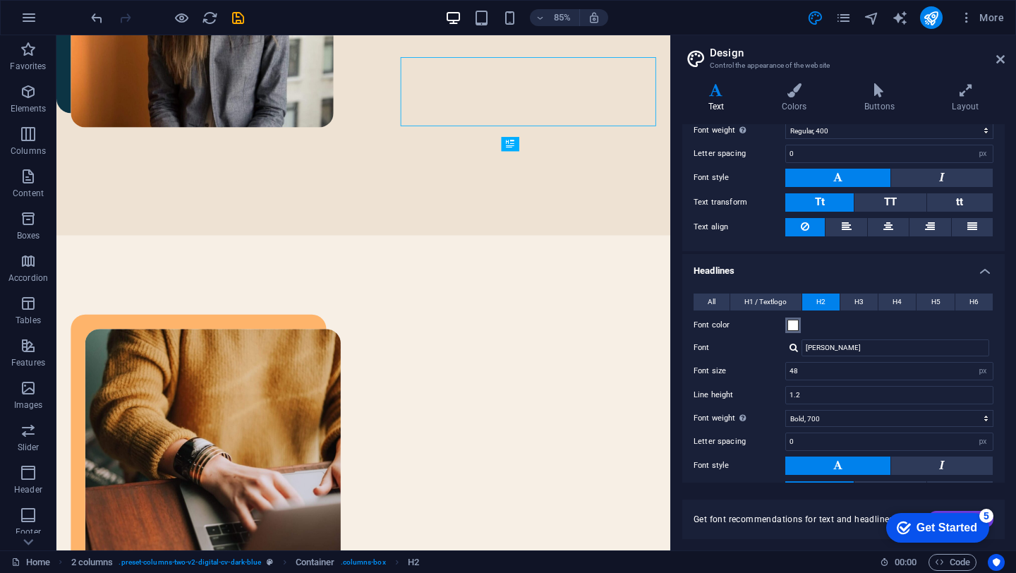
click at [793, 321] on span at bounding box center [793, 325] width 11 height 11
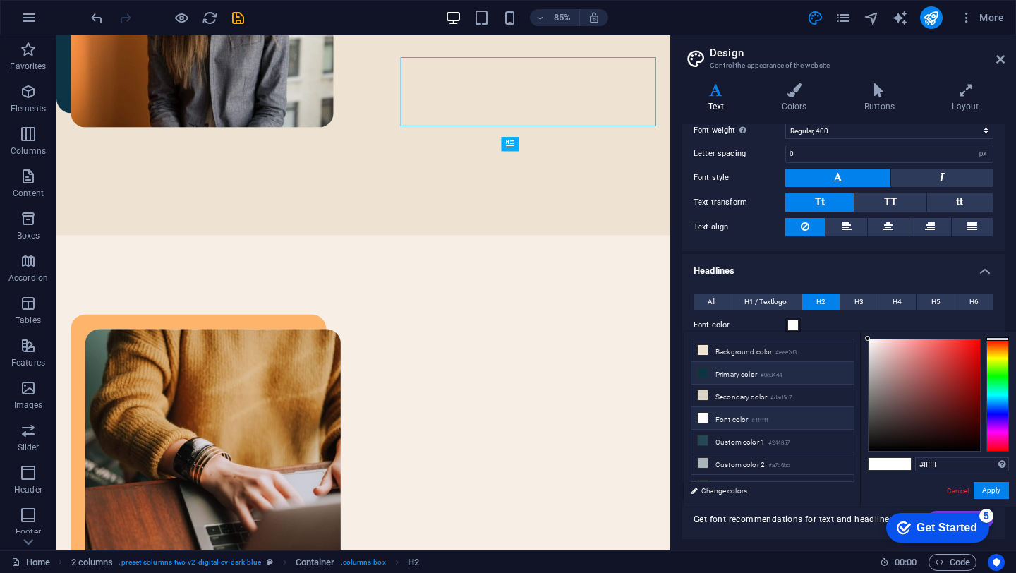
click at [705, 374] on icon at bounding box center [703, 373] width 10 height 10
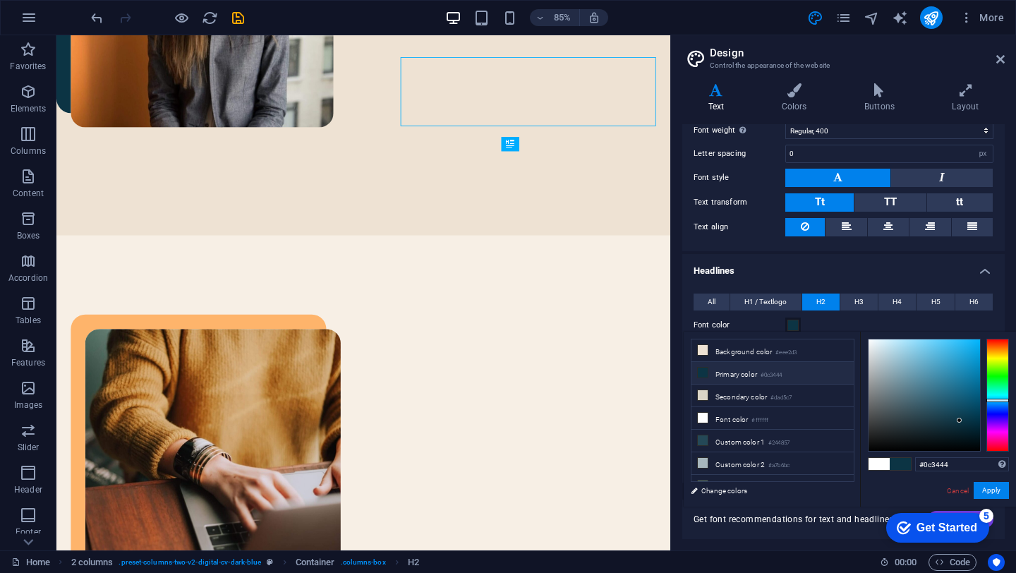
click at [772, 372] on small "#0c3444" at bounding box center [771, 376] width 21 height 10
click at [904, 466] on span at bounding box center [900, 464] width 21 height 12
click at [930, 465] on input "#0c3444" at bounding box center [963, 464] width 94 height 14
paste input "#F7EFE5"
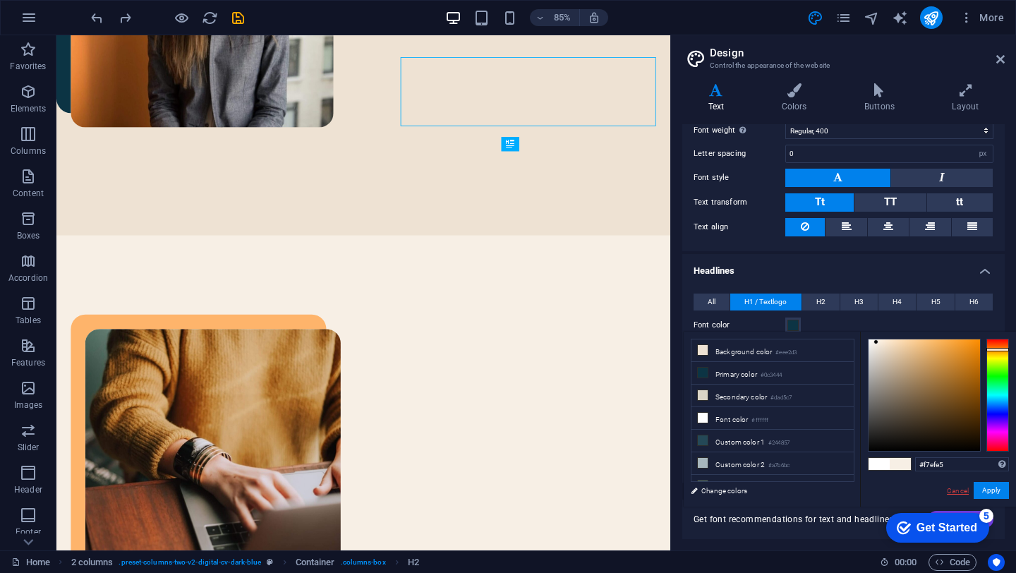
click at [957, 491] on link "Cancel" at bounding box center [958, 491] width 25 height 11
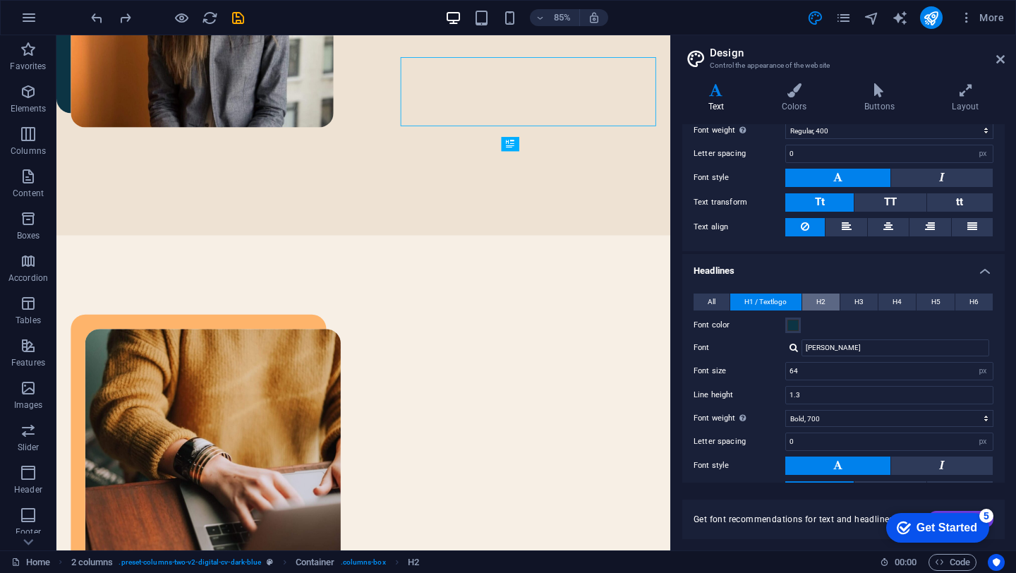
click at [817, 302] on span "H2" at bounding box center [821, 302] width 9 height 17
click at [796, 323] on span at bounding box center [793, 325] width 11 height 11
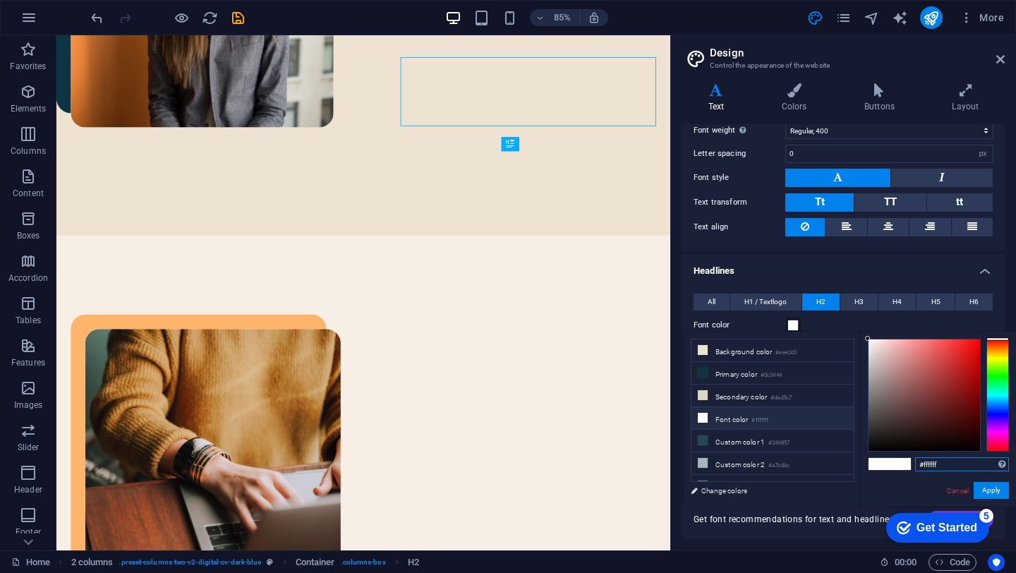
drag, startPoint x: 924, startPoint y: 462, endPoint x: 955, endPoint y: 462, distance: 31.1
click at [955, 462] on input "#ffffff" at bounding box center [963, 464] width 94 height 14
type input "#0c3444"
click at [896, 479] on div "#0c3444 Supported formats #0852ed rgb(8, 82, 237) rgba(8, 82, 237, 90%) hsv(221…" at bounding box center [938, 522] width 156 height 380
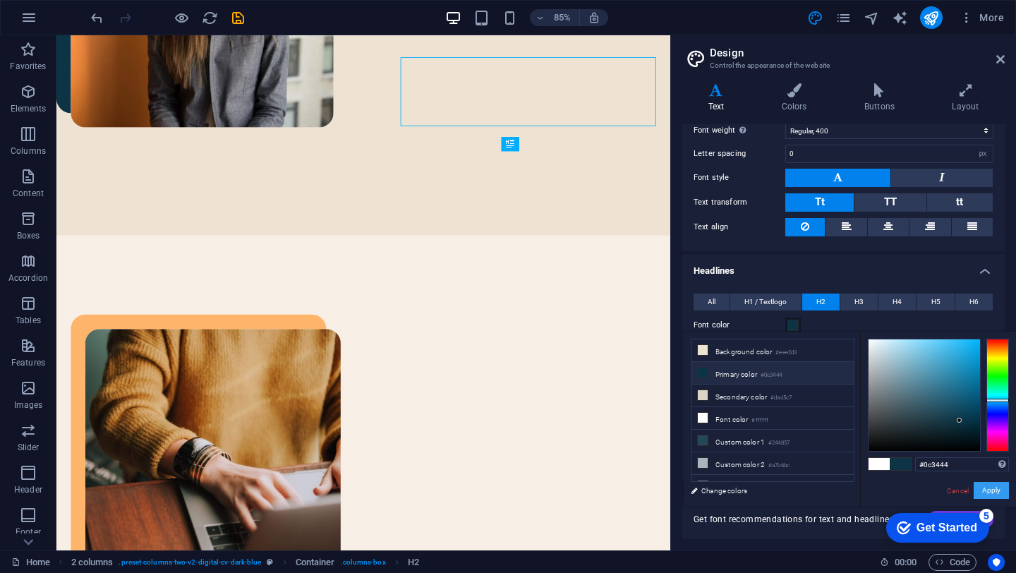
click at [992, 488] on button "Apply" at bounding box center [991, 490] width 35 height 17
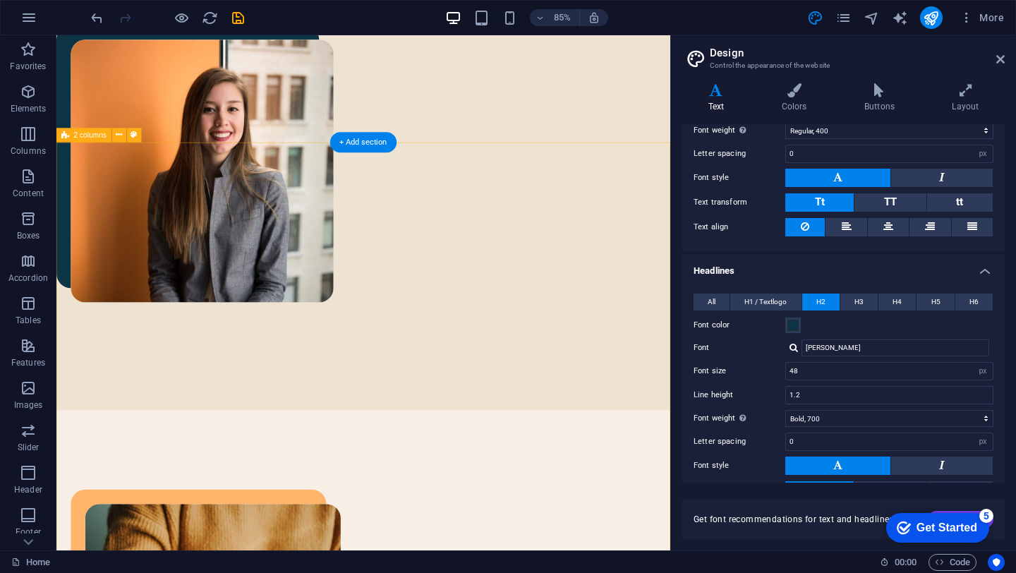
scroll to position [520, 0]
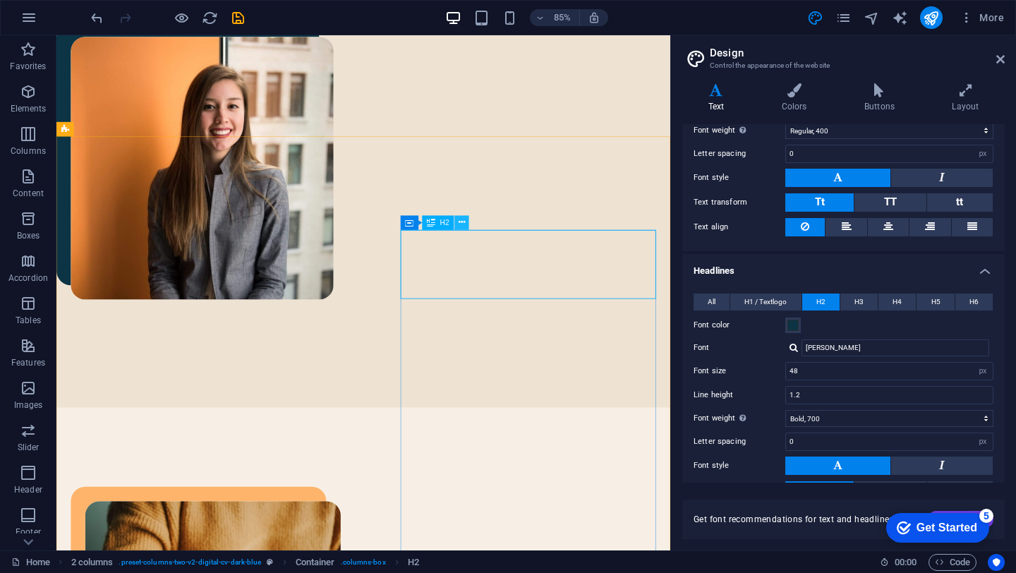
click at [462, 226] on icon at bounding box center [462, 222] width 6 height 13
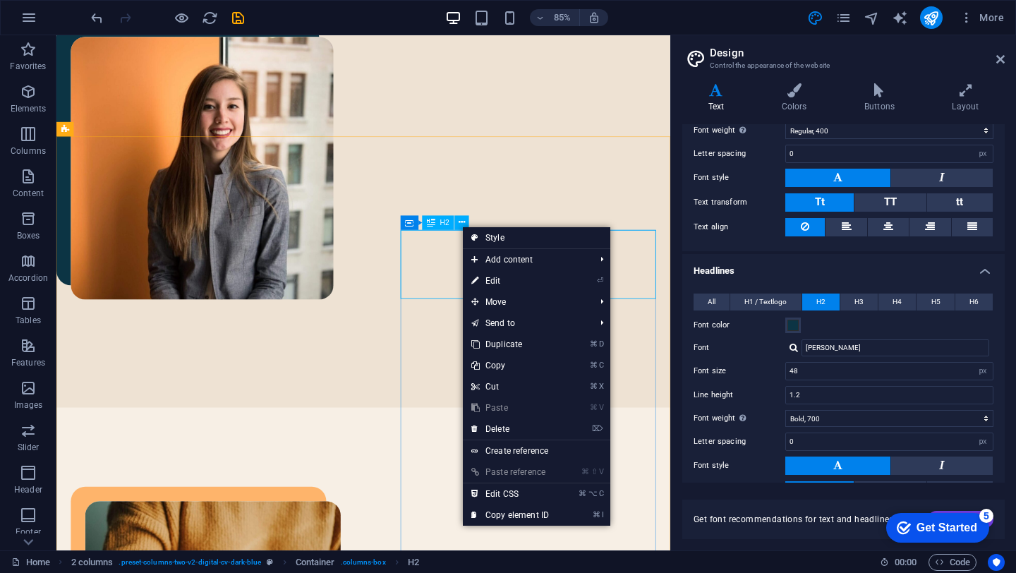
click at [433, 223] on icon at bounding box center [431, 222] width 8 height 14
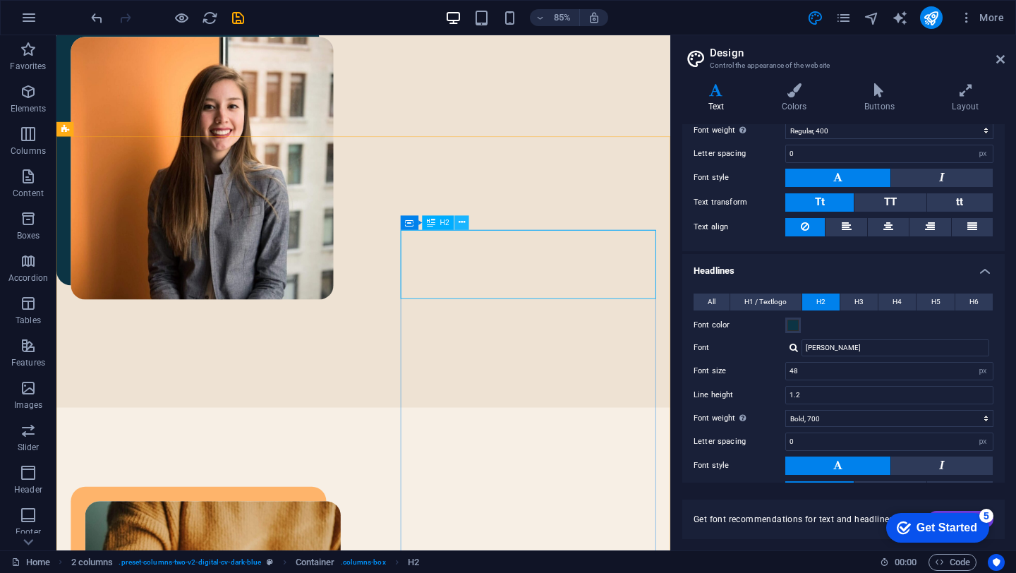
click at [460, 219] on icon at bounding box center [462, 222] width 6 height 13
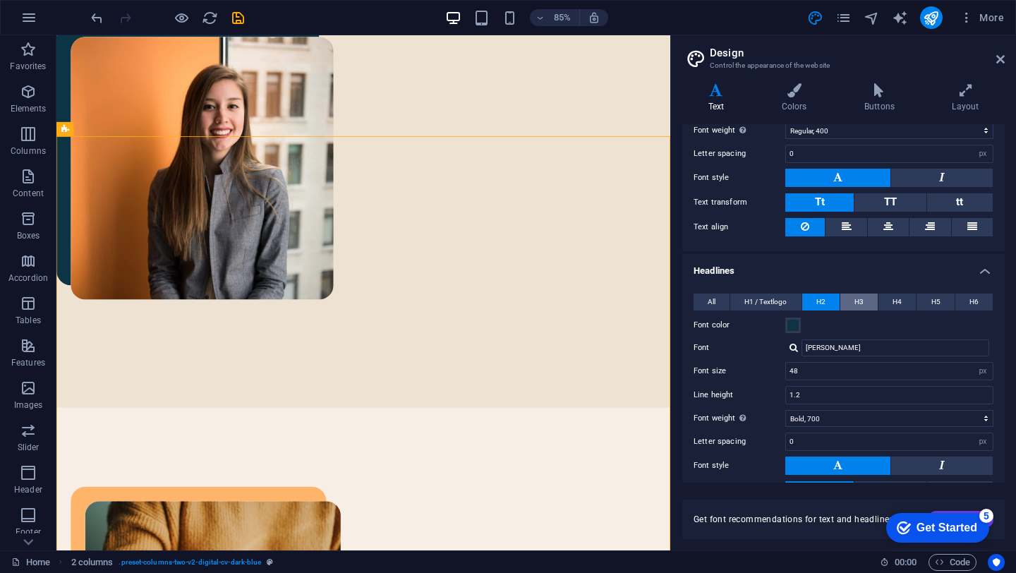
click at [856, 300] on span "H3" at bounding box center [859, 302] width 9 height 17
click at [750, 296] on span "H1 / Textlogo" at bounding box center [766, 302] width 42 height 17
click at [793, 321] on span at bounding box center [793, 325] width 11 height 11
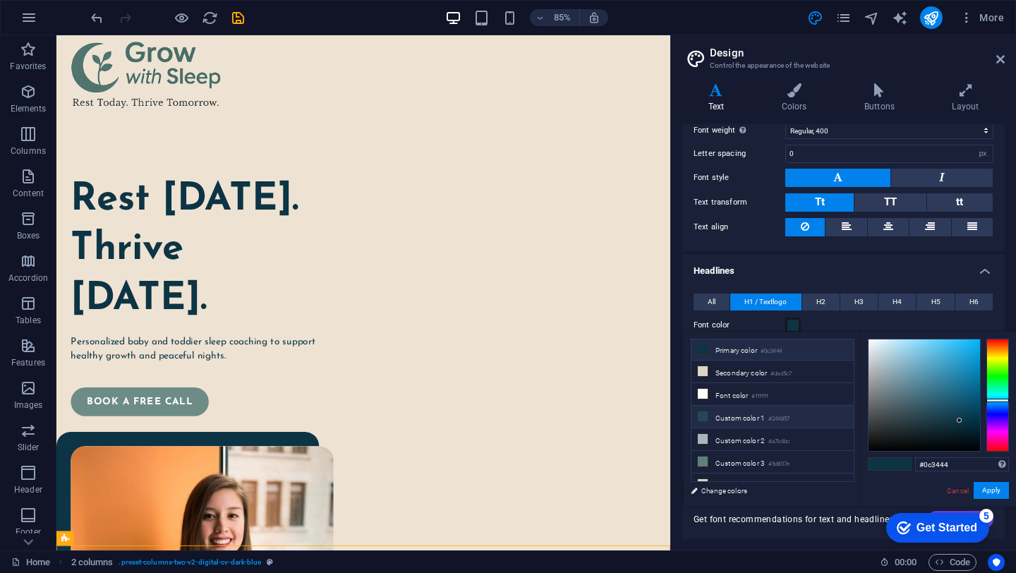
scroll to position [33, 0]
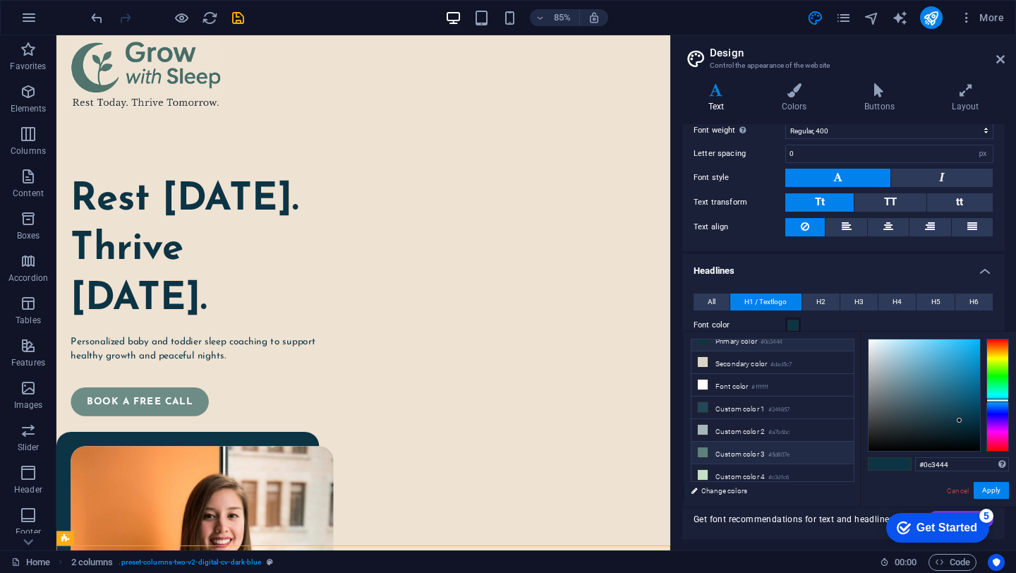
click at [775, 443] on li "Custom color 3 #5d807e" at bounding box center [773, 453] width 162 height 23
type input "#5d807e"
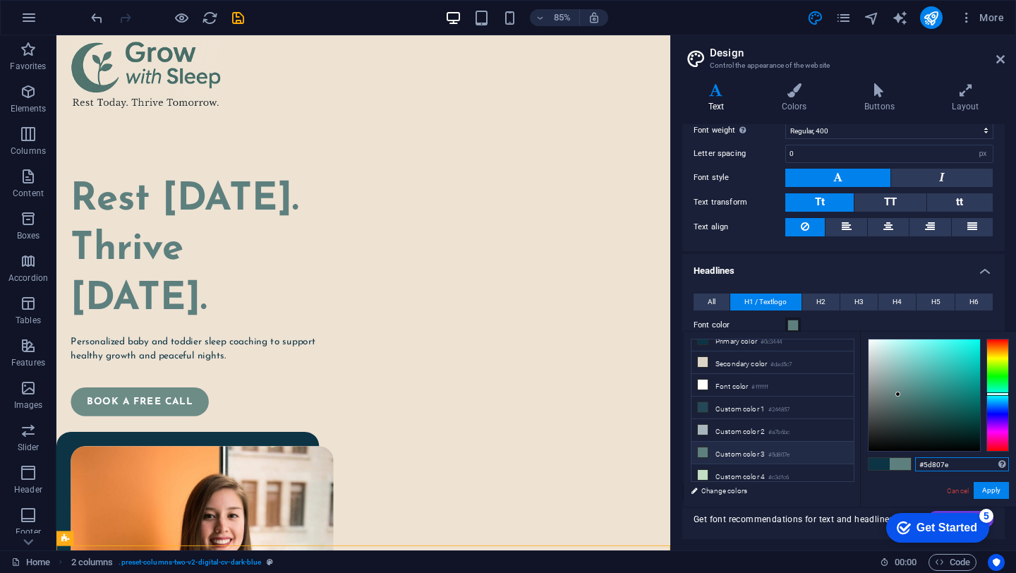
drag, startPoint x: 955, startPoint y: 464, endPoint x: 905, endPoint y: 463, distance: 50.1
click at [905, 463] on div "#5d807e Supported formats #0852ed rgb(8, 82, 237) rgba(8, 82, 237, 90%) hsv(221…" at bounding box center [938, 522] width 156 height 380
click at [989, 493] on button "Apply" at bounding box center [991, 490] width 35 height 17
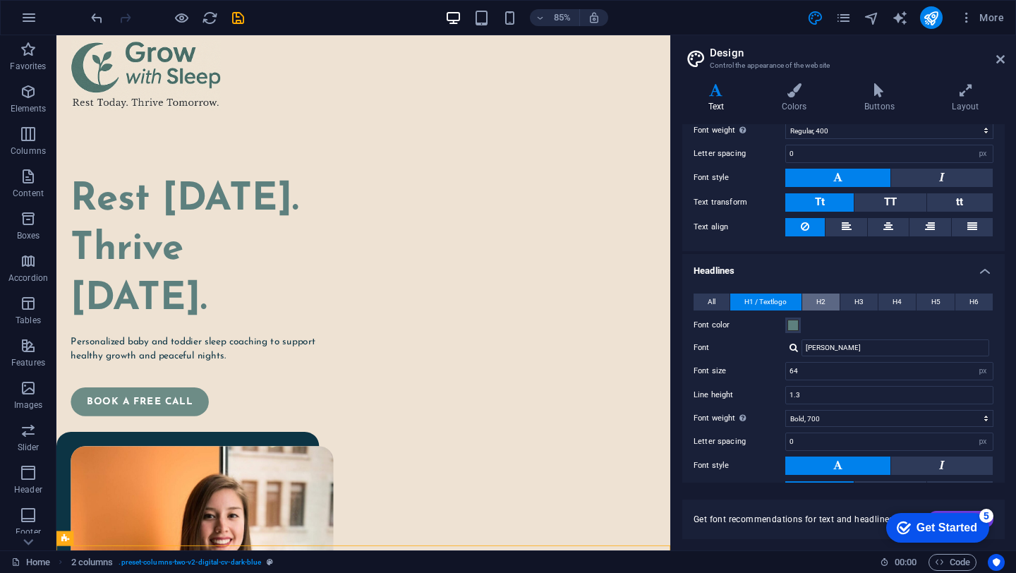
click at [822, 300] on span "H2" at bounding box center [821, 302] width 9 height 17
click at [792, 326] on span at bounding box center [793, 325] width 11 height 11
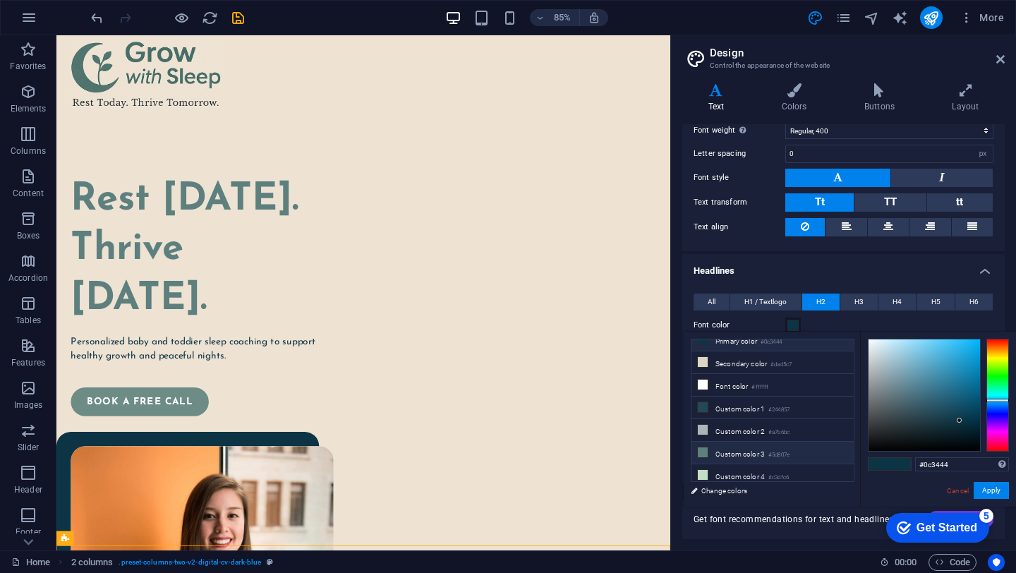
click at [771, 450] on small "#5d807e" at bounding box center [779, 455] width 21 height 10
type input "#5d807e"
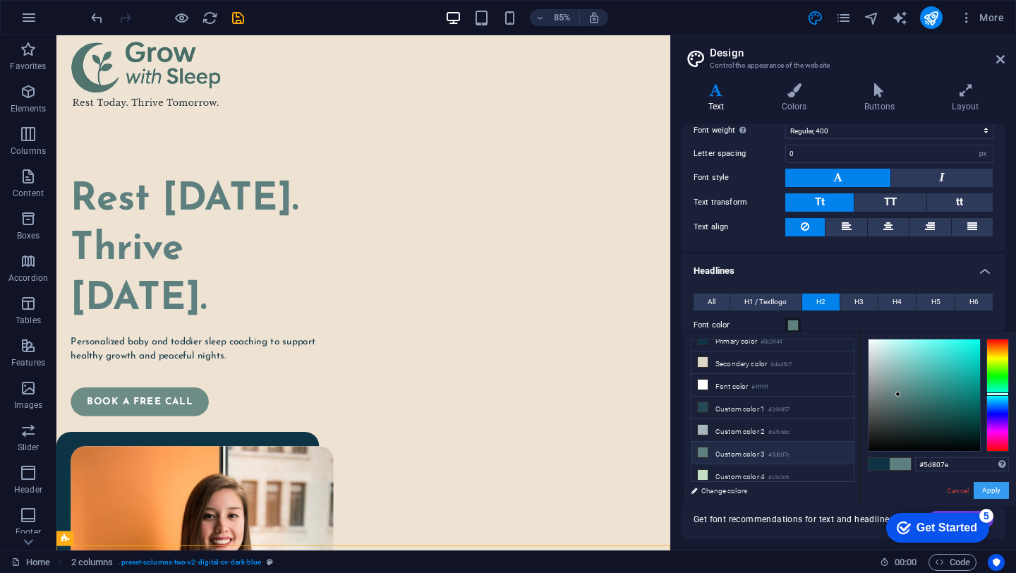
click at [986, 492] on button "Apply" at bounding box center [991, 490] width 35 height 17
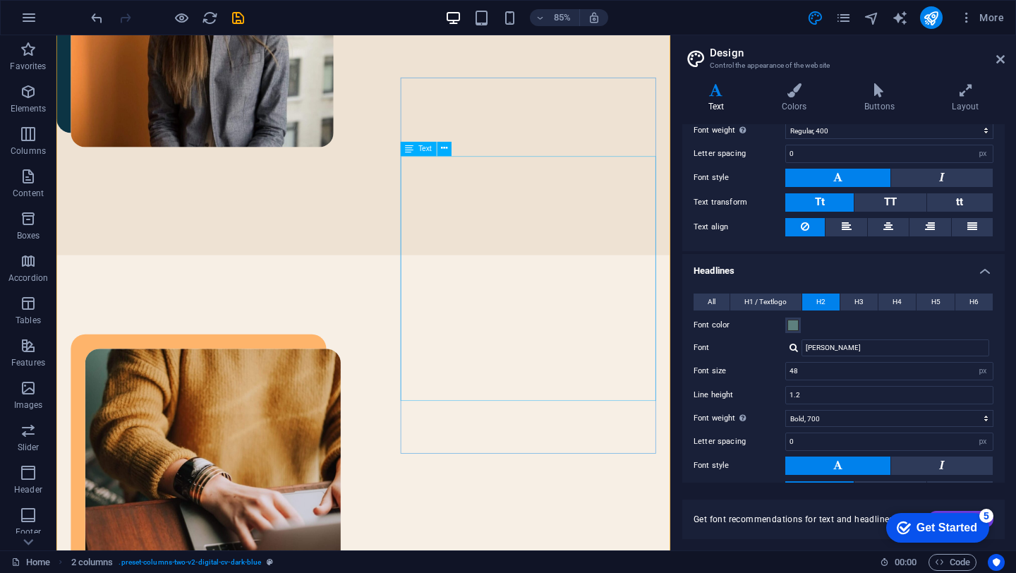
scroll to position [707, 0]
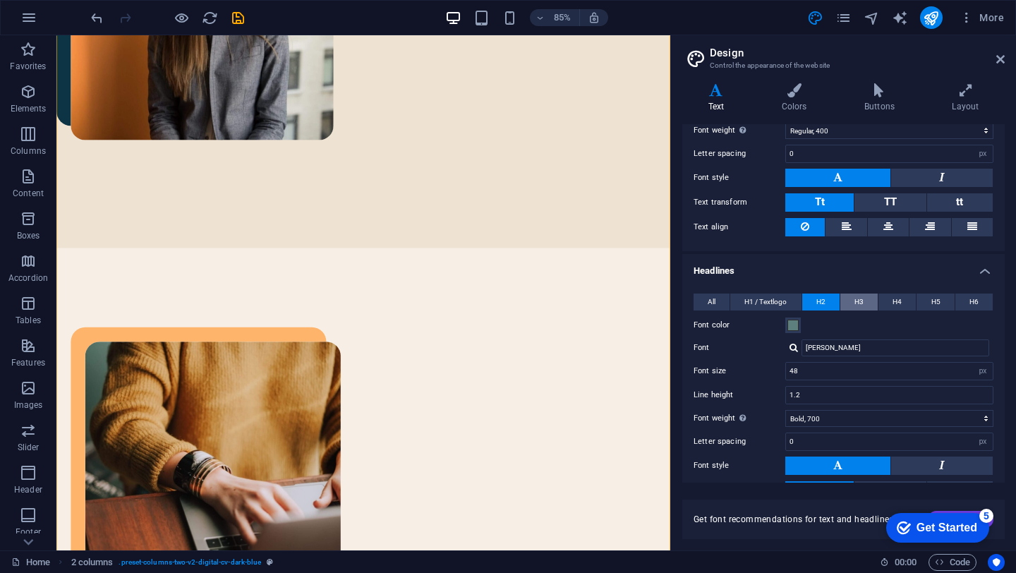
click at [865, 301] on button "H3" at bounding box center [859, 302] width 37 height 17
click at [795, 324] on span at bounding box center [793, 325] width 11 height 11
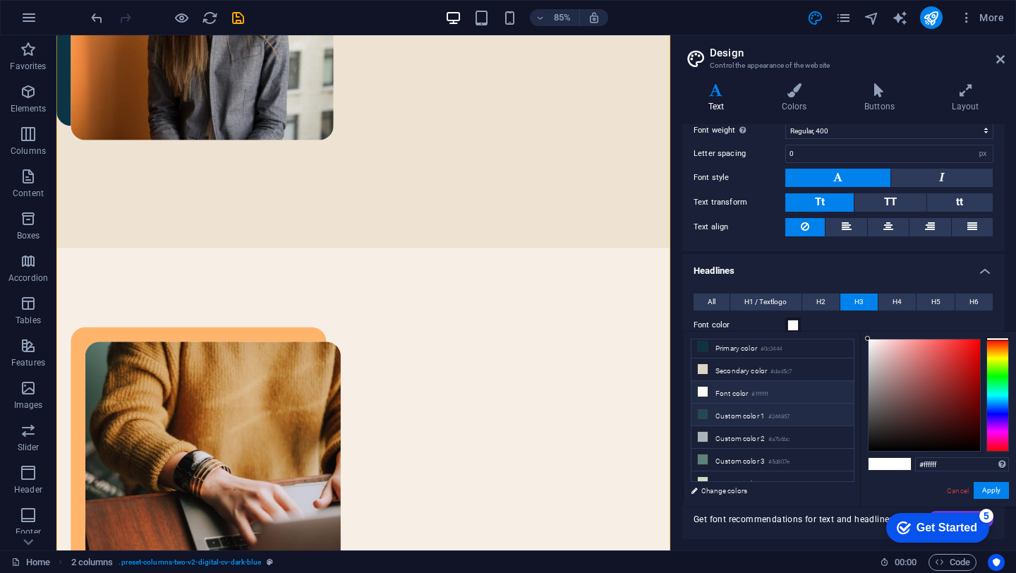
scroll to position [33, 0]
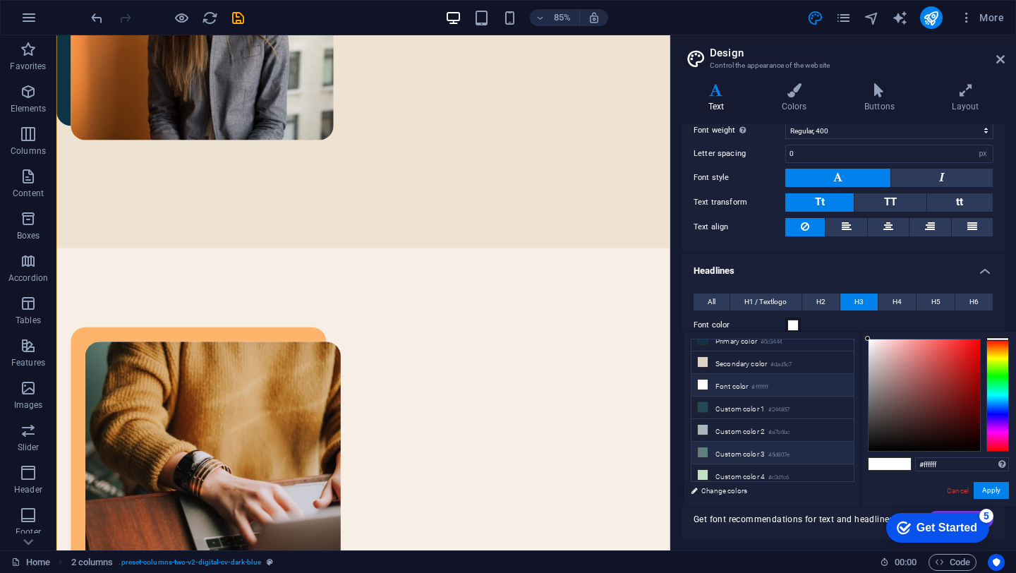
click at [774, 450] on small "#5d807e" at bounding box center [779, 455] width 21 height 10
type input "#5d807e"
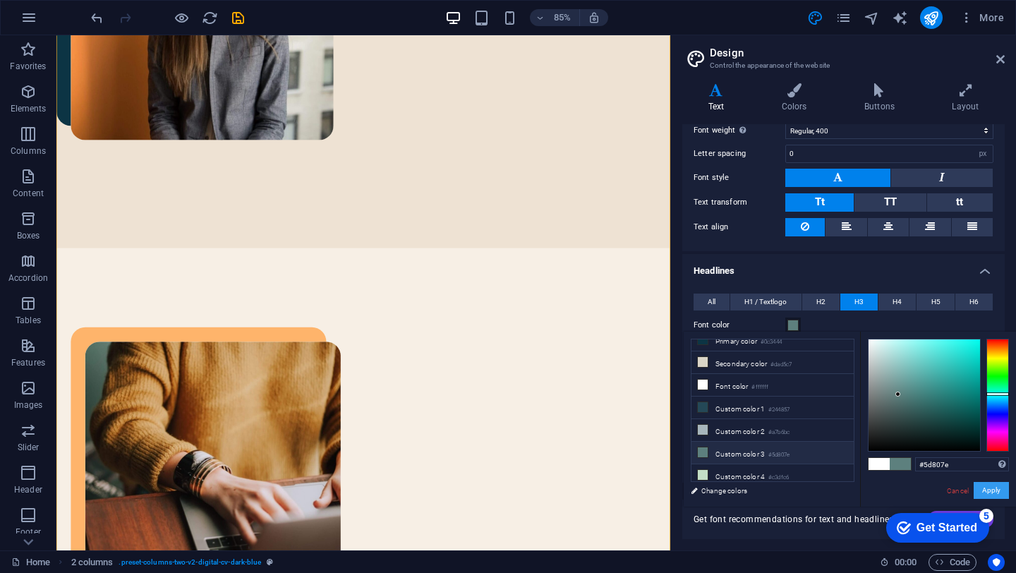
click at [992, 494] on button "Apply" at bounding box center [991, 490] width 35 height 17
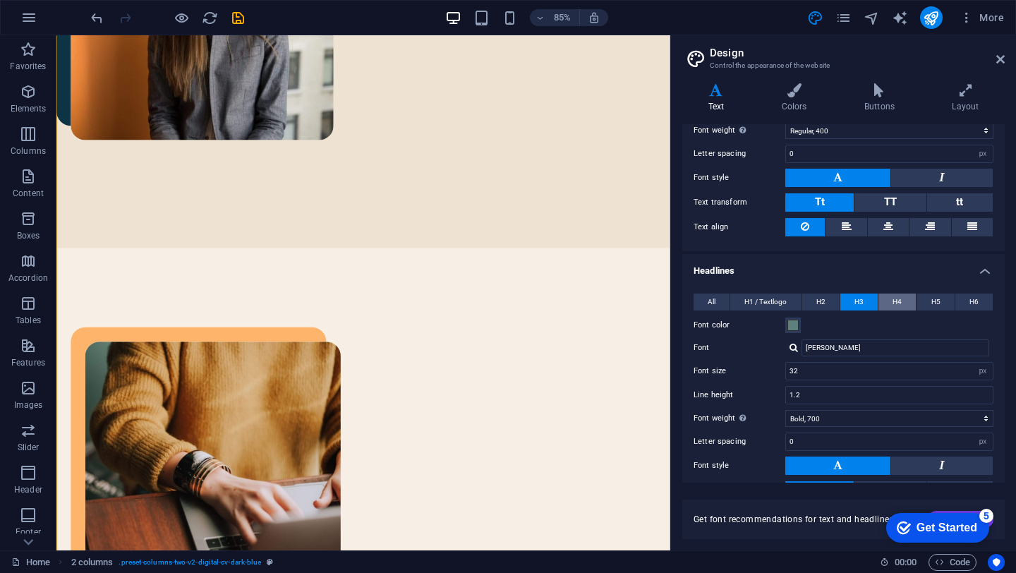
click at [893, 299] on span "H4" at bounding box center [897, 302] width 9 height 17
click at [794, 327] on span at bounding box center [793, 325] width 11 height 11
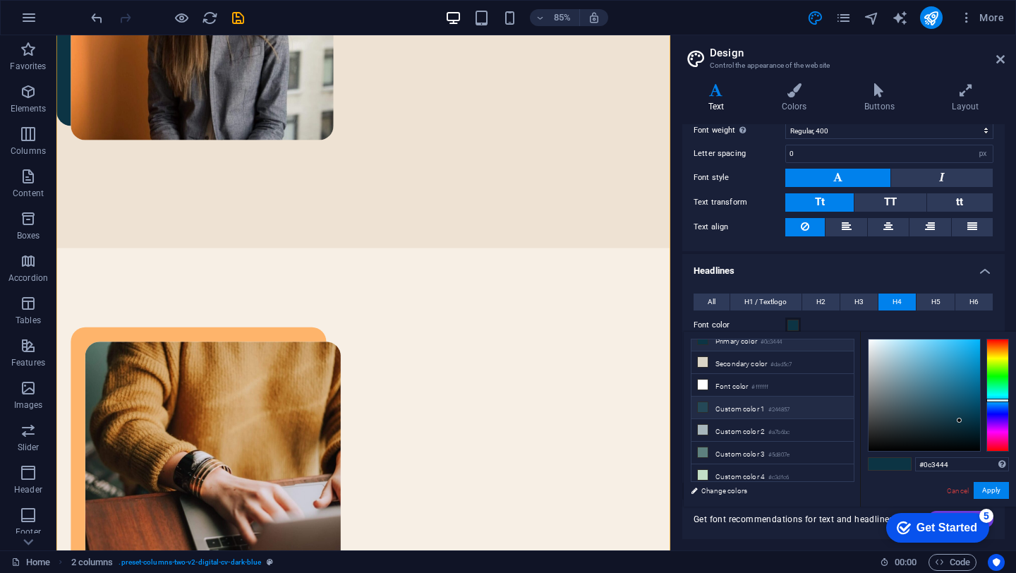
click at [785, 450] on small "#5d807e" at bounding box center [779, 455] width 21 height 10
type input "#5d807e"
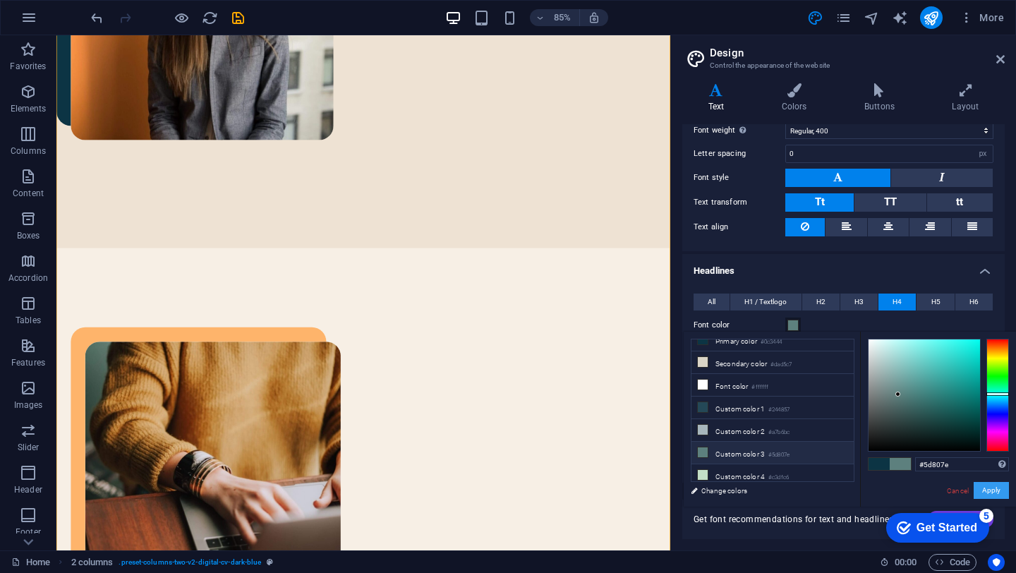
click at [994, 488] on button "Apply" at bounding box center [991, 490] width 35 height 17
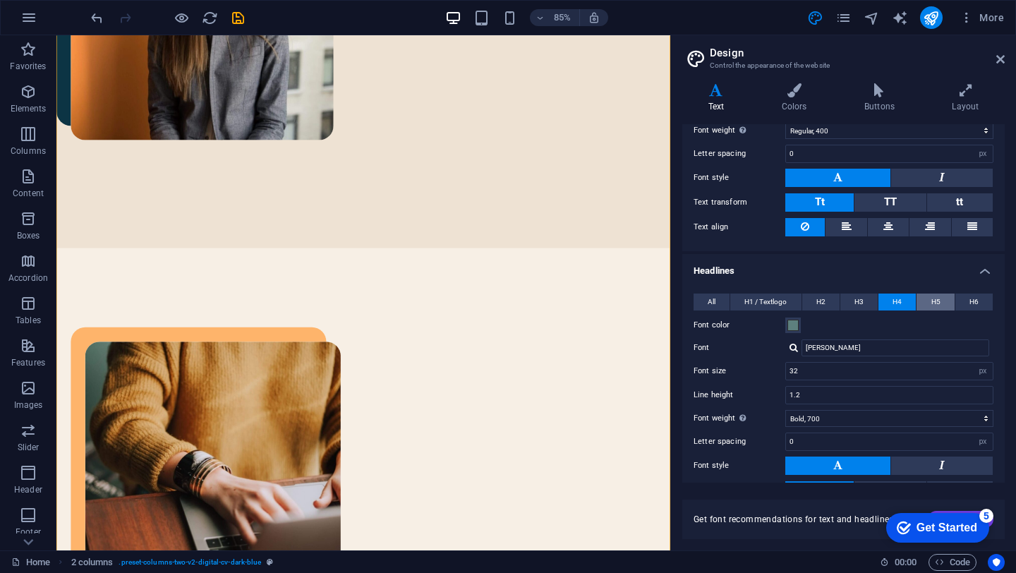
click at [936, 296] on span "H5" at bounding box center [936, 302] width 9 height 17
click at [793, 323] on span at bounding box center [793, 325] width 11 height 11
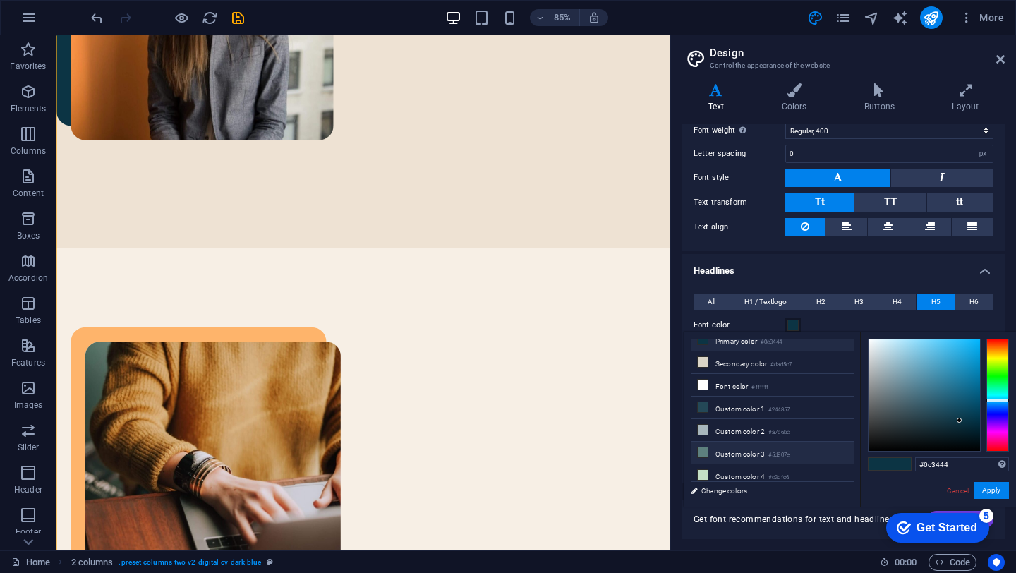
click at [772, 453] on small "#5d807e" at bounding box center [779, 455] width 21 height 10
type input "#5d807e"
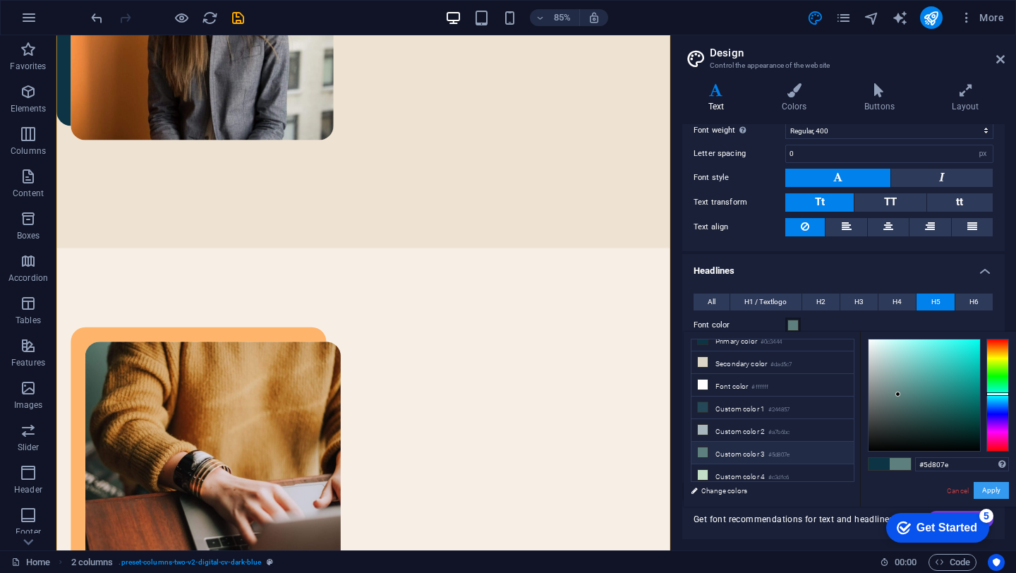
click at [985, 492] on button "Apply" at bounding box center [991, 490] width 35 height 17
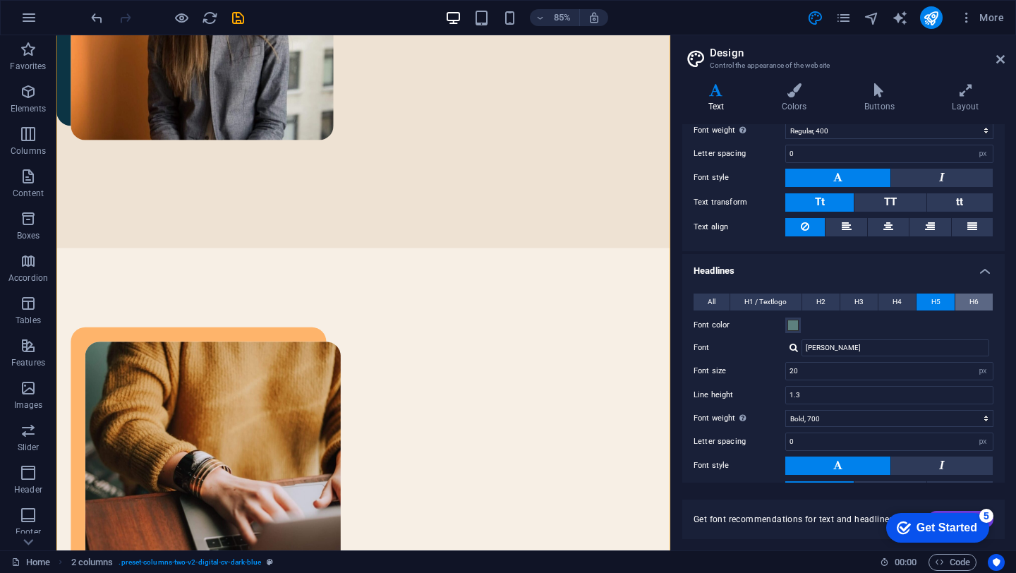
click at [975, 301] on span "H6" at bounding box center [974, 302] width 9 height 17
click at [793, 325] on span at bounding box center [793, 325] width 11 height 11
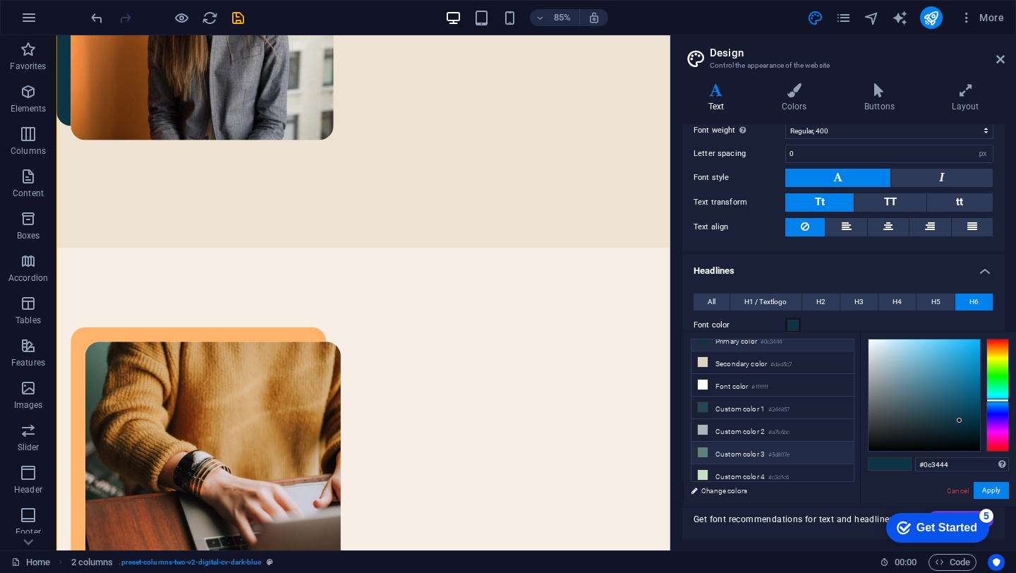
click at [759, 445] on li "Custom color 3 #5d807e" at bounding box center [773, 453] width 162 height 23
type input "#5d807e"
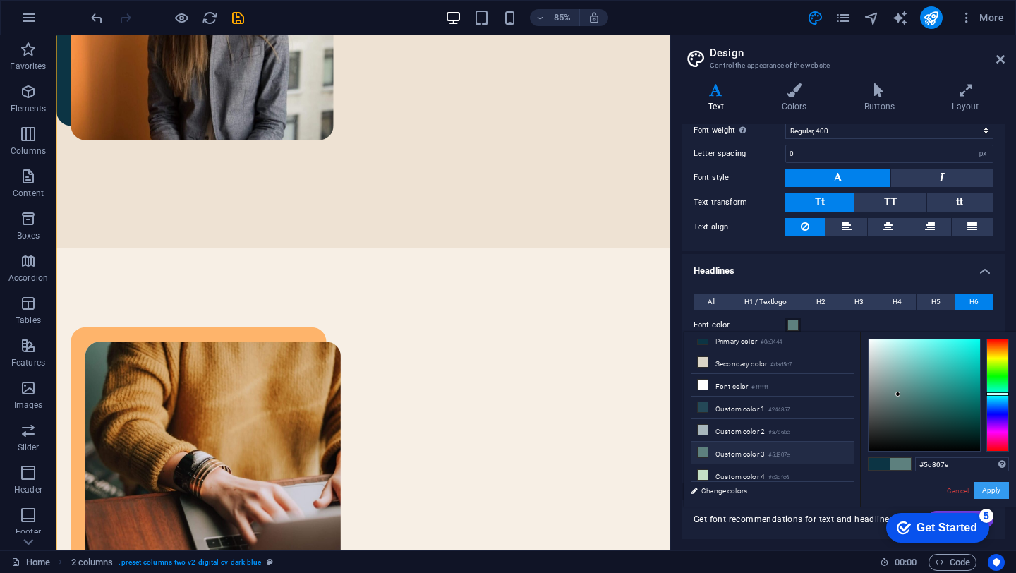
click at [997, 491] on button "Apply" at bounding box center [991, 490] width 35 height 17
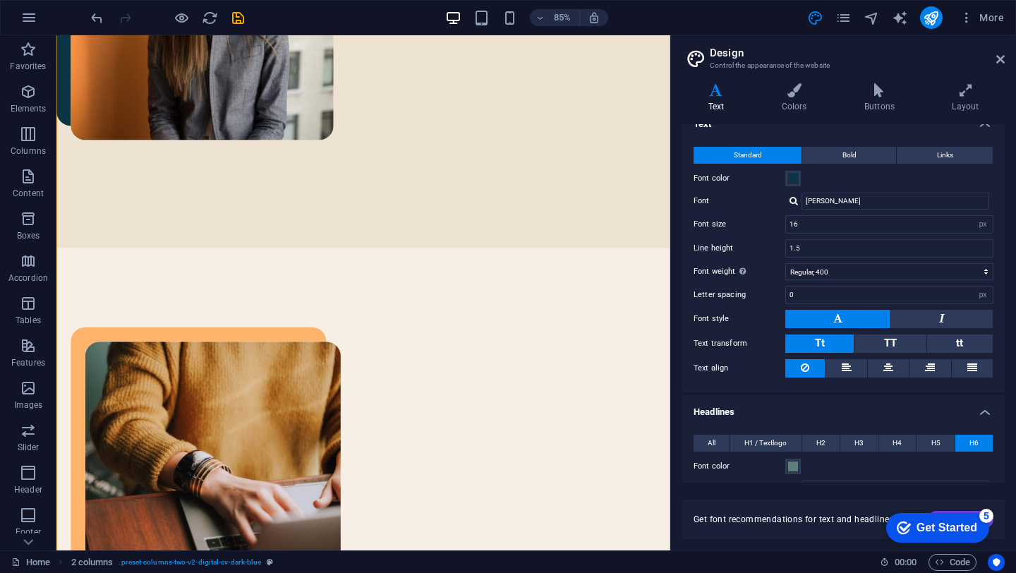
scroll to position [0, 0]
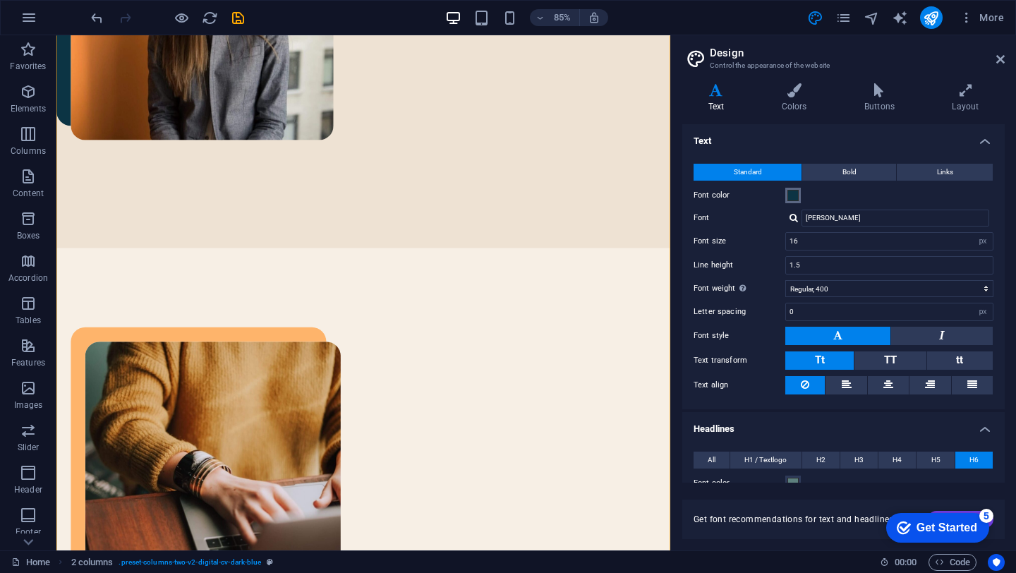
click at [794, 195] on span at bounding box center [793, 195] width 11 height 11
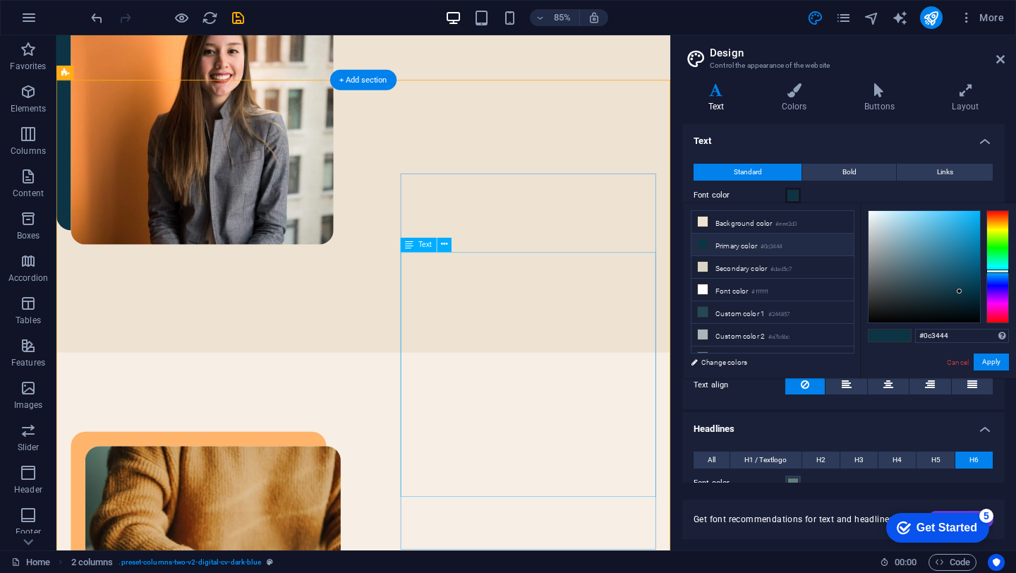
scroll to position [591, 0]
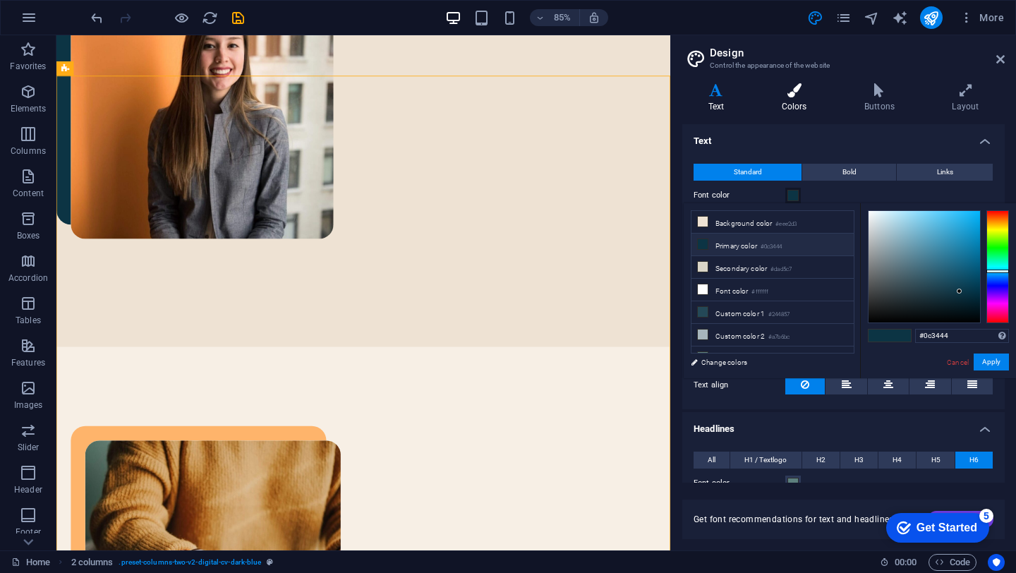
click at [795, 92] on icon at bounding box center [794, 90] width 77 height 14
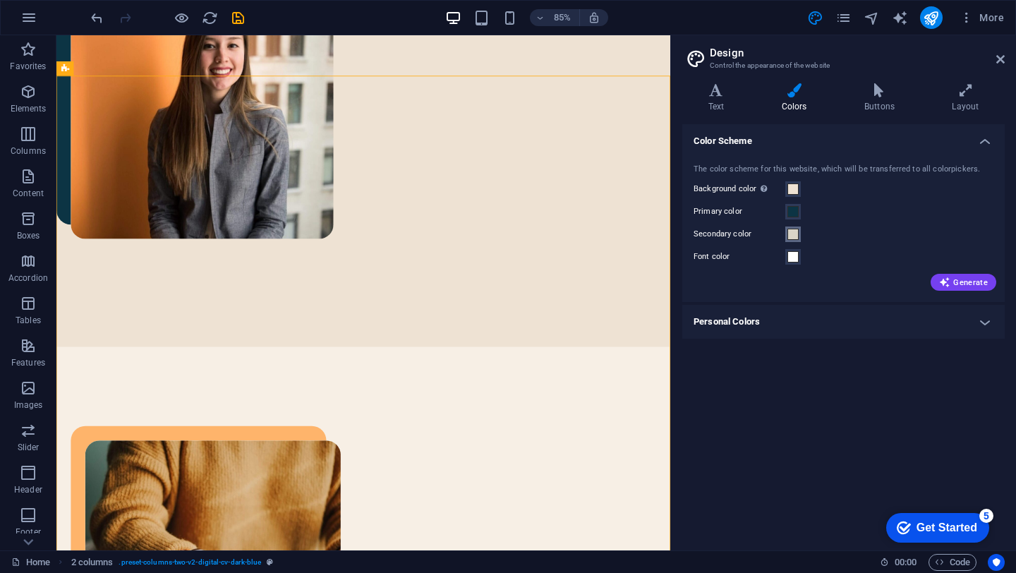
click at [793, 233] on span at bounding box center [793, 234] width 11 height 11
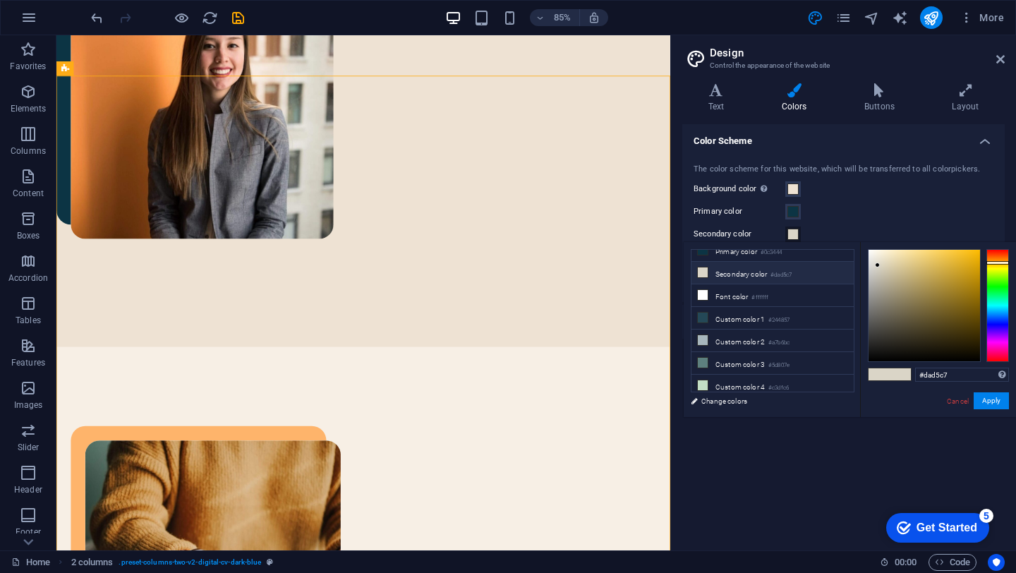
scroll to position [0, 0]
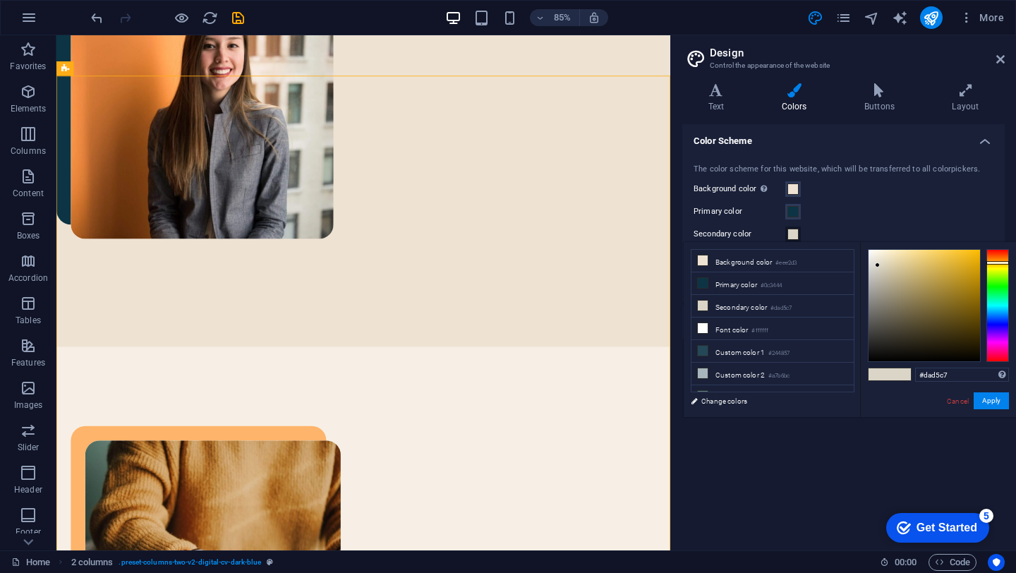
click at [782, 486] on div "Color Scheme The color scheme for this website, which will be transferred to al…" at bounding box center [844, 331] width 323 height 415
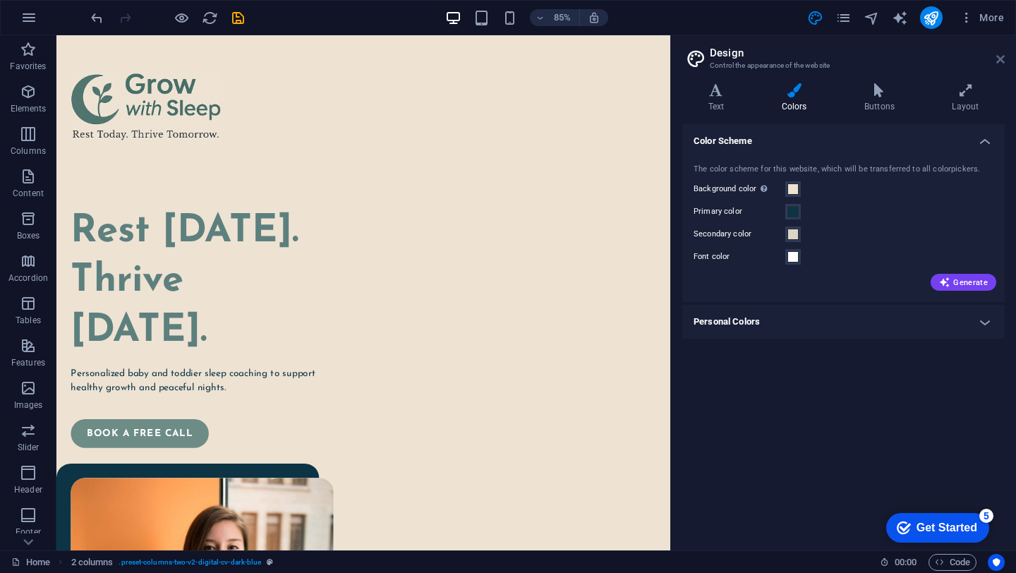
click at [1004, 57] on icon at bounding box center [1001, 59] width 8 height 11
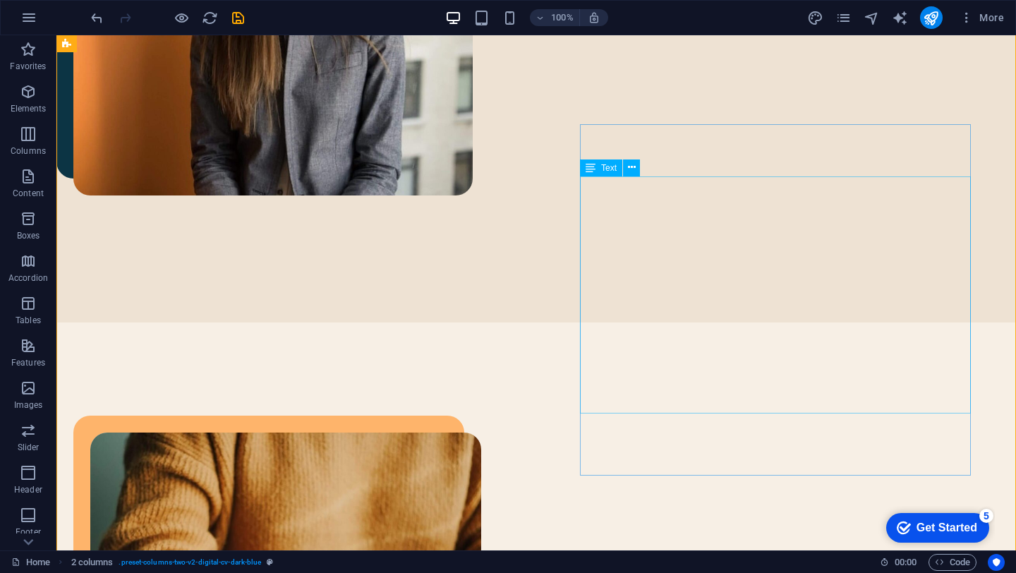
scroll to position [756, 0]
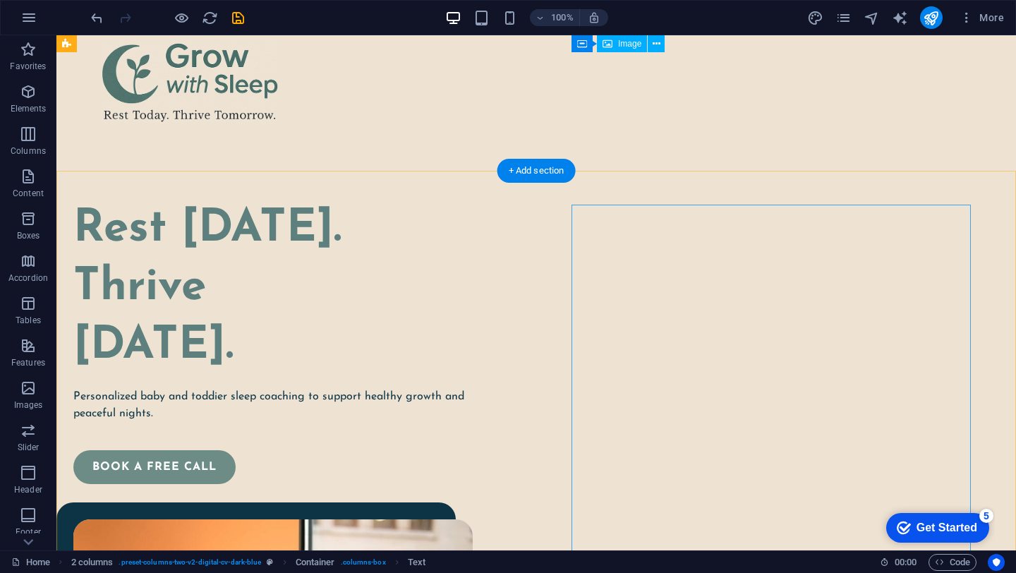
scroll to position [32, 0]
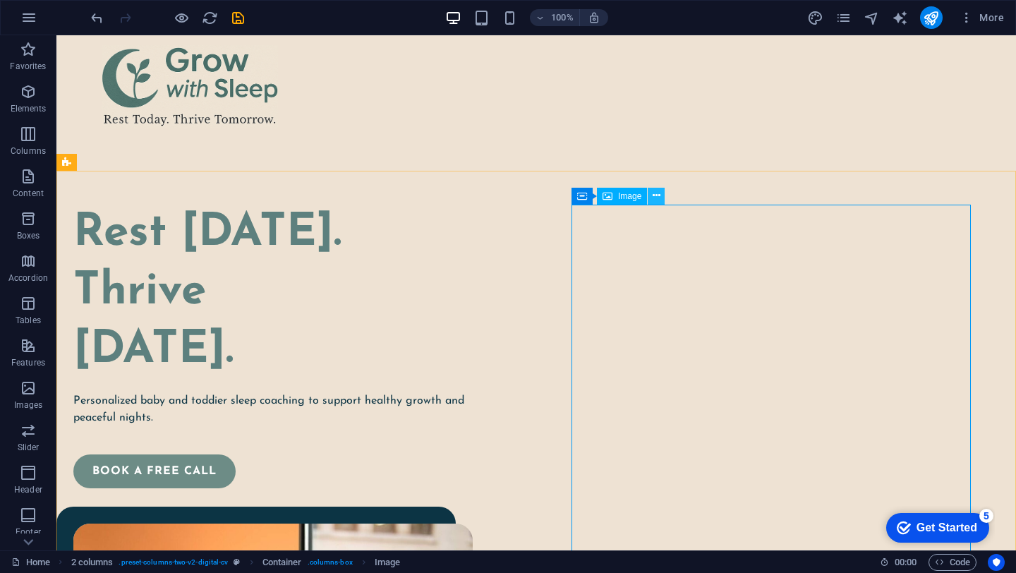
click at [659, 197] on icon at bounding box center [657, 195] width 8 height 15
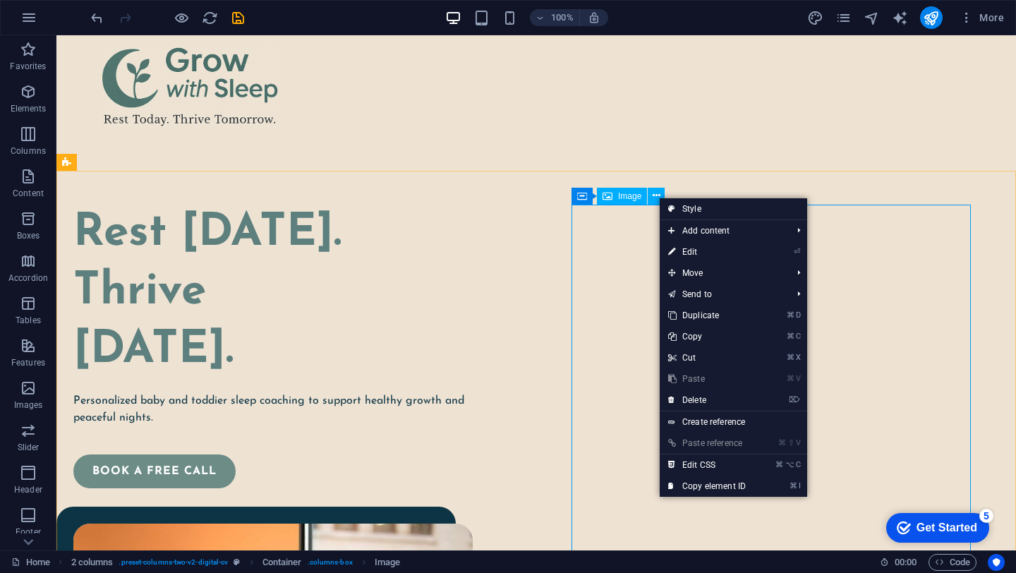
click at [623, 198] on span "Image" at bounding box center [629, 196] width 23 height 8
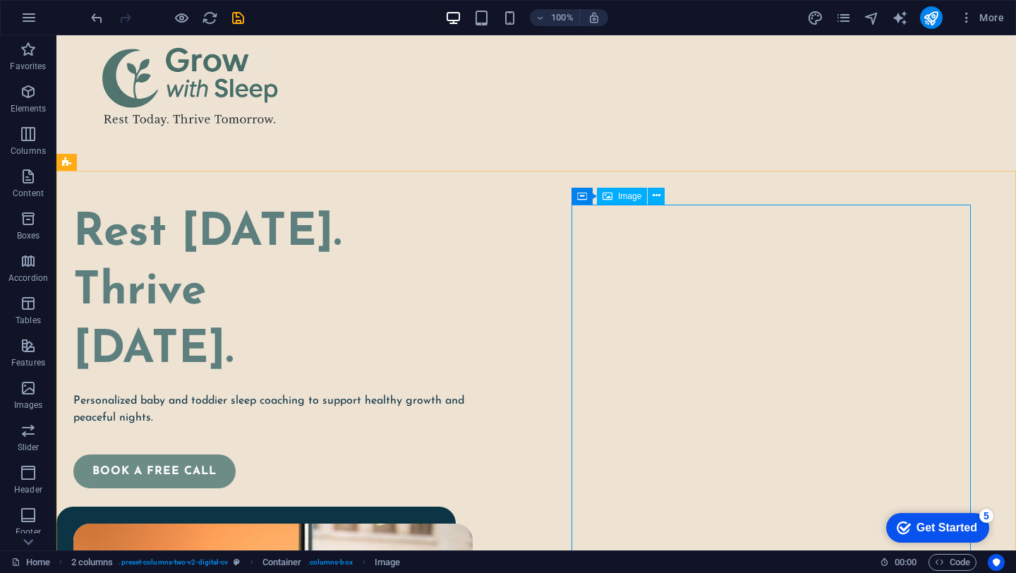
click at [623, 198] on span "Image" at bounding box center [629, 196] width 23 height 8
select select "%"
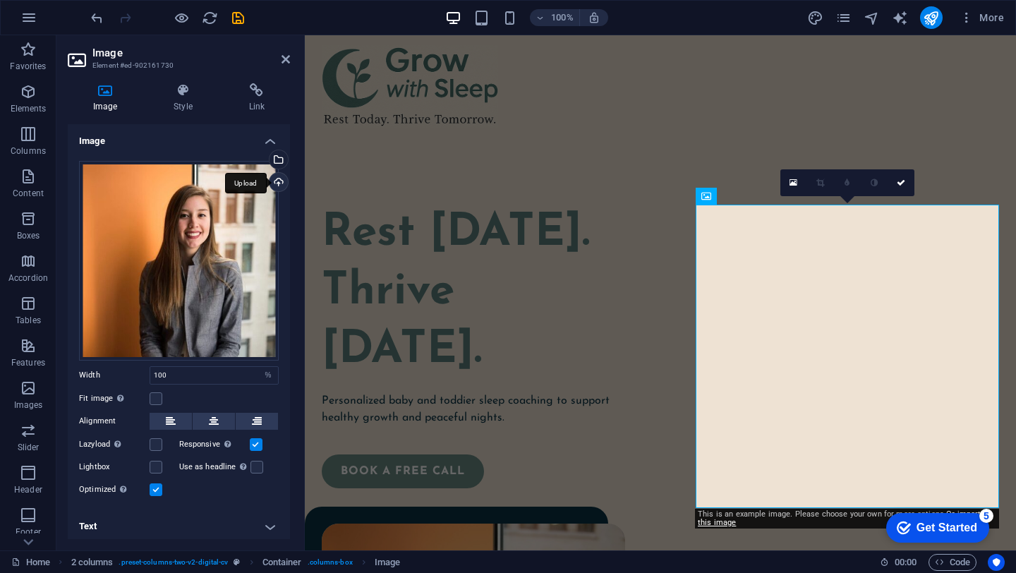
click at [277, 184] on div "Upload" at bounding box center [277, 183] width 21 height 21
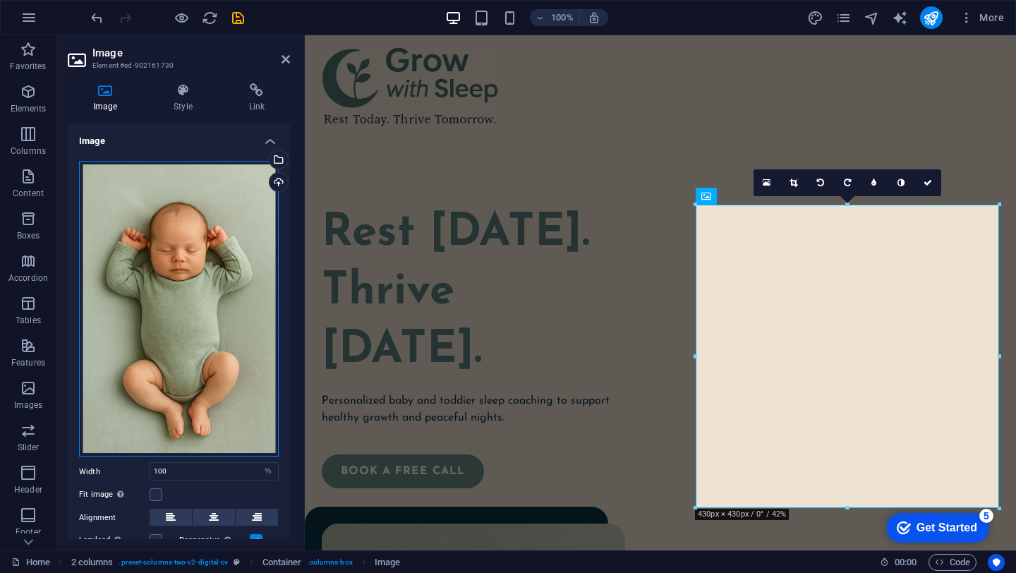
click at [203, 378] on div "Drag files here, click to choose files or select files from Files or our free s…" at bounding box center [179, 309] width 200 height 296
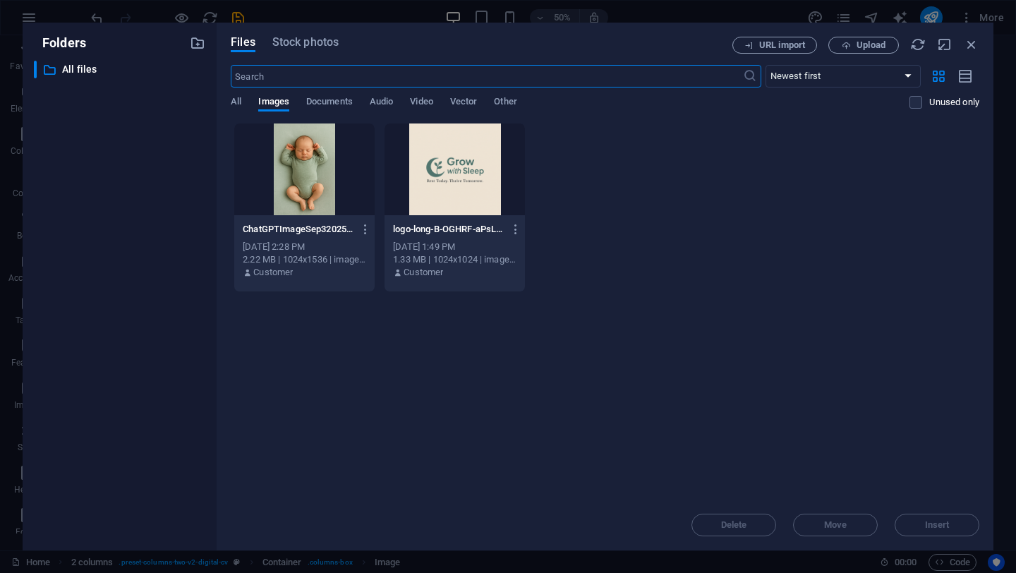
select select "%"
click at [970, 45] on icon "button" at bounding box center [972, 45] width 16 height 16
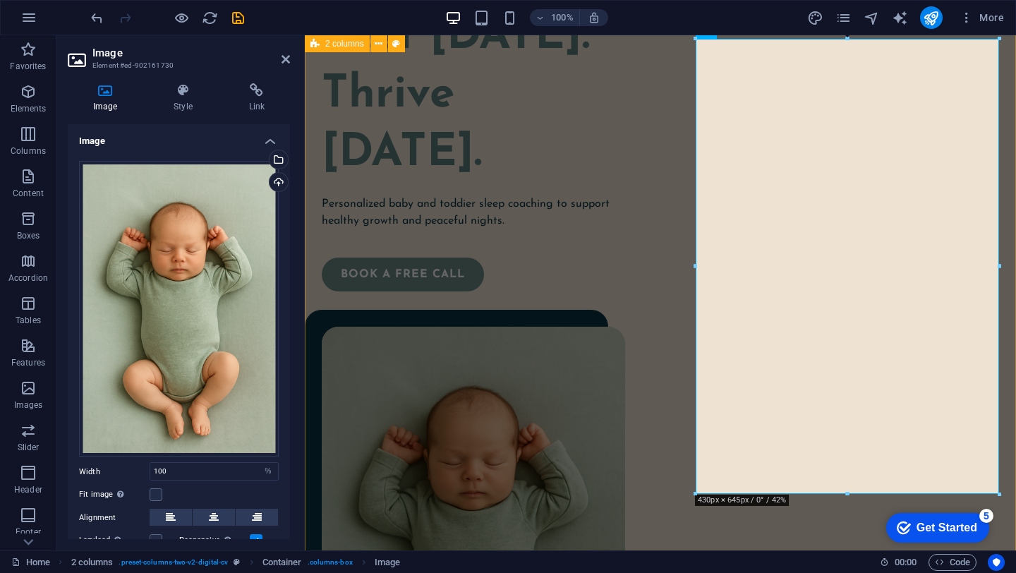
scroll to position [271, 0]
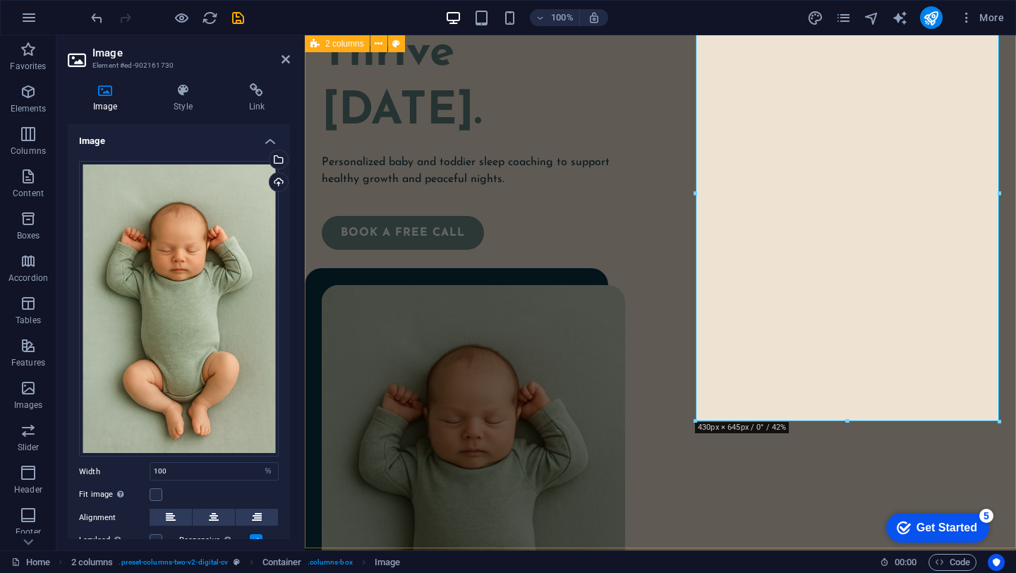
click at [625, 325] on div "Rest Today. Thrive Tomorrow. Personalized baby and toddier sleep coaching to su…" at bounding box center [661, 399] width 712 height 935
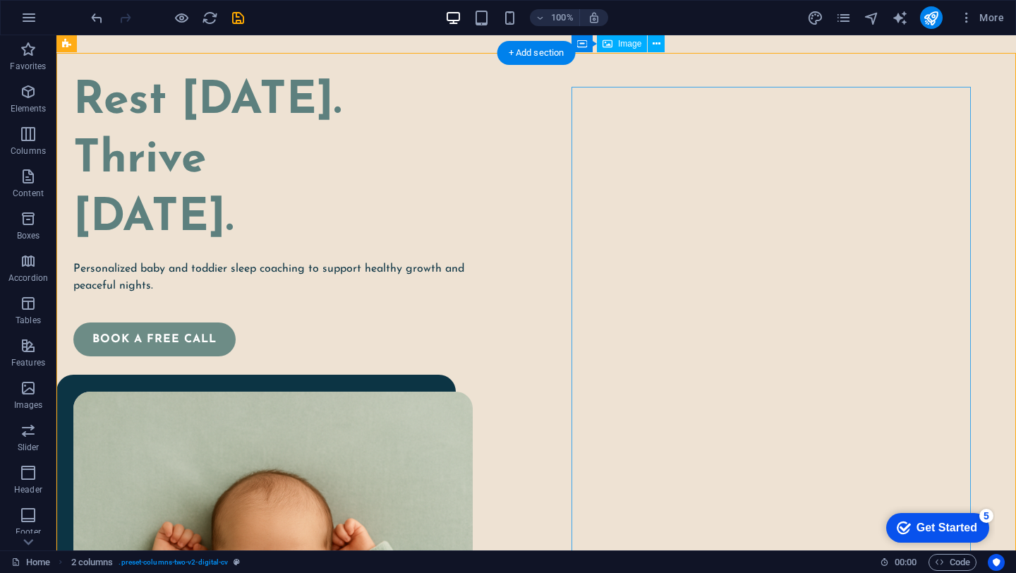
scroll to position [86, 0]
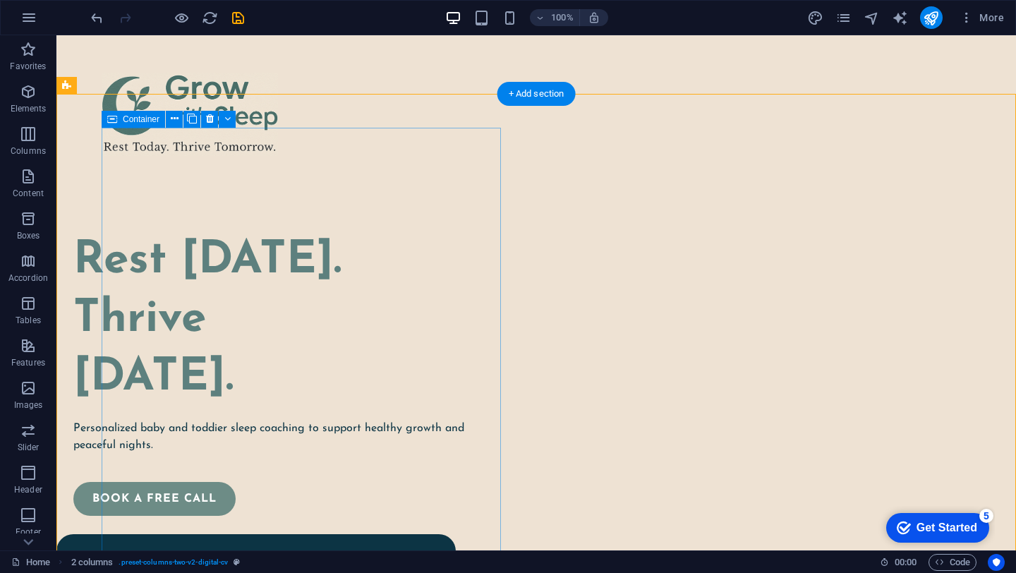
scroll to position [0, 0]
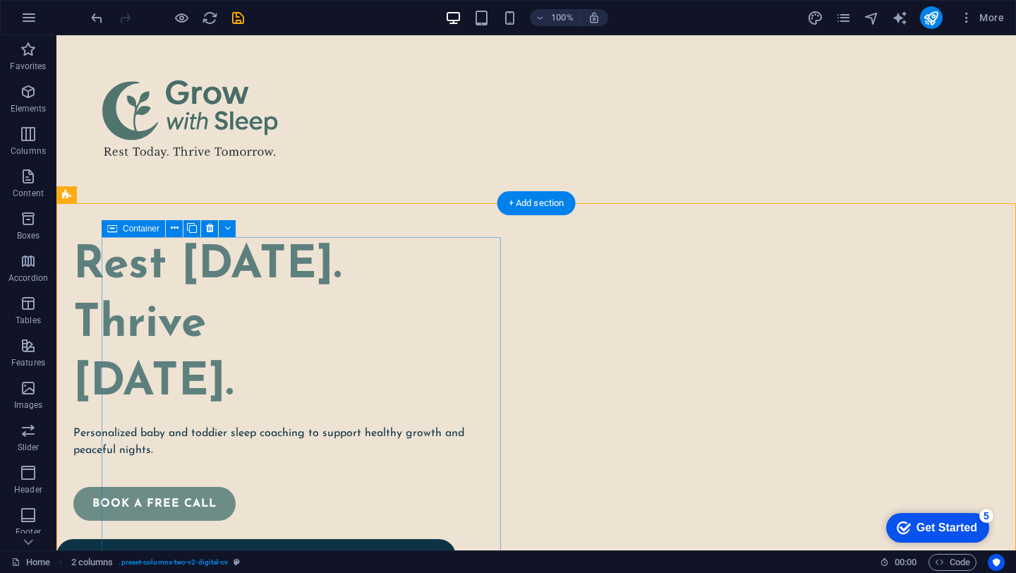
click at [404, 244] on div "Rest Today. Thrive Tomorrow. Personalized baby and toddier sleep coaching to su…" at bounding box center [273, 379] width 400 height 284
select select "px"
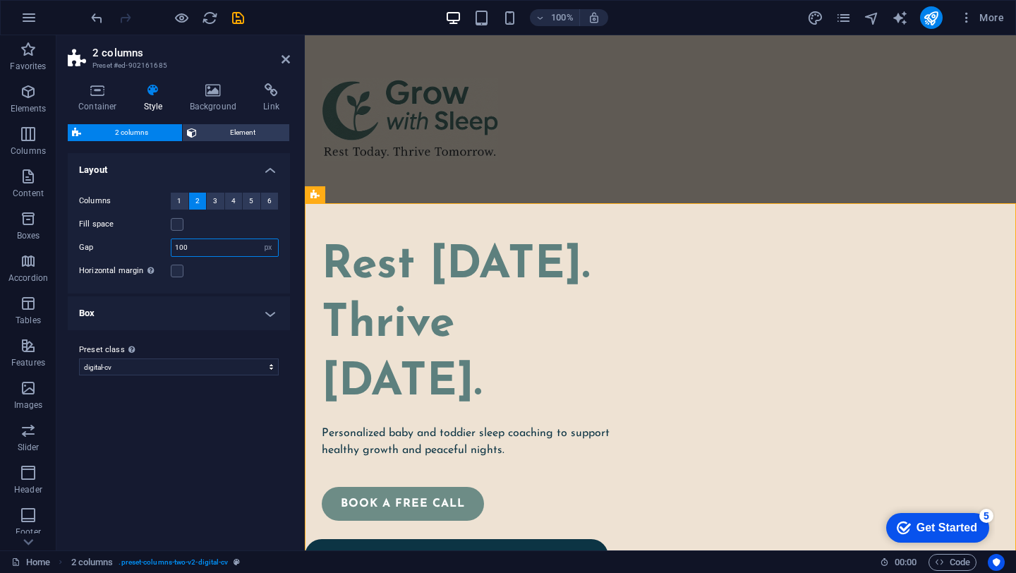
click at [182, 249] on input "100" at bounding box center [225, 247] width 107 height 17
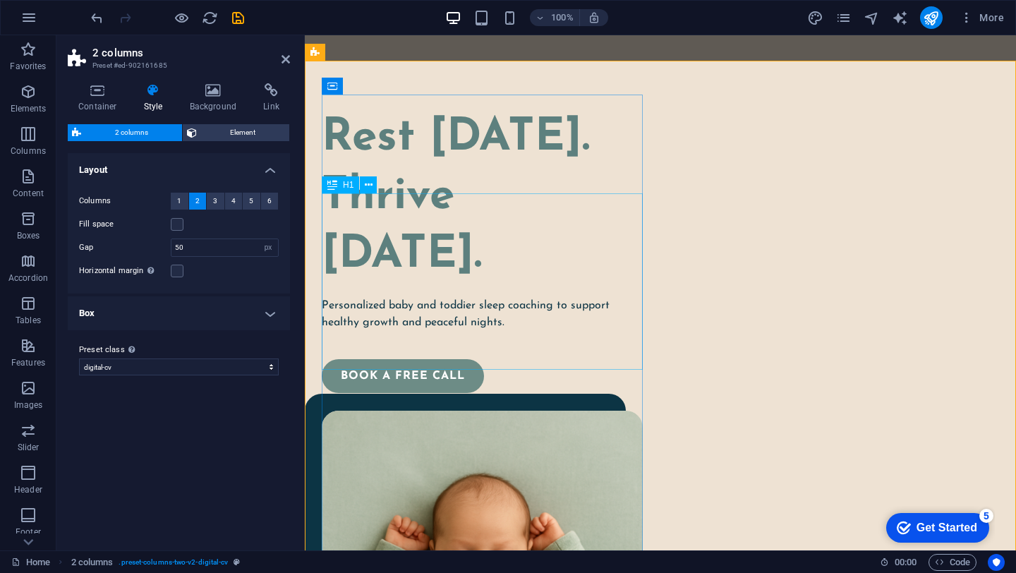
scroll to position [125, 0]
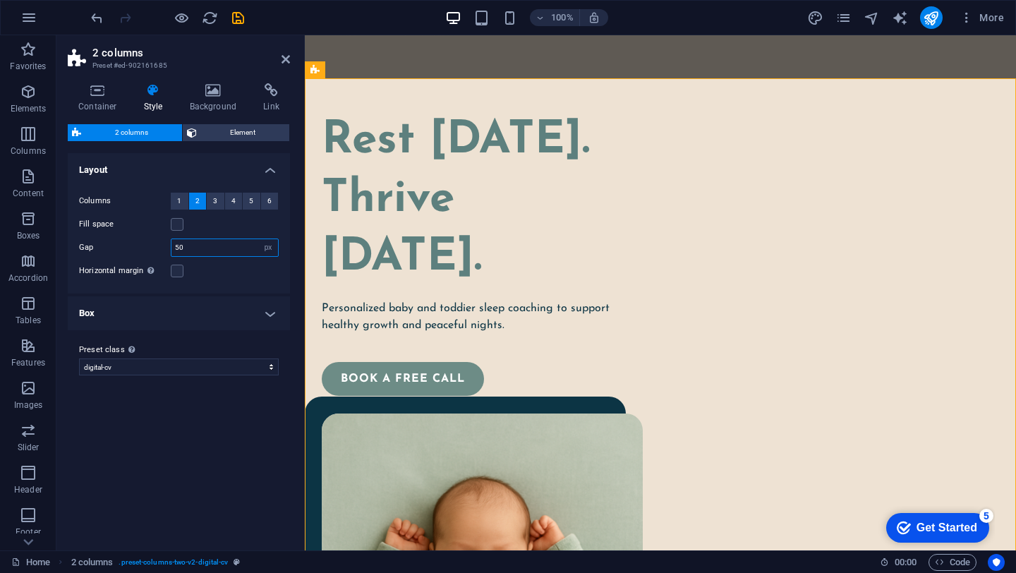
drag, startPoint x: 190, startPoint y: 246, endPoint x: 170, endPoint y: 246, distance: 19.8
click at [169, 246] on div "Gap 50 px rem % vw vh" at bounding box center [179, 248] width 200 height 18
type input "100"
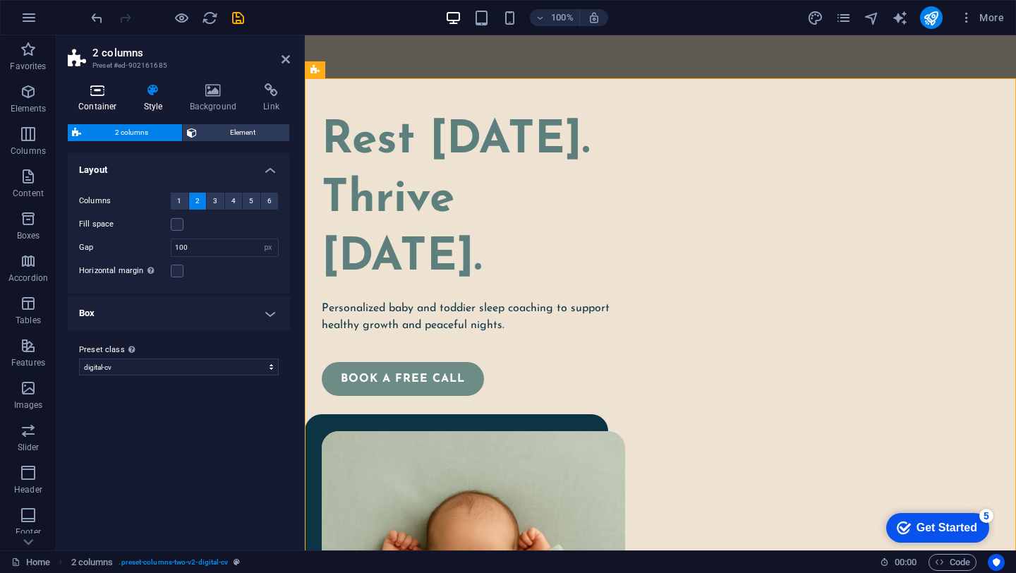
click at [98, 96] on icon at bounding box center [98, 90] width 60 height 14
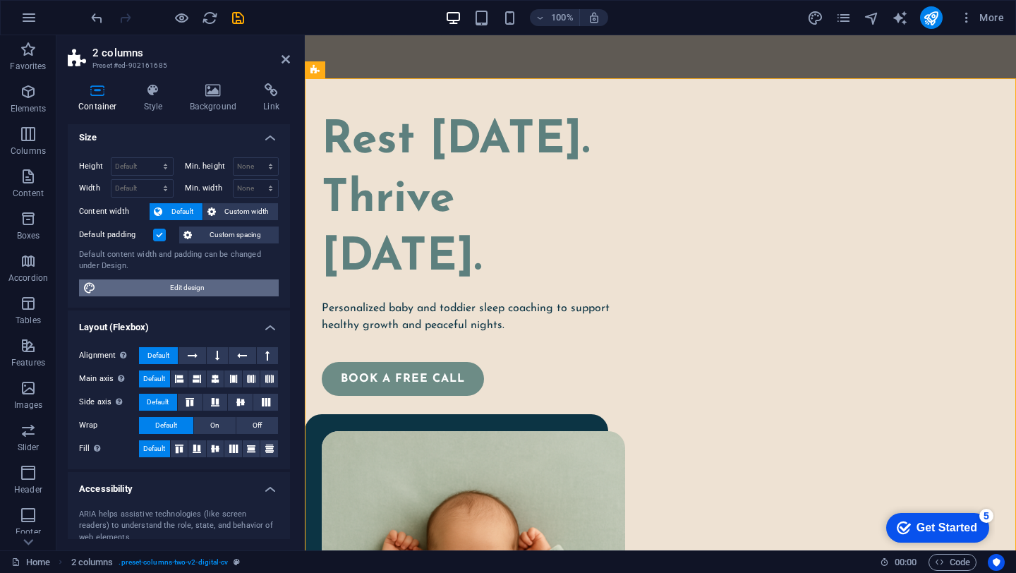
scroll to position [0, 0]
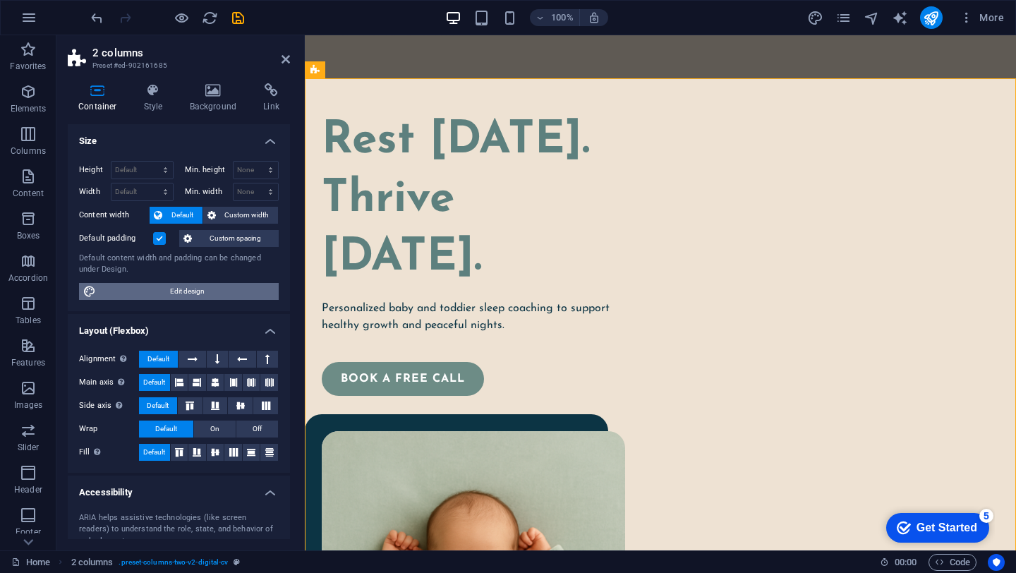
click at [188, 285] on span "Edit design" at bounding box center [187, 291] width 174 height 17
select select "rem"
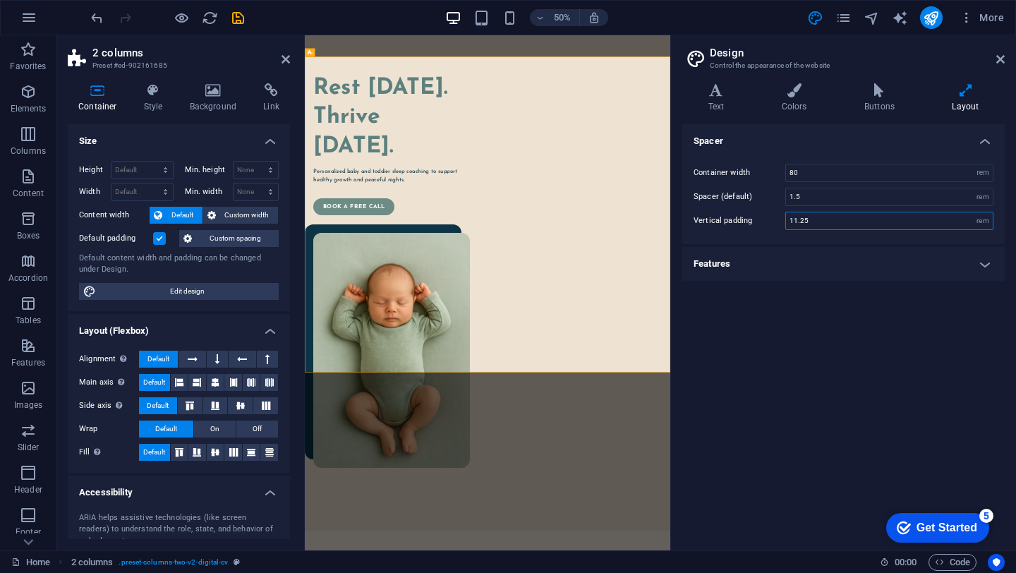
click at [844, 220] on input "11.25" at bounding box center [889, 220] width 207 height 17
type input "9"
click at [880, 333] on div "Spacer Container width 80 rem px Spacer (default) 1.5 rem Vertical padding 9 re…" at bounding box center [844, 331] width 323 height 415
drag, startPoint x: 796, startPoint y: 194, endPoint x: 817, endPoint y: 194, distance: 21.2
click at [817, 194] on input "1.5" at bounding box center [889, 196] width 207 height 17
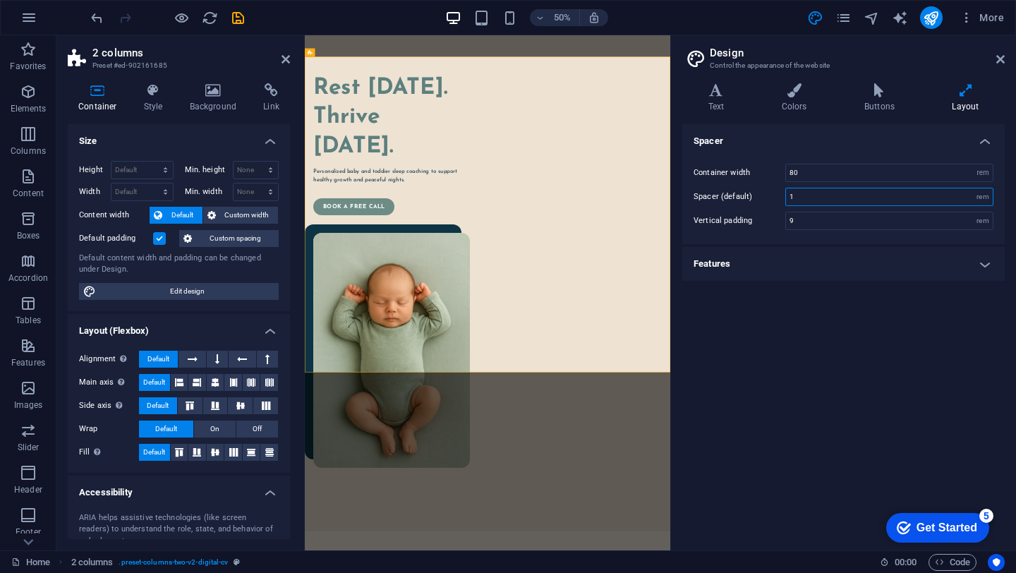
type input "1"
click at [805, 335] on div "Spacer Container width 80 rem px Spacer (default) 1 rem Vertical padding 9 rem …" at bounding box center [844, 331] width 323 height 415
click at [997, 56] on icon at bounding box center [1001, 59] width 8 height 11
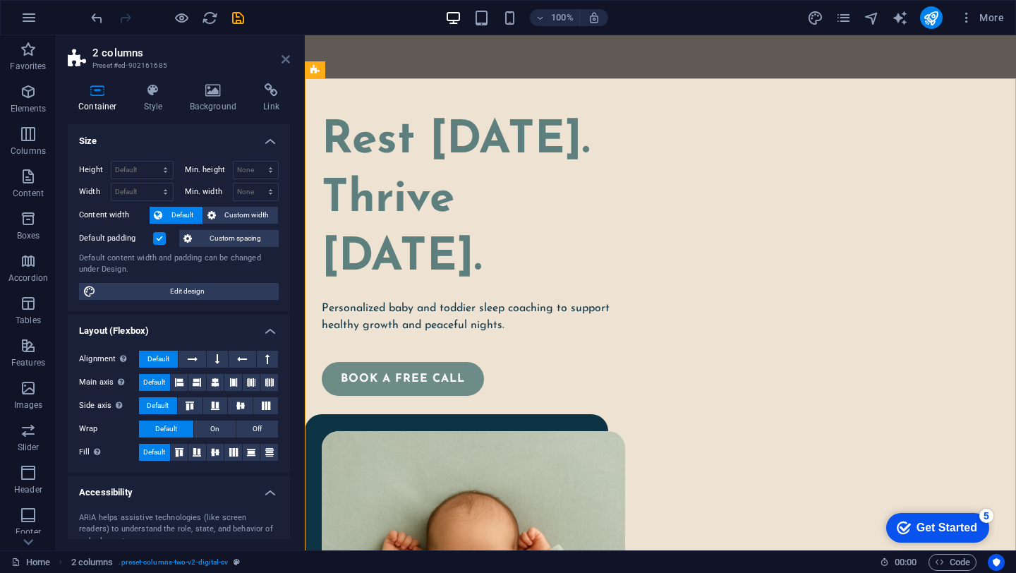
click at [287, 56] on icon at bounding box center [286, 59] width 8 height 11
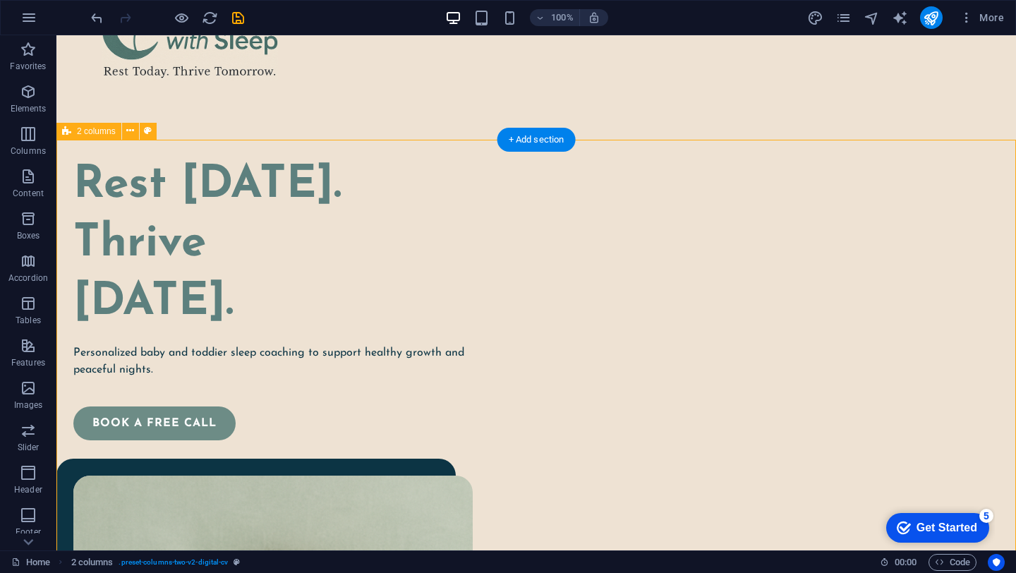
scroll to position [48, 0]
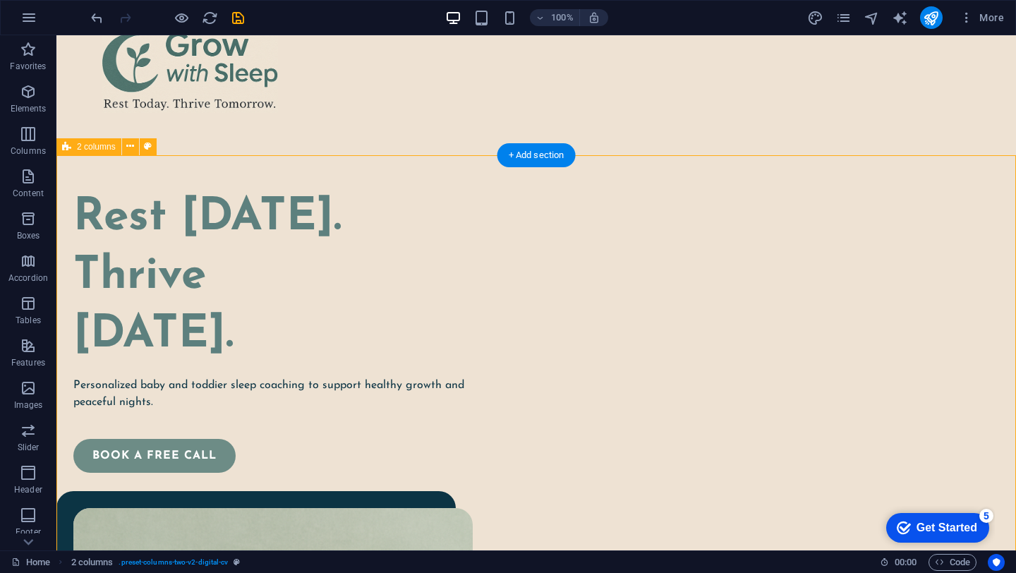
click at [84, 148] on span "2 columns" at bounding box center [96, 147] width 39 height 8
click at [131, 148] on icon at bounding box center [130, 146] width 8 height 15
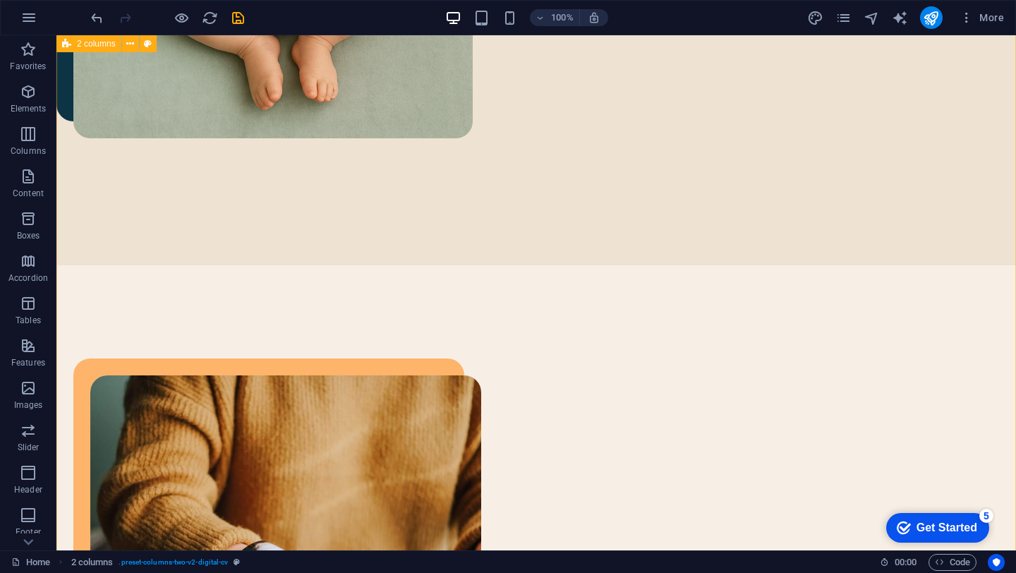
scroll to position [1014, 0]
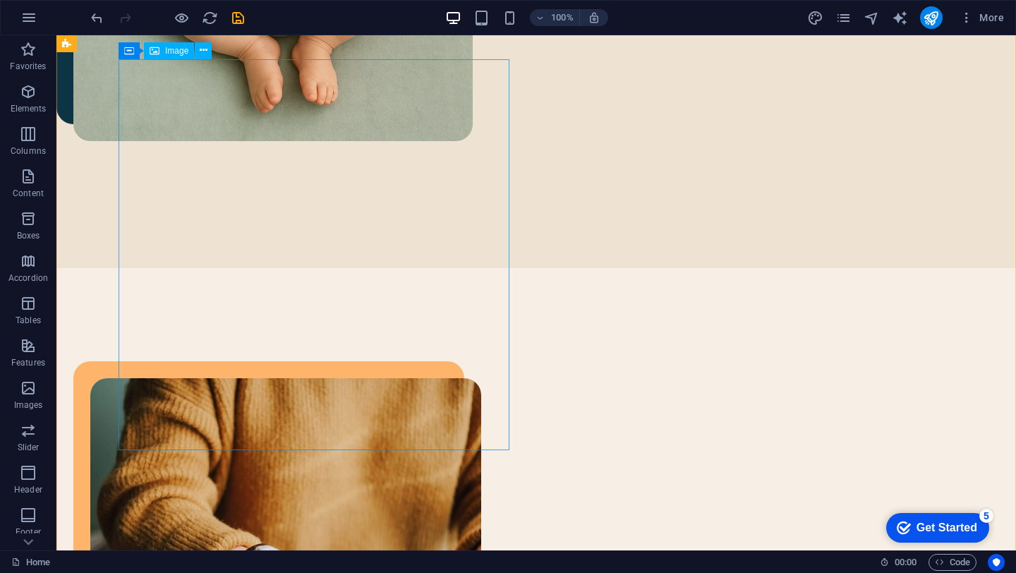
click at [424, 378] on figure at bounding box center [285, 573] width 391 height 391
select select "%"
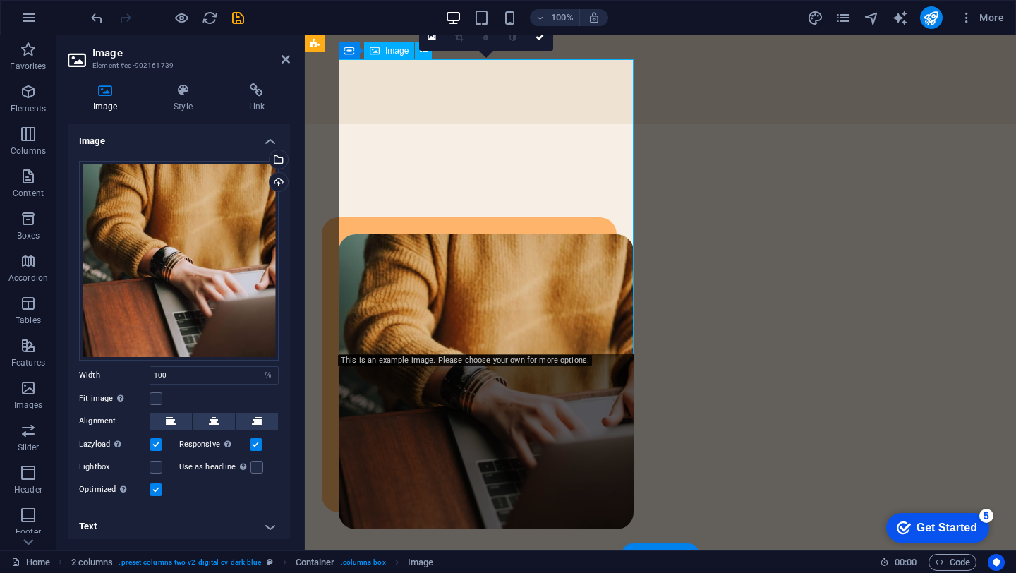
scroll to position [944, 0]
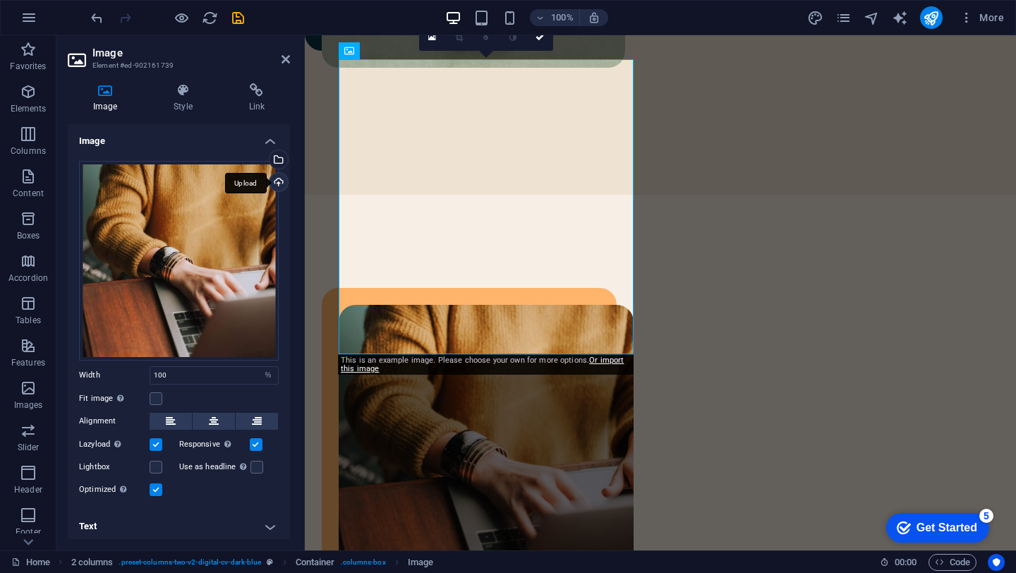
click at [272, 185] on div "Upload" at bounding box center [277, 183] width 21 height 21
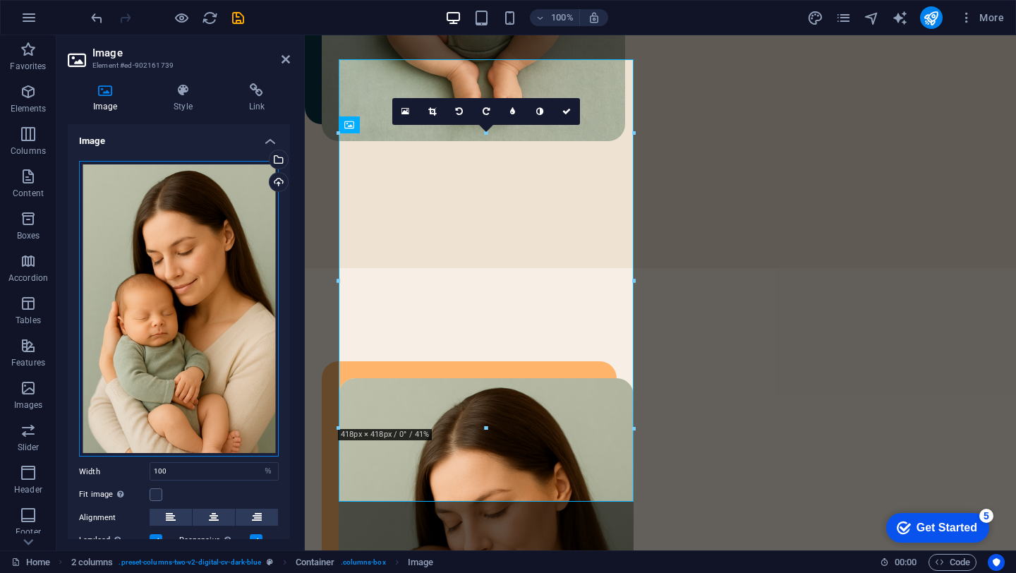
click at [143, 299] on div "Drag files here, click to choose files or select files from Files or our free s…" at bounding box center [179, 309] width 200 height 296
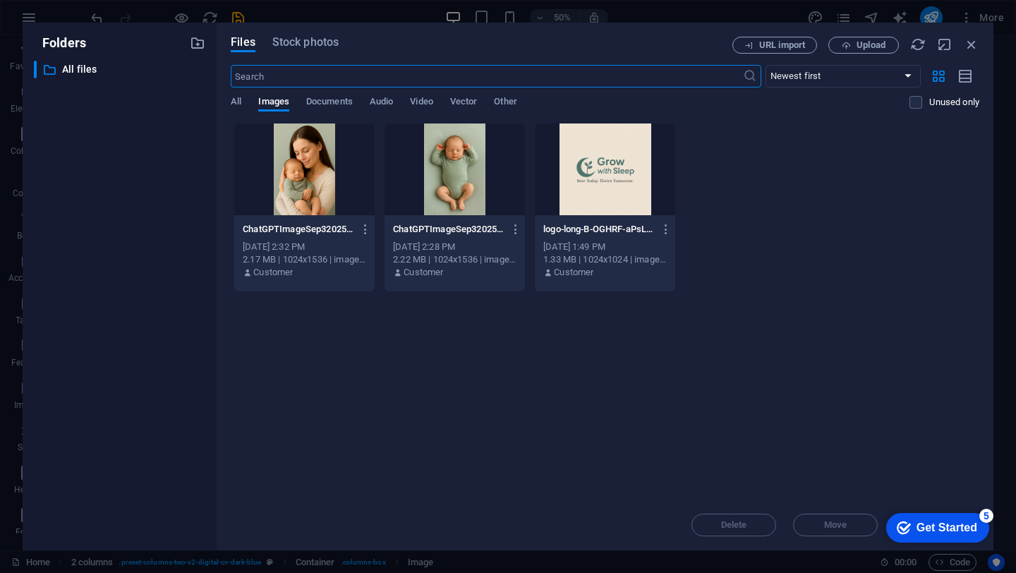
scroll to position [885, 0]
click at [971, 44] on icon "button" at bounding box center [972, 45] width 16 height 16
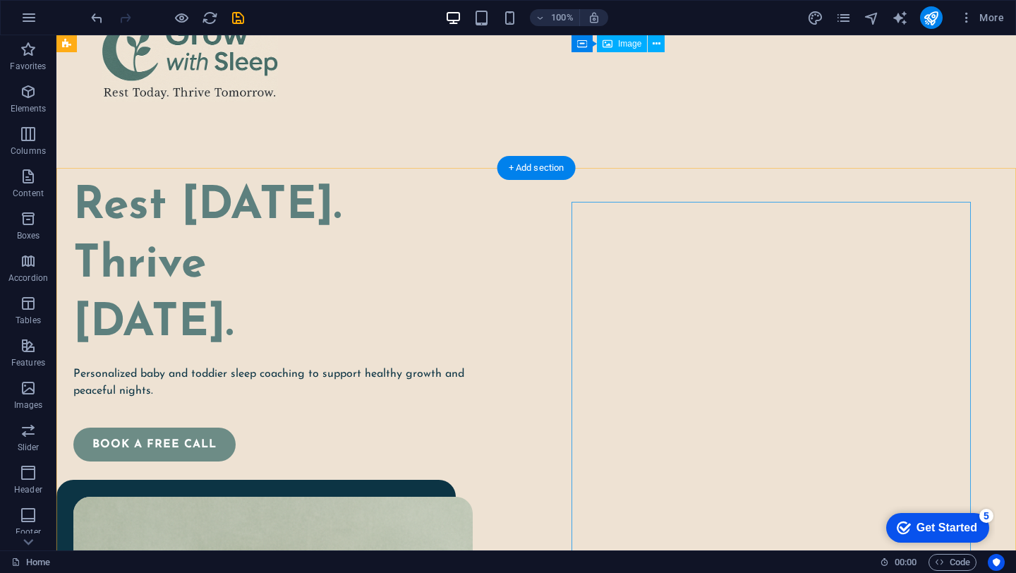
scroll to position [0, 0]
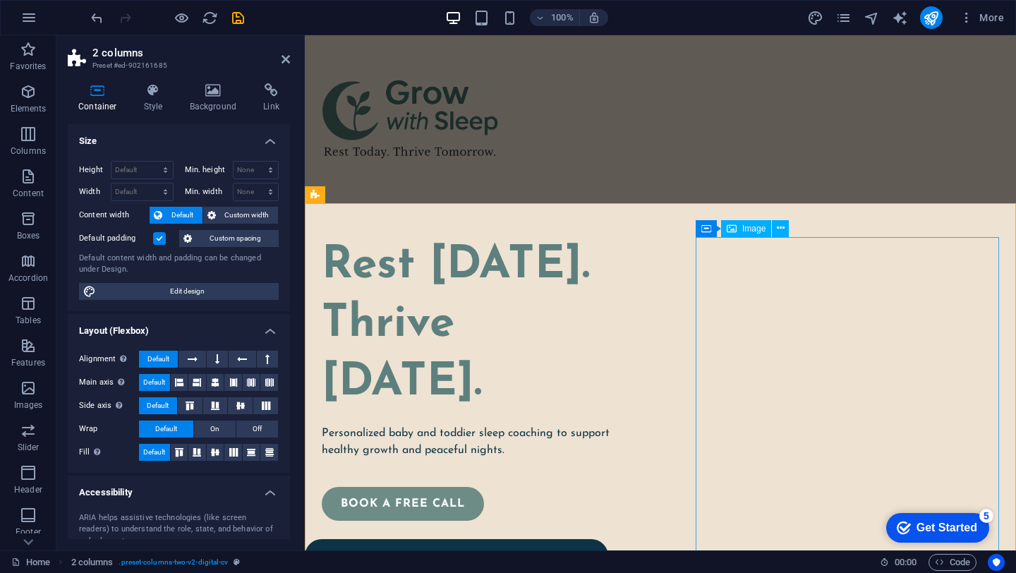
select select "%"
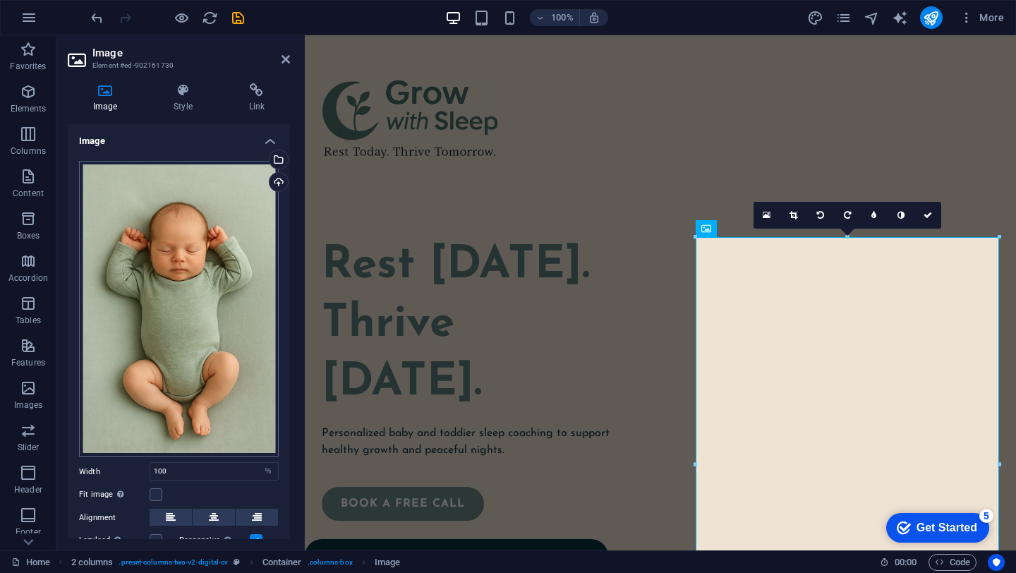
scroll to position [96, 0]
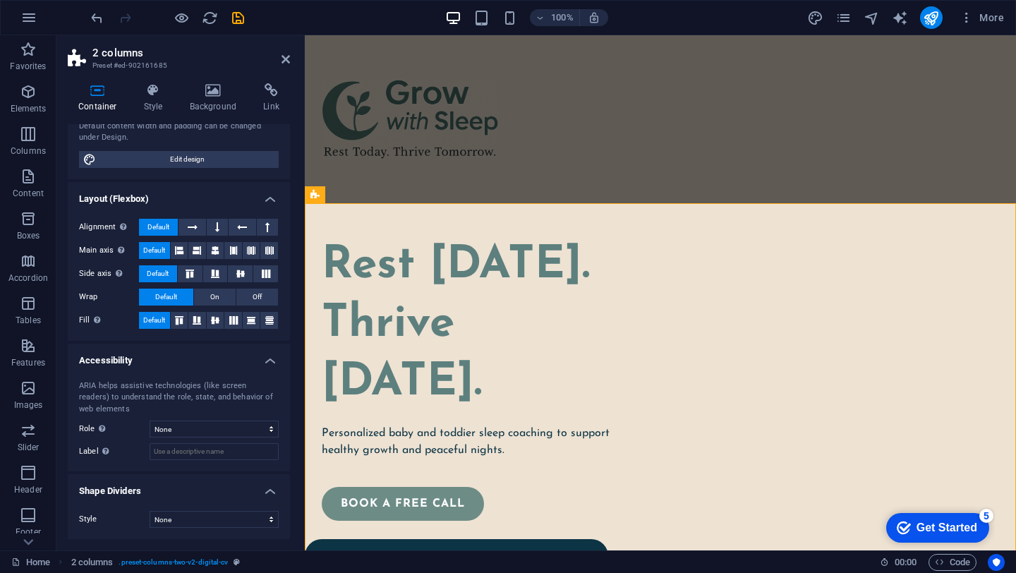
scroll to position [0, 0]
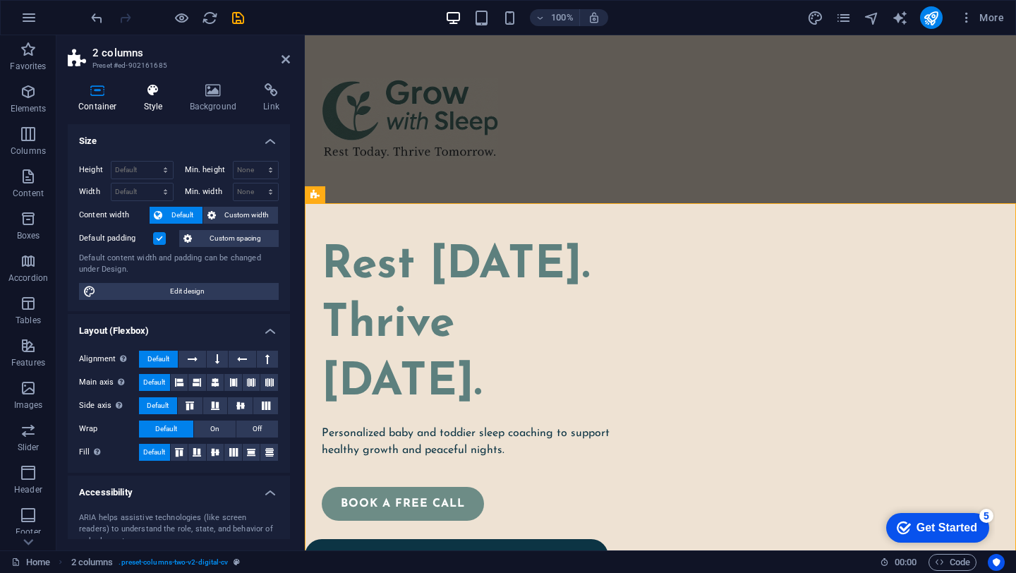
click at [150, 83] on icon at bounding box center [153, 90] width 40 height 14
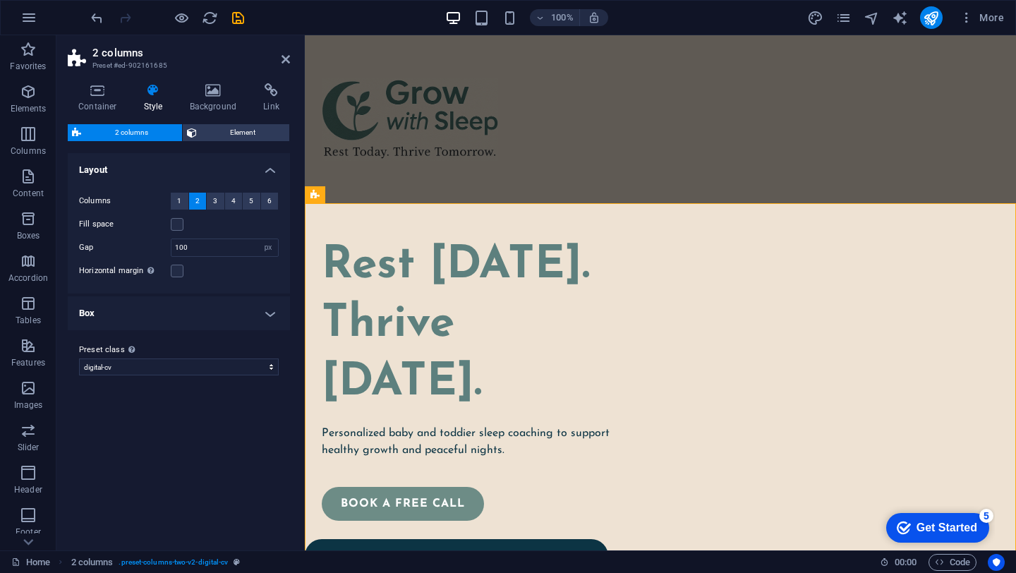
click at [189, 322] on h4 "Box" at bounding box center [179, 313] width 222 height 34
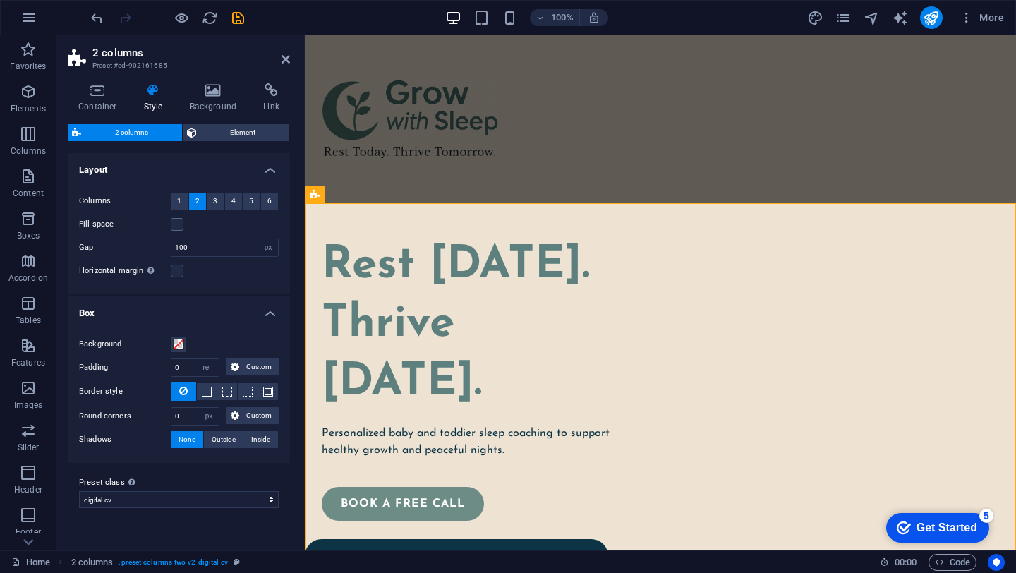
click at [208, 307] on h4 "Box" at bounding box center [179, 308] width 222 height 25
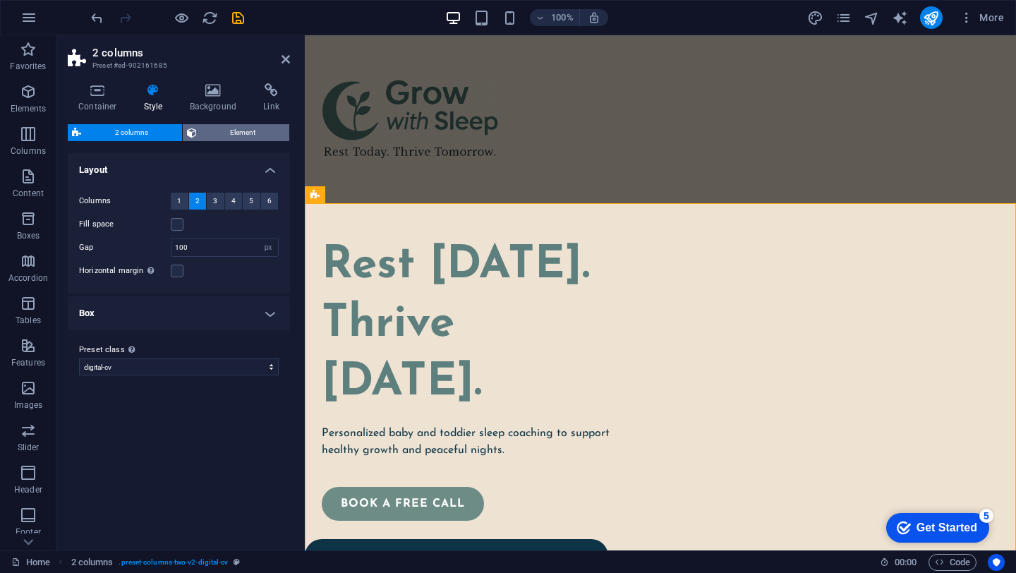
click at [232, 136] on span "Element" at bounding box center [243, 132] width 85 height 17
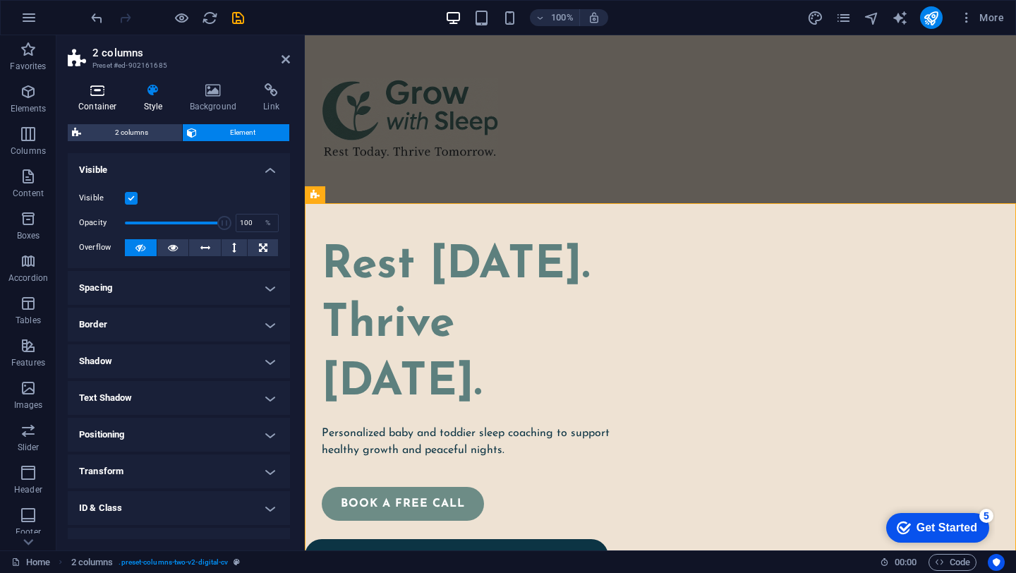
click at [103, 101] on h4 "Container" at bounding box center [101, 98] width 66 height 30
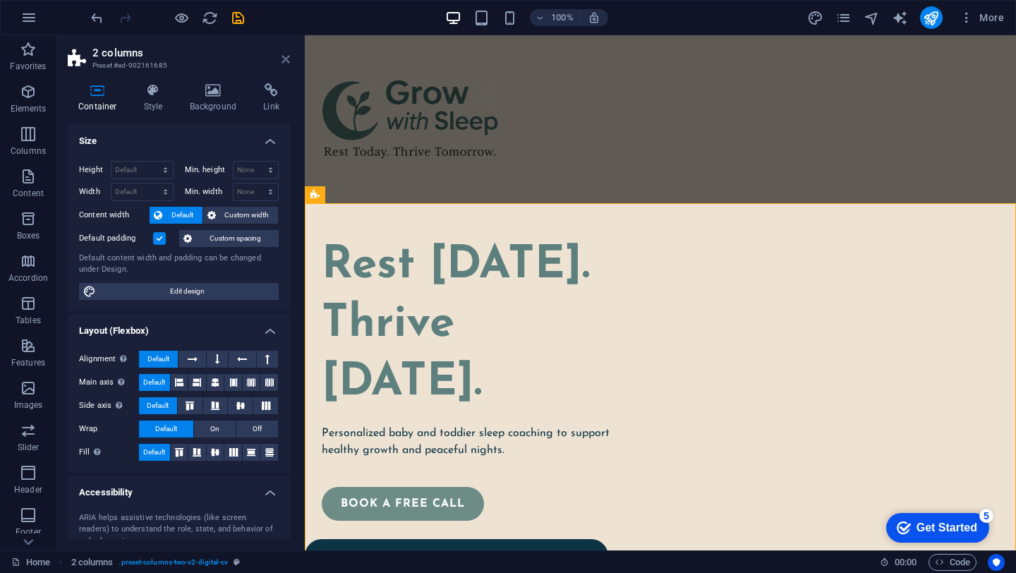
click at [287, 59] on icon at bounding box center [286, 59] width 8 height 11
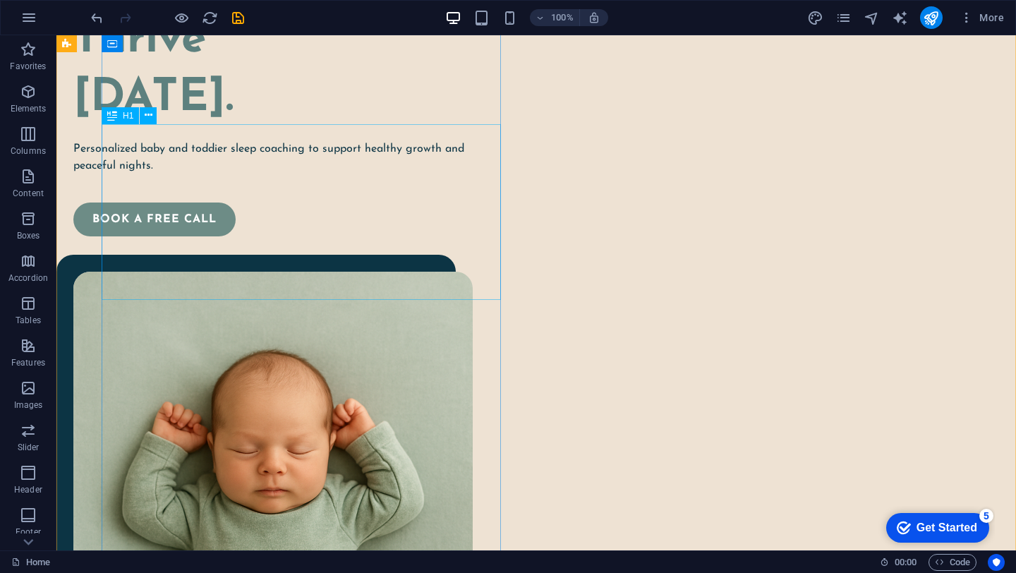
scroll to position [285, 0]
click at [301, 174] on div "Personalized baby and toddier sleep coaching to support healthy growth and peac…" at bounding box center [273, 157] width 400 height 34
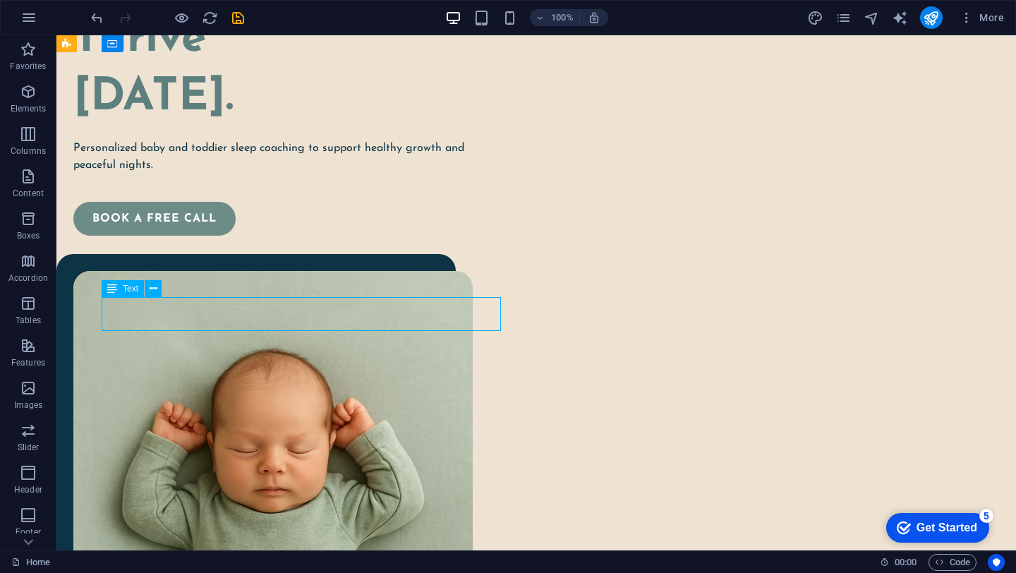
click at [301, 174] on div "Personalized baby and toddier sleep coaching to support healthy growth and peac…" at bounding box center [273, 157] width 400 height 34
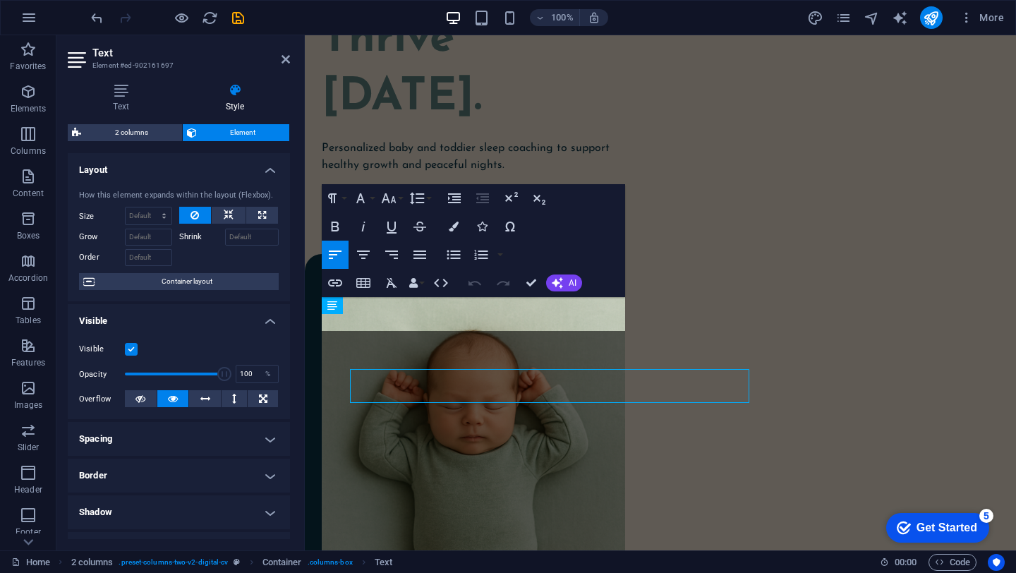
scroll to position [213, 0]
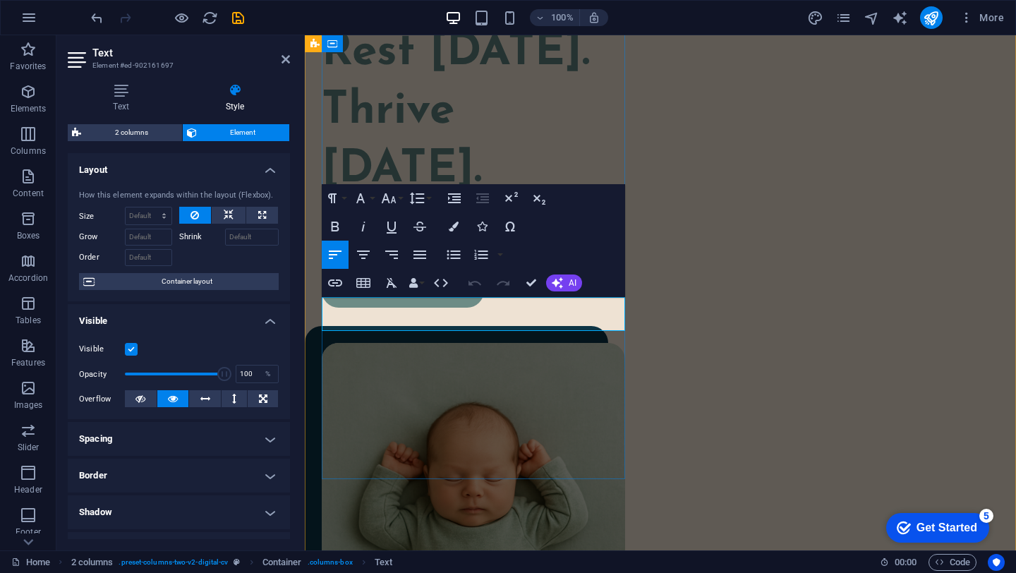
click at [468, 246] on p "Personalized baby and toddier sleep coaching to support healthy growth and peac…" at bounding box center [474, 229] width 304 height 34
click at [556, 246] on p "Personalized baby and toddler sleep coaching to support healthy growth and peac…" at bounding box center [474, 229] width 304 height 34
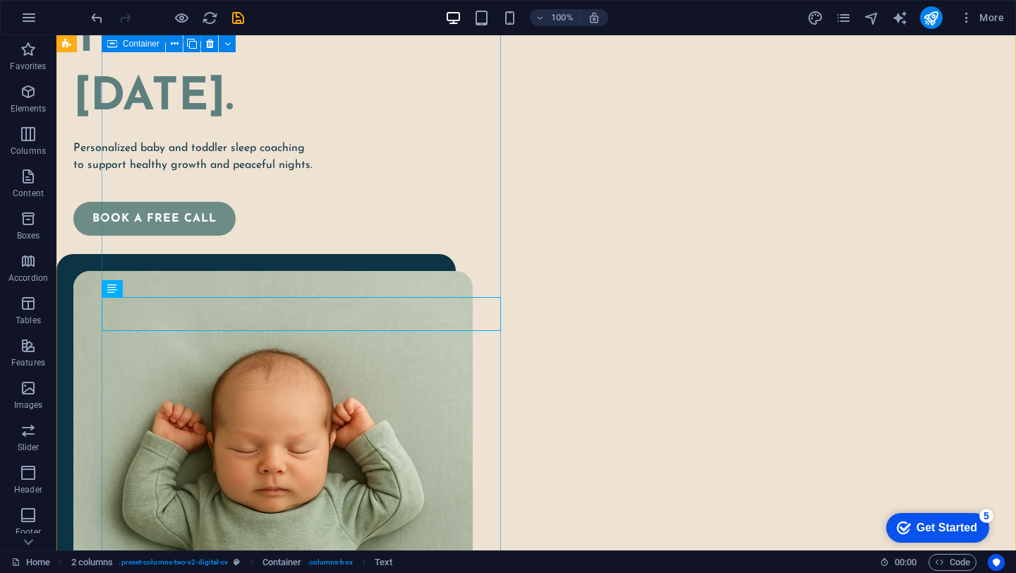
click at [335, 236] on div "Rest Today. Thrive Tomorrow. Personalized baby and toddler sleep coaching to su…" at bounding box center [273, 94] width 400 height 284
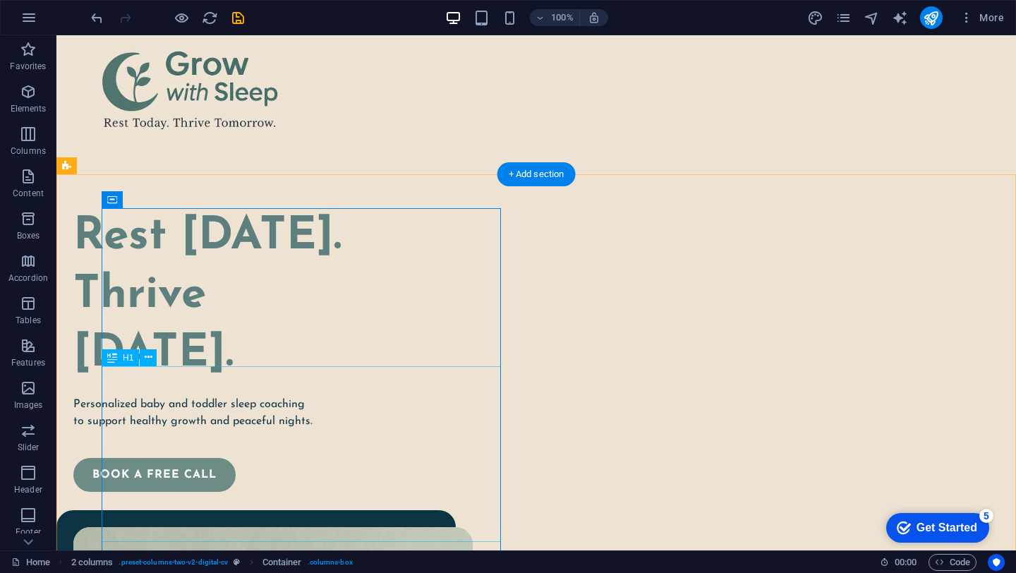
scroll to position [0, 0]
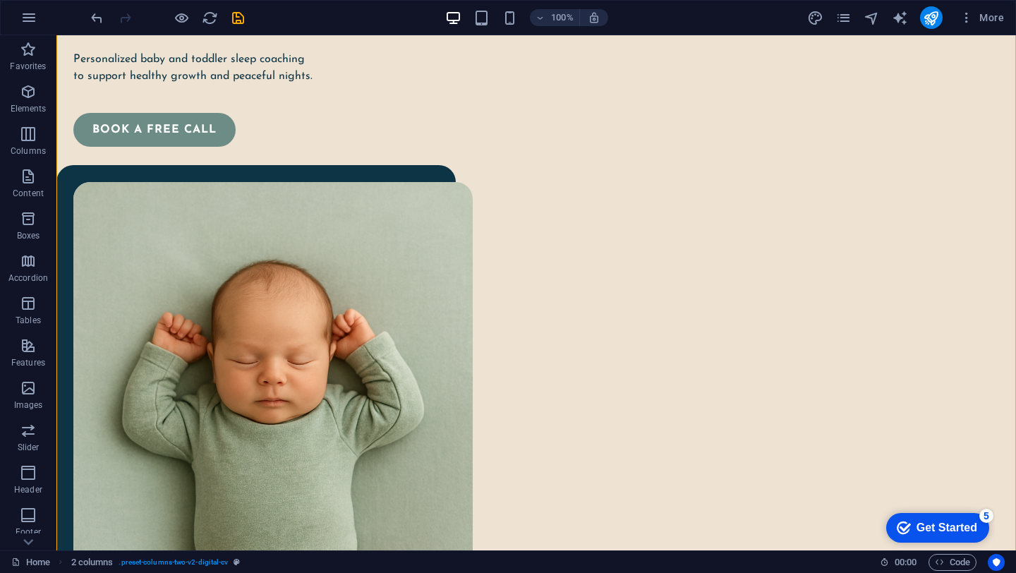
scroll to position [446, 0]
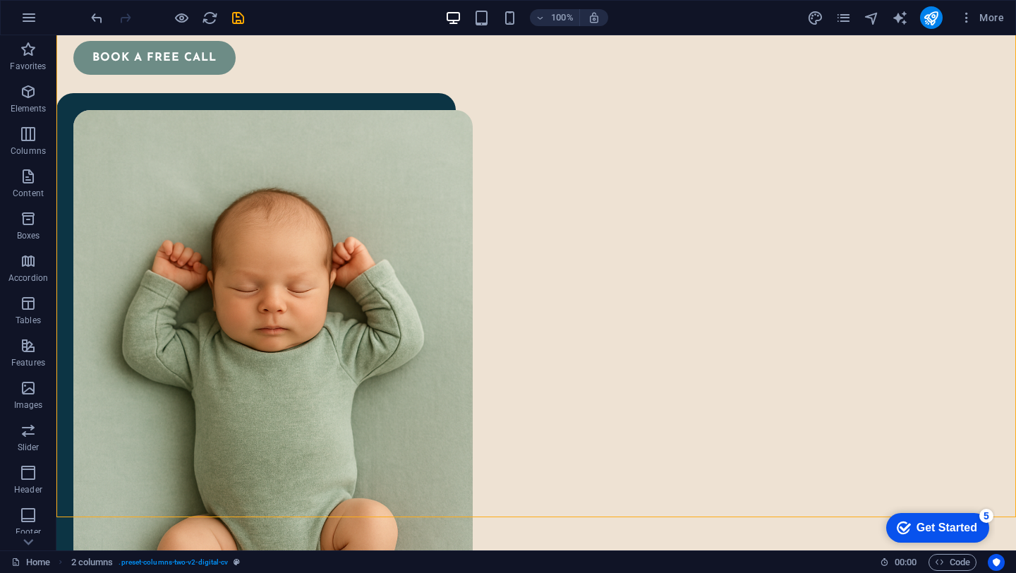
click at [928, 531] on div "Get Started" at bounding box center [947, 528] width 61 height 13
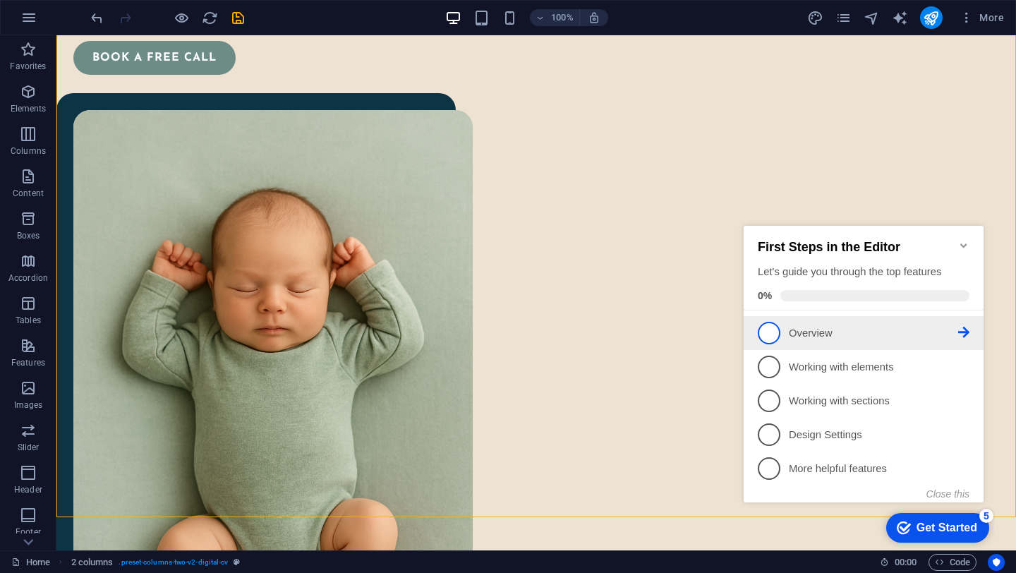
click at [829, 334] on p "Overview - incomplete" at bounding box center [873, 333] width 169 height 15
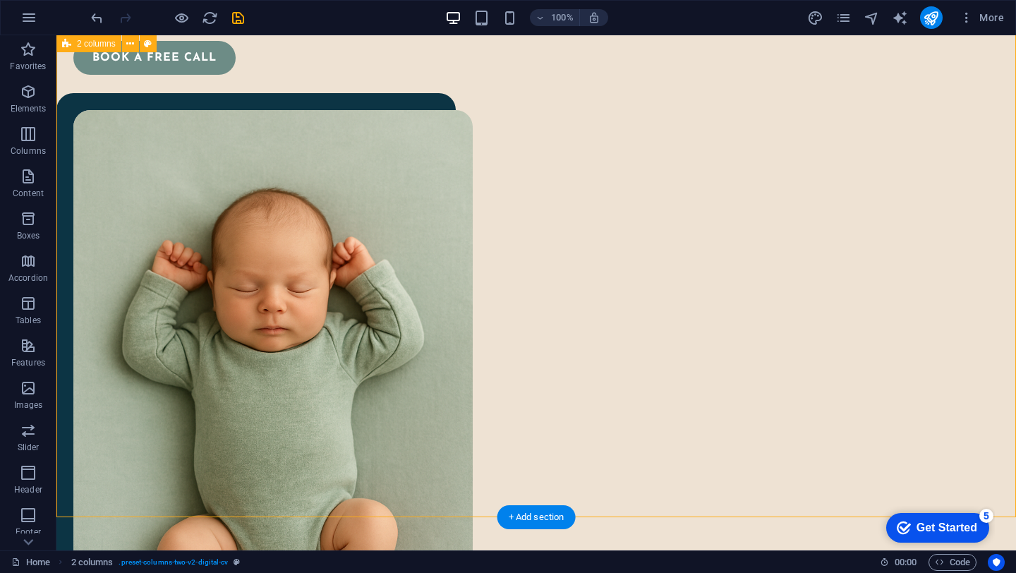
scroll to position [0, 0]
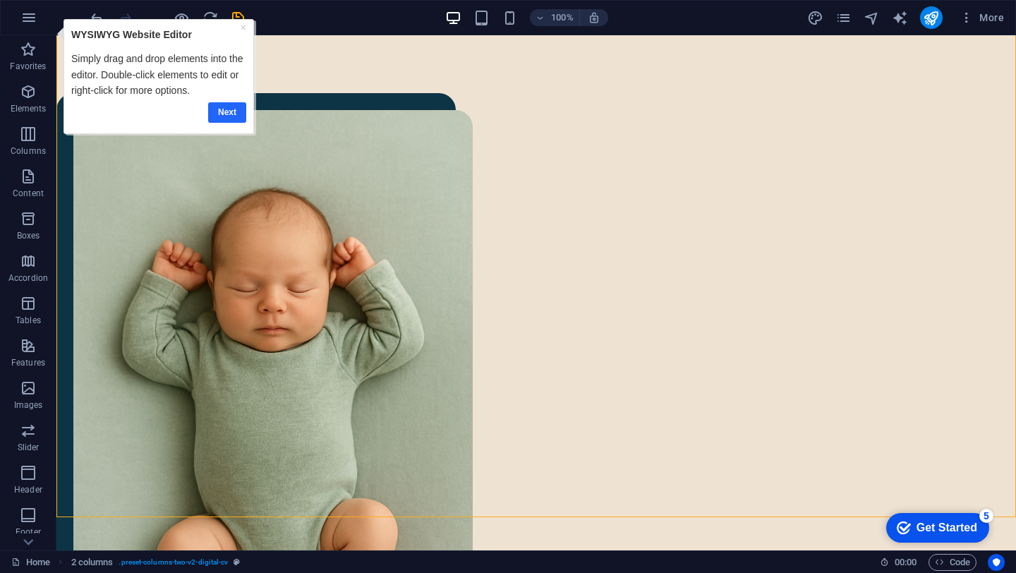
click at [229, 112] on link "Next" at bounding box center [227, 112] width 38 height 20
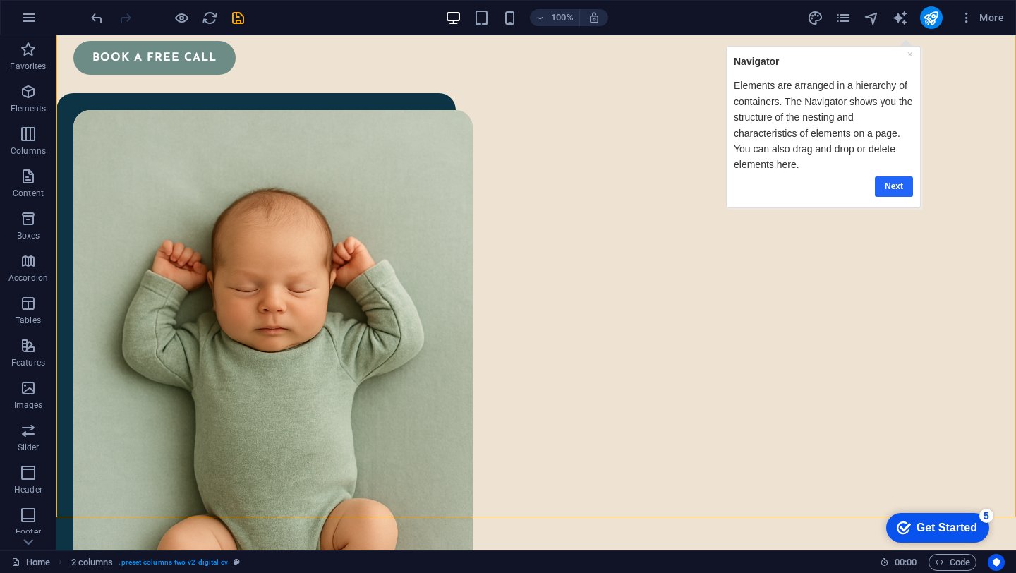
click at [893, 188] on link "Next" at bounding box center [894, 186] width 38 height 20
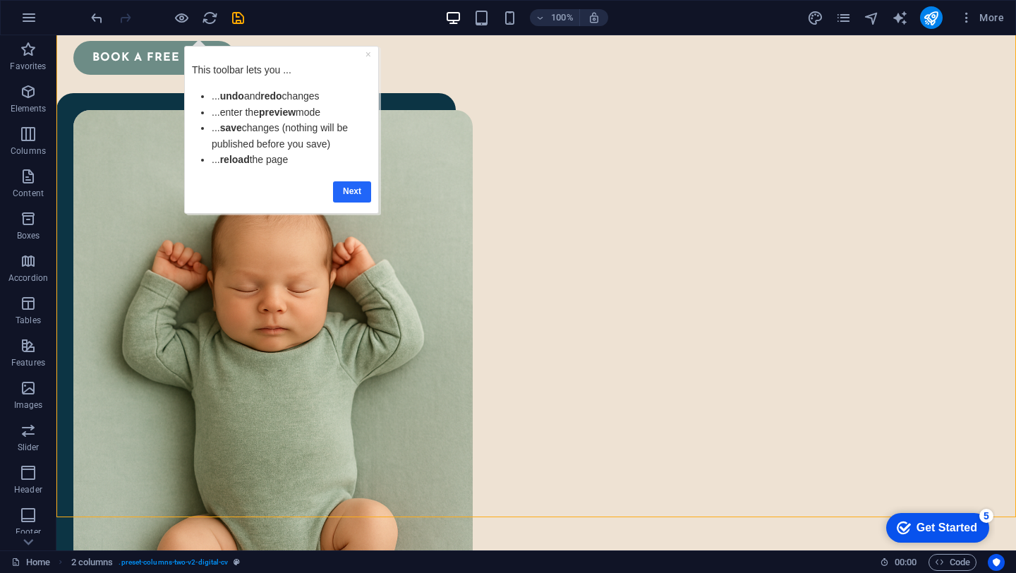
click at [350, 195] on link "Next" at bounding box center [352, 191] width 38 height 20
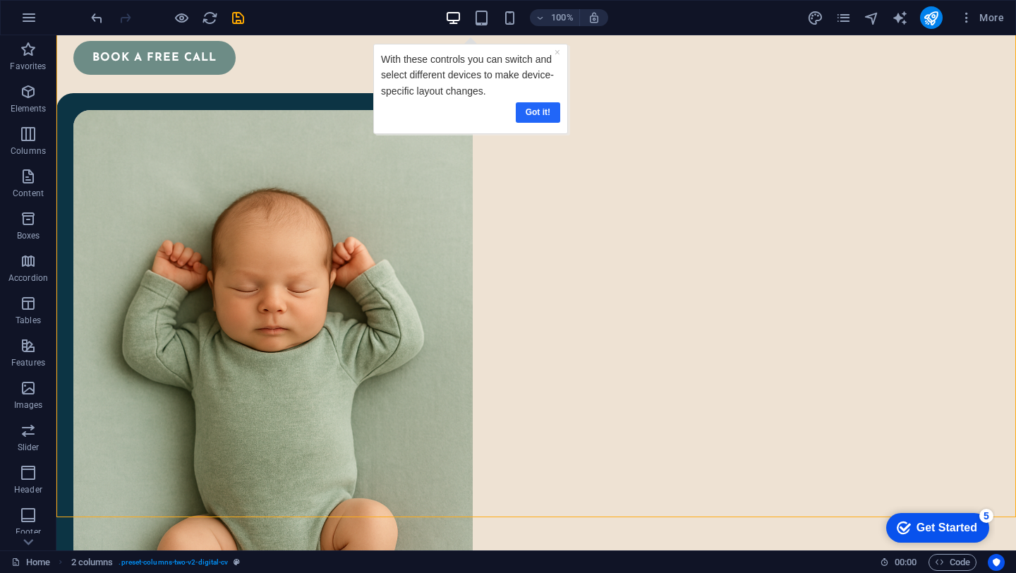
click at [544, 112] on link "Got it!" at bounding box center [537, 112] width 44 height 20
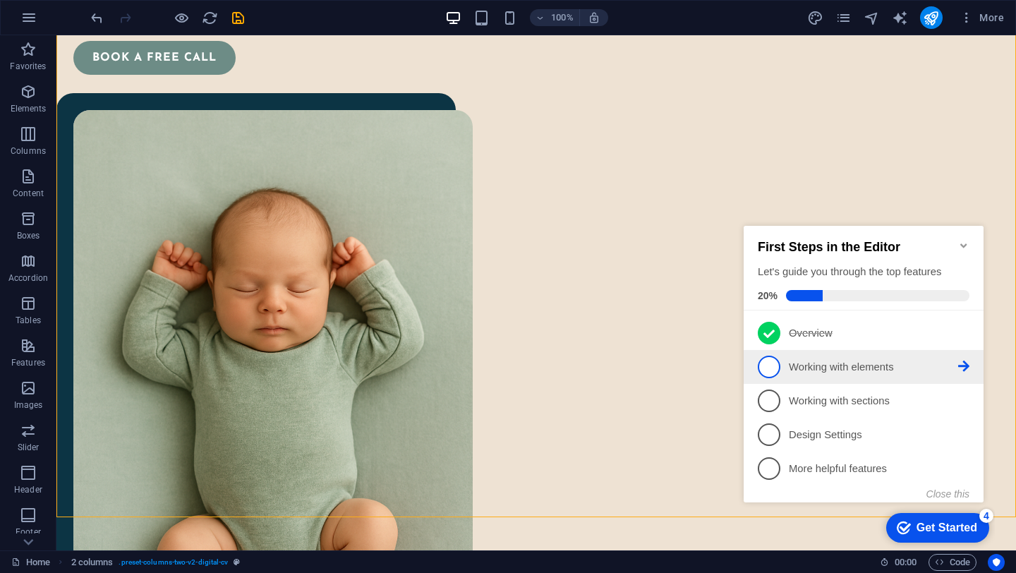
click at [829, 364] on p "Working with elements - incomplete" at bounding box center [873, 367] width 169 height 15
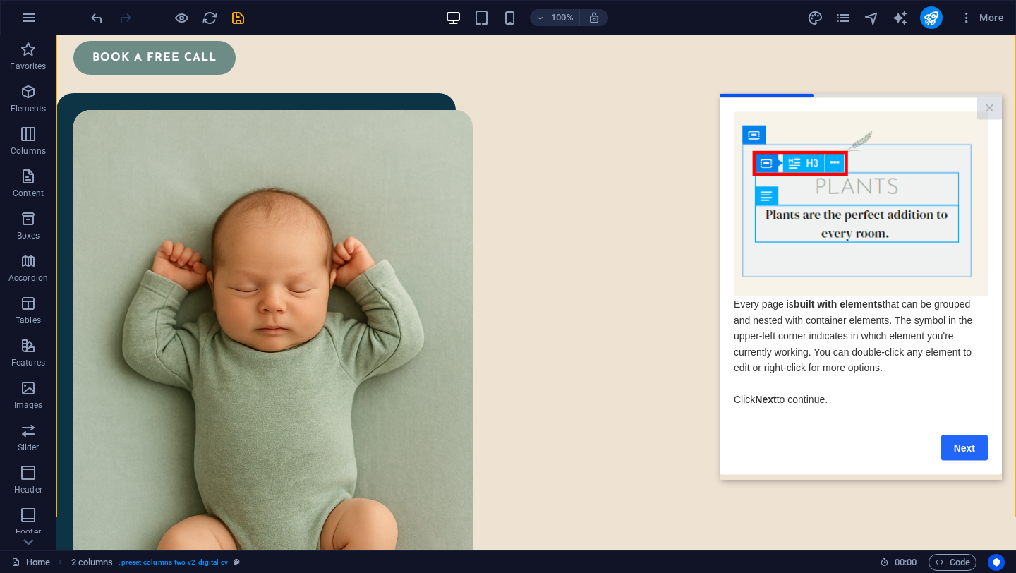
click at [956, 452] on link "Next" at bounding box center [965, 447] width 47 height 25
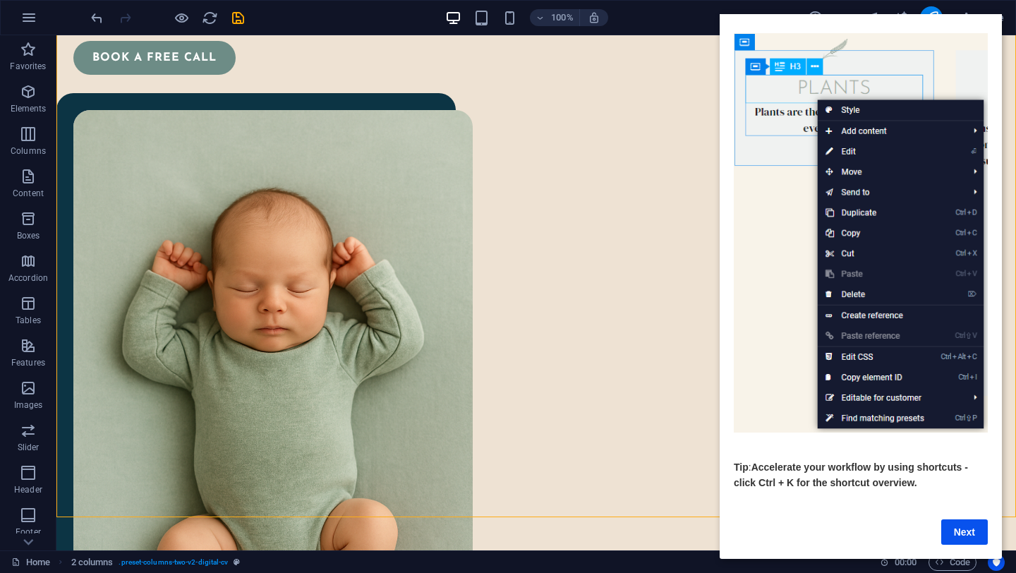
scroll to position [56, 0]
click at [964, 532] on link "Next" at bounding box center [965, 532] width 47 height 25
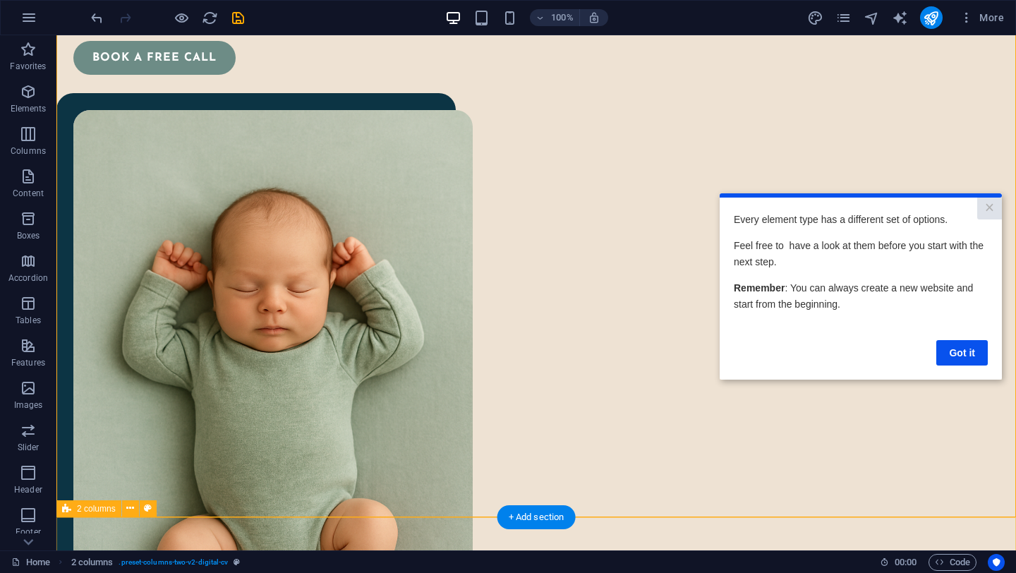
scroll to position [0, 0]
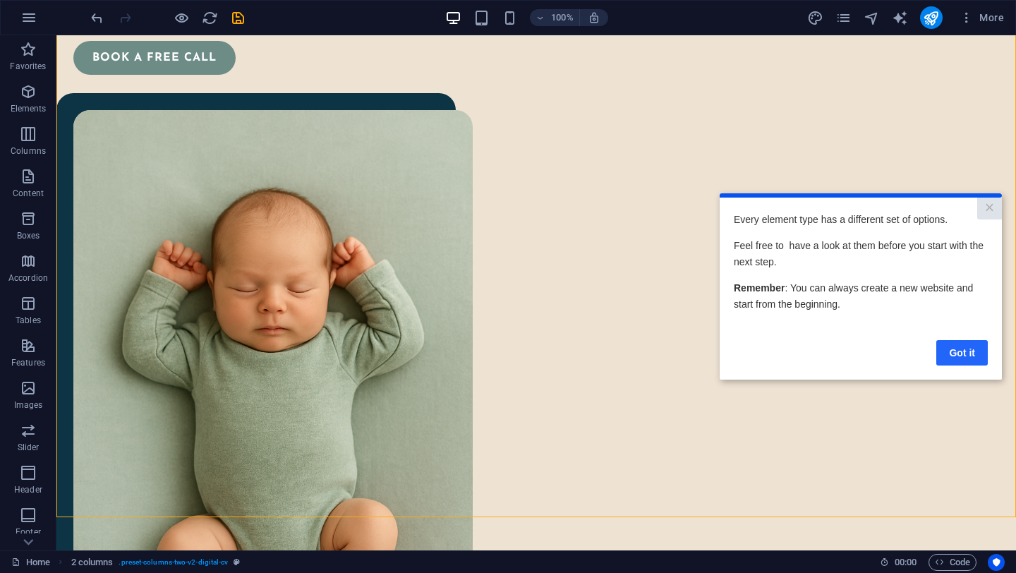
click at [957, 349] on link "Got it" at bounding box center [963, 352] width 52 height 25
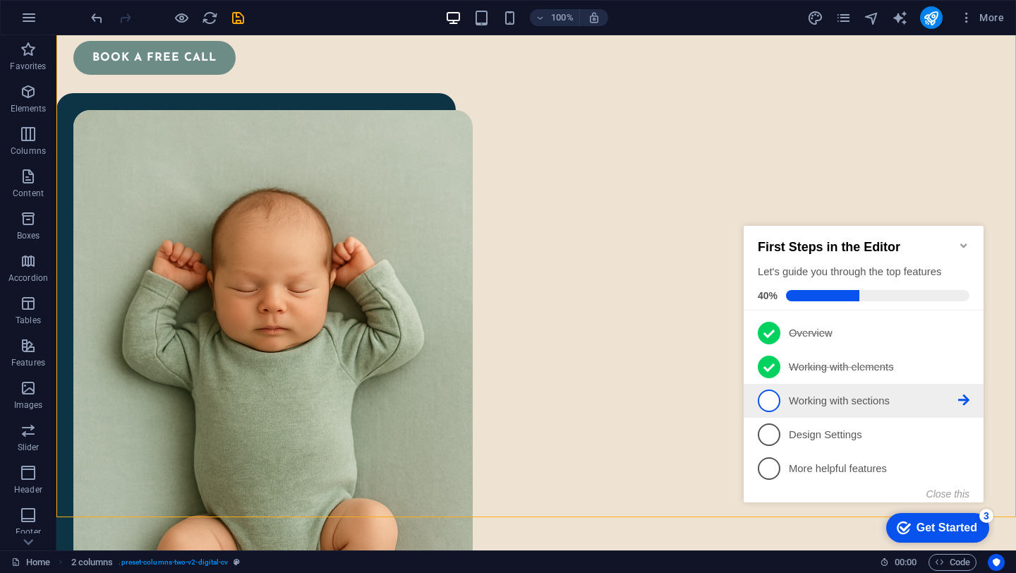
click at [851, 403] on p "Working with sections - incomplete" at bounding box center [873, 401] width 169 height 15
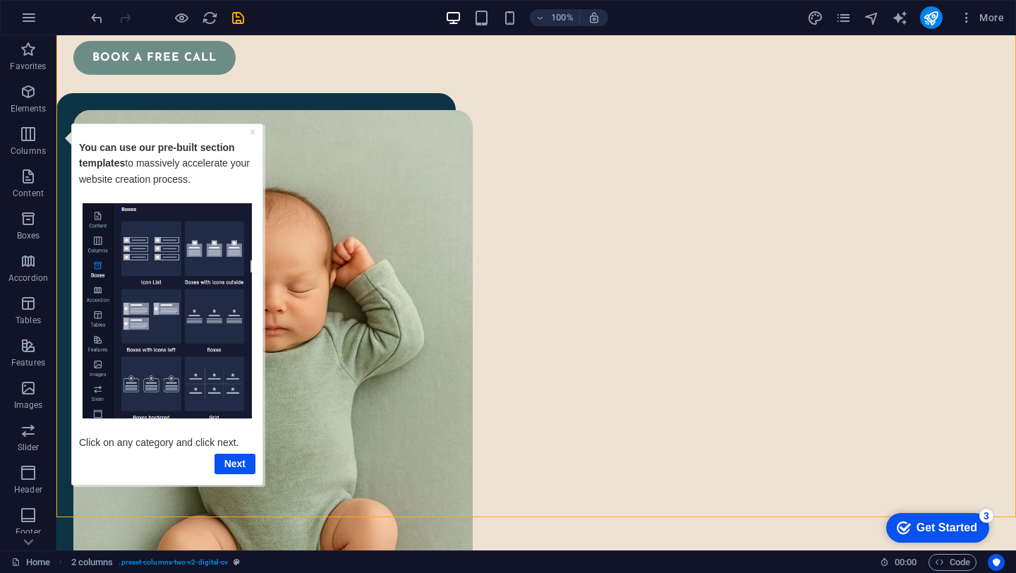
click at [132, 316] on img "Tooltip" at bounding box center [167, 311] width 169 height 216
click at [98, 293] on img "Tooltip" at bounding box center [167, 311] width 169 height 216
click at [231, 460] on link "Next" at bounding box center [235, 463] width 41 height 20
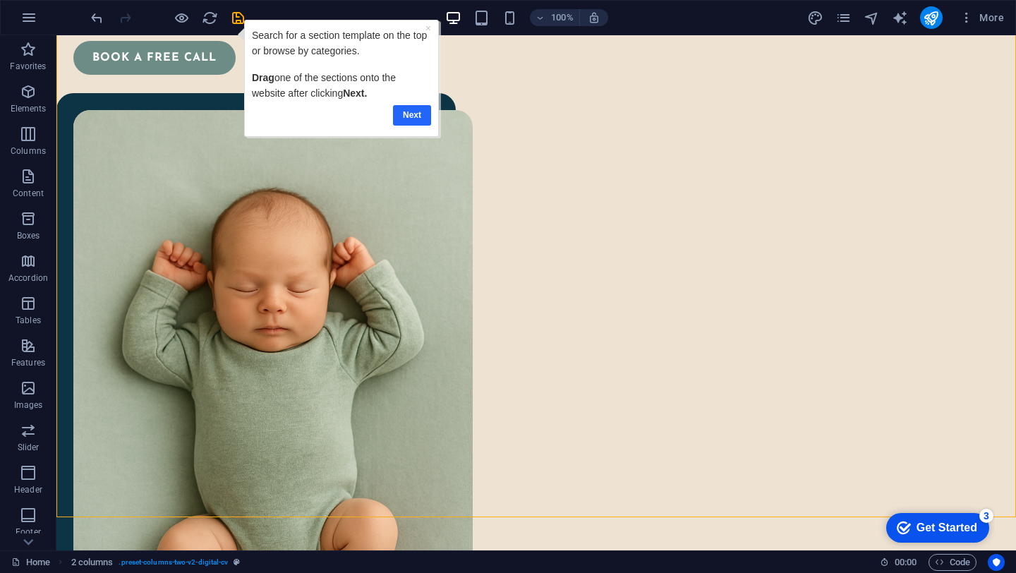
click at [407, 113] on link "Next" at bounding box center [411, 115] width 38 height 20
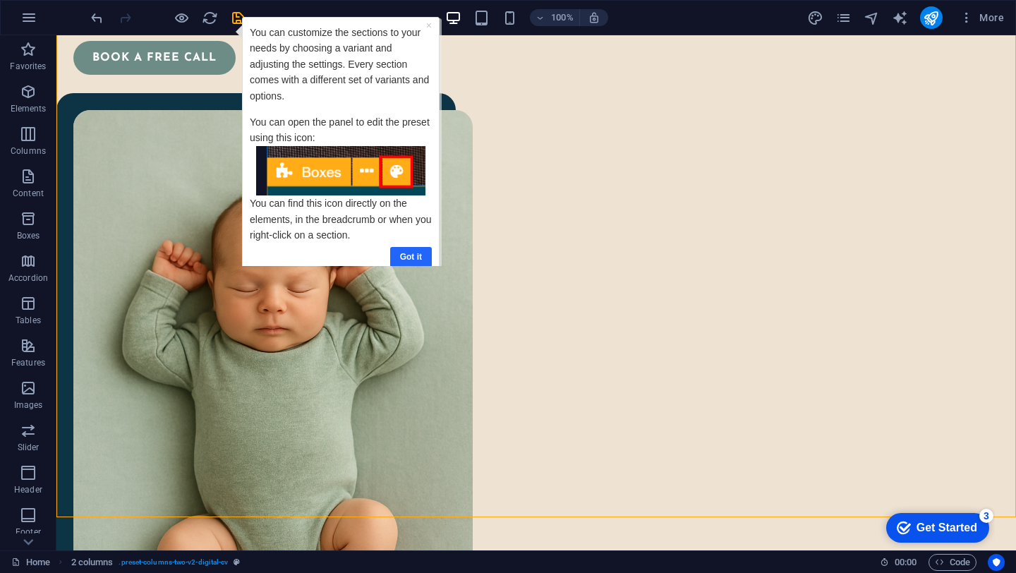
click at [420, 247] on link "Got it" at bounding box center [411, 257] width 42 height 20
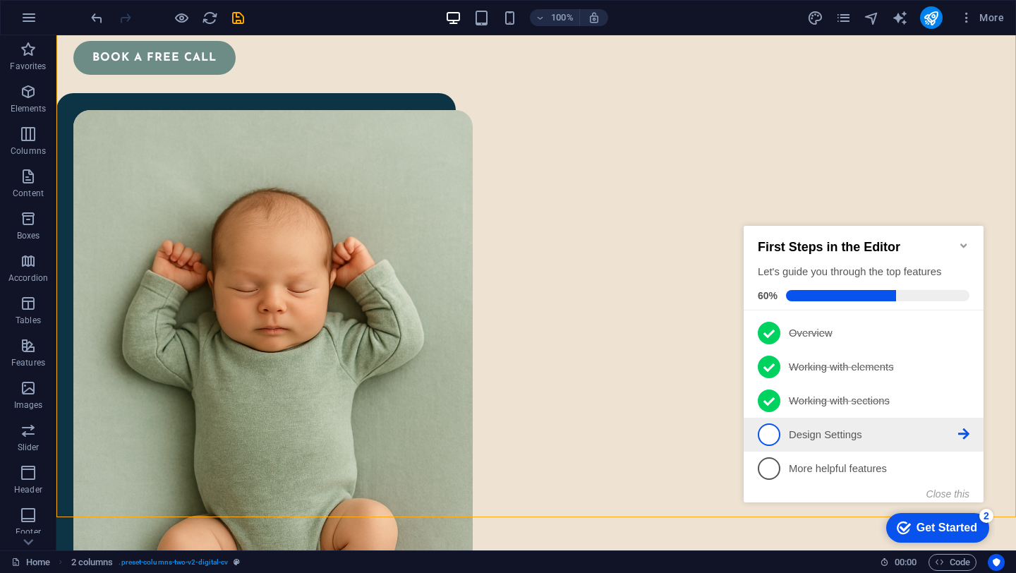
click at [819, 431] on p "Design Settings - incomplete" at bounding box center [873, 435] width 169 height 15
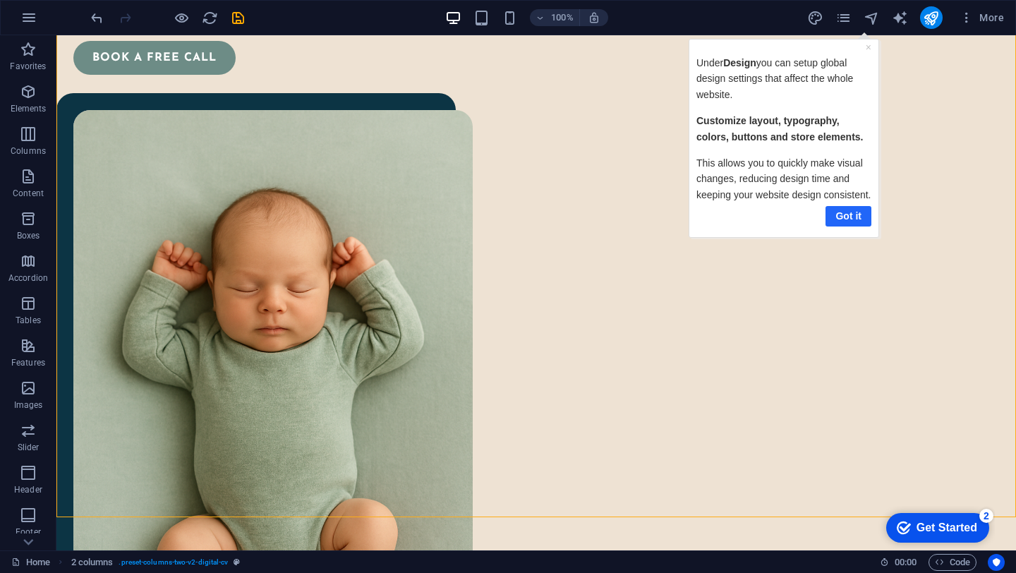
click at [846, 213] on link "Got it" at bounding box center [848, 215] width 46 height 20
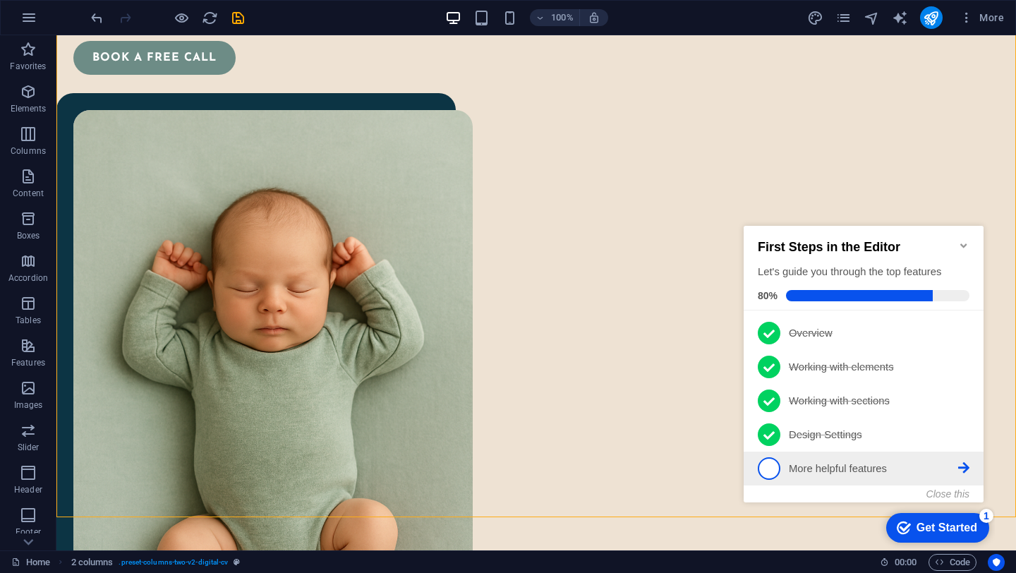
click at [837, 457] on link "5 More helpful features - incomplete" at bounding box center [864, 468] width 212 height 23
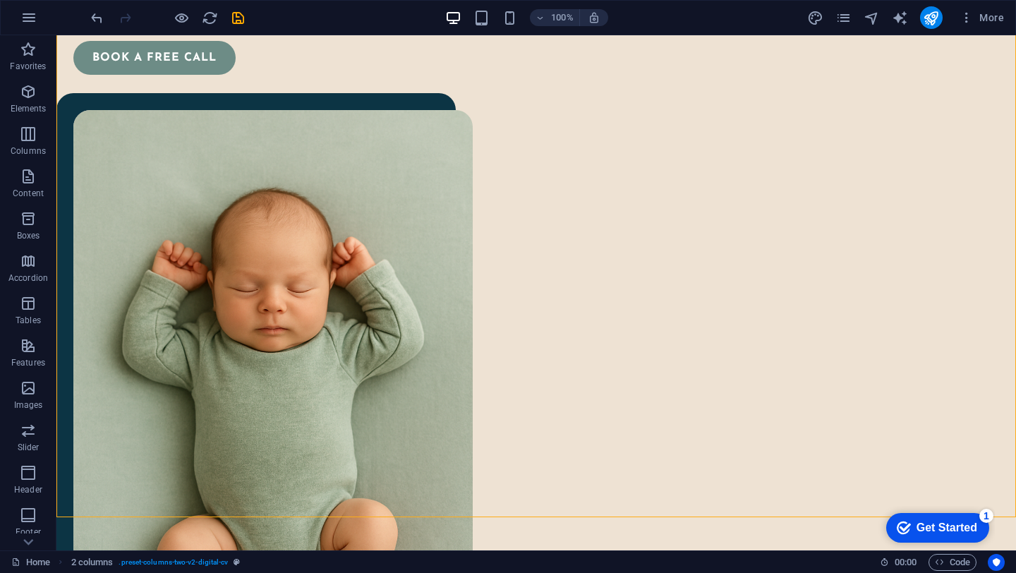
click at [932, 533] on div "Get Started" at bounding box center [947, 528] width 61 height 13
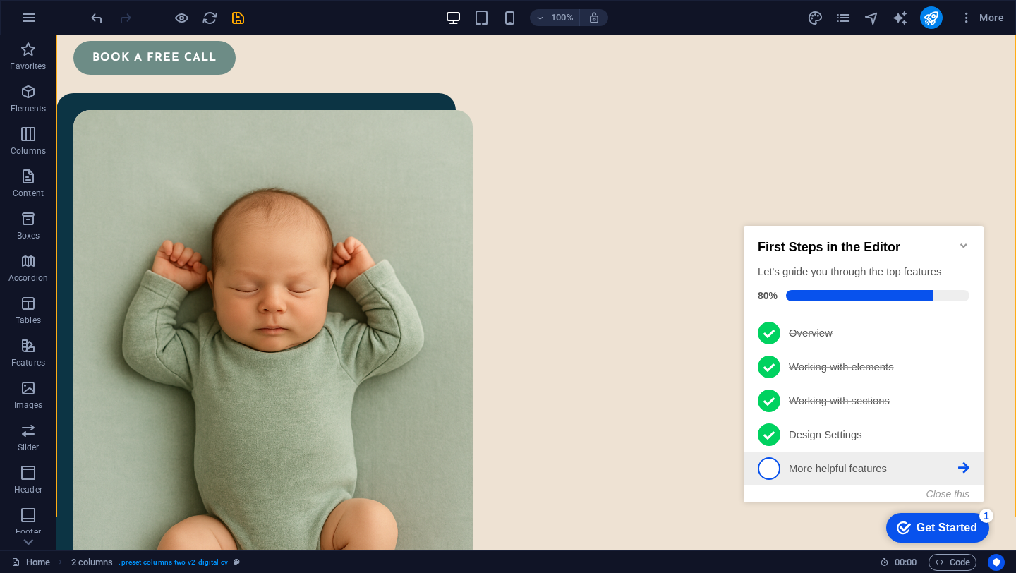
click at [854, 463] on p "More helpful features - incomplete" at bounding box center [873, 469] width 169 height 15
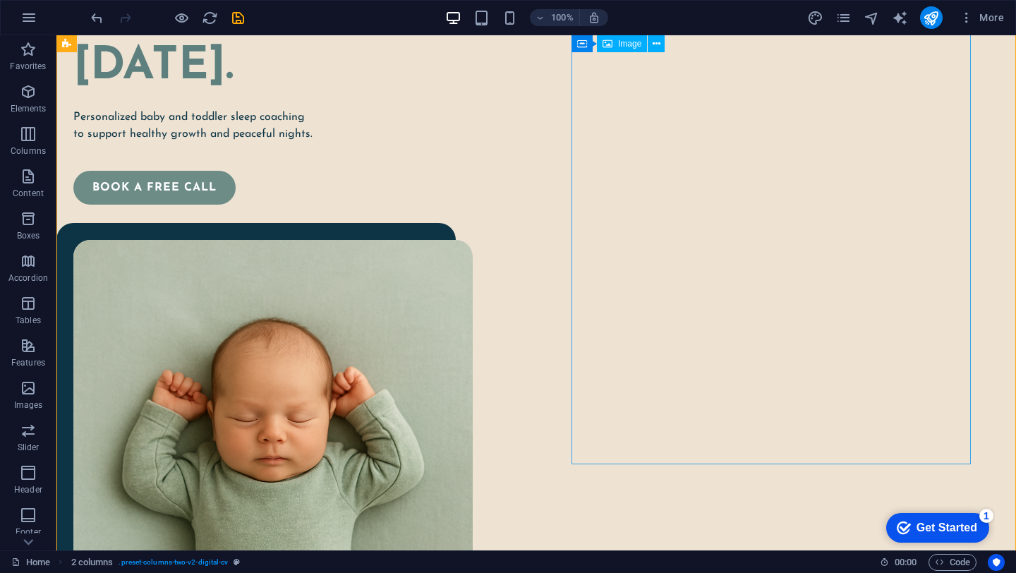
scroll to position [246, 0]
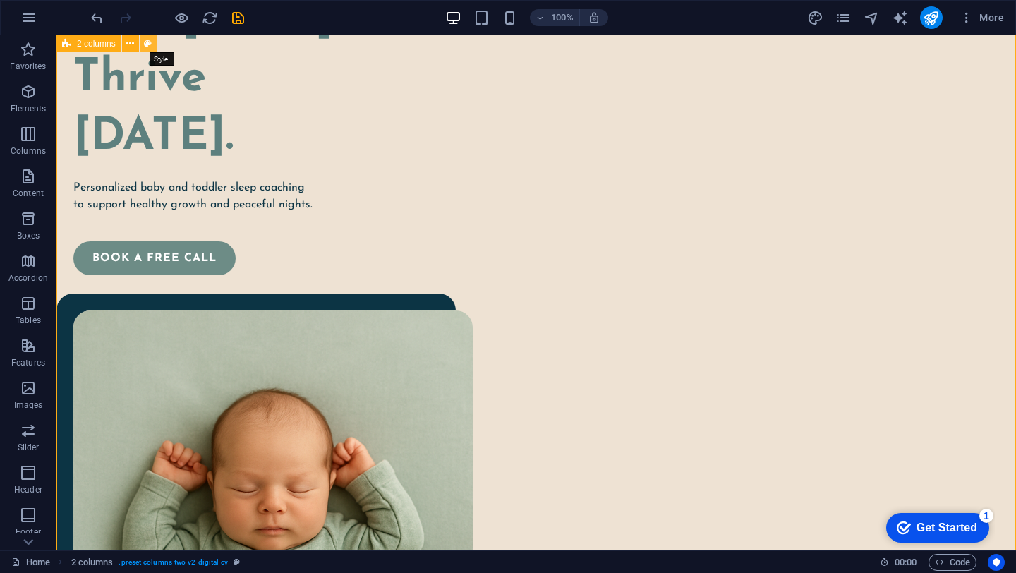
click at [151, 44] on icon at bounding box center [148, 44] width 8 height 15
select select "px"
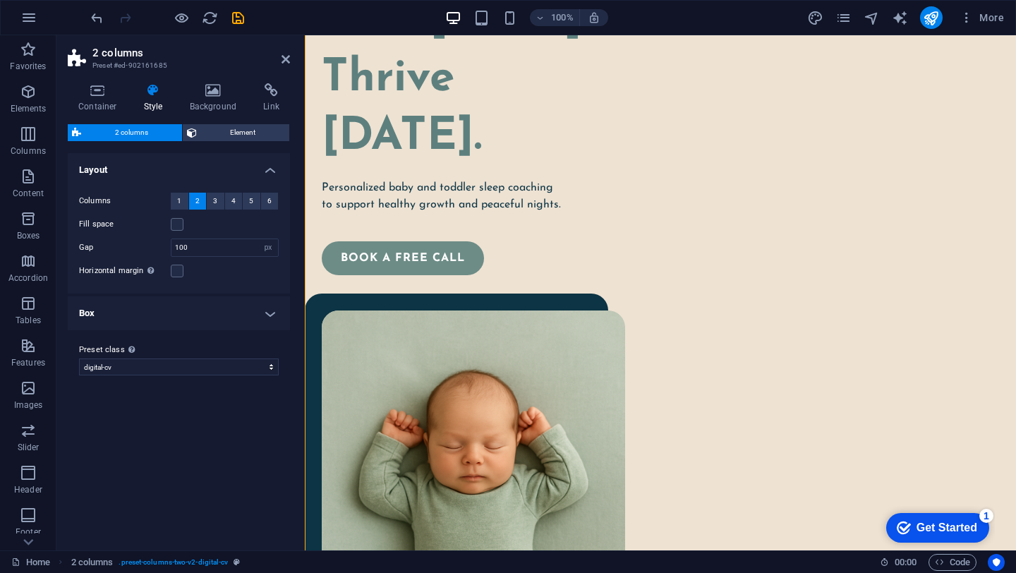
scroll to position [174, 0]
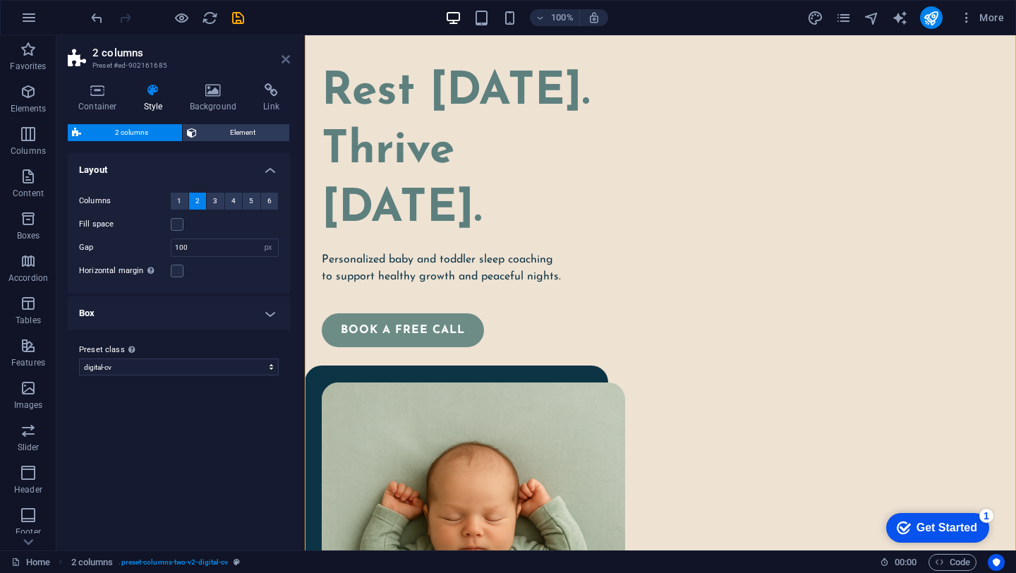
click at [285, 59] on icon at bounding box center [286, 59] width 8 height 11
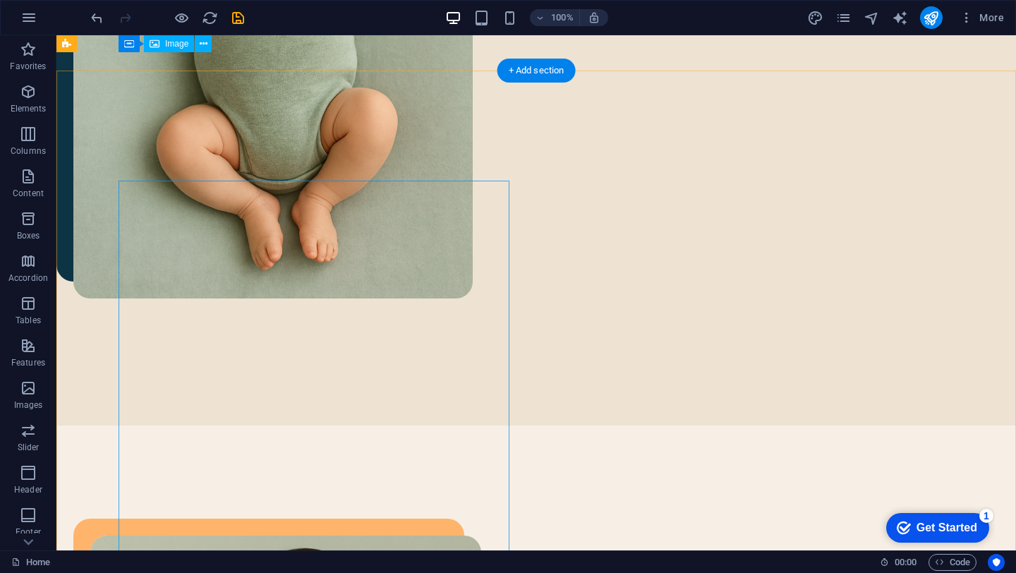
scroll to position [827, 0]
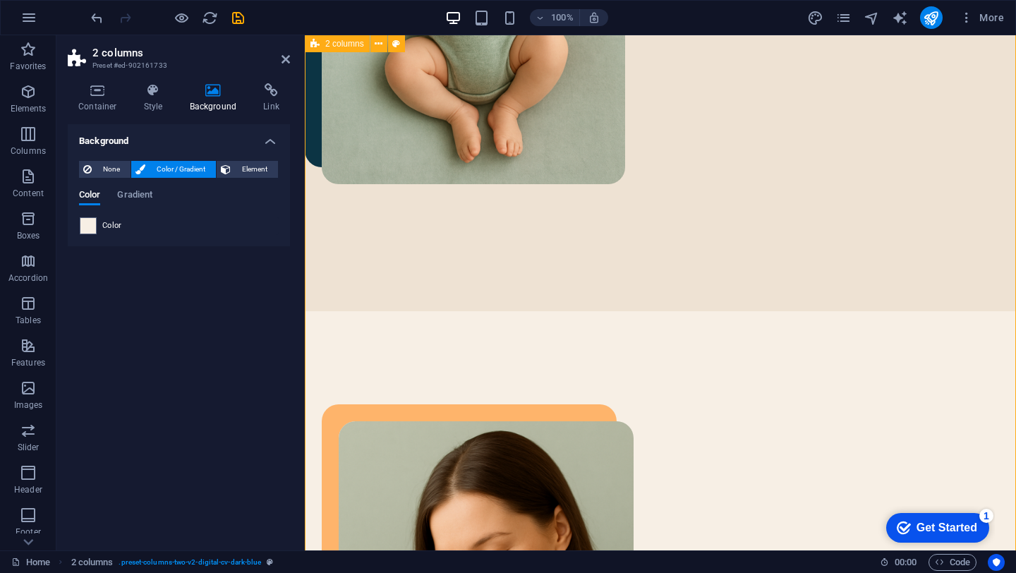
click at [124, 198] on span "Gradient" at bounding box center [134, 196] width 35 height 20
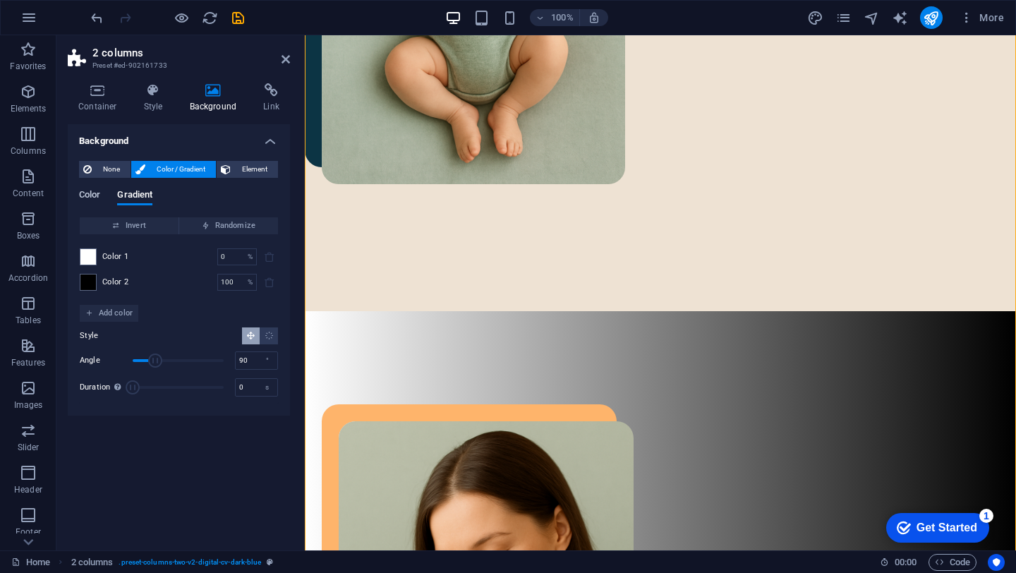
click at [94, 198] on span "Color" at bounding box center [89, 196] width 21 height 20
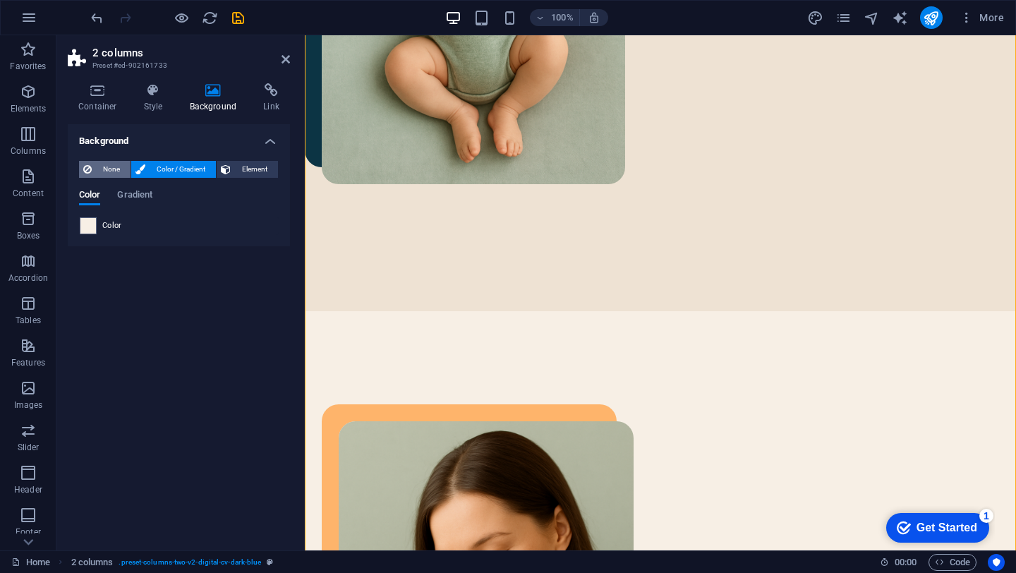
click at [103, 168] on span "None" at bounding box center [111, 169] width 30 height 17
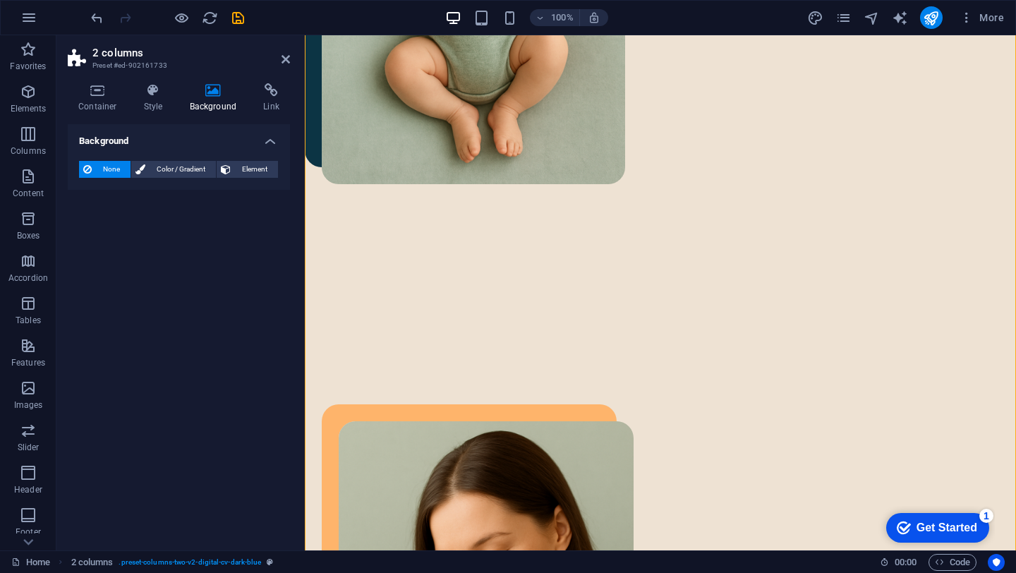
click at [103, 168] on span "None" at bounding box center [111, 169] width 30 height 17
click at [166, 169] on span "Color / Gradient" at bounding box center [181, 169] width 62 height 17
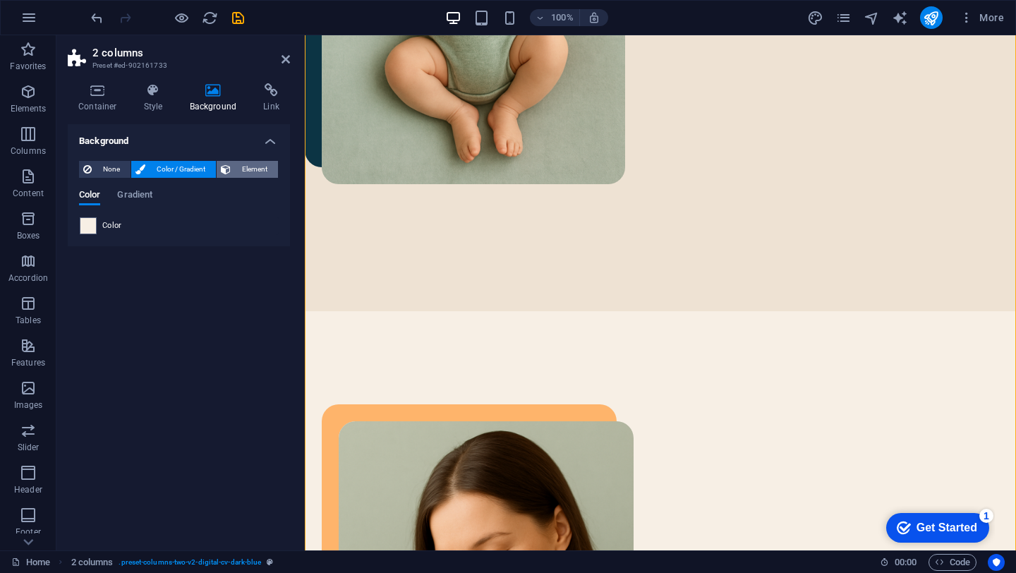
click at [249, 162] on span "Element" at bounding box center [254, 169] width 39 height 17
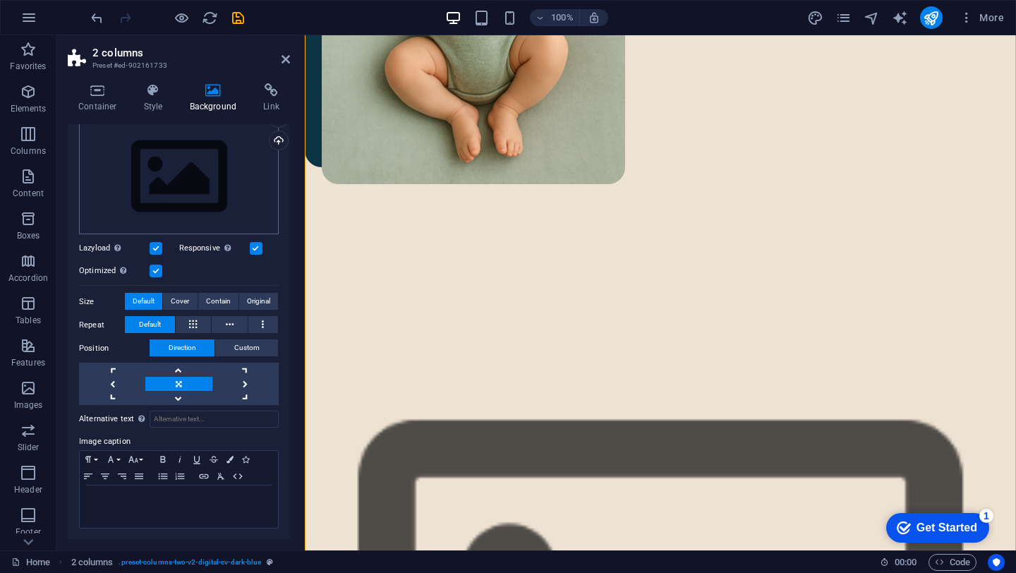
scroll to position [0, 0]
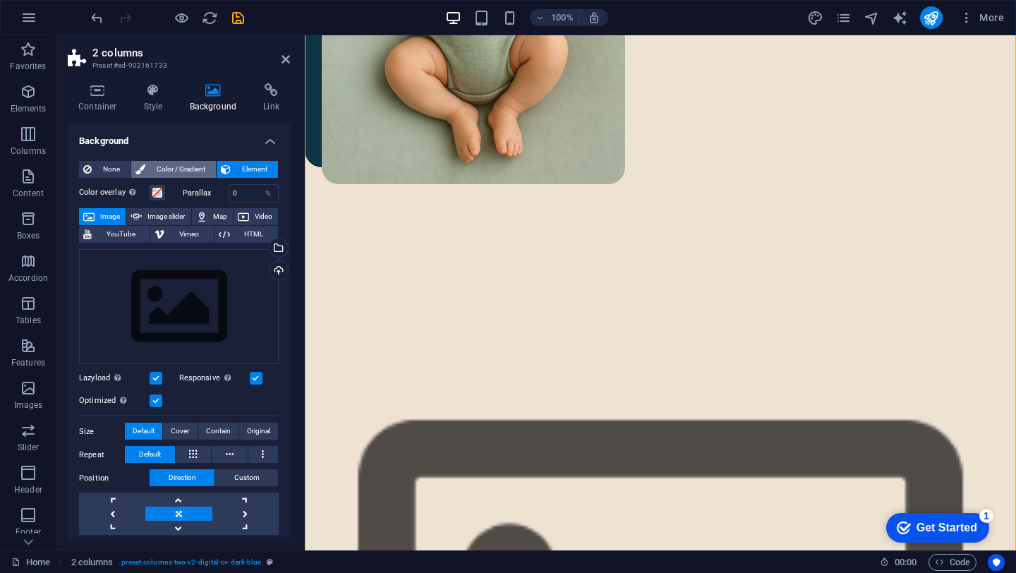
click at [179, 166] on span "Color / Gradient" at bounding box center [181, 169] width 62 height 17
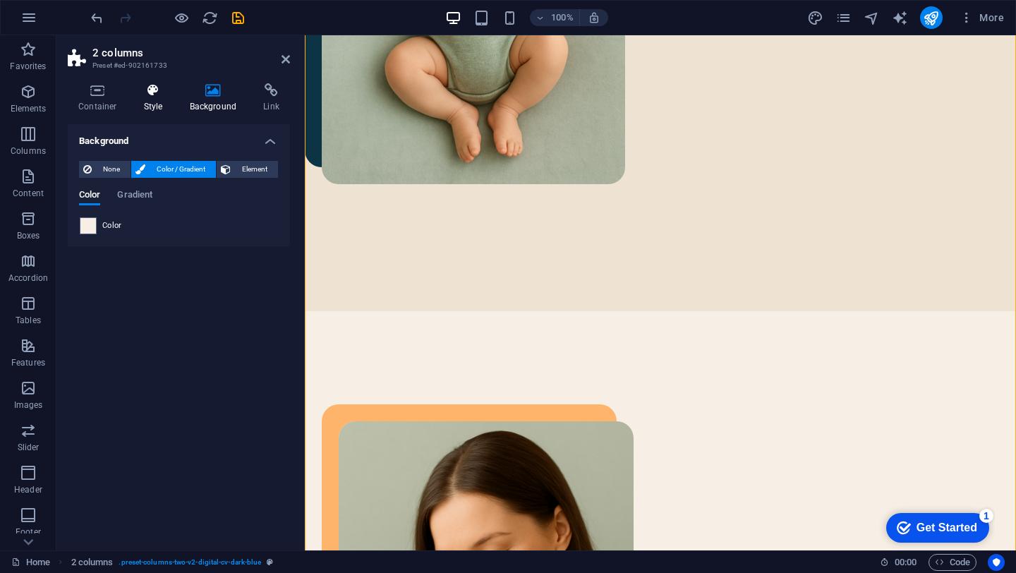
click at [156, 87] on icon at bounding box center [153, 90] width 40 height 14
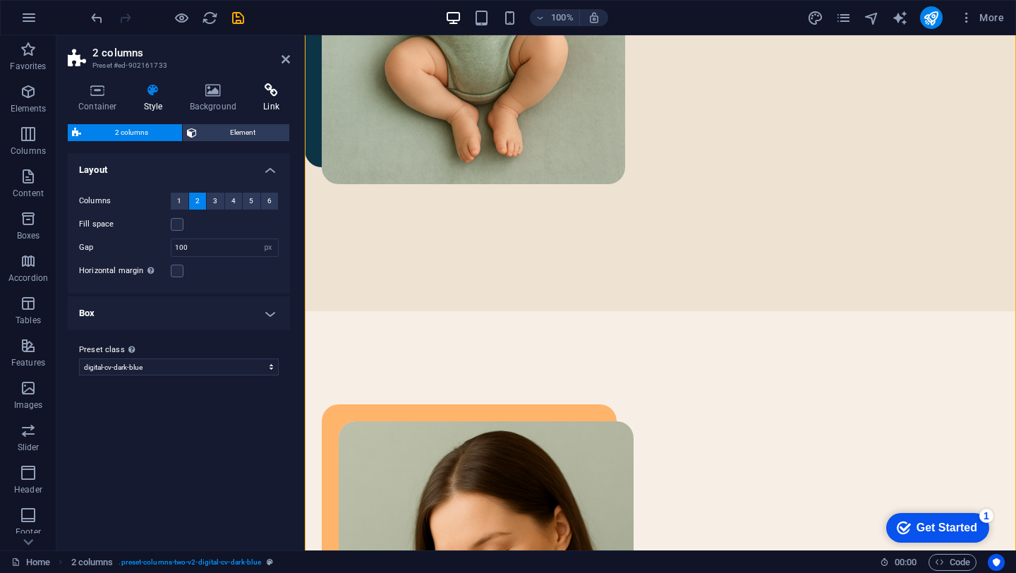
click at [268, 97] on h4 "Link" at bounding box center [271, 98] width 37 height 30
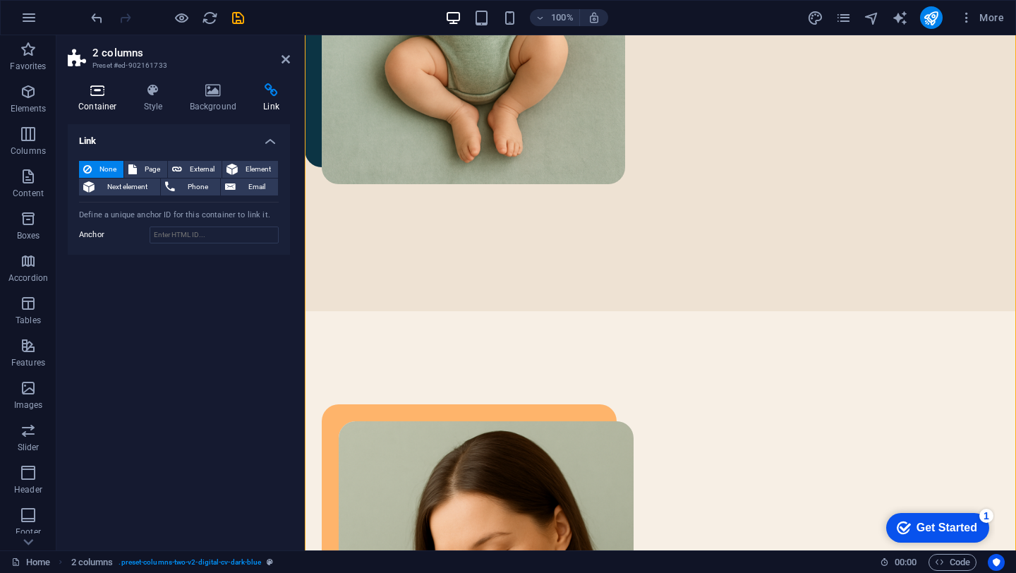
click at [90, 83] on icon at bounding box center [98, 90] width 60 height 14
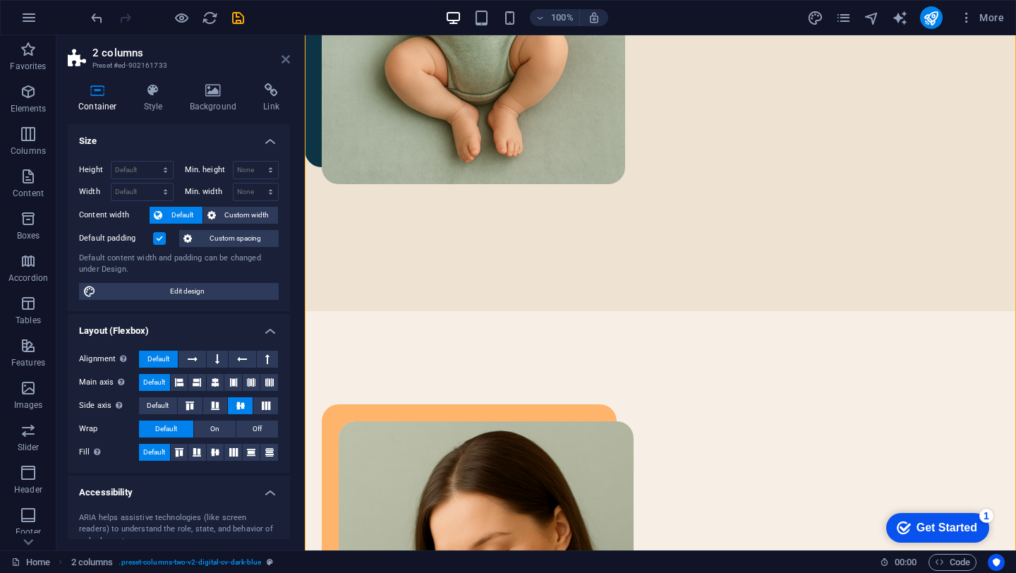
click at [284, 56] on icon at bounding box center [286, 59] width 8 height 11
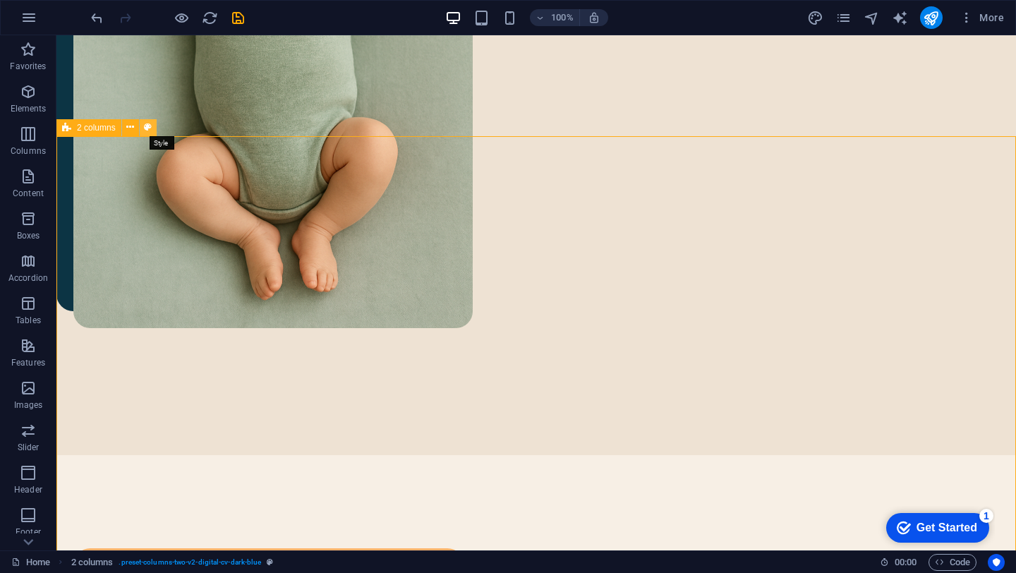
click at [148, 127] on icon at bounding box center [148, 127] width 8 height 15
select select "px"
select select "preset-columns-two-v2-digital-cv-dark-blue"
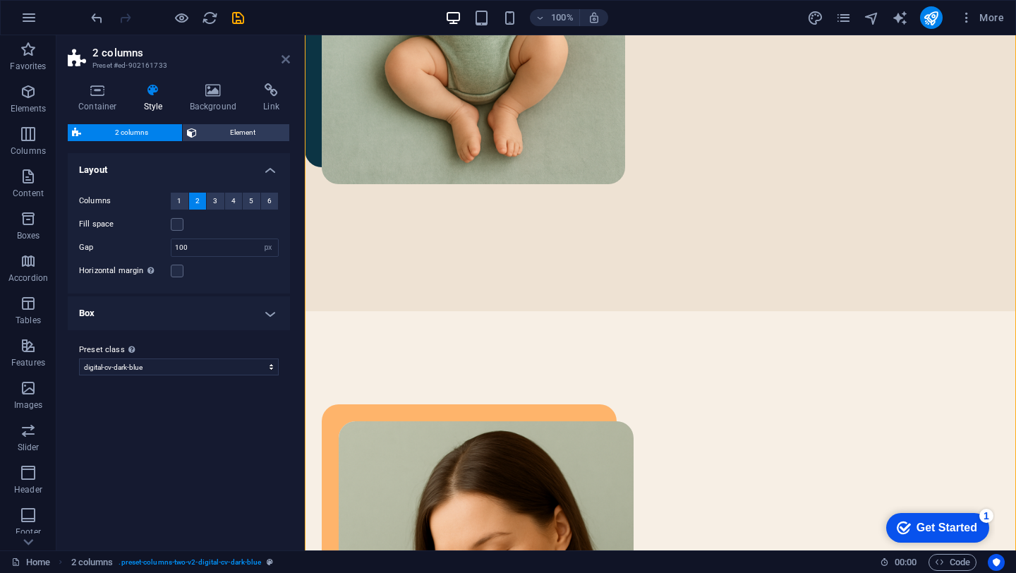
click at [287, 56] on icon at bounding box center [286, 59] width 8 height 11
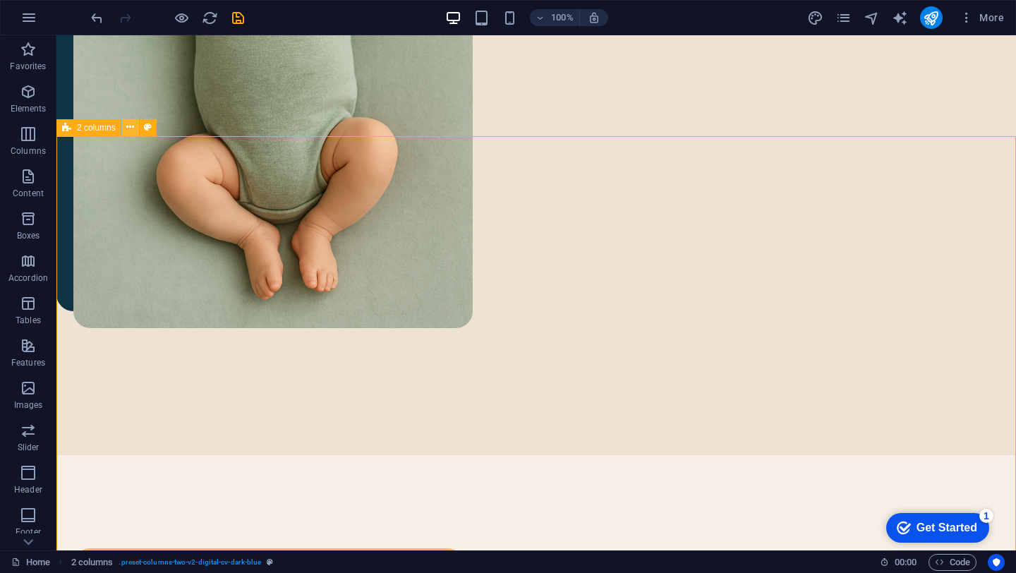
click at [135, 128] on button at bounding box center [130, 127] width 17 height 17
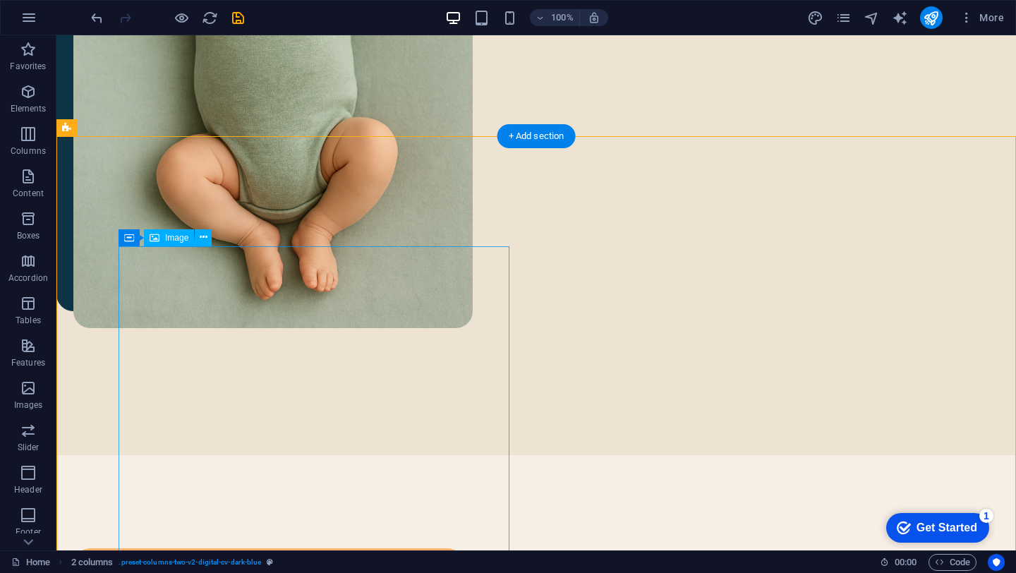
click at [201, 240] on icon at bounding box center [204, 237] width 8 height 15
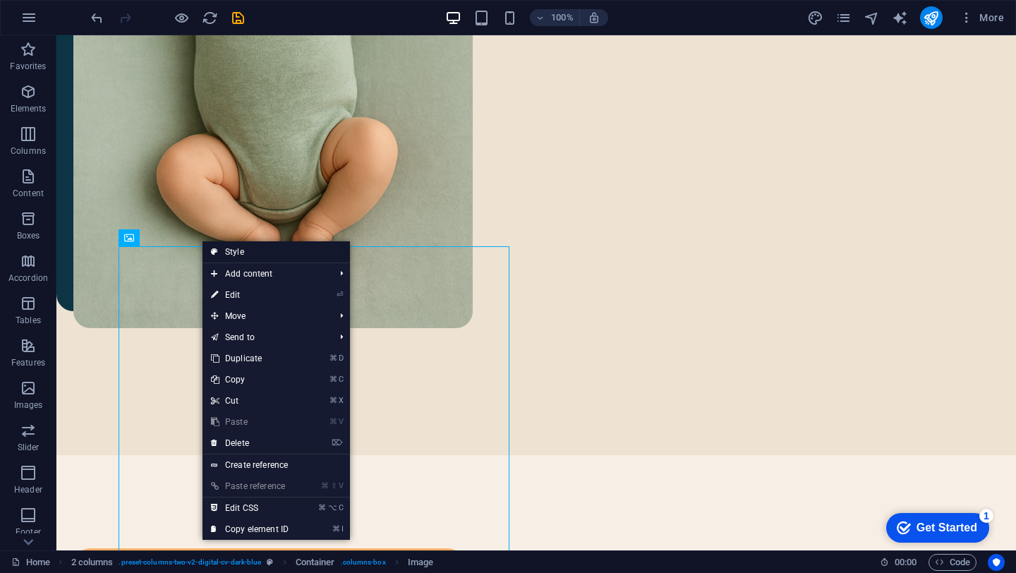
click at [239, 256] on link "Style" at bounding box center [277, 251] width 148 height 21
select select "px"
select select "preset-columns-two-v2-digital-cv-dark-blue"
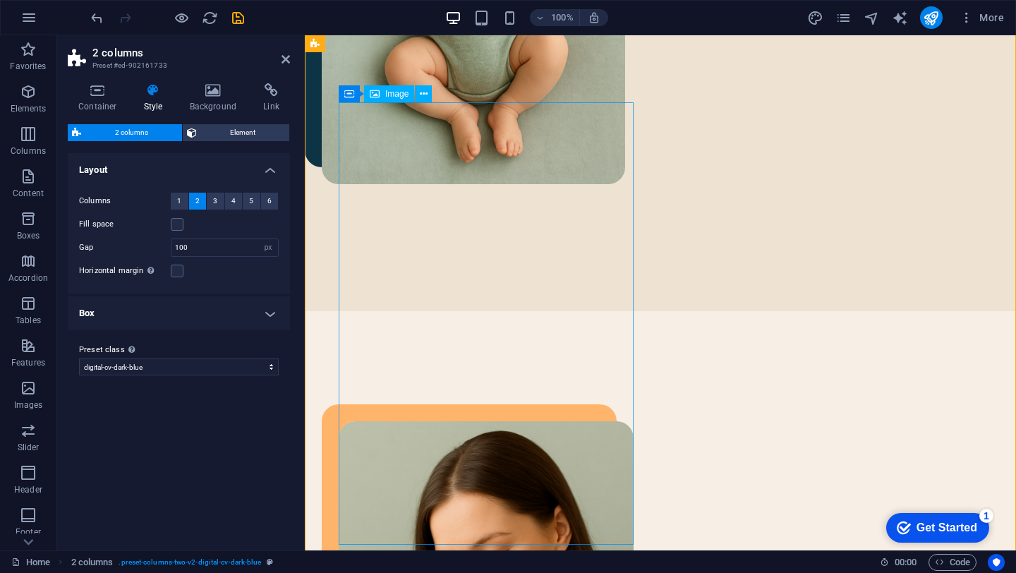
select select "%"
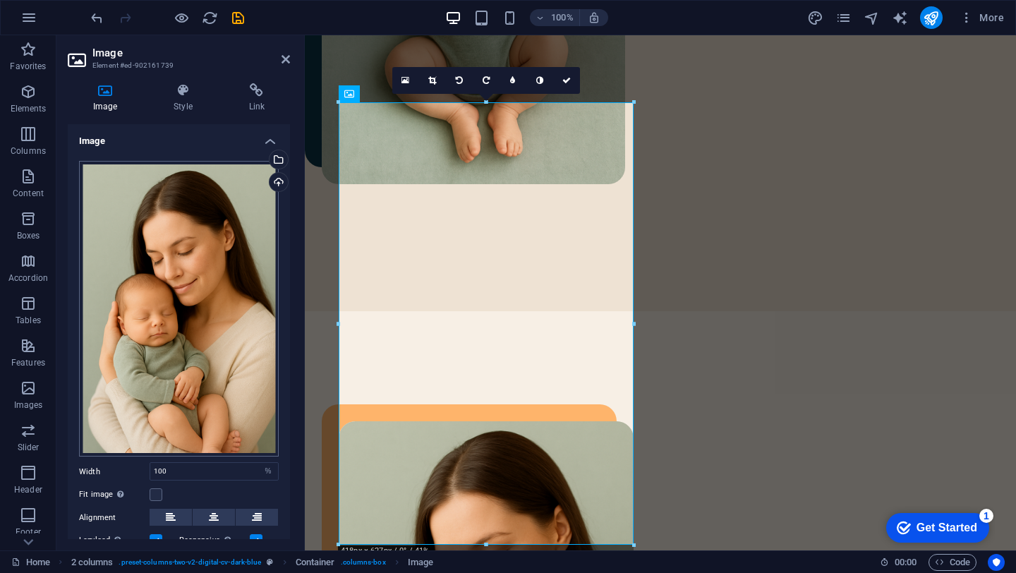
scroll to position [96, 0]
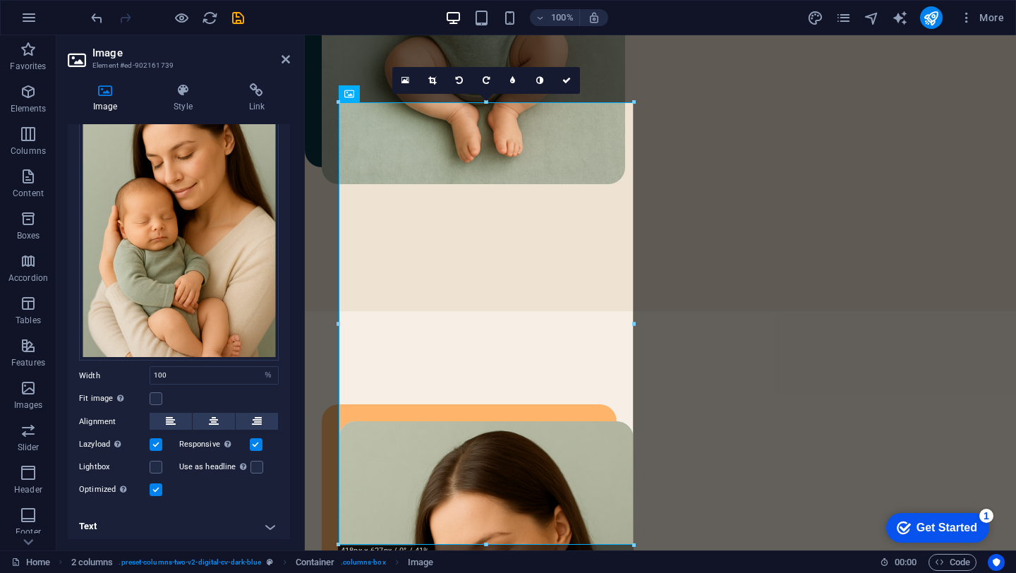
click at [210, 518] on h4 "Text" at bounding box center [179, 527] width 222 height 34
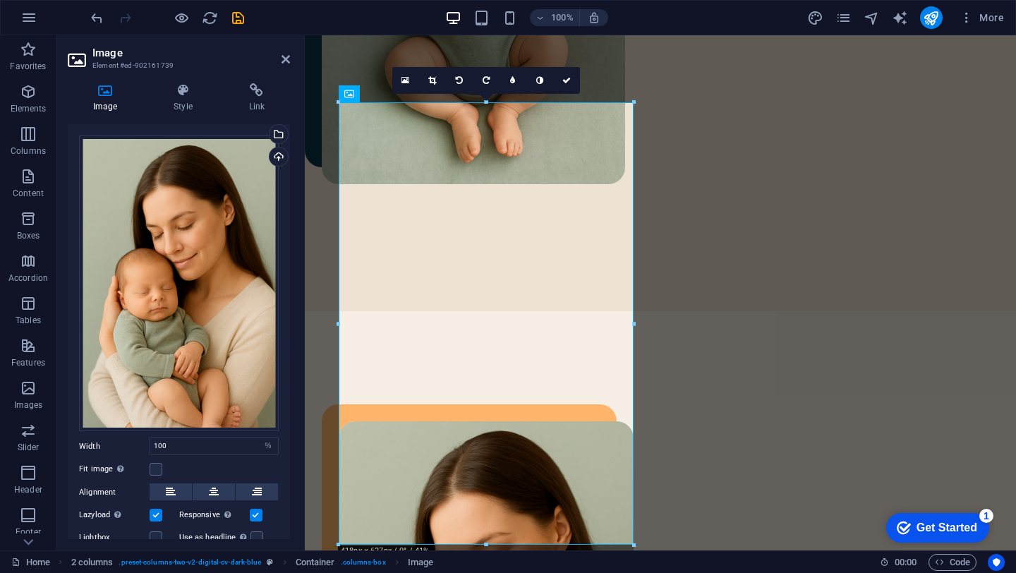
scroll to position [0, 0]
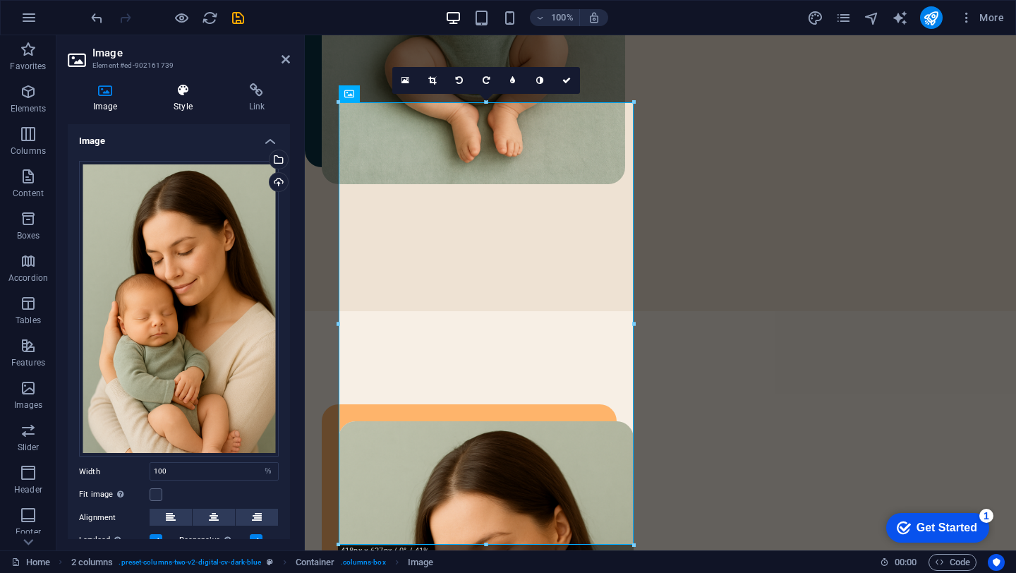
click at [188, 95] on icon at bounding box center [182, 90] width 69 height 14
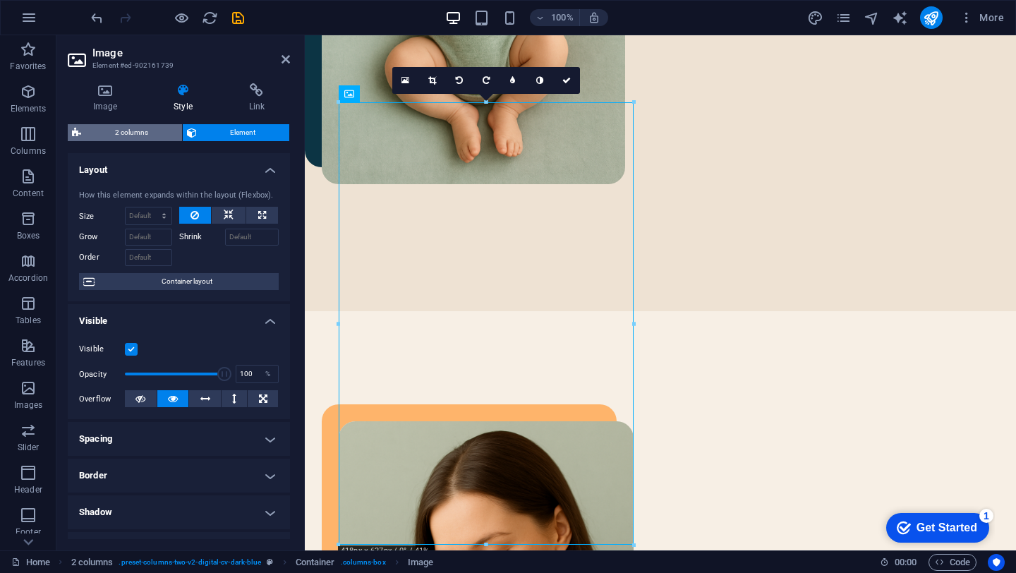
click at [143, 126] on span "2 columns" at bounding box center [131, 132] width 92 height 17
select select "px"
select select "preset-columns-two-v2-digital-cv-dark-blue"
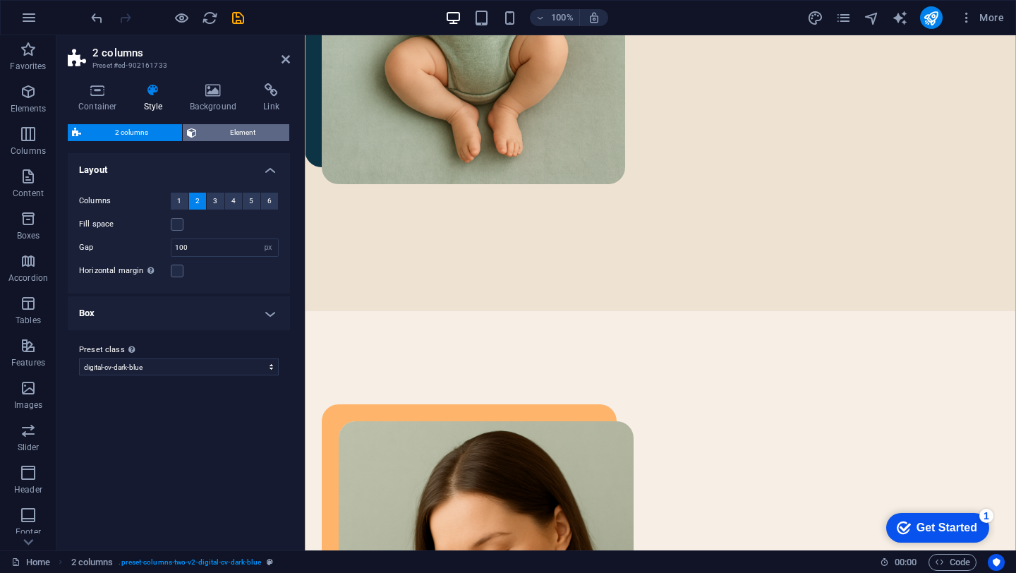
click at [234, 136] on span "Element" at bounding box center [243, 132] width 85 height 17
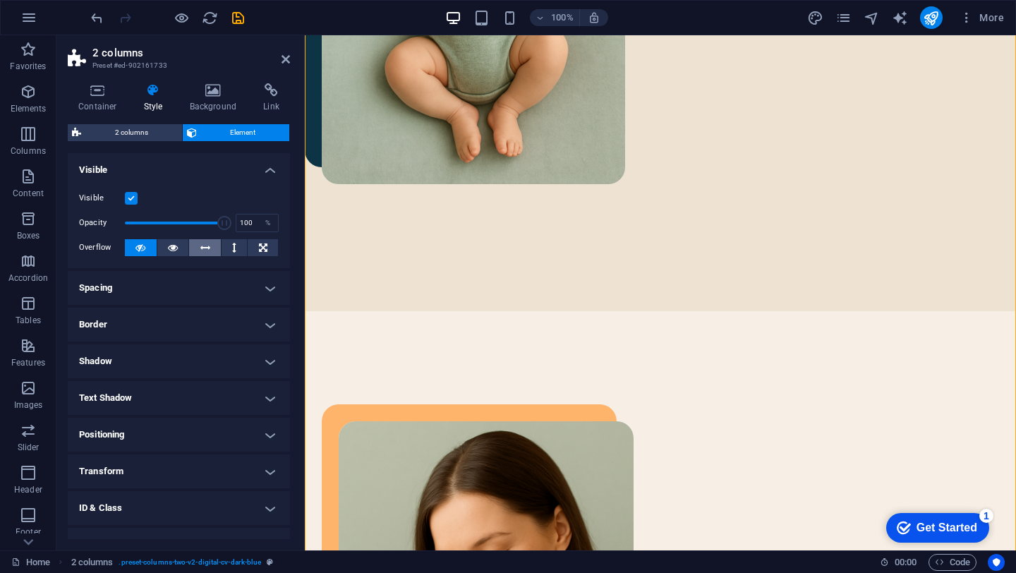
scroll to position [7, 0]
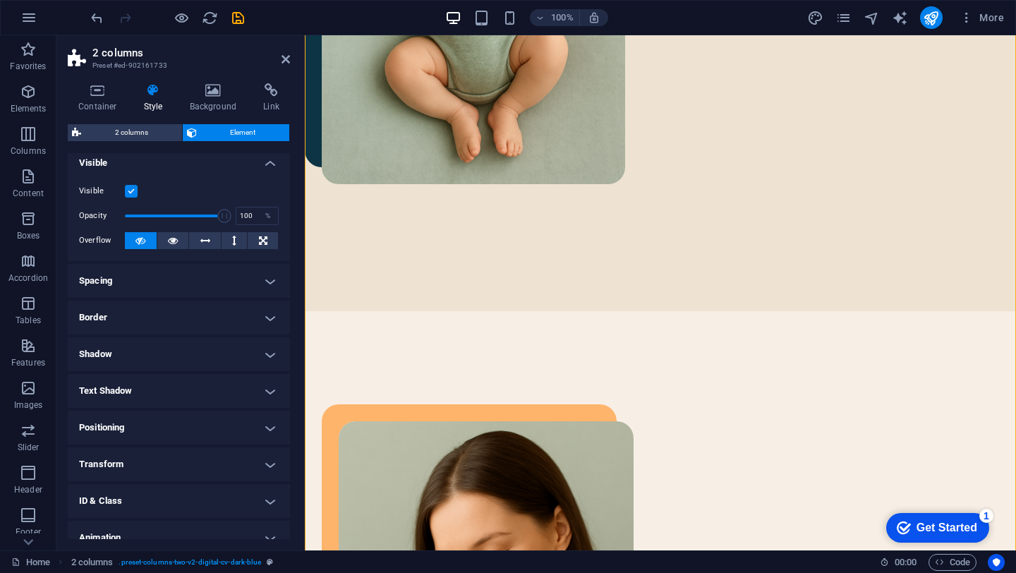
click at [205, 275] on h4 "Spacing" at bounding box center [179, 281] width 222 height 34
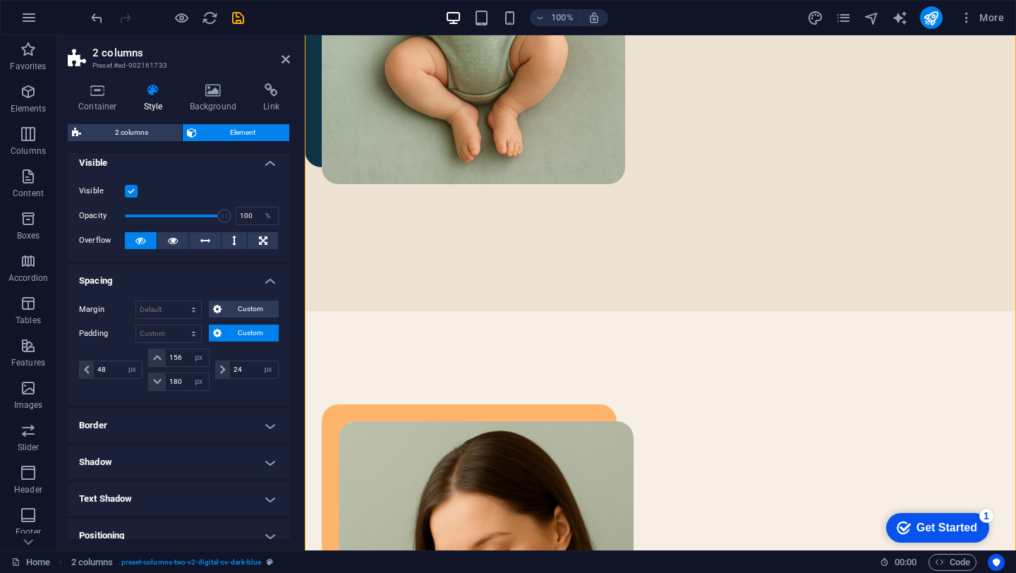
click at [205, 276] on h4 "Spacing" at bounding box center [179, 276] width 222 height 25
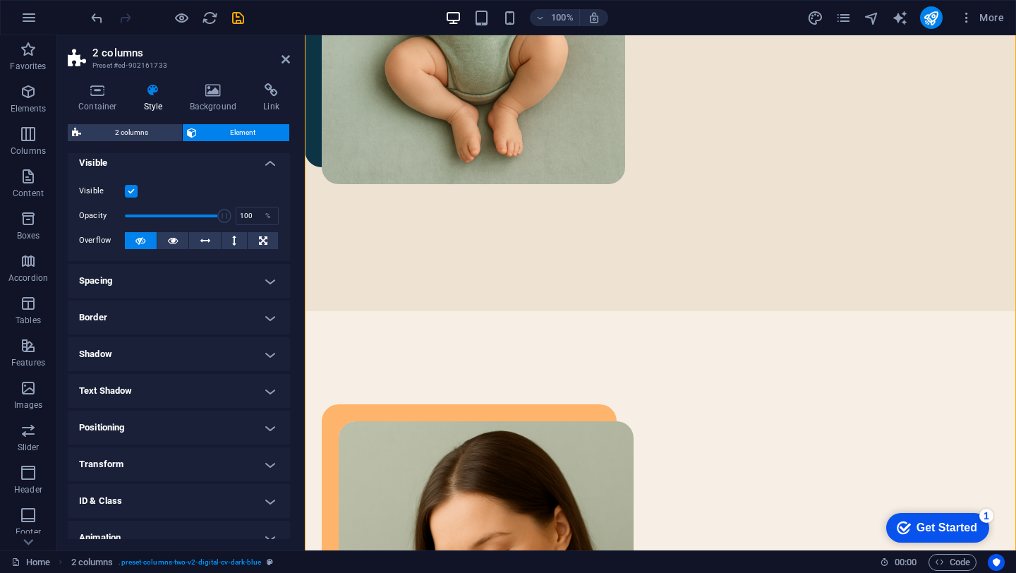
click at [206, 329] on h4 "Border" at bounding box center [179, 318] width 222 height 34
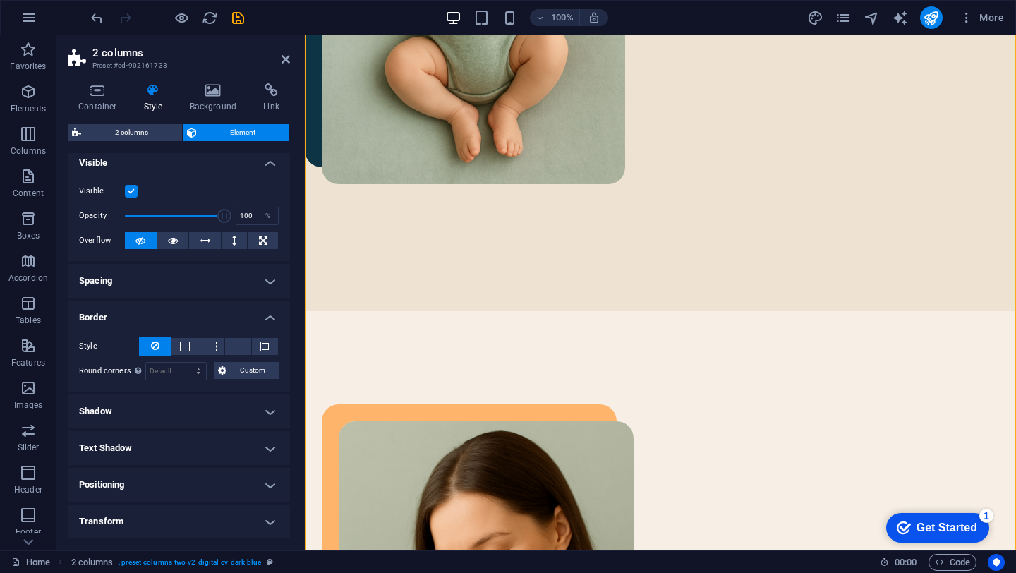
click at [202, 319] on h4 "Border" at bounding box center [179, 313] width 222 height 25
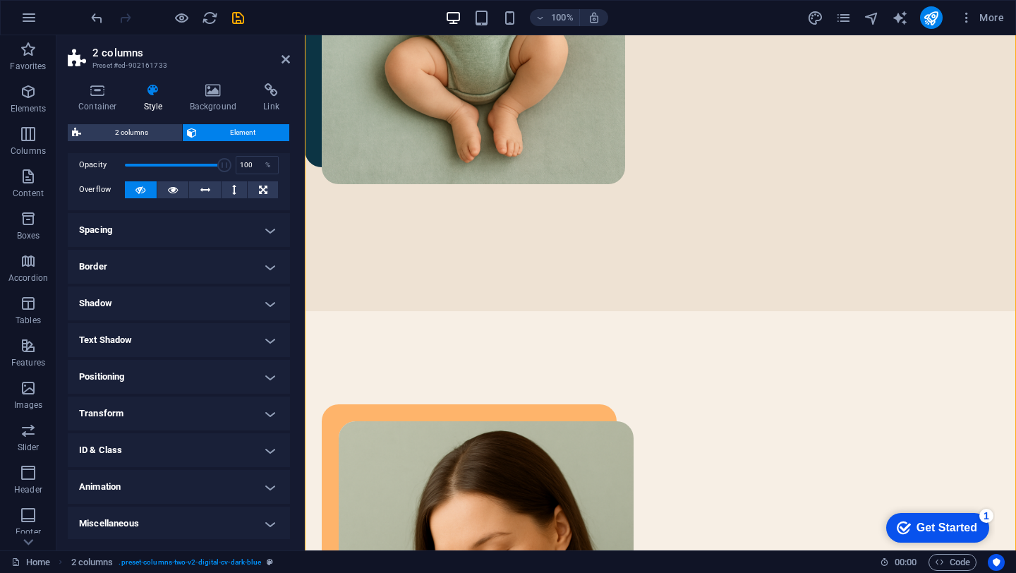
scroll to position [59, 0]
click at [200, 323] on h4 "Text Shadow" at bounding box center [179, 340] width 222 height 34
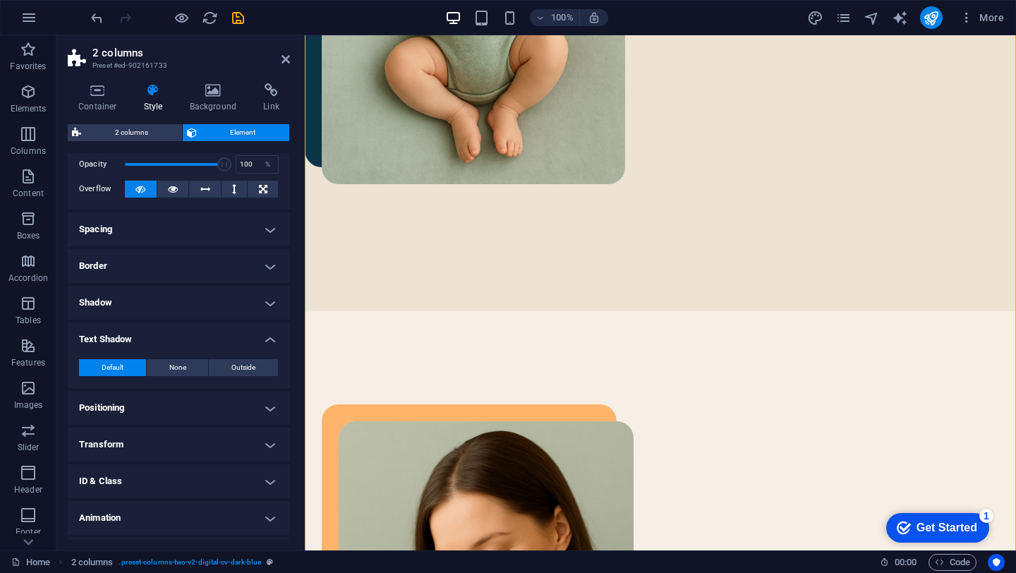
click at [200, 323] on h4 "Text Shadow" at bounding box center [179, 335] width 222 height 25
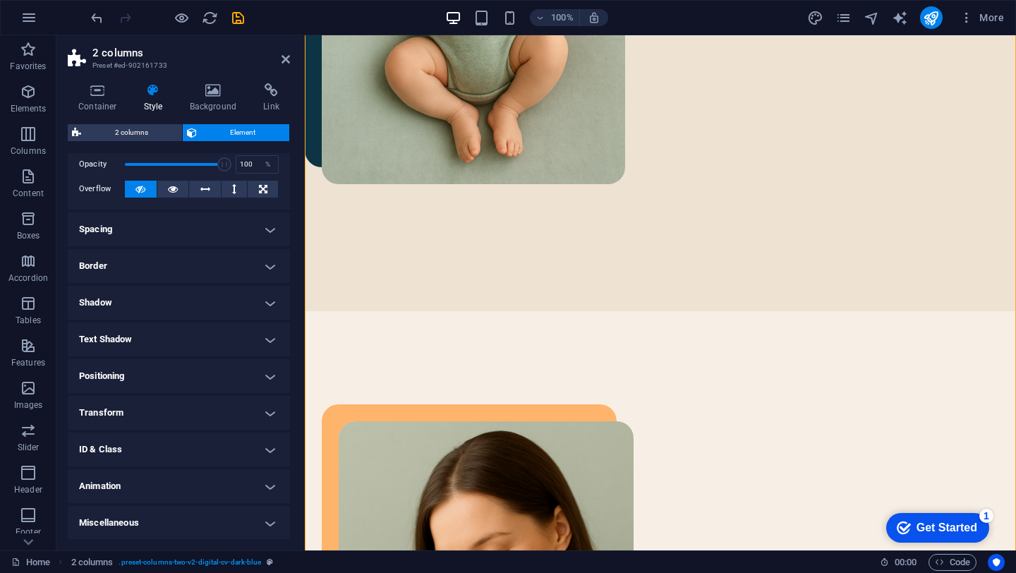
scroll to position [0, 0]
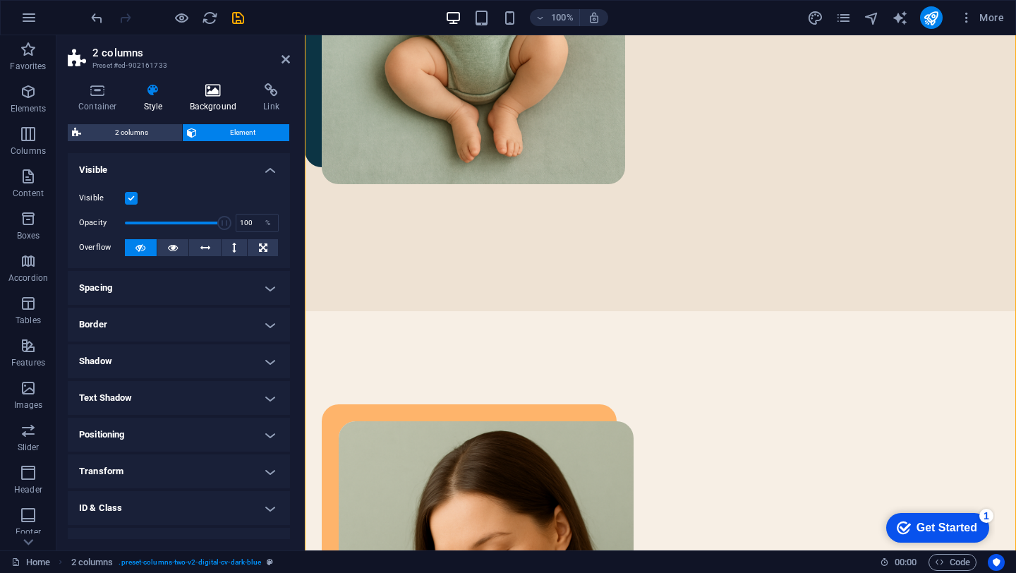
click at [222, 91] on icon at bounding box center [213, 90] width 68 height 14
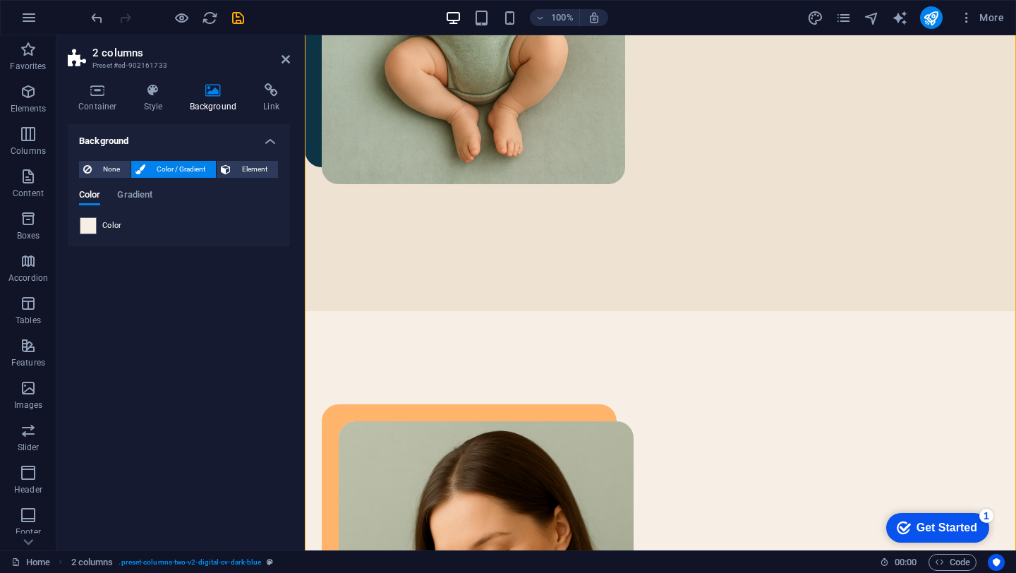
click at [106, 82] on div "Container Style Background Link Size Height Default px rem % vh vw Min. height …" at bounding box center [178, 311] width 245 height 479
click at [287, 62] on icon at bounding box center [286, 59] width 8 height 11
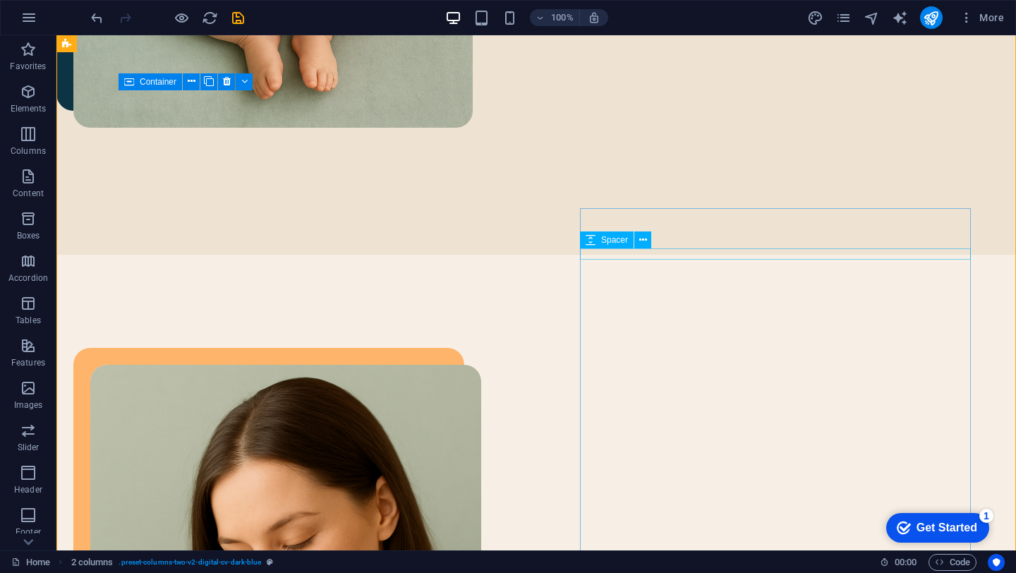
scroll to position [1066, 0]
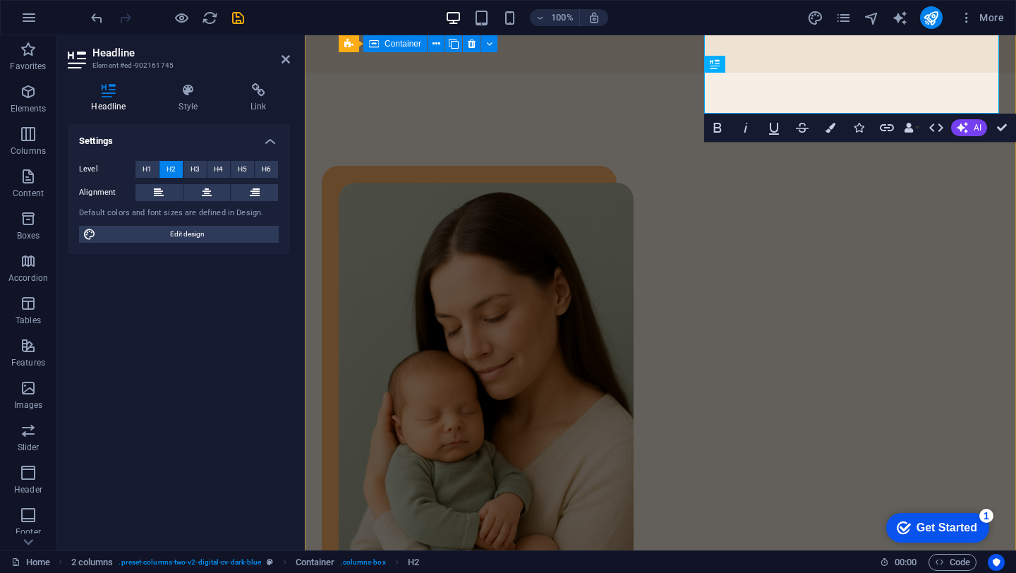
scroll to position [897, 0]
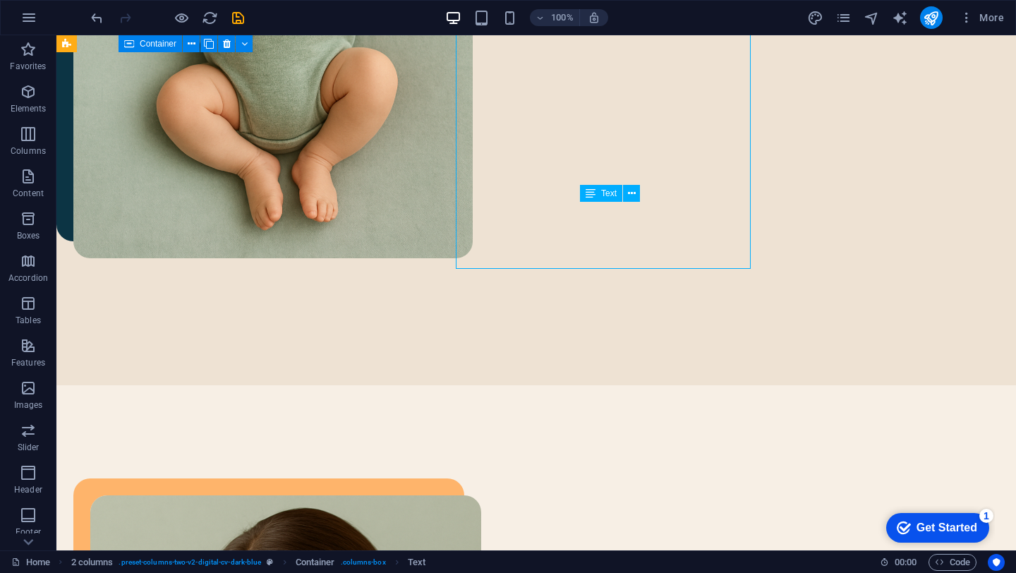
scroll to position [1041, 0]
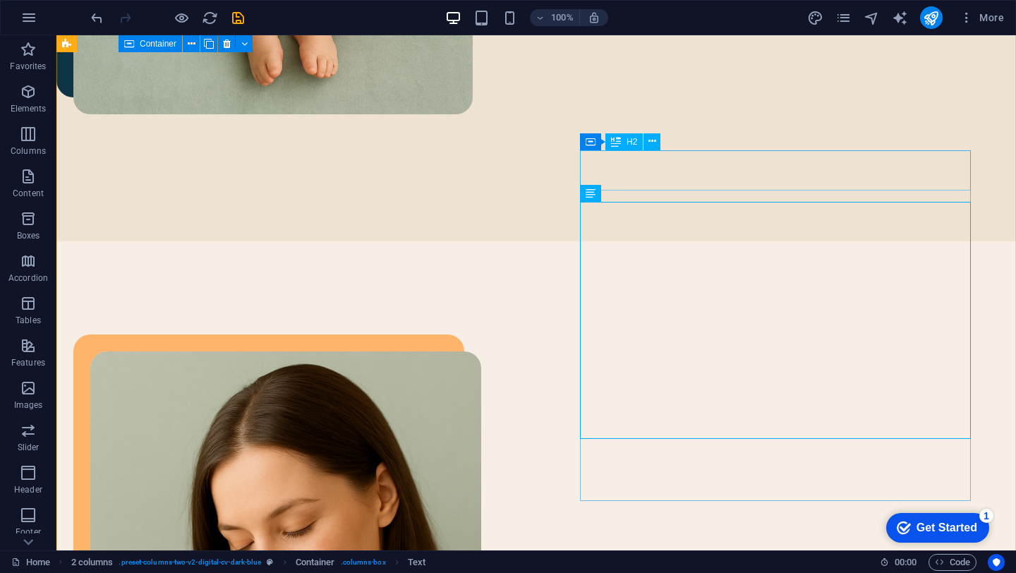
click at [651, 140] on icon at bounding box center [653, 141] width 8 height 15
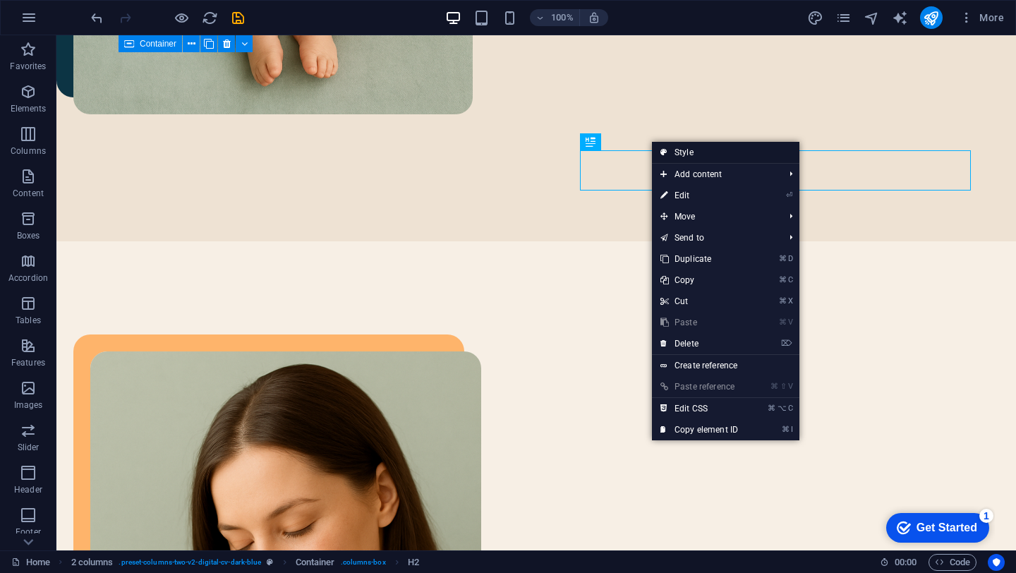
click at [682, 155] on link "Style" at bounding box center [726, 152] width 148 height 21
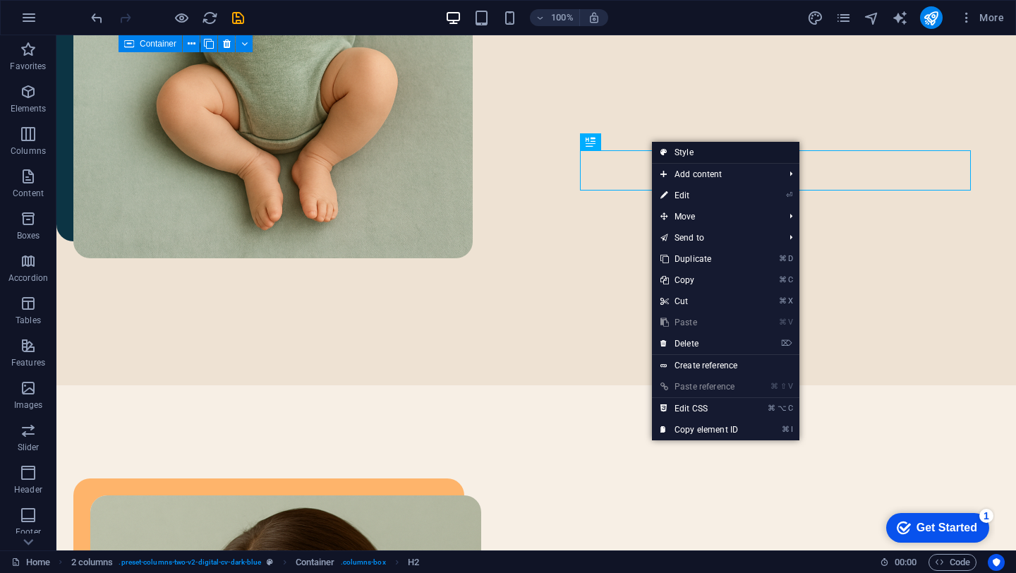
select select "px"
select select "preset-columns-two-v2-digital-cv-dark-blue"
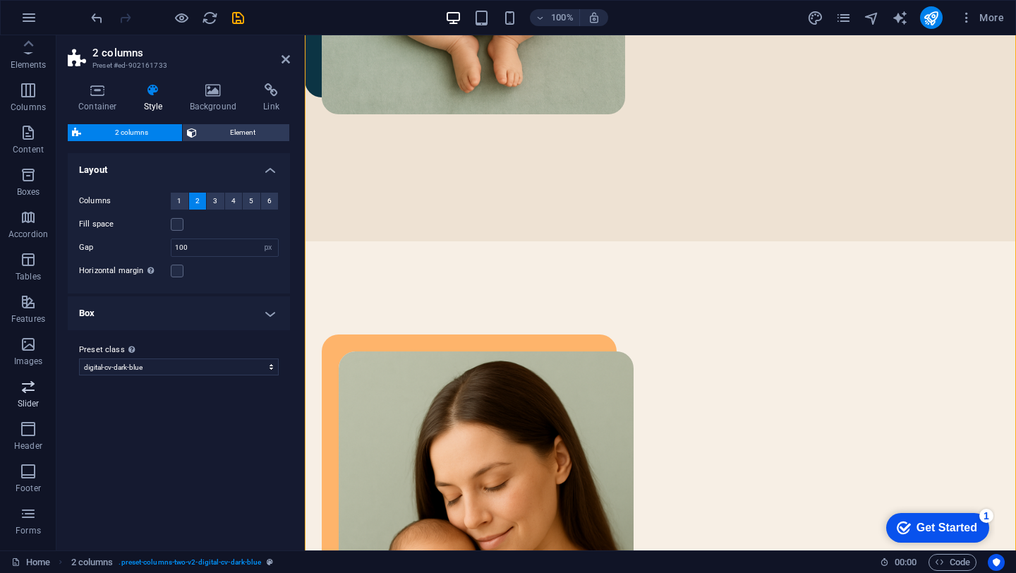
scroll to position [0, 0]
click at [288, 63] on icon at bounding box center [286, 59] width 8 height 11
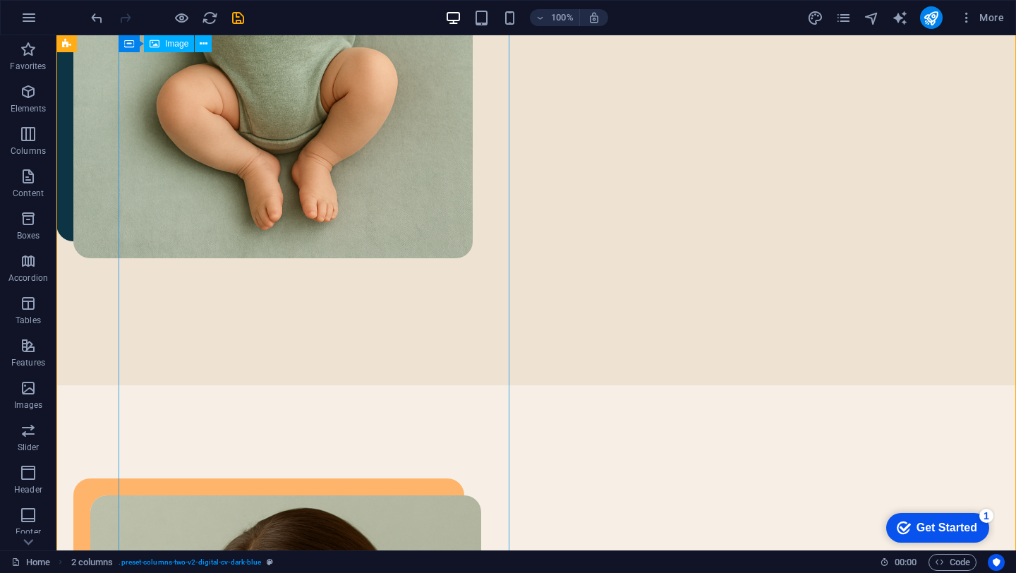
scroll to position [1041, 0]
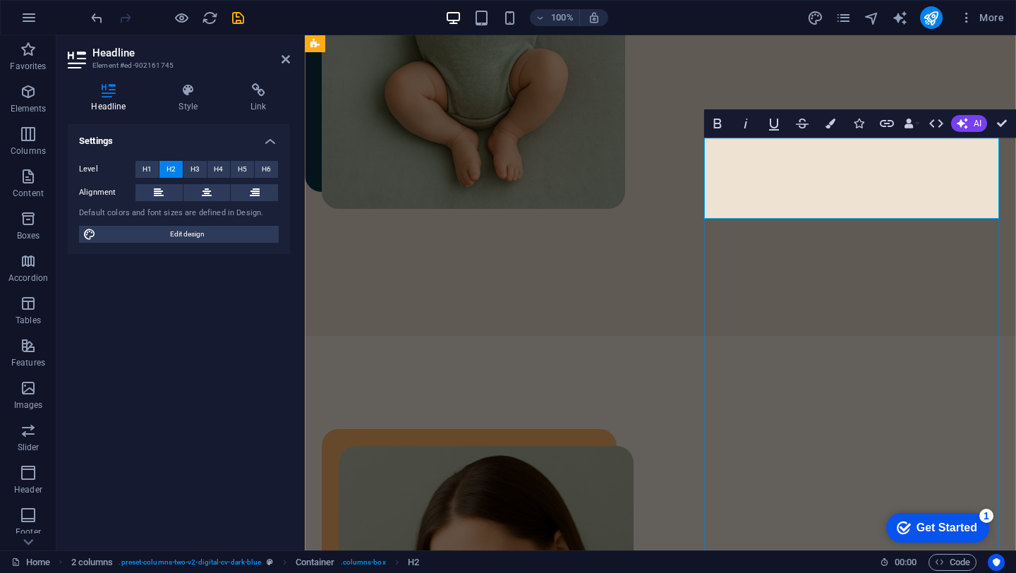
scroll to position [788, 0]
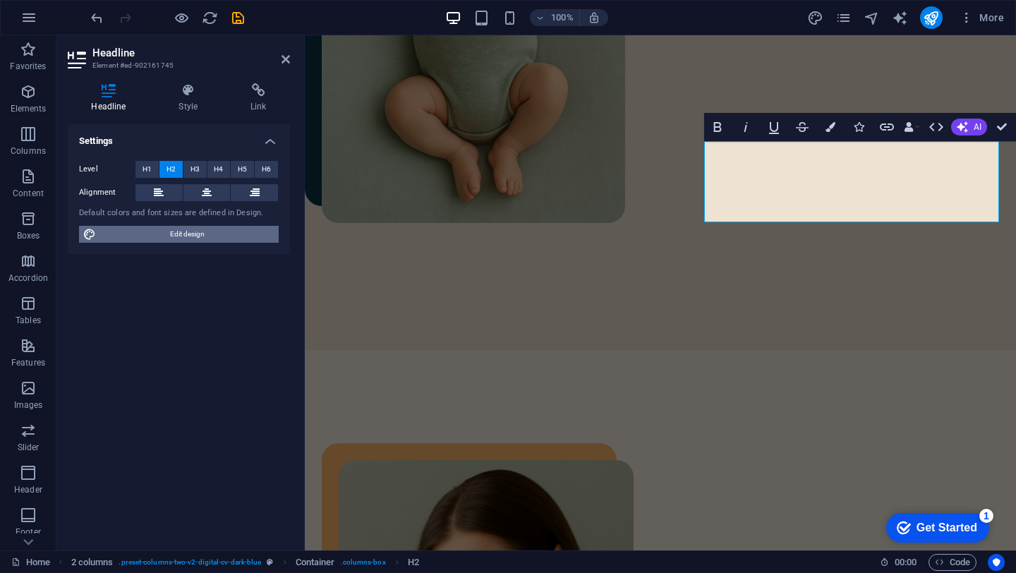
click at [171, 232] on span "Edit design" at bounding box center [187, 234] width 174 height 17
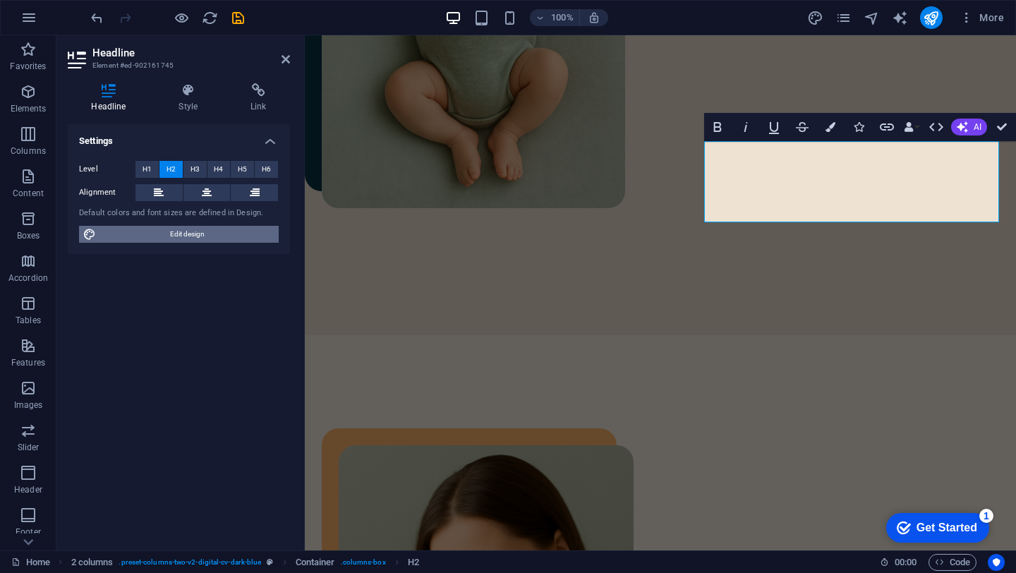
select select "px"
select select "400"
select select "px"
select select "700"
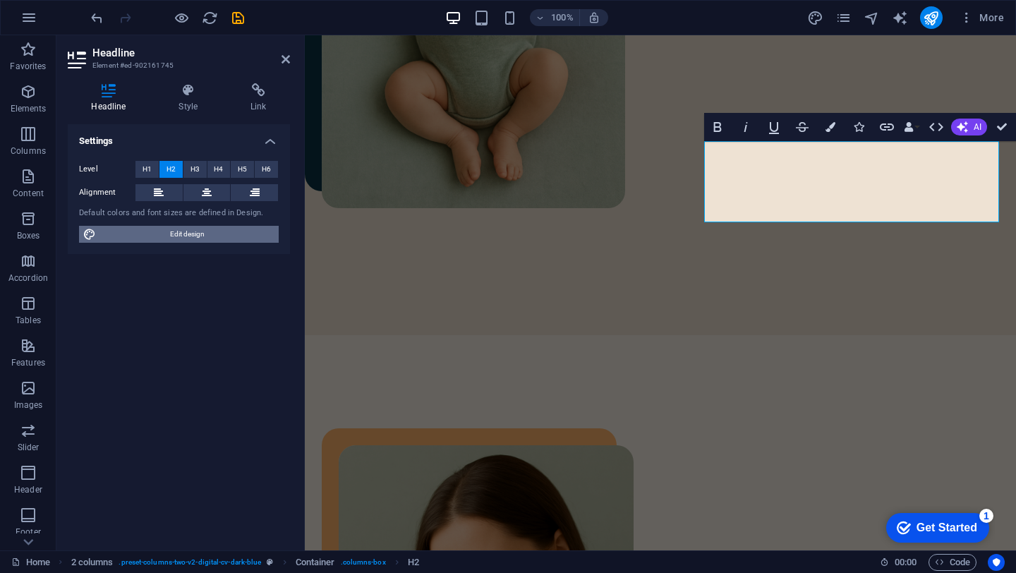
select select "px"
select select "rem"
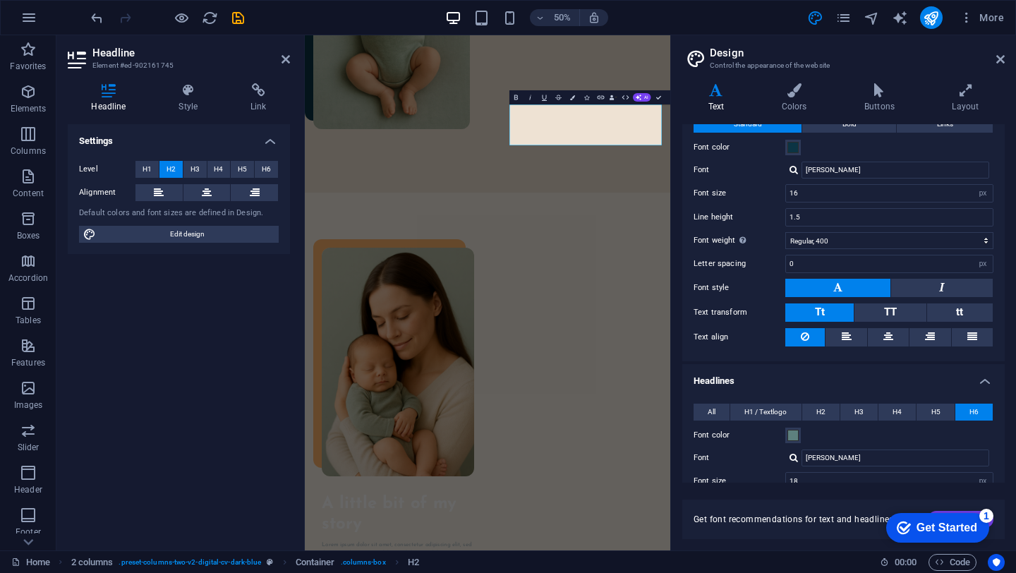
scroll to position [0, 0]
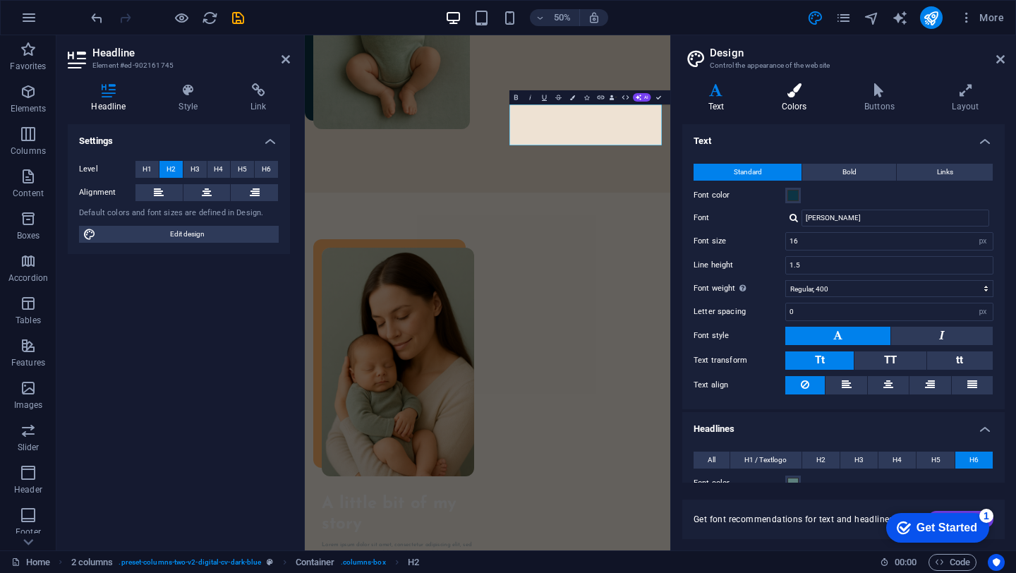
click at [798, 100] on h4 "Colors" at bounding box center [797, 98] width 83 height 30
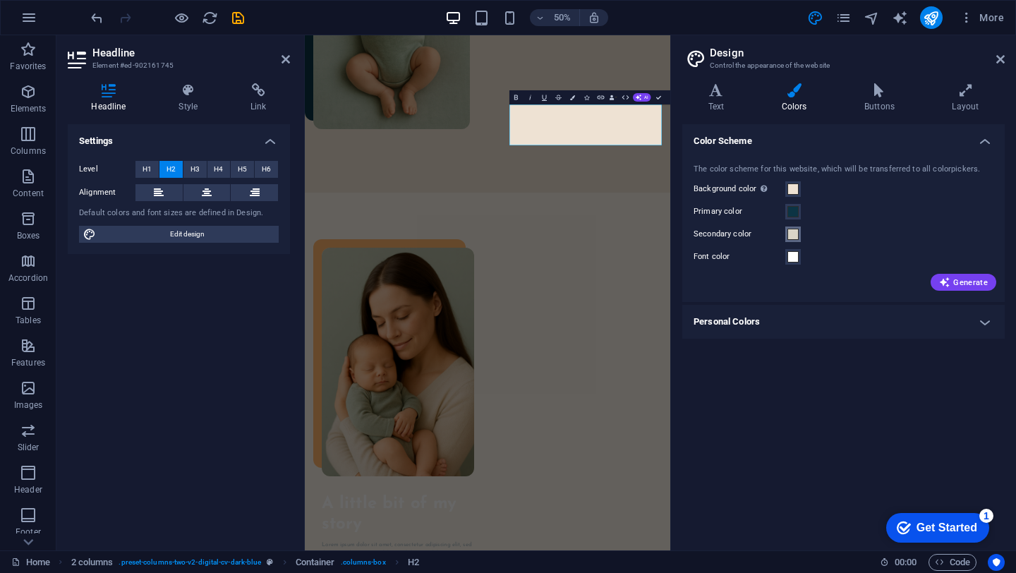
click at [793, 234] on span at bounding box center [793, 234] width 11 height 11
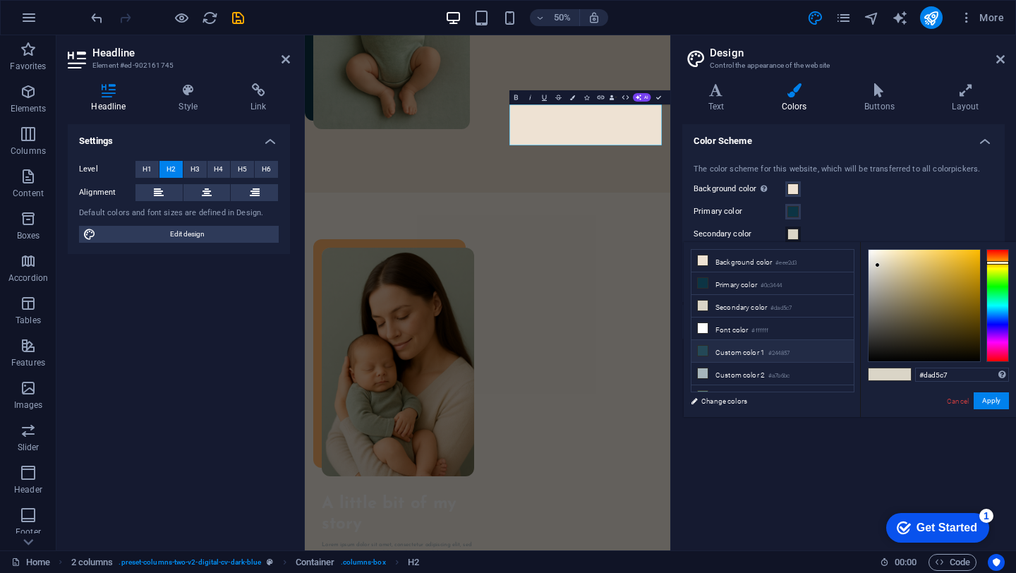
scroll to position [33, 0]
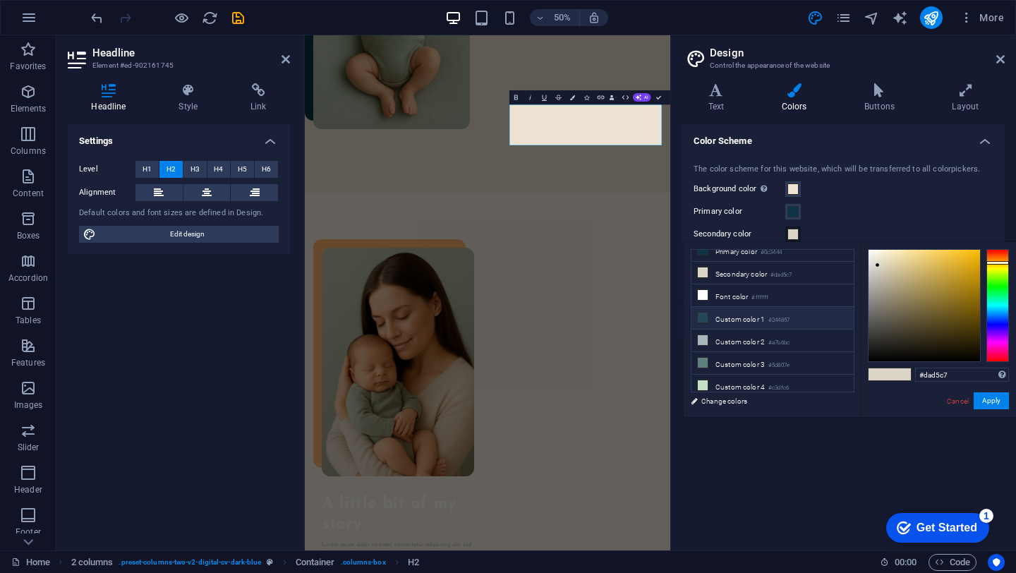
click at [751, 312] on li "Custom color 1 #244857" at bounding box center [773, 318] width 162 height 23
type input "#244857"
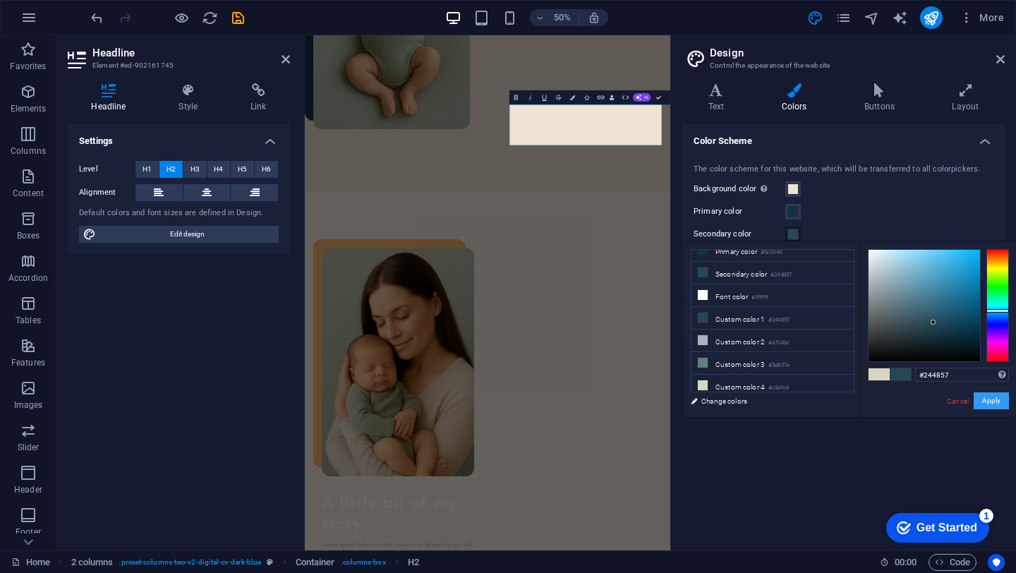
click at [989, 400] on button "Apply" at bounding box center [991, 400] width 35 height 17
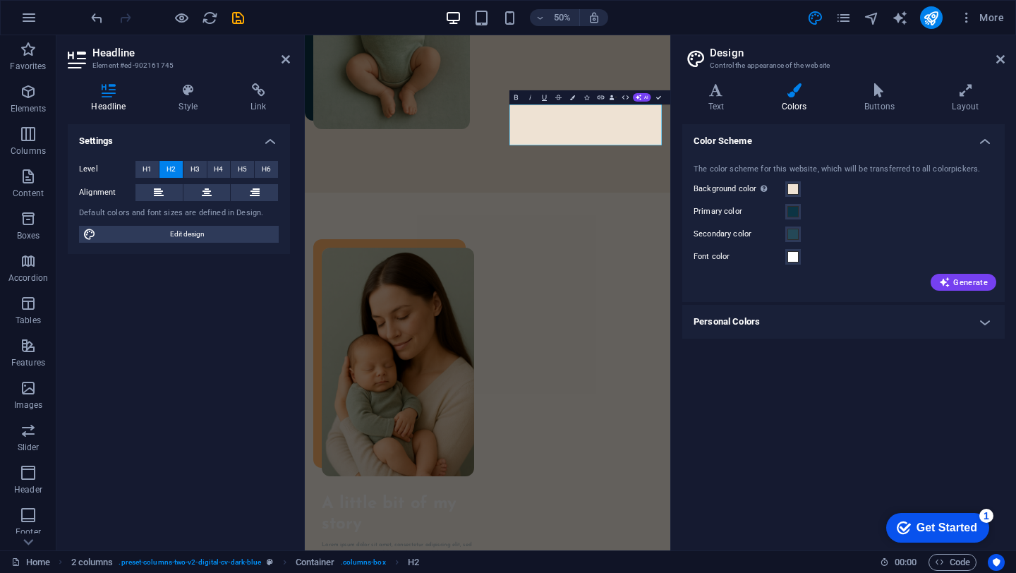
click at [832, 383] on div "Color Scheme The color scheme for this website, which will be transferred to al…" at bounding box center [844, 331] width 323 height 415
click at [887, 107] on h4 "Buttons" at bounding box center [883, 98] width 88 height 30
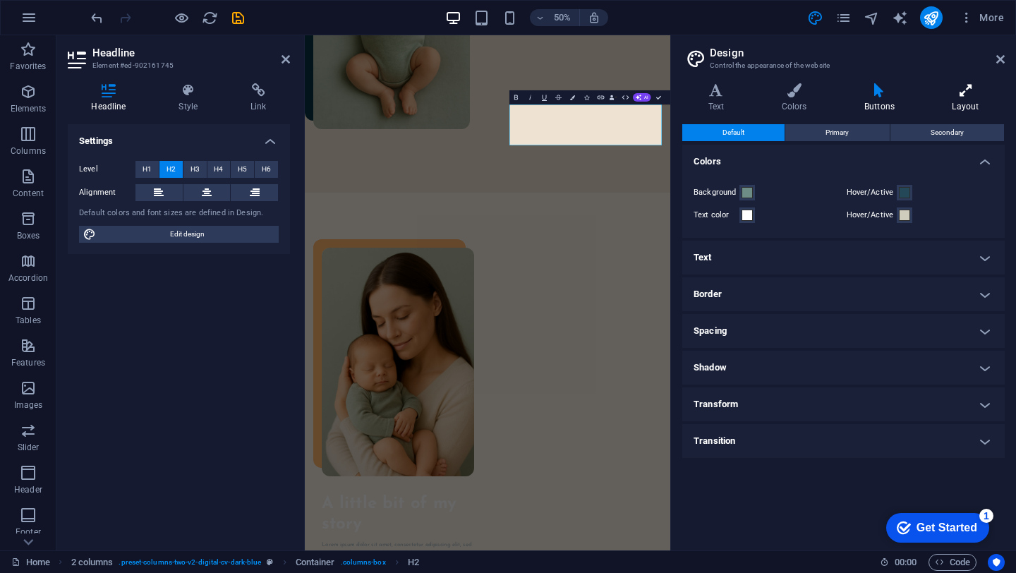
click at [967, 90] on icon at bounding box center [966, 90] width 78 height 14
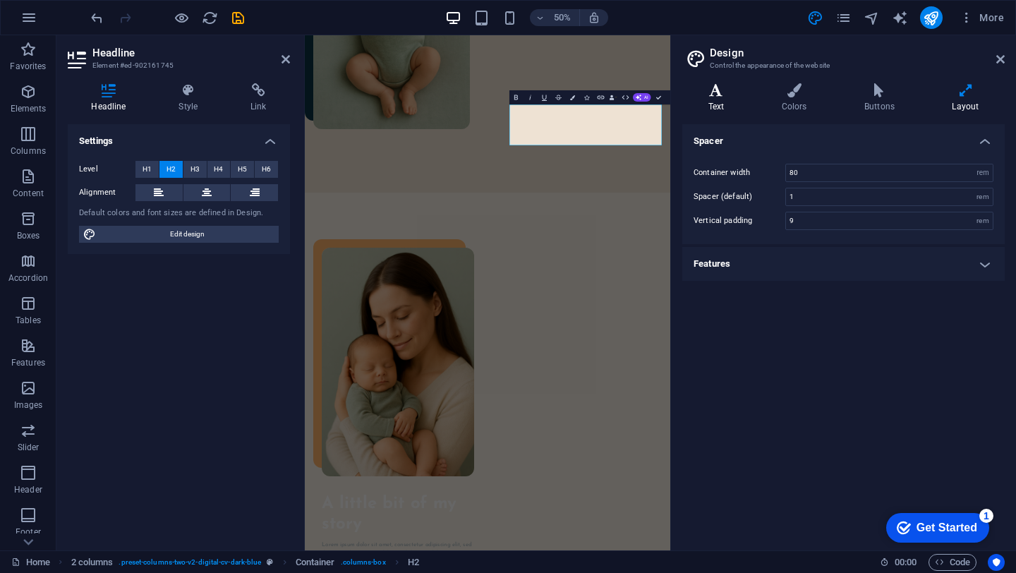
click at [716, 89] on icon at bounding box center [717, 90] width 68 height 14
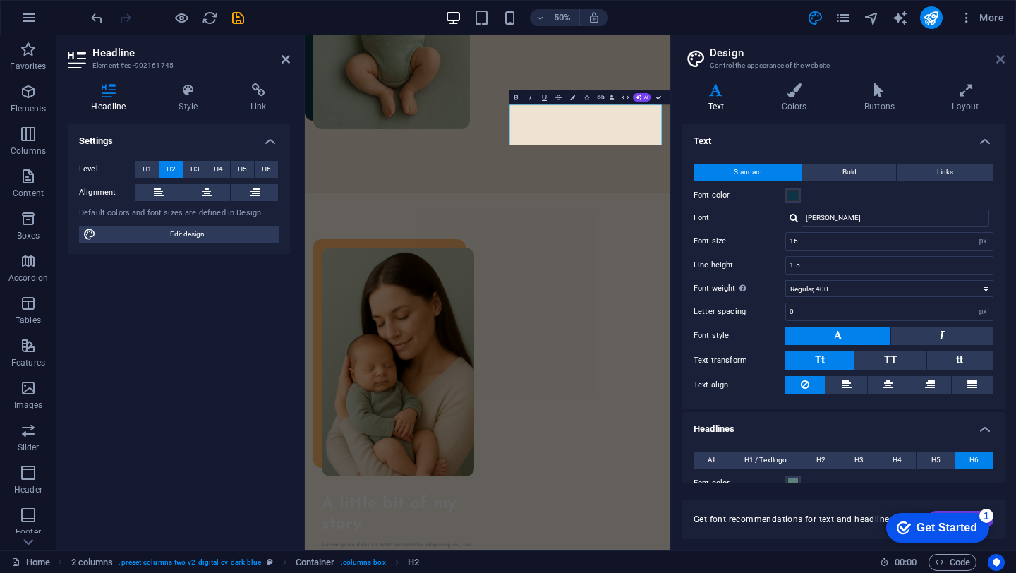
click at [1002, 60] on icon at bounding box center [1001, 59] width 8 height 11
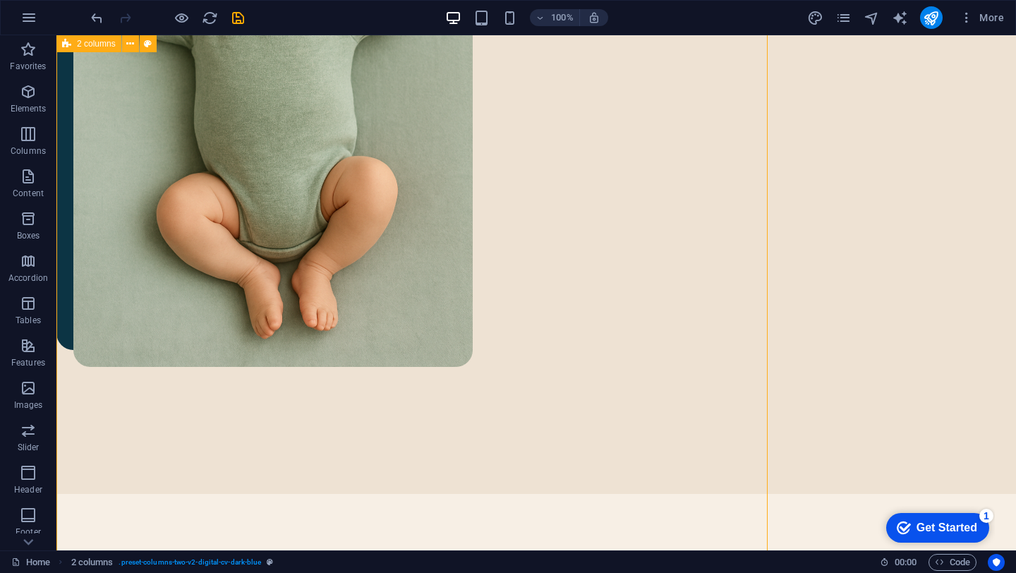
scroll to position [932, 0]
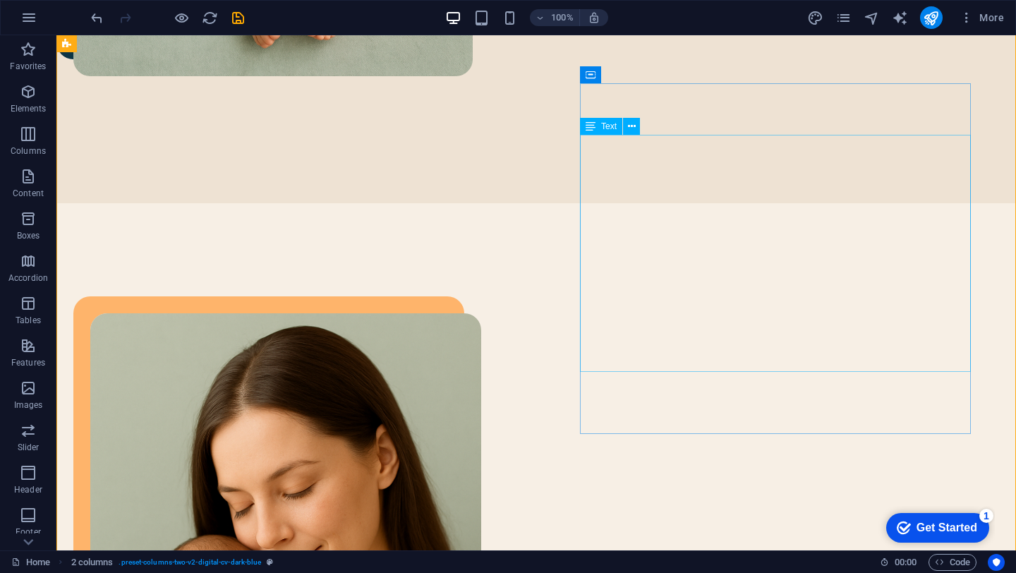
scroll to position [1069, 0]
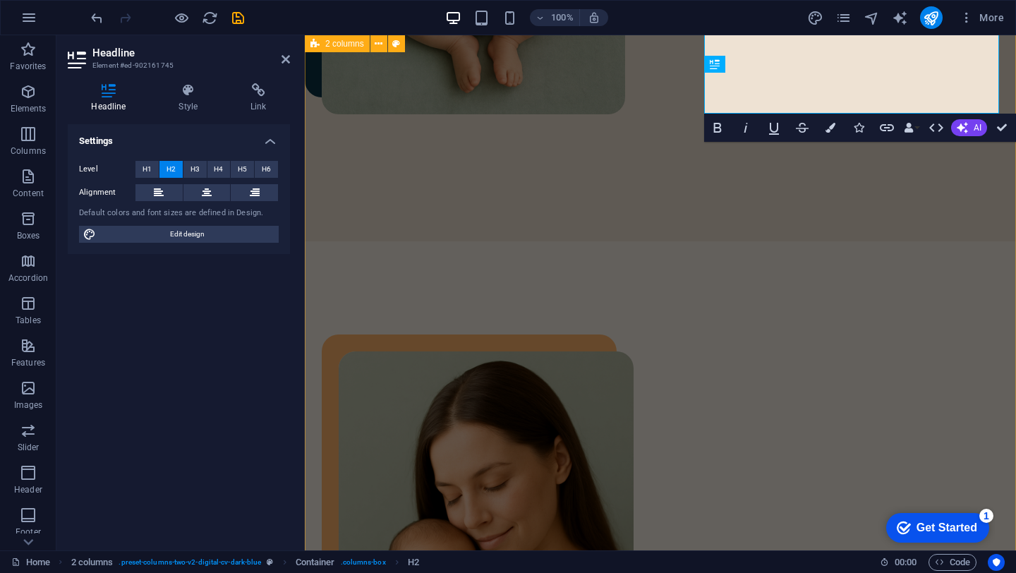
scroll to position [917, 0]
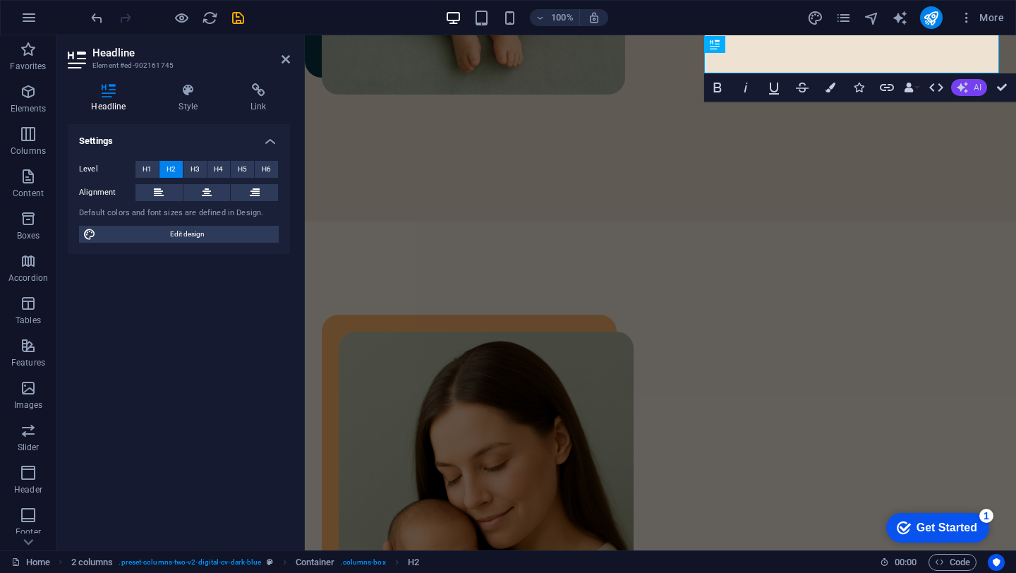
click at [969, 85] on button "AI" at bounding box center [970, 87] width 36 height 17
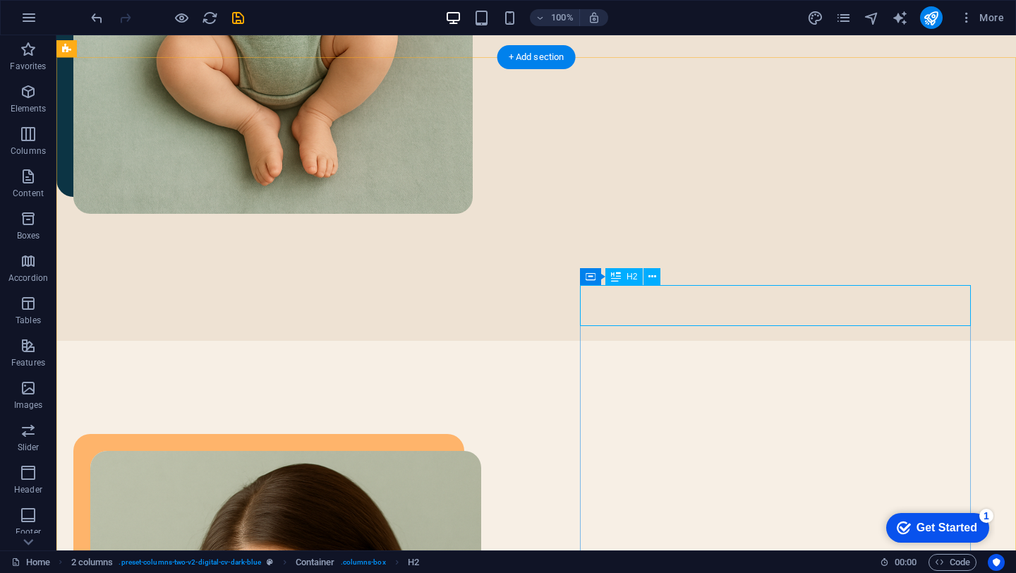
scroll to position [952, 0]
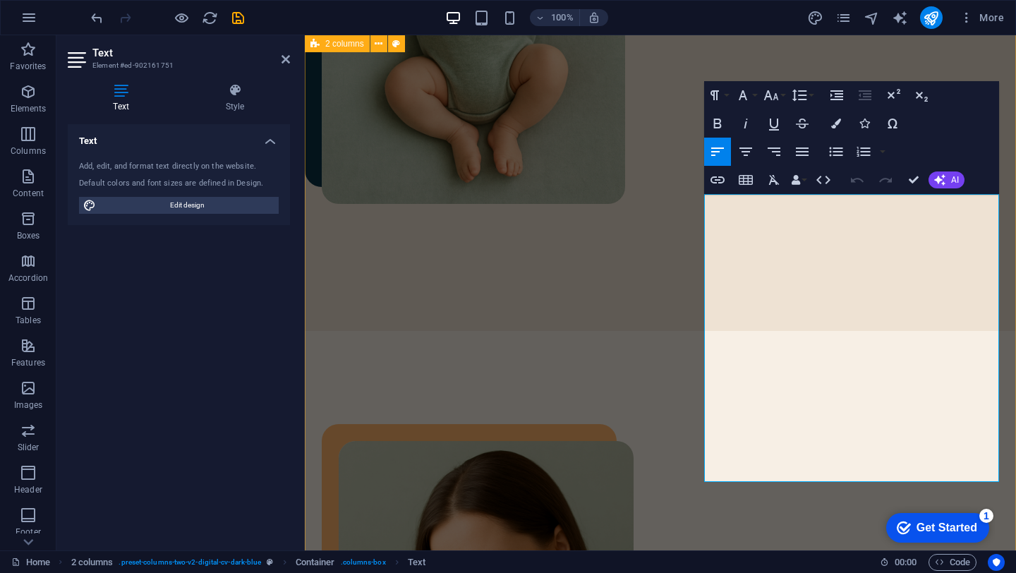
drag, startPoint x: 786, startPoint y: 465, endPoint x: 697, endPoint y: 208, distance: 272.8
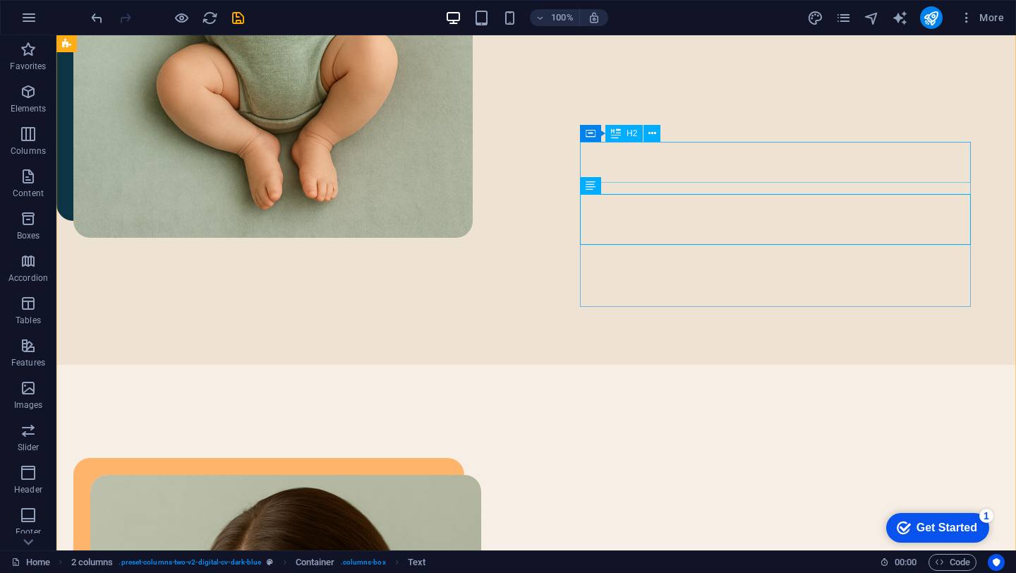
scroll to position [1142, 0]
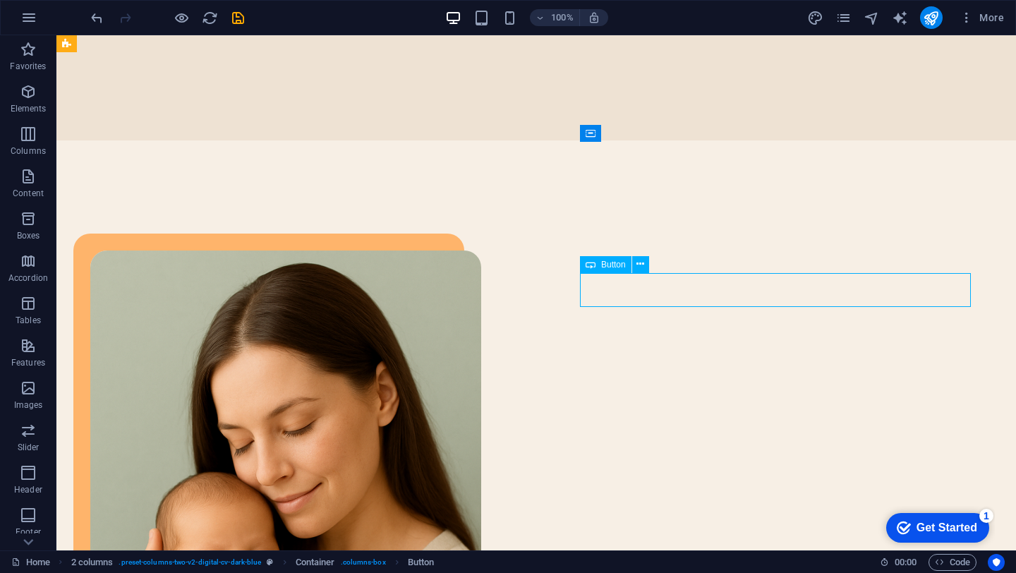
select select "px"
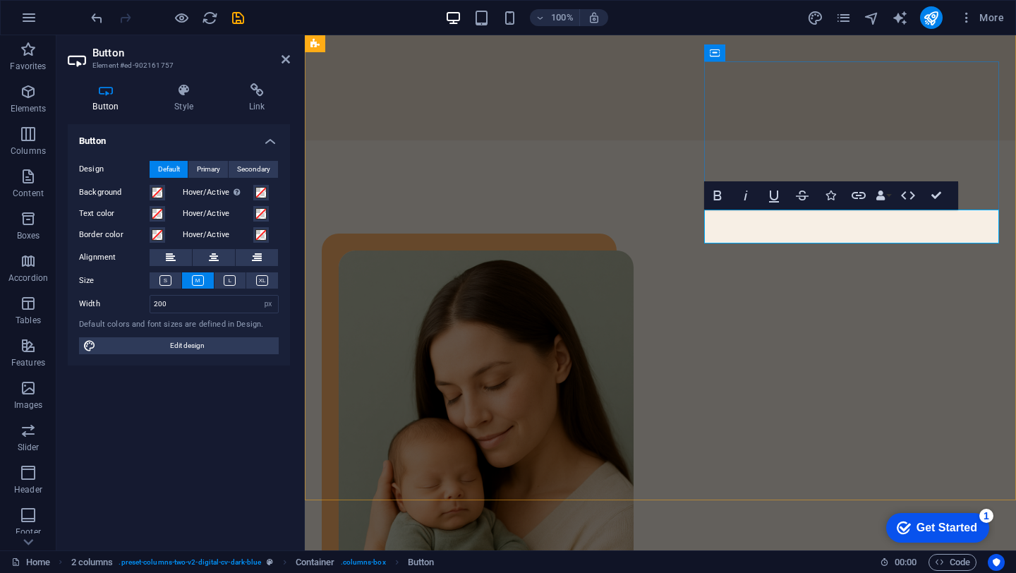
scroll to position [995, 0]
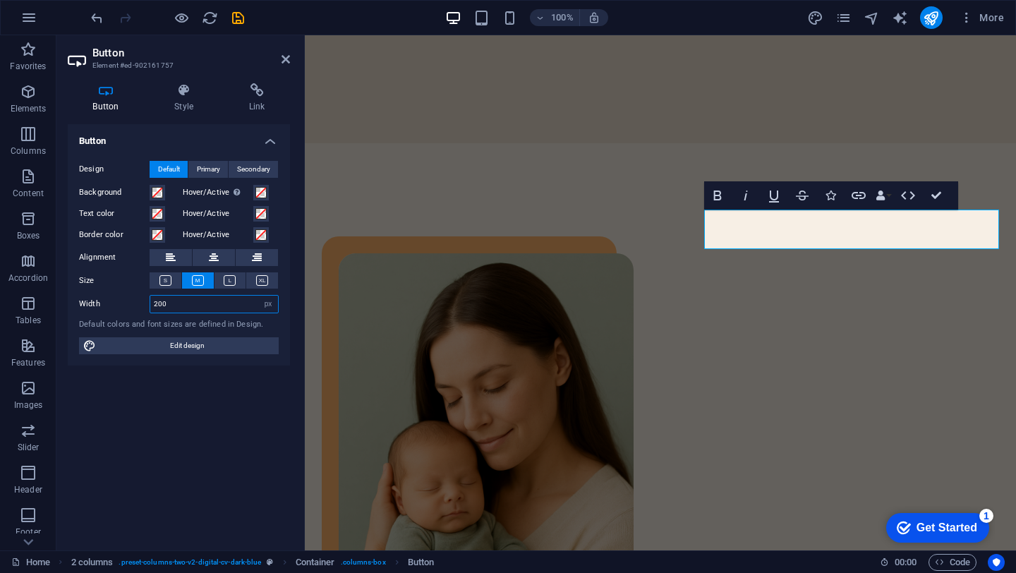
drag, startPoint x: 158, startPoint y: 305, endPoint x: 195, endPoint y: 305, distance: 36.7
click at [195, 305] on input "200" at bounding box center [214, 304] width 128 height 17
type input "230"
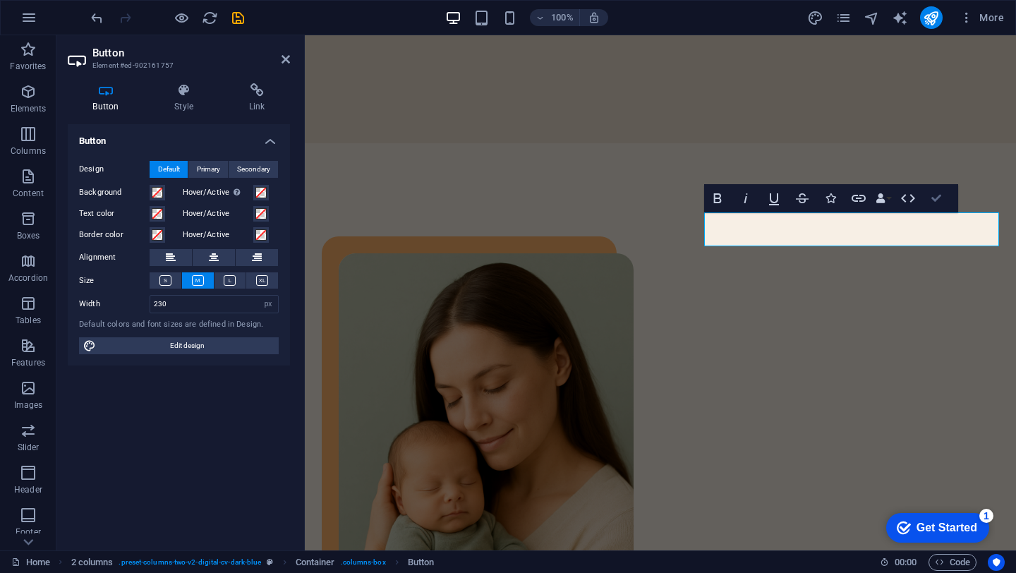
scroll to position [1139, 0]
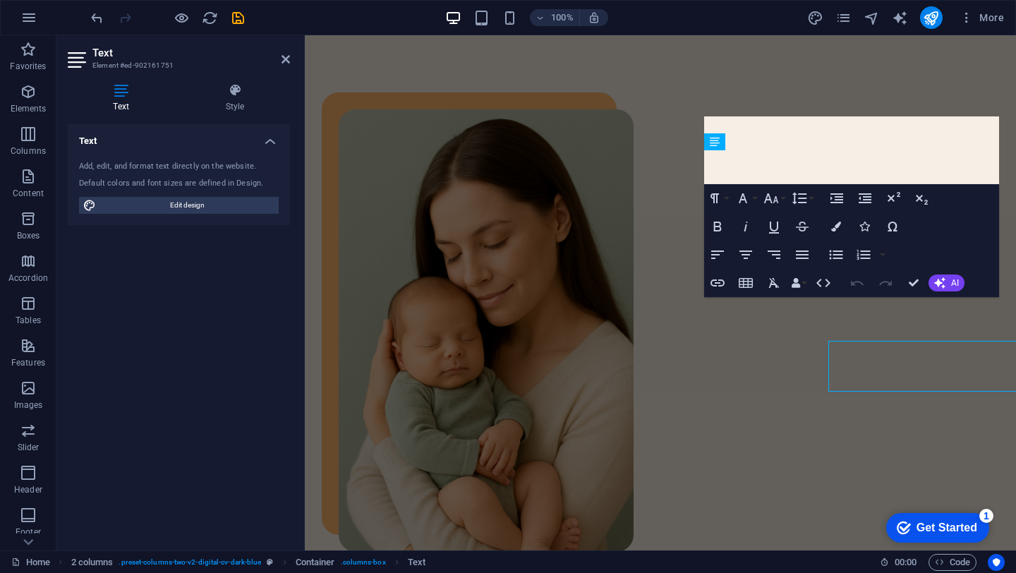
scroll to position [995, 0]
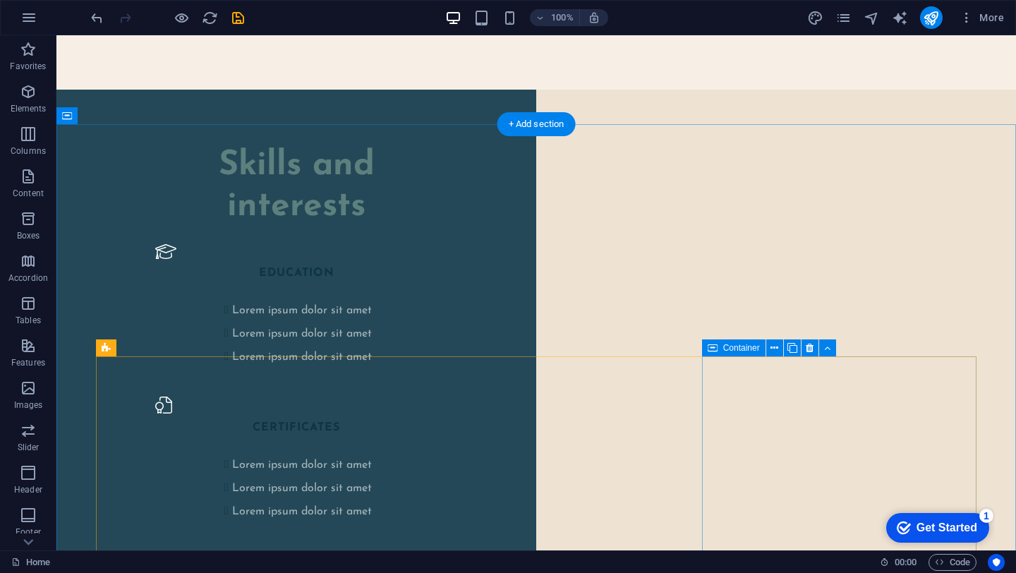
scroll to position [2257, 0]
